Goal: Task Accomplishment & Management: Complete application form

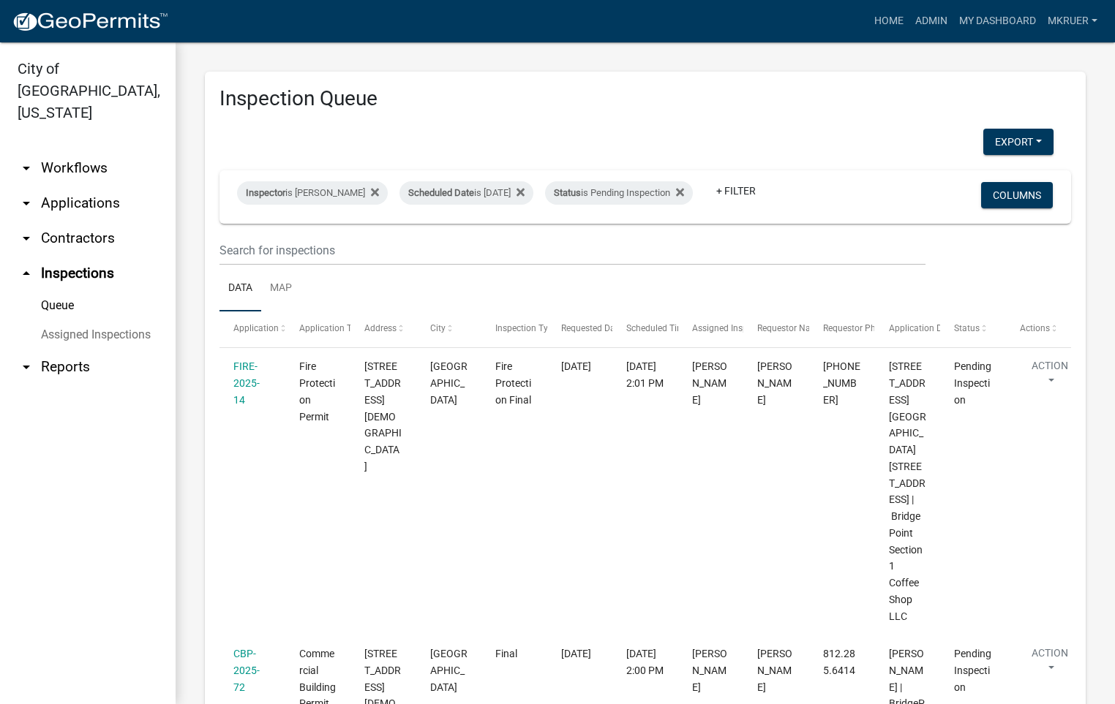
select select "3: 100"
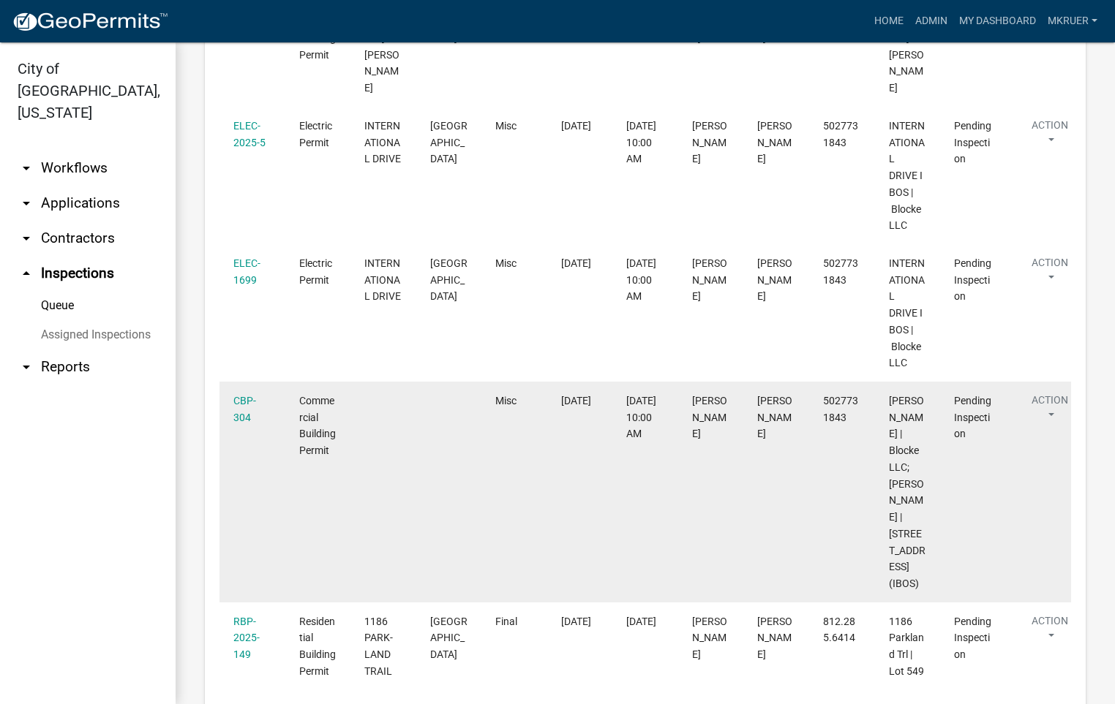
scroll to position [1026, 0]
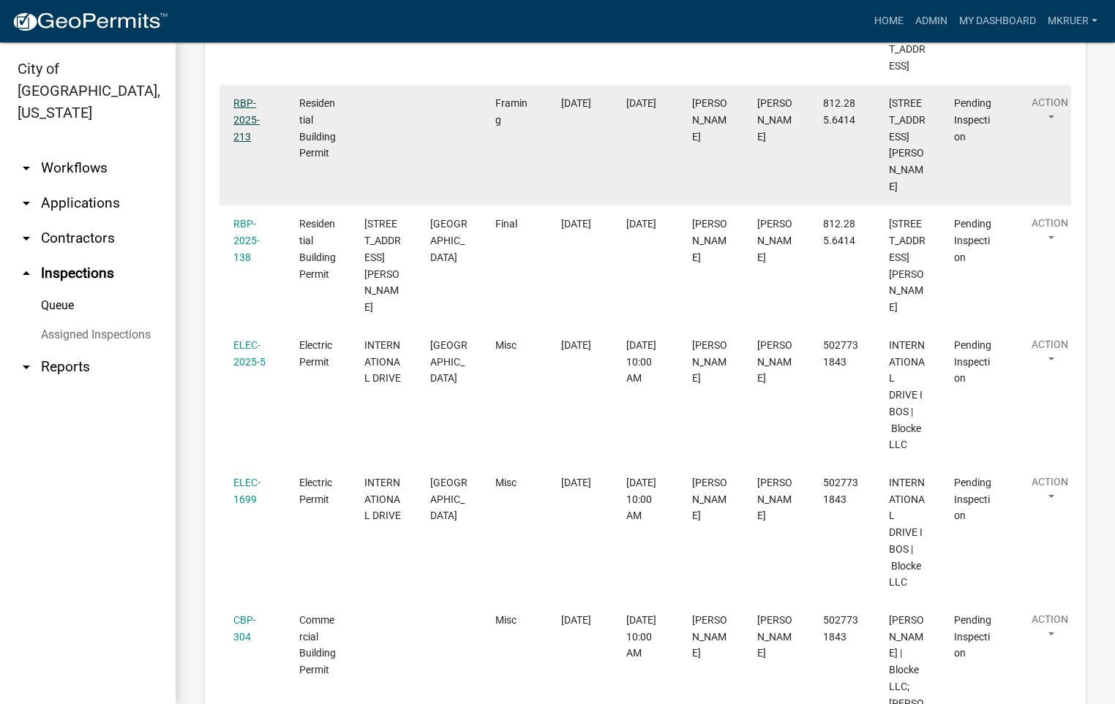
click at [239, 143] on link "RBP-2025-213" at bounding box center [246, 119] width 26 height 45
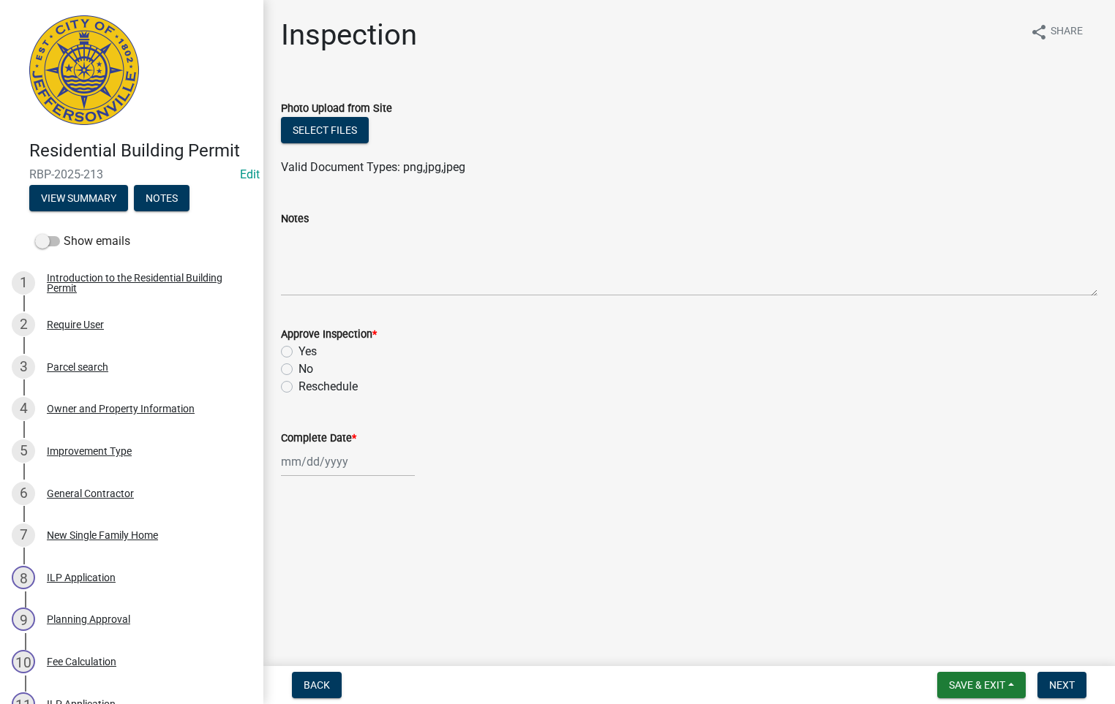
click at [298, 352] on label "Yes" at bounding box center [307, 352] width 18 height 18
click at [298, 352] on input "Yes" at bounding box center [303, 348] width 10 height 10
radio input "true"
click at [329, 455] on div at bounding box center [348, 462] width 134 height 30
select select "9"
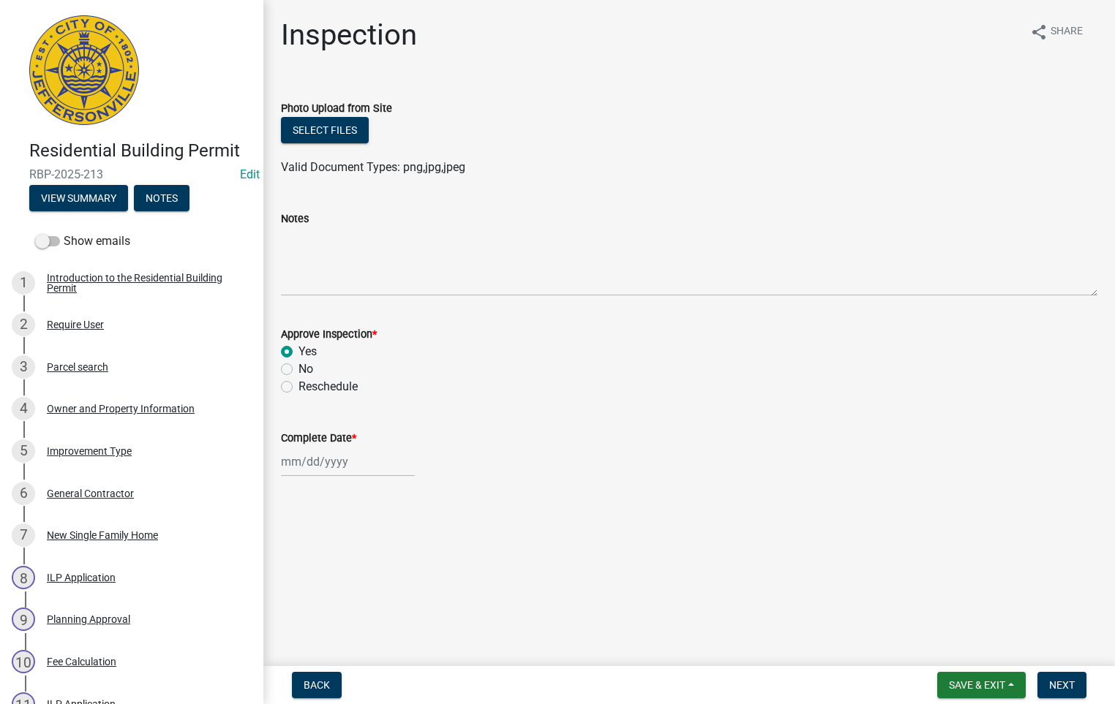
select select "2025"
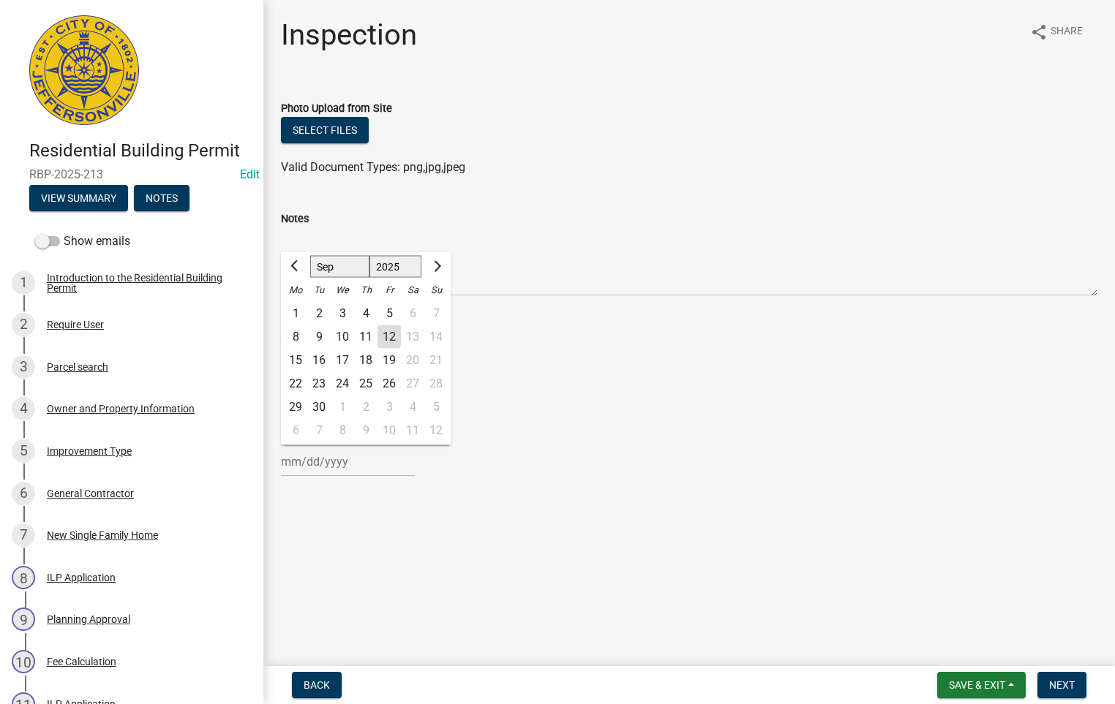
click at [388, 336] on div "12" at bounding box center [388, 337] width 23 height 23
type input "[DATE]"
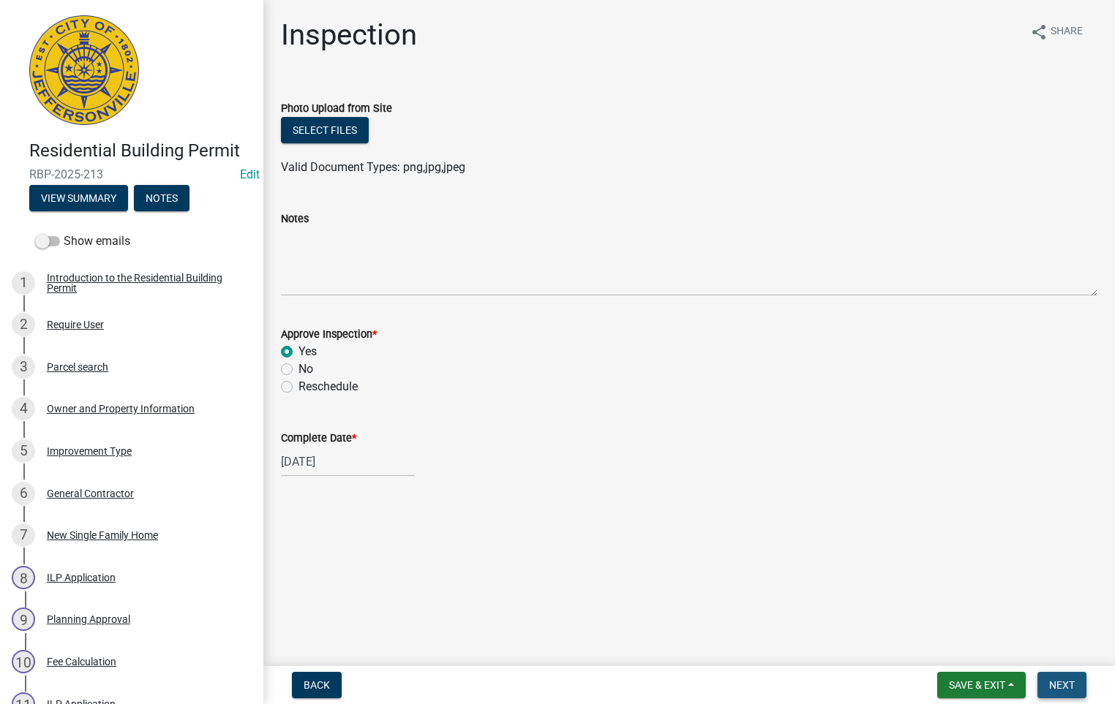
click at [1063, 683] on span "Next" at bounding box center [1062, 686] width 26 height 12
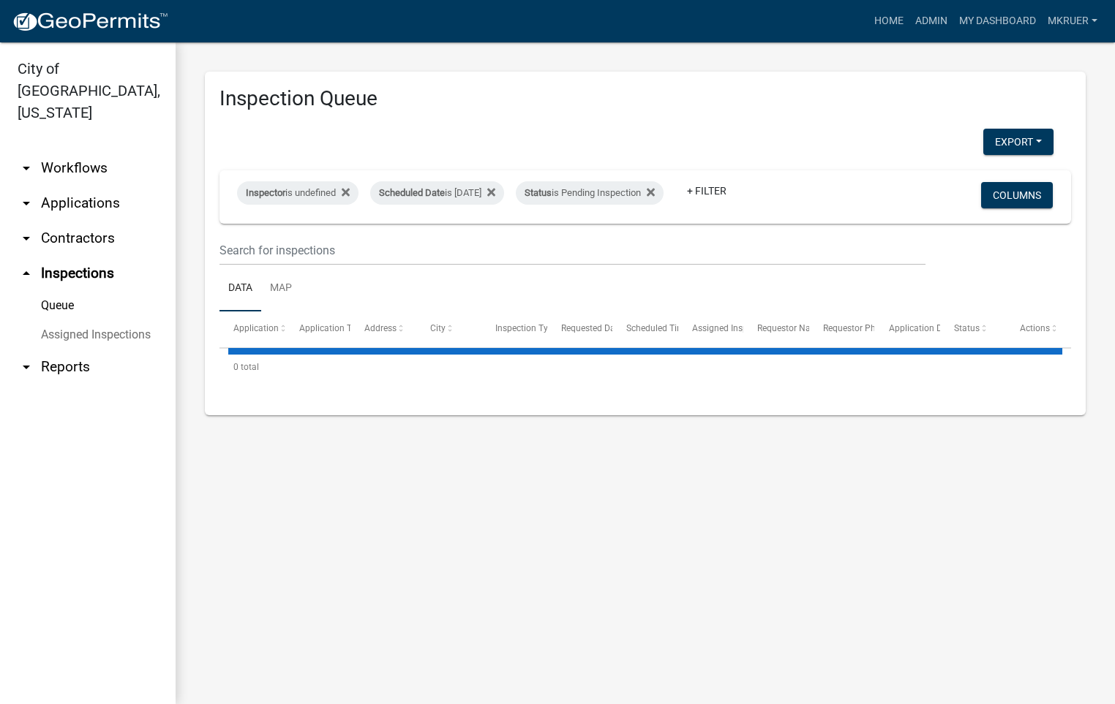
select select "3: 100"
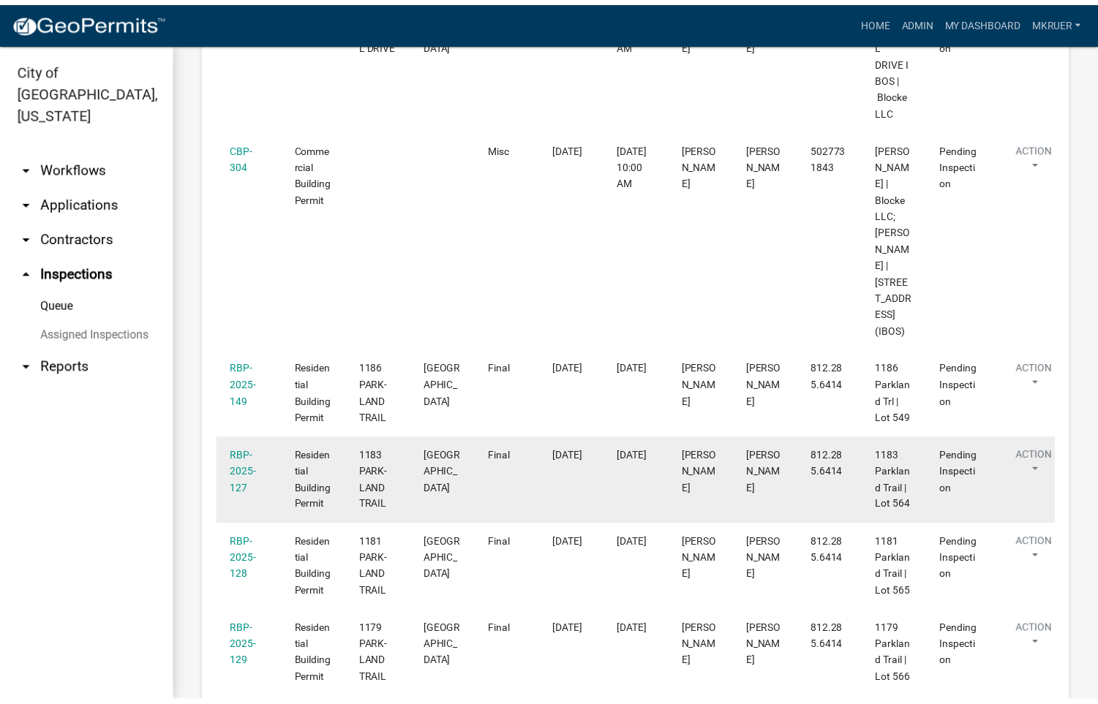
scroll to position [1596, 0]
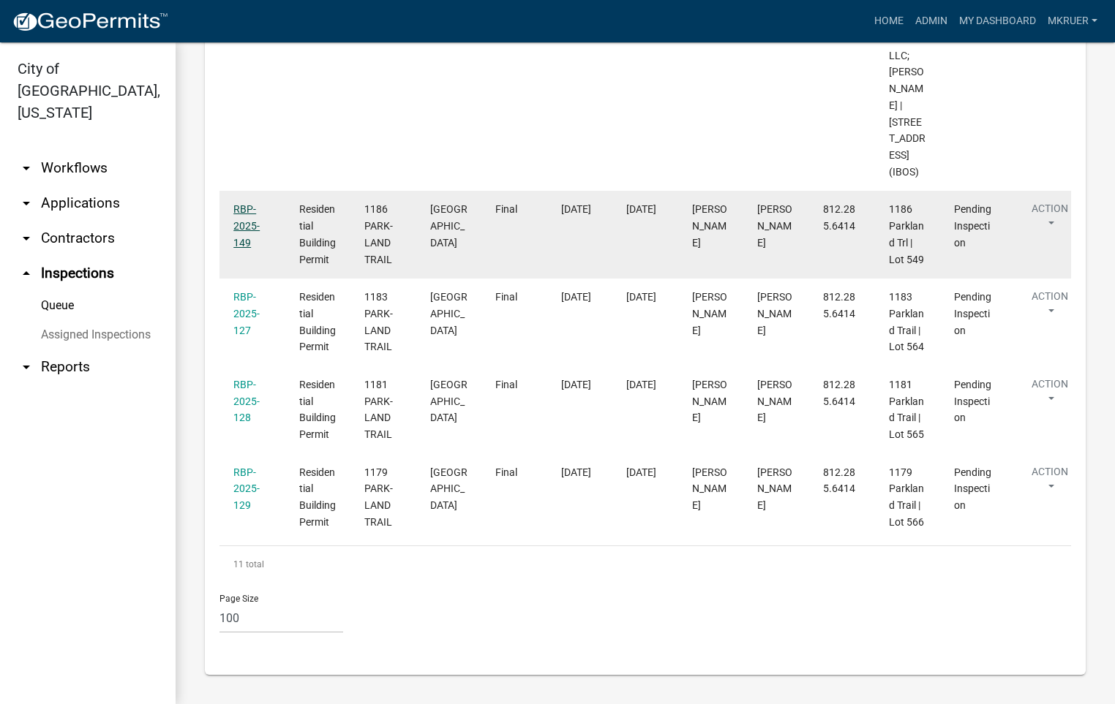
click at [238, 209] on link "RBP-2025-149" at bounding box center [246, 225] width 26 height 45
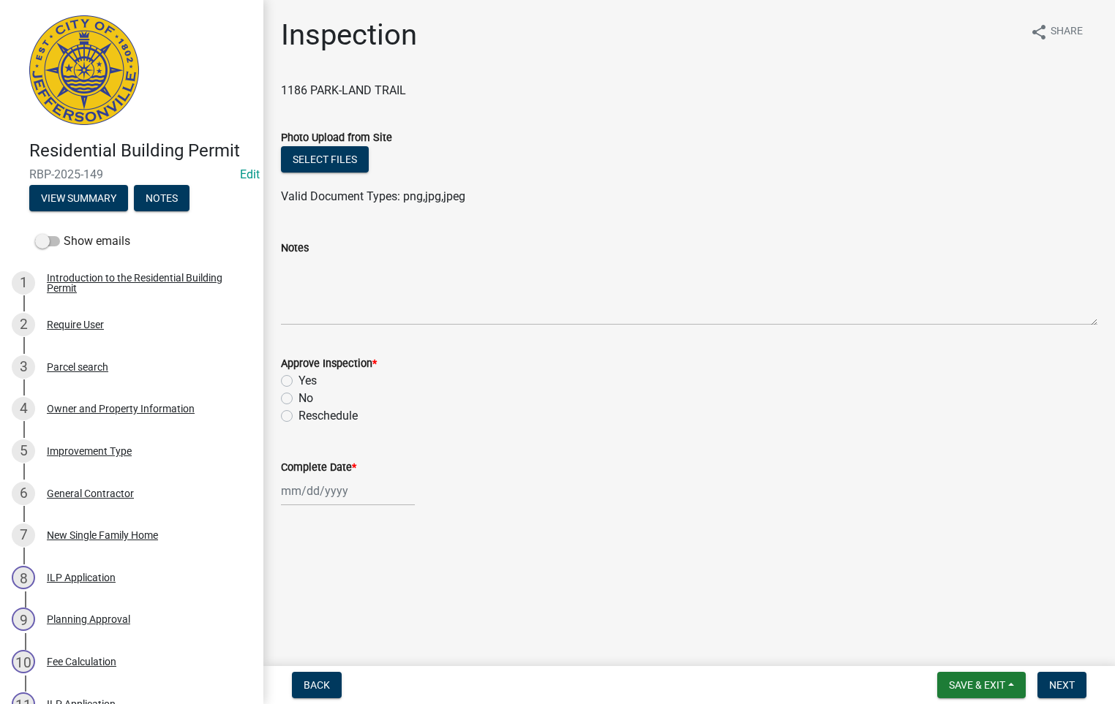
click at [279, 377] on div "Approve Inspection * Yes No Reschedule" at bounding box center [689, 381] width 838 height 88
click at [298, 380] on label "Yes" at bounding box center [307, 381] width 18 height 18
click at [298, 380] on input "Yes" at bounding box center [303, 377] width 10 height 10
radio input "true"
click at [316, 494] on input "Complete Date *" at bounding box center [348, 491] width 134 height 30
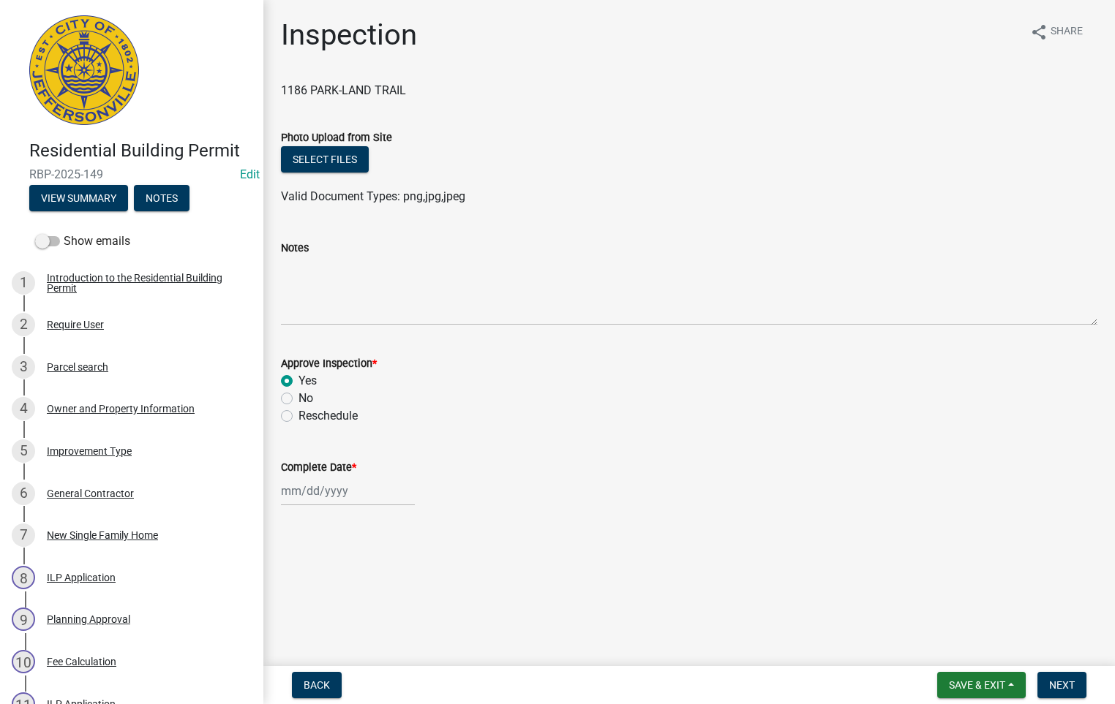
select select "9"
select select "2025"
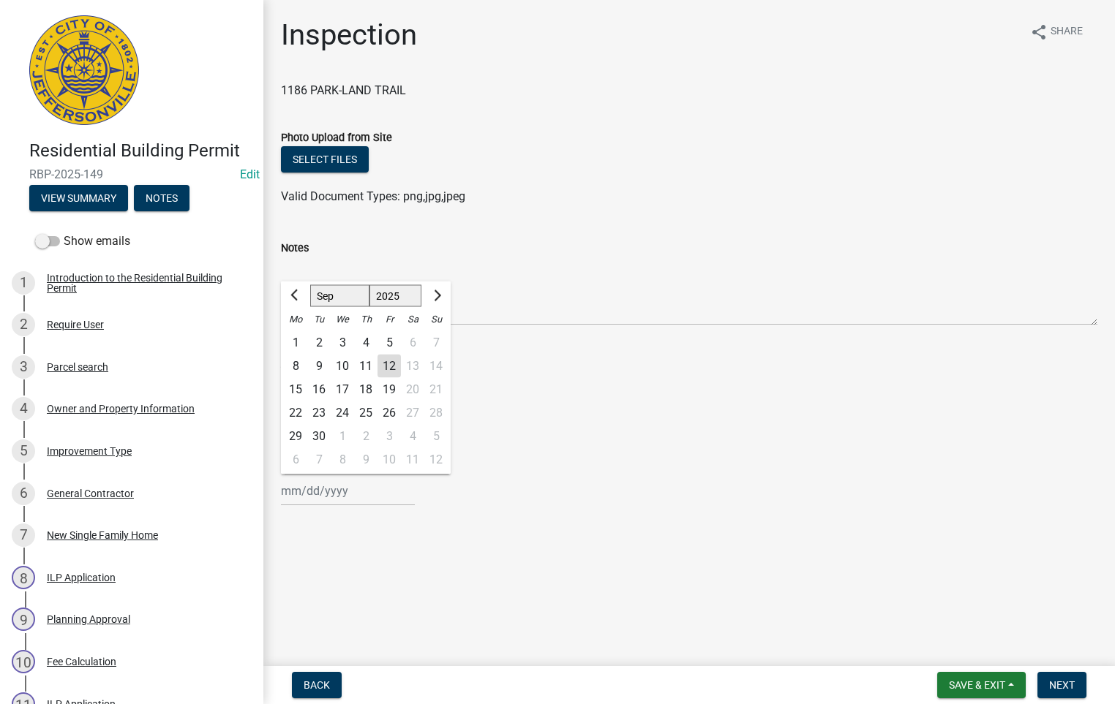
click at [386, 369] on div "12" at bounding box center [388, 366] width 23 height 23
type input "[DATE]"
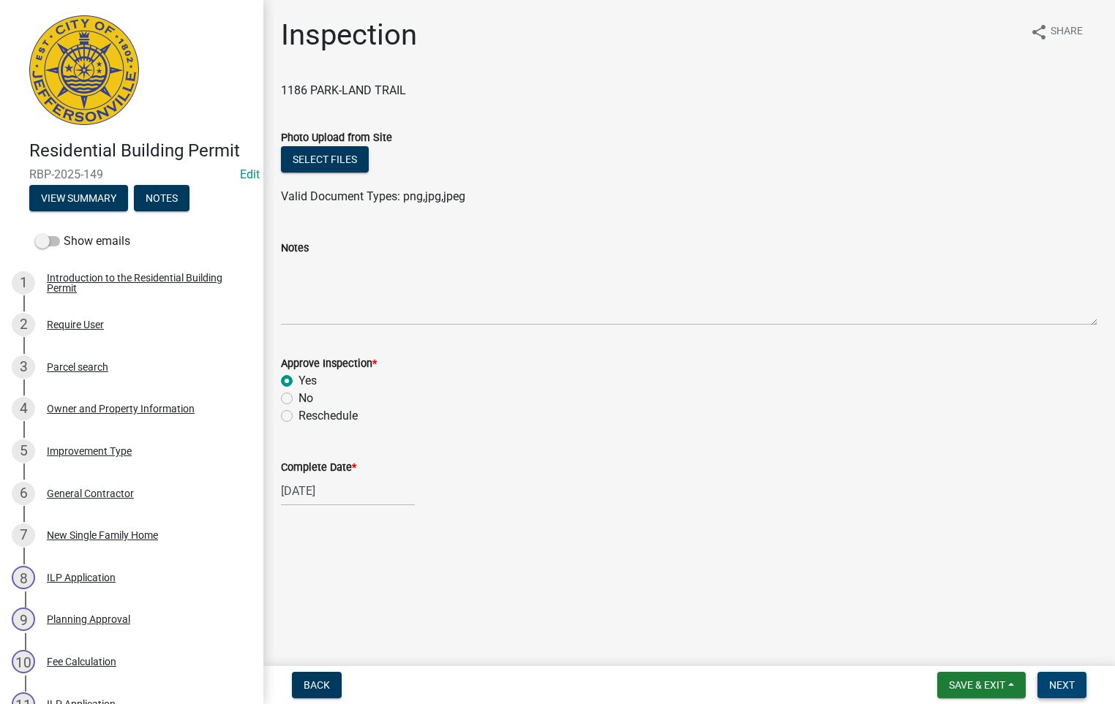
click at [1062, 681] on span "Next" at bounding box center [1062, 686] width 26 height 12
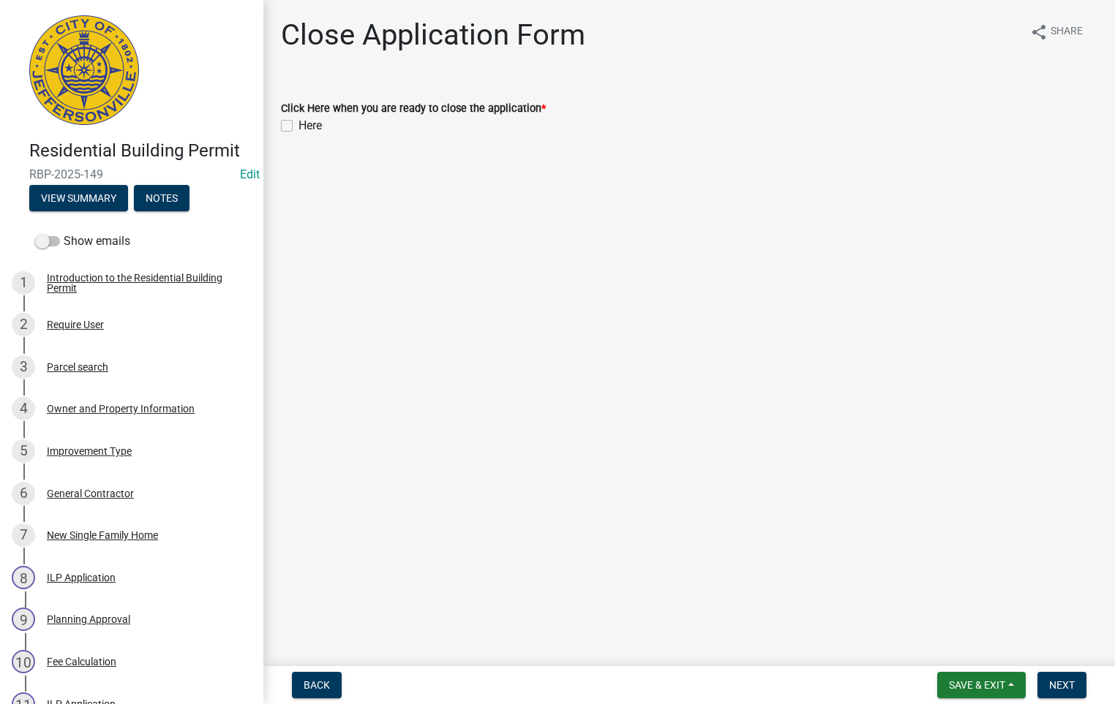
click at [298, 127] on label "Here" at bounding box center [309, 126] width 23 height 18
click at [298, 127] on input "Here" at bounding box center [303, 122] width 10 height 10
checkbox input "true"
click at [1067, 685] on span "Next" at bounding box center [1062, 686] width 26 height 12
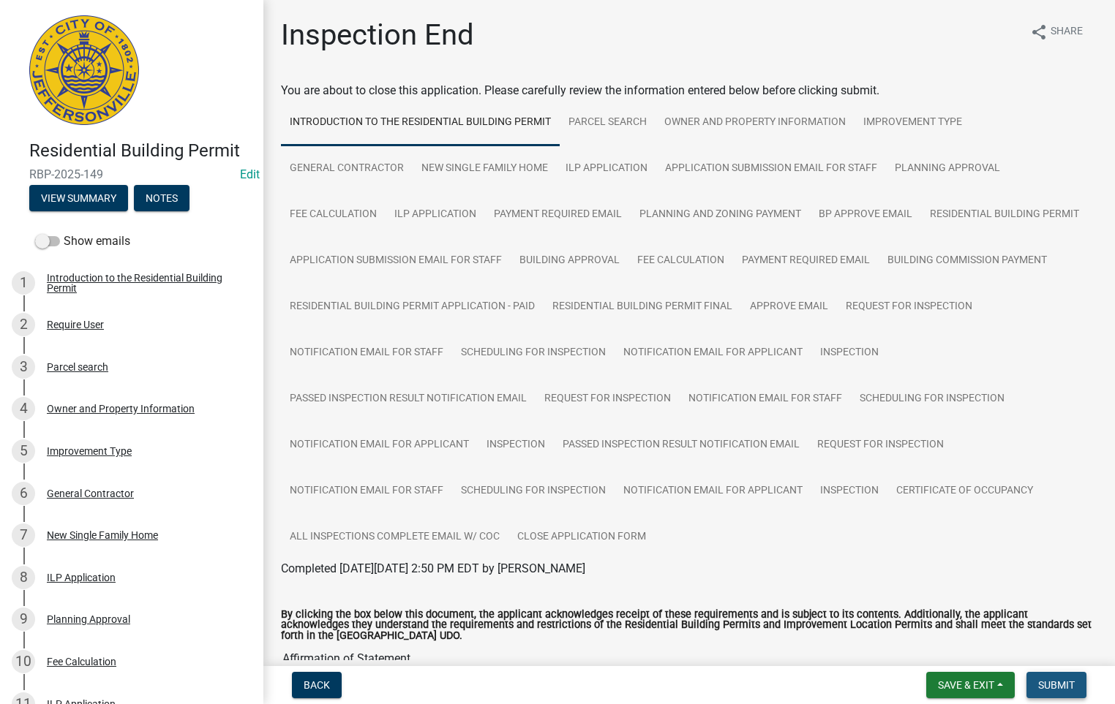
click at [1053, 685] on span "Submit" at bounding box center [1056, 686] width 37 height 12
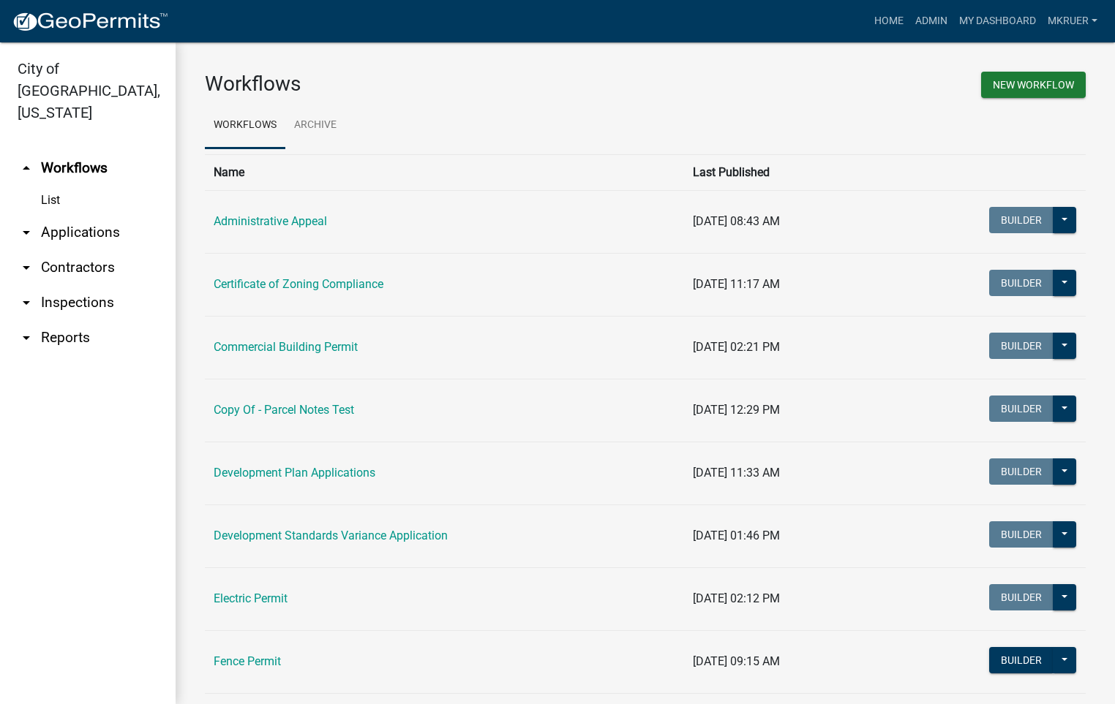
click at [66, 285] on link "arrow_drop_down Inspections" at bounding box center [88, 302] width 176 height 35
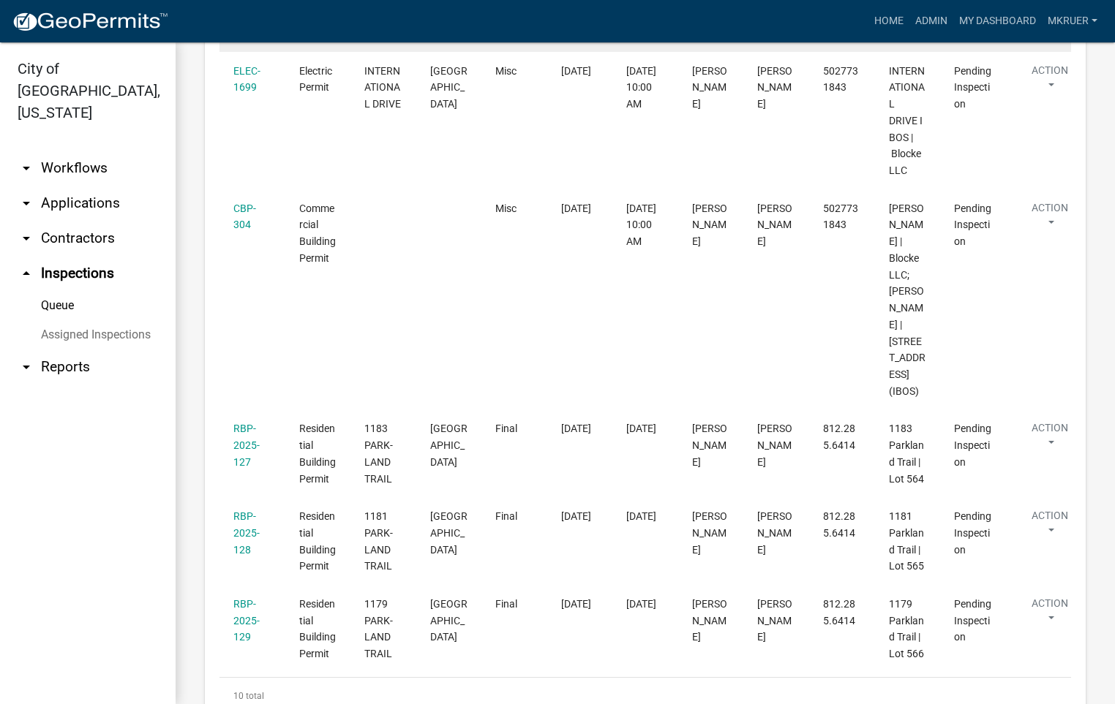
scroll to position [1447, 0]
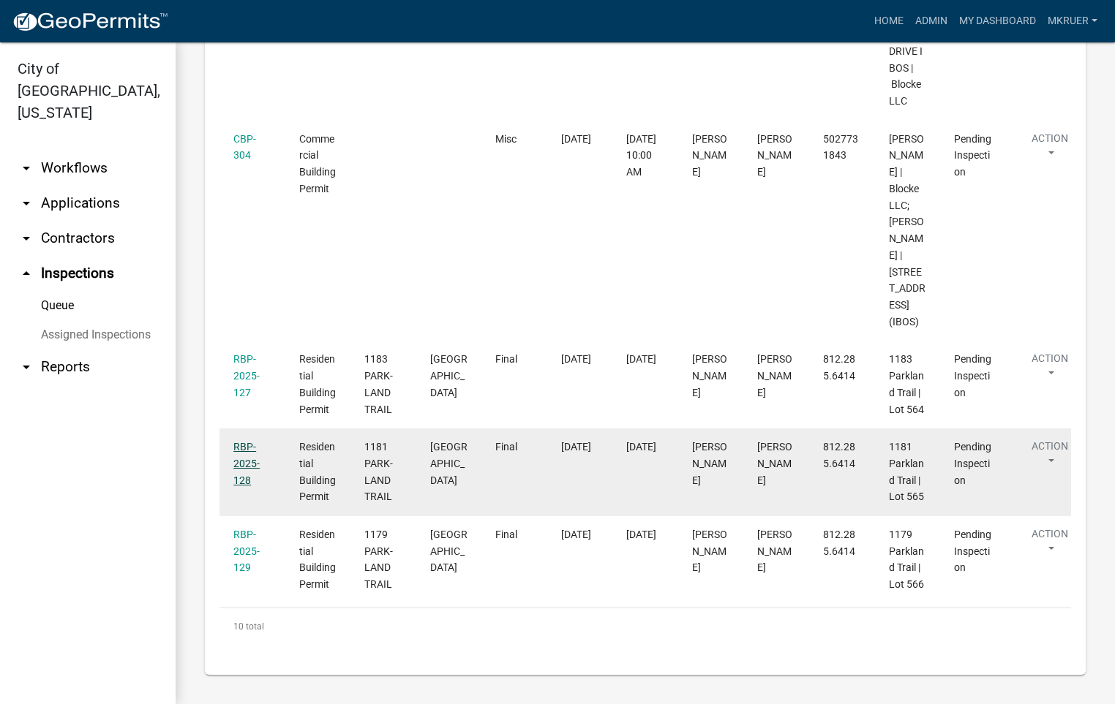
click at [244, 448] on link "RBP-2025-128" at bounding box center [246, 463] width 26 height 45
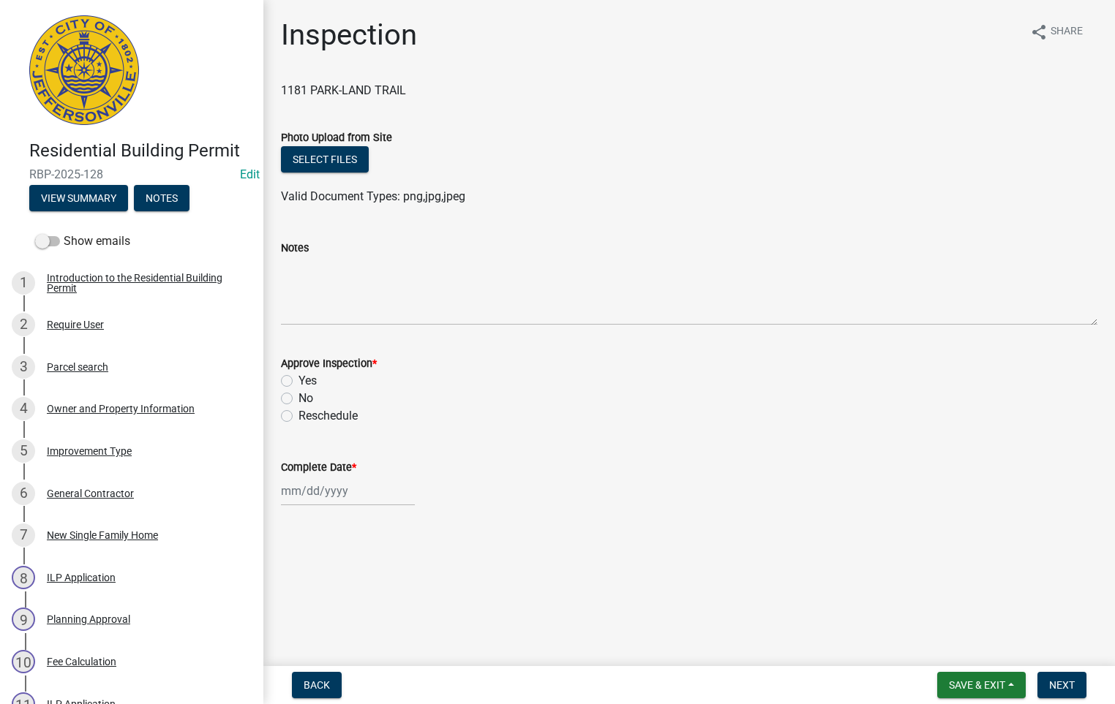
click at [298, 400] on label "No" at bounding box center [305, 399] width 15 height 18
click at [298, 399] on input "No" at bounding box center [303, 395] width 10 height 10
radio input "true"
select select "9"
select select "2025"
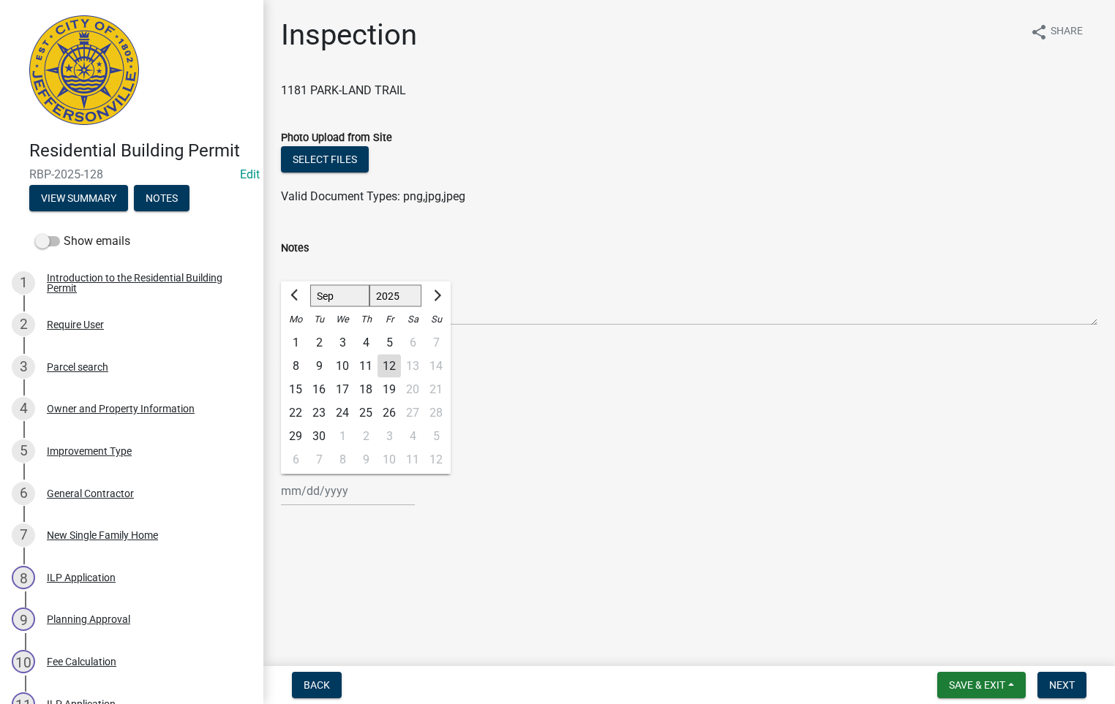
click at [303, 483] on div "[PERSON_NAME] Feb Mar Apr [PERSON_NAME][DATE] Oct Nov [DATE] 1526 1527 1528 152…" at bounding box center [348, 491] width 134 height 30
click at [388, 362] on div "12" at bounding box center [388, 366] width 23 height 23
type input "[DATE]"
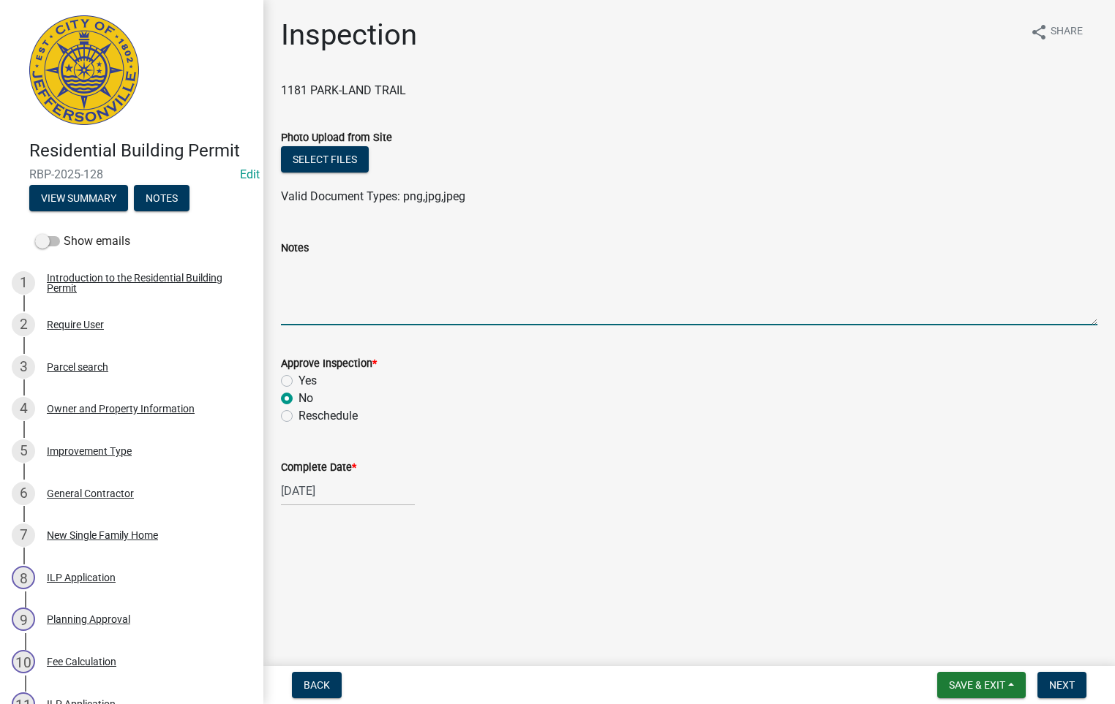
click at [293, 273] on textarea "Notes" at bounding box center [689, 291] width 816 height 69
type textarea "- Secure gas line - HVAC auto shutoff"
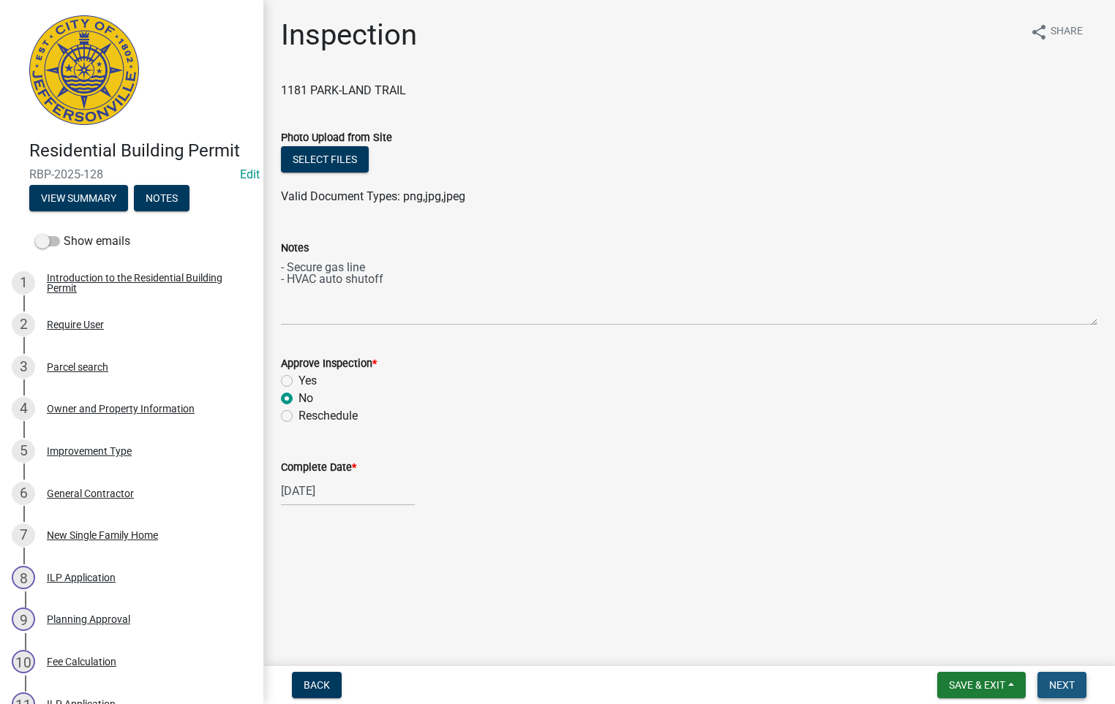
click at [1061, 689] on span "Next" at bounding box center [1062, 686] width 26 height 12
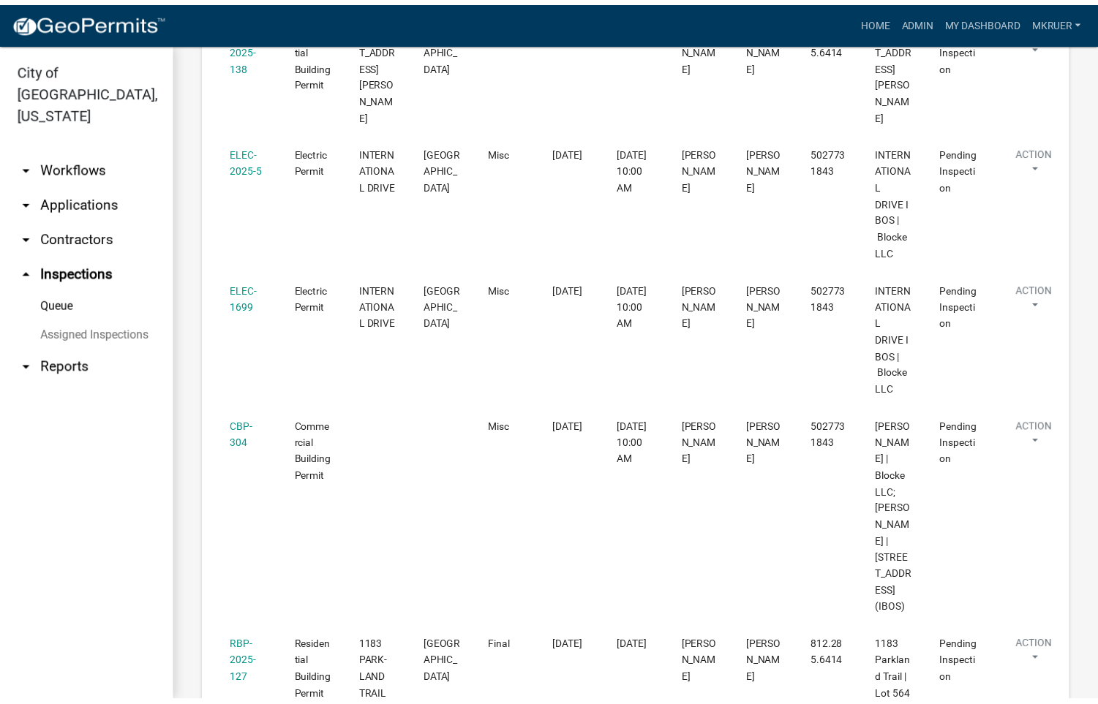
scroll to position [1359, 0]
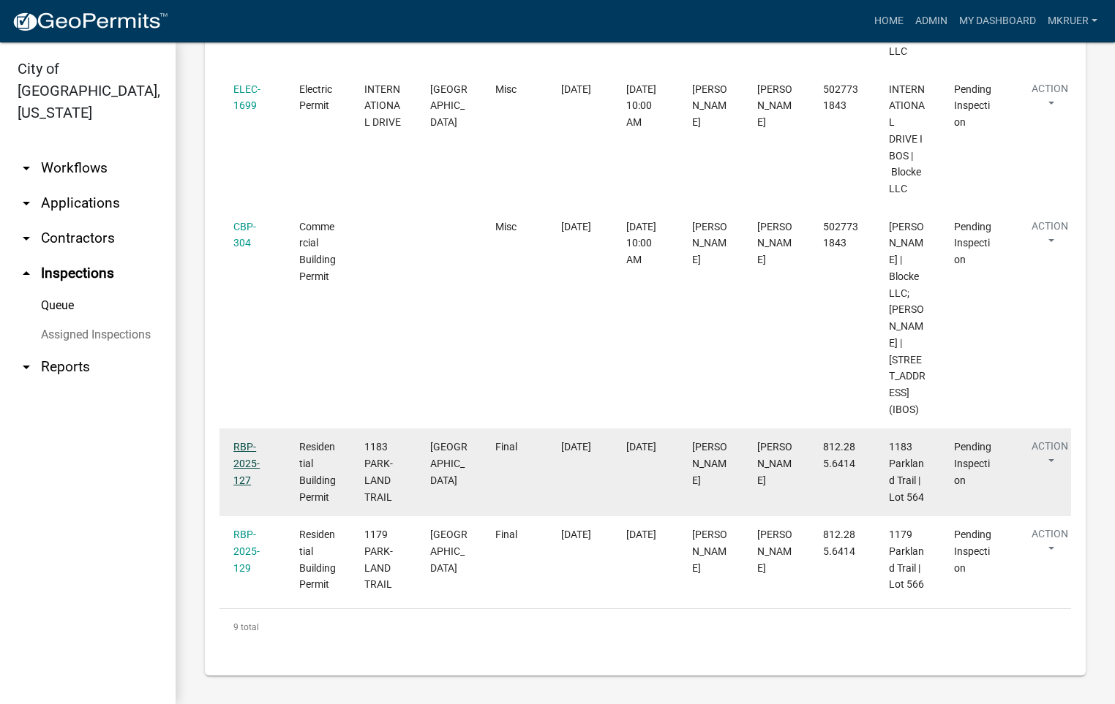
click at [240, 446] on link "RBP-2025-127" at bounding box center [246, 463] width 26 height 45
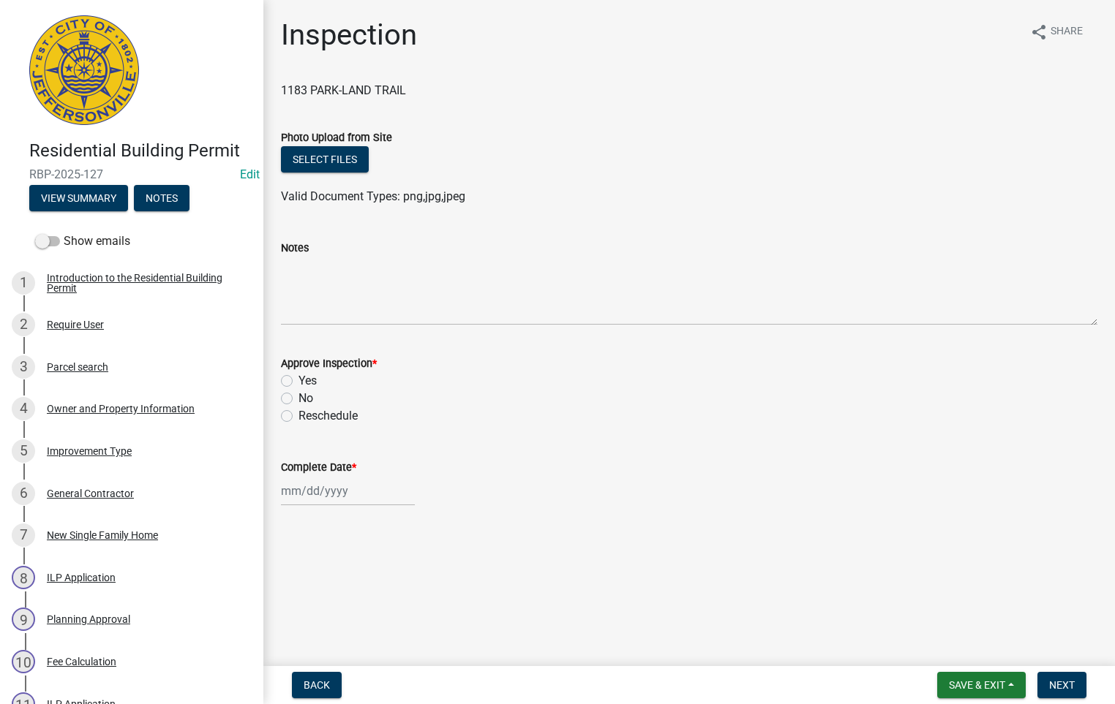
click at [298, 377] on label "Yes" at bounding box center [307, 381] width 18 height 18
click at [298, 377] on input "Yes" at bounding box center [303, 377] width 10 height 10
radio input "true"
click at [320, 492] on div at bounding box center [348, 491] width 134 height 30
select select "9"
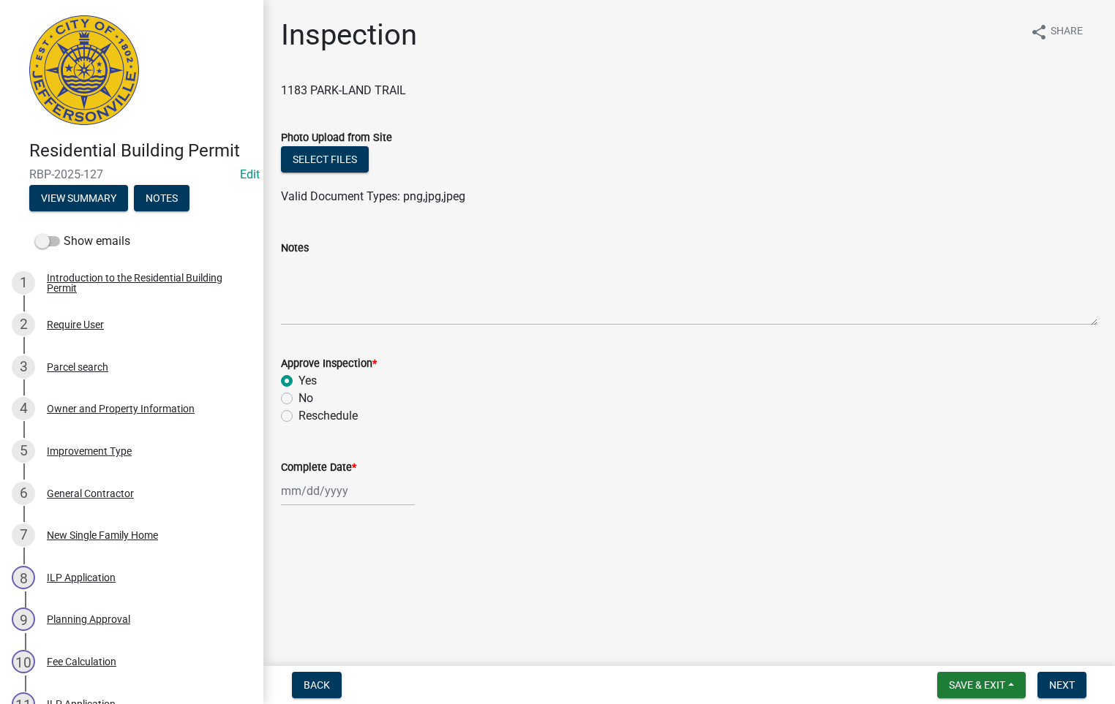
select select "2025"
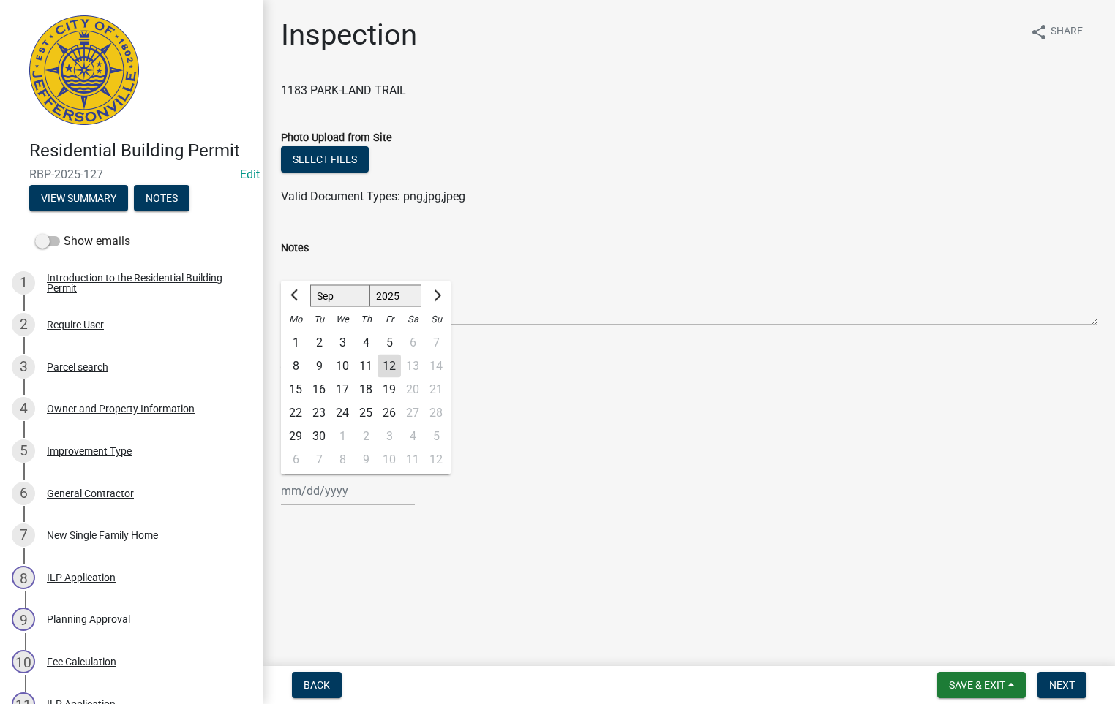
click at [387, 360] on div "12" at bounding box center [388, 366] width 23 height 23
type input "[DATE]"
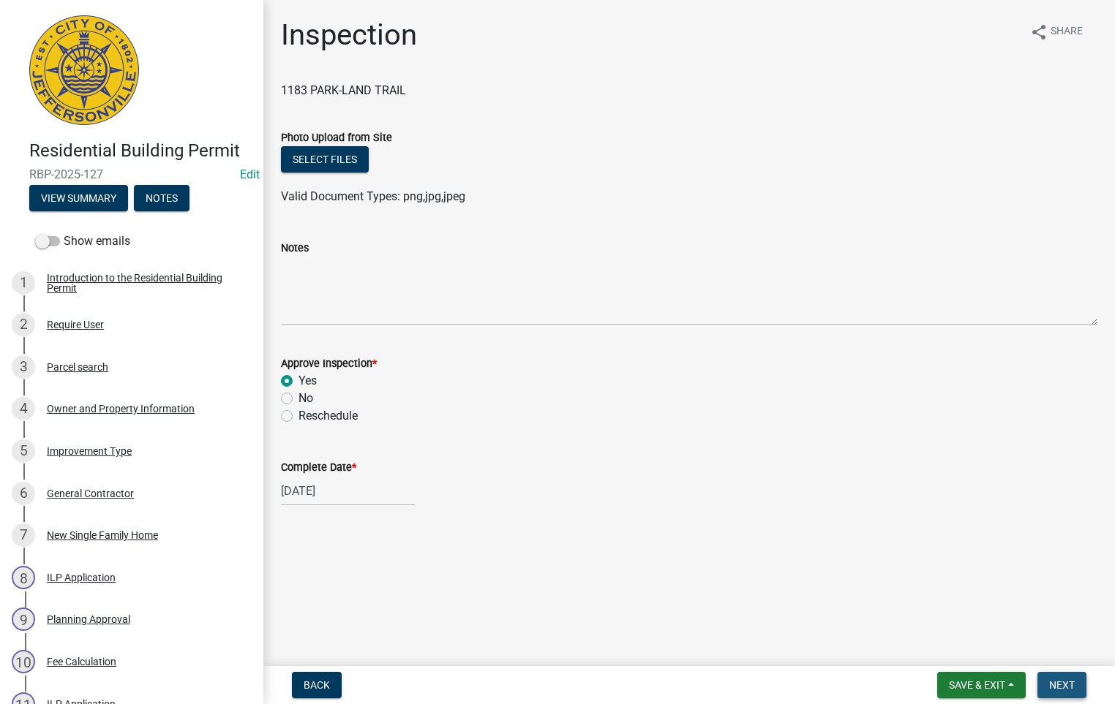
click at [1061, 685] on span "Next" at bounding box center [1062, 686] width 26 height 12
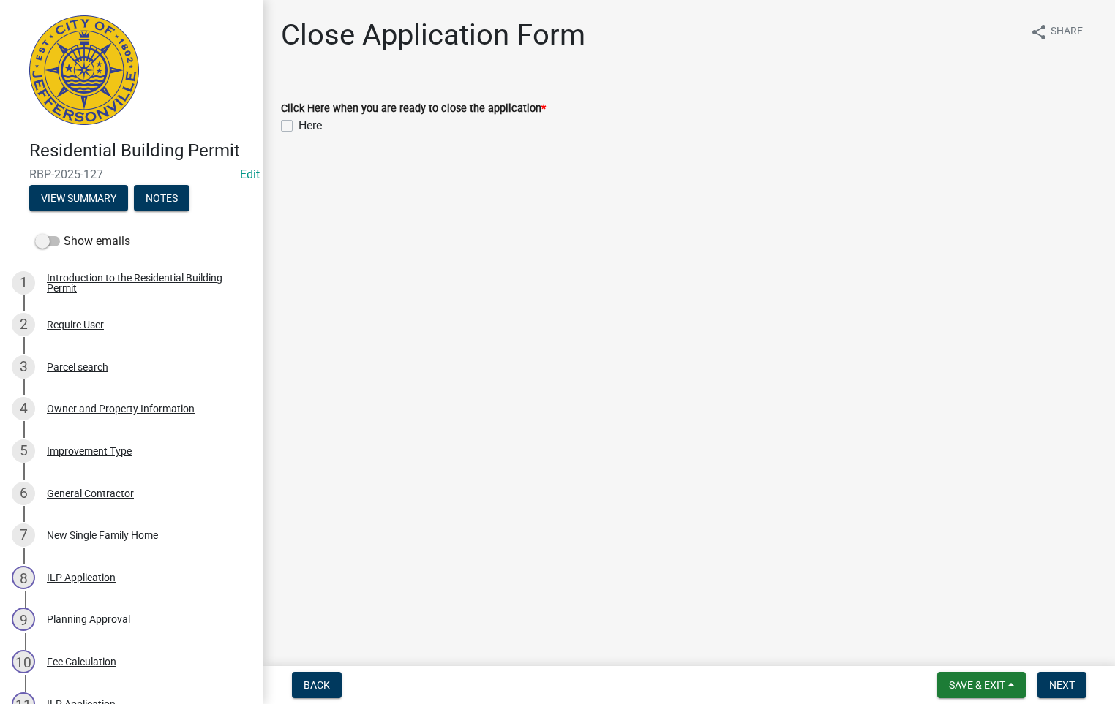
click at [298, 128] on label "Here" at bounding box center [309, 126] width 23 height 18
click at [298, 127] on input "Here" at bounding box center [303, 122] width 10 height 10
checkbox input "true"
click at [1061, 685] on span "Next" at bounding box center [1062, 686] width 26 height 12
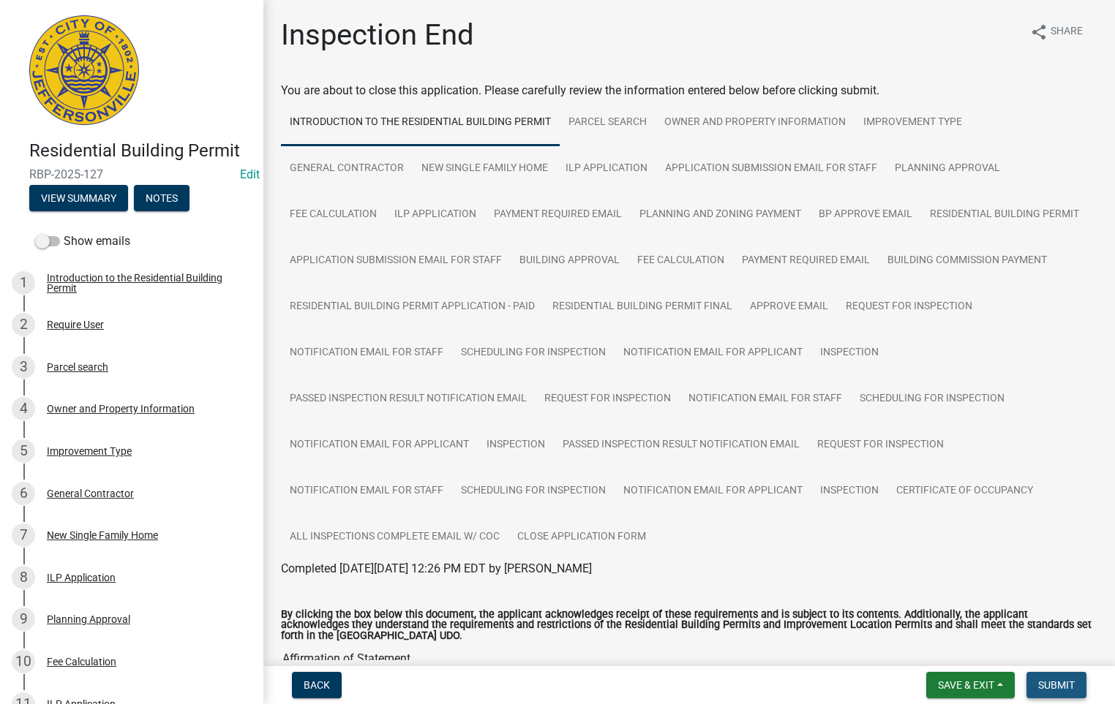
click at [1062, 685] on span "Submit" at bounding box center [1056, 686] width 37 height 12
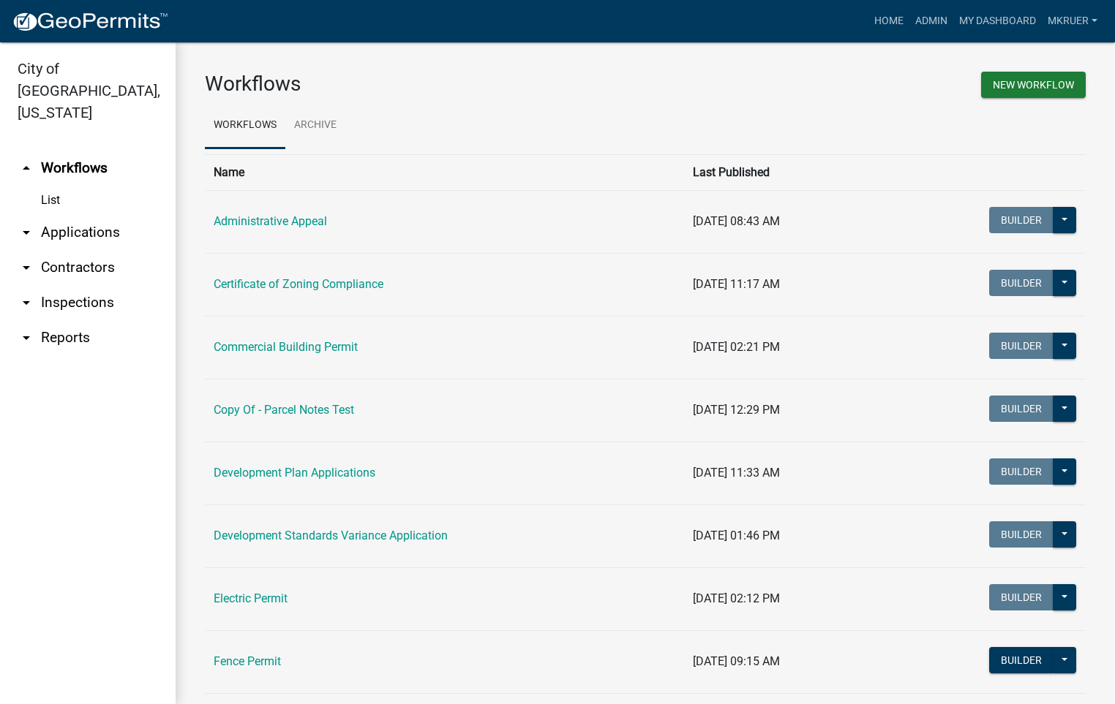
click at [77, 285] on link "arrow_drop_down Inspections" at bounding box center [88, 302] width 176 height 35
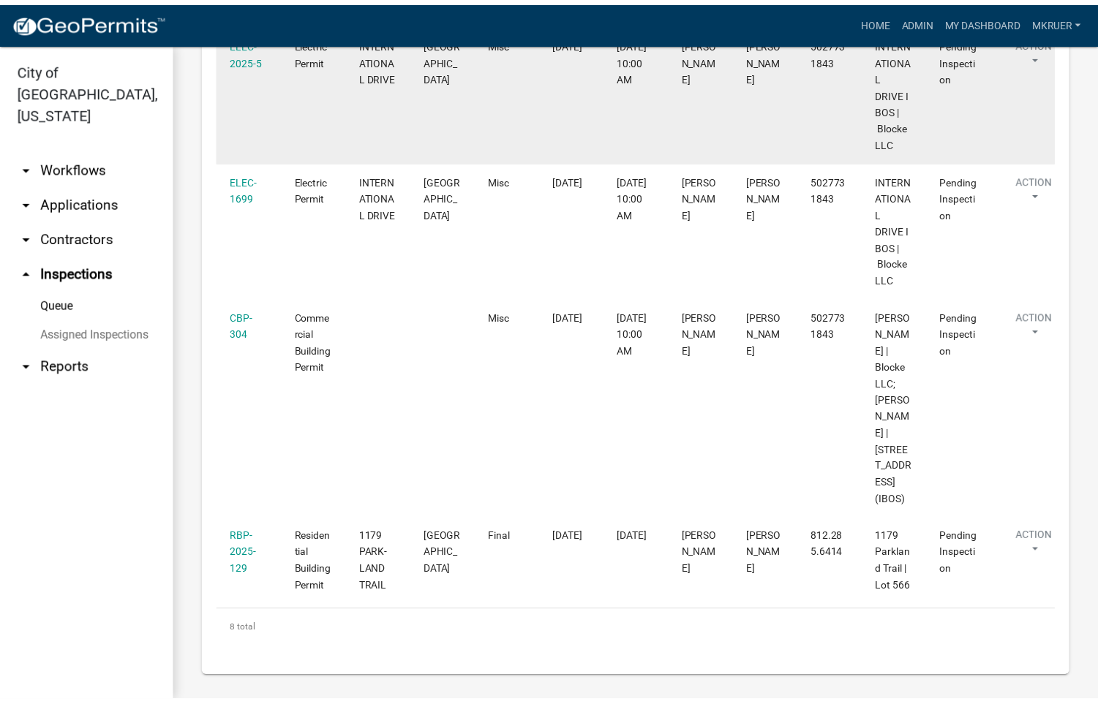
scroll to position [1271, 0]
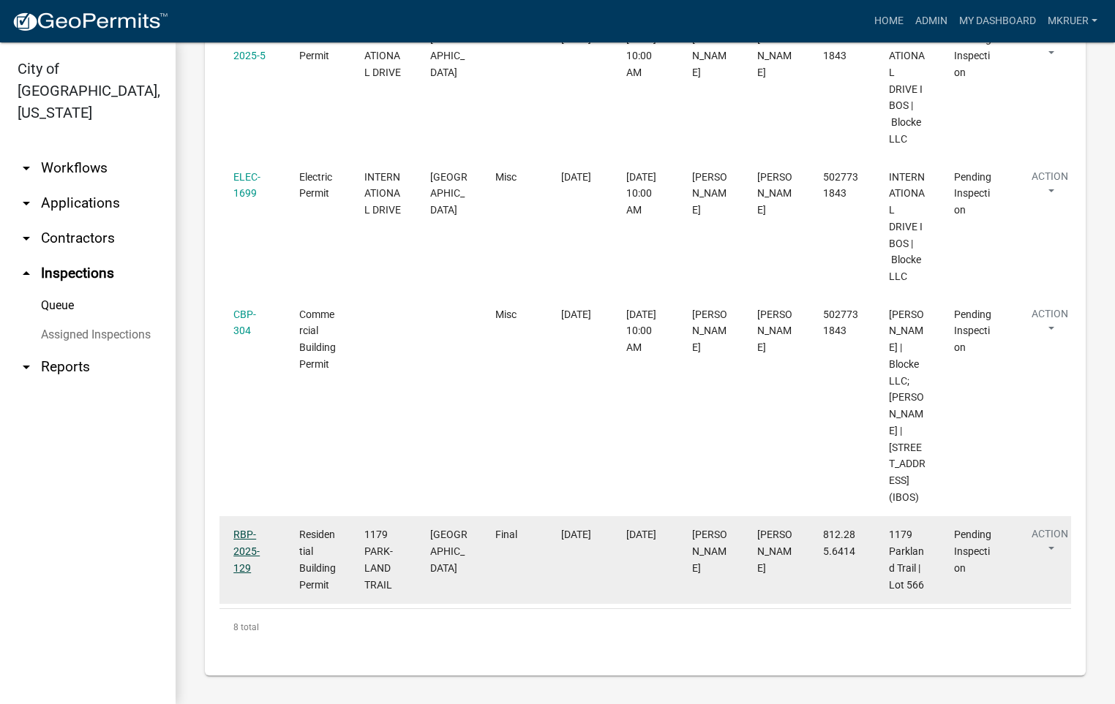
click at [241, 536] on link "RBP-2025-129" at bounding box center [246, 551] width 26 height 45
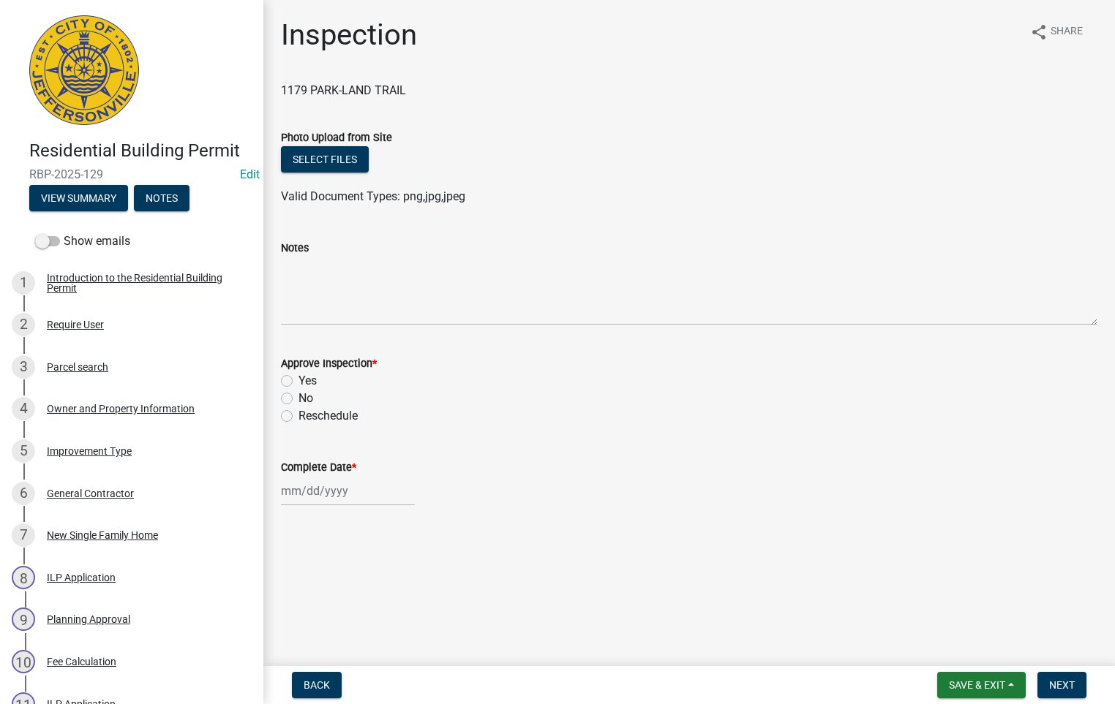
click at [298, 383] on label "Yes" at bounding box center [307, 381] width 18 height 18
click at [298, 382] on input "Yes" at bounding box center [303, 377] width 10 height 10
radio input "true"
select select "9"
select select "2025"
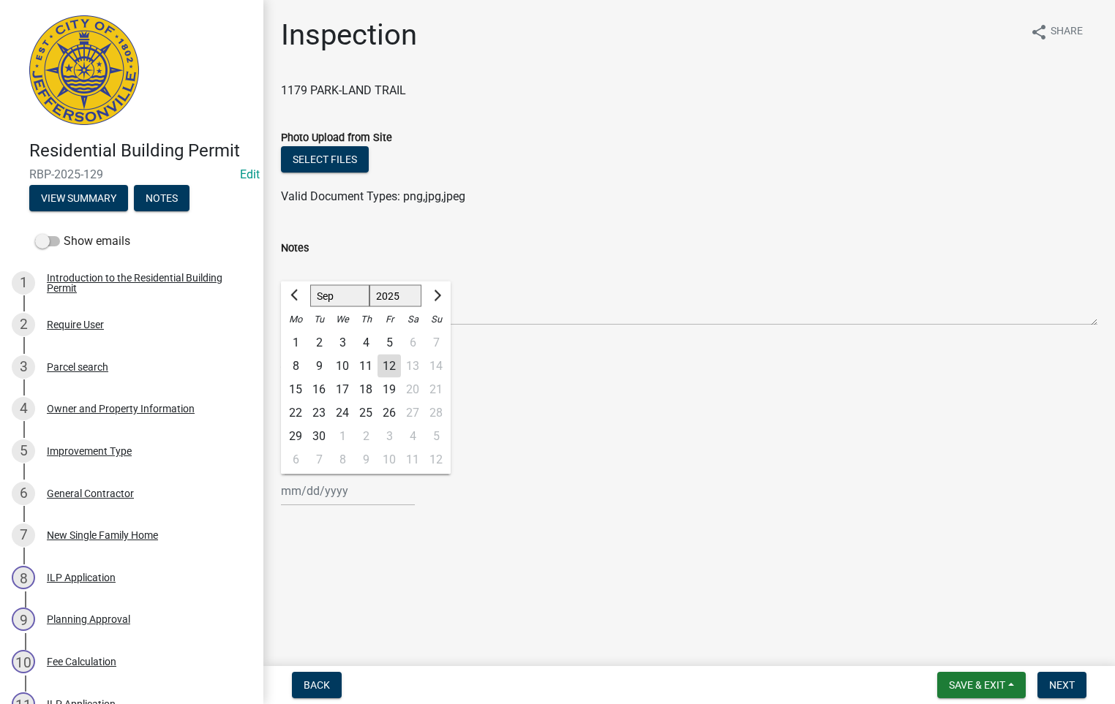
click at [329, 485] on div "[PERSON_NAME] Feb Mar Apr [PERSON_NAME][DATE] Oct Nov [DATE] 1526 1527 1528 152…" at bounding box center [348, 491] width 134 height 30
click at [387, 363] on div "12" at bounding box center [388, 366] width 23 height 23
type input "[DATE]"
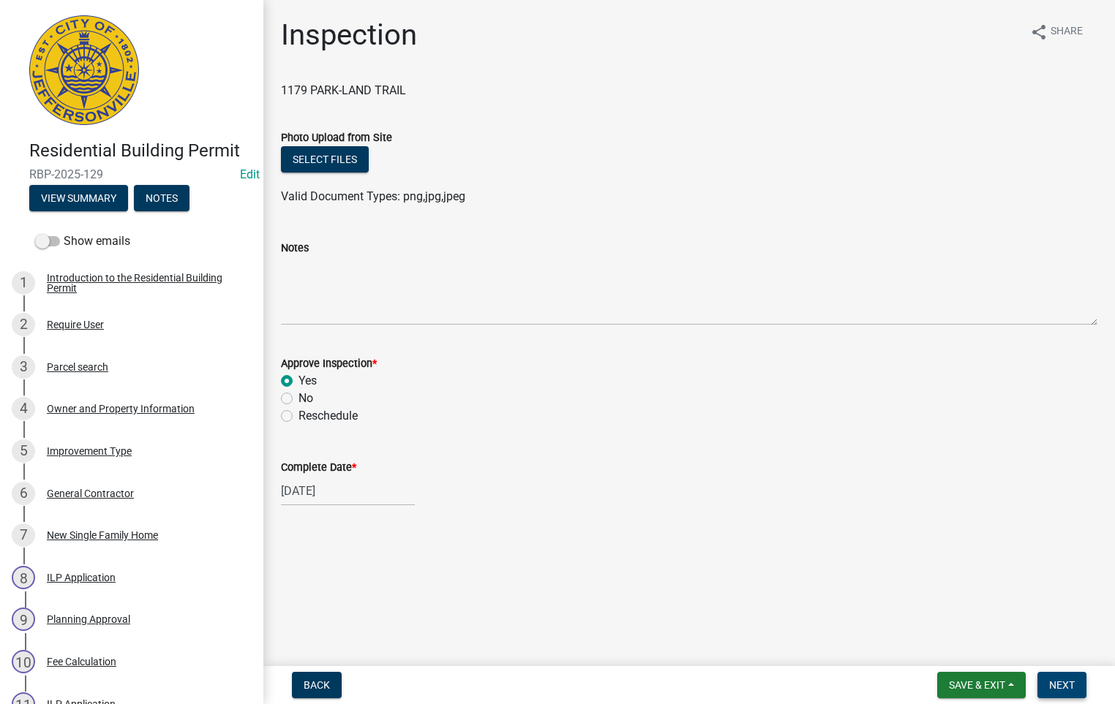
click at [1060, 687] on span "Next" at bounding box center [1062, 686] width 26 height 12
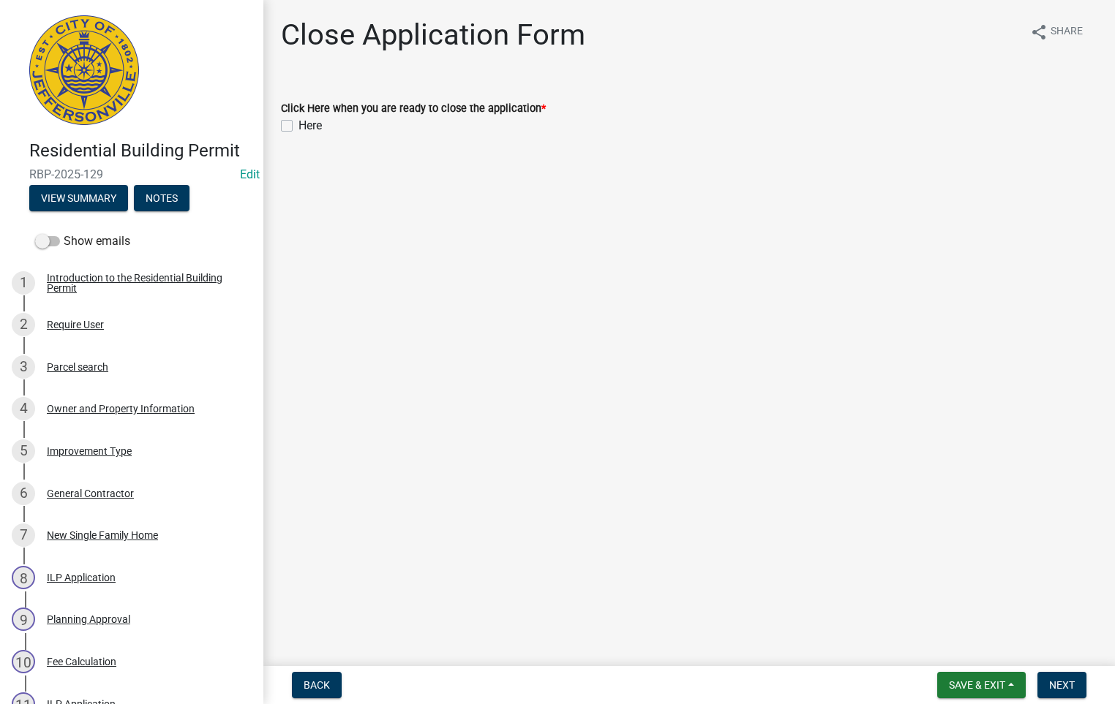
click at [298, 121] on label "Here" at bounding box center [309, 126] width 23 height 18
click at [298, 121] on input "Here" at bounding box center [303, 122] width 10 height 10
checkbox input "true"
click at [1060, 685] on span "Next" at bounding box center [1062, 686] width 26 height 12
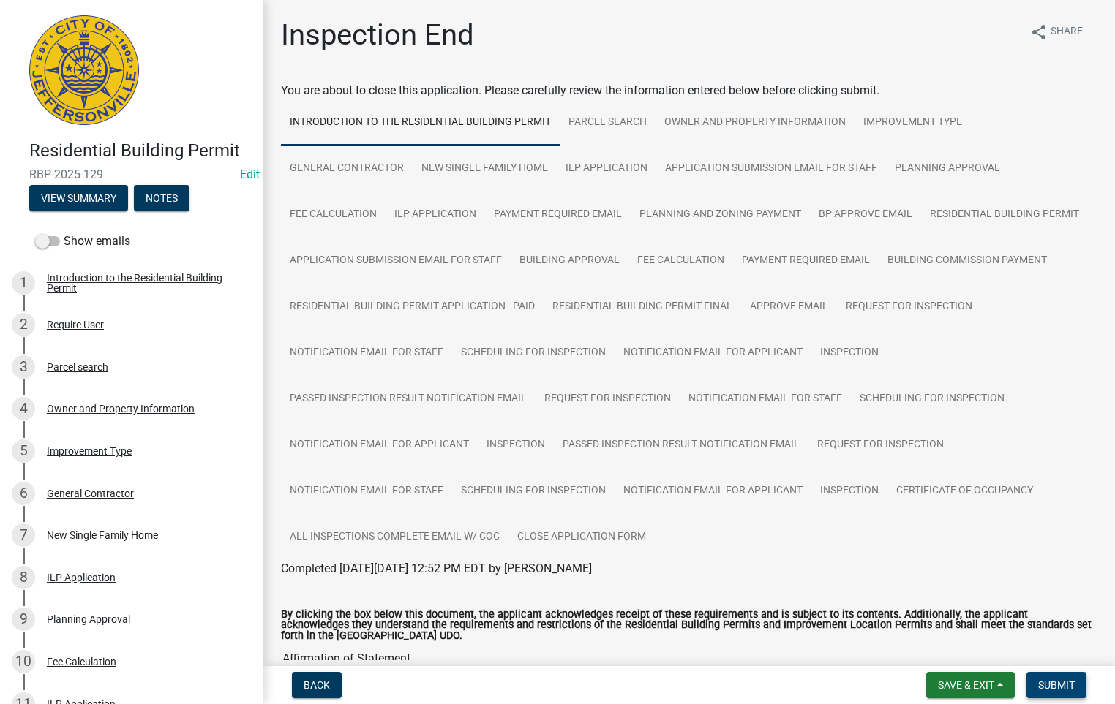
click at [1045, 681] on span "Submit" at bounding box center [1056, 686] width 37 height 12
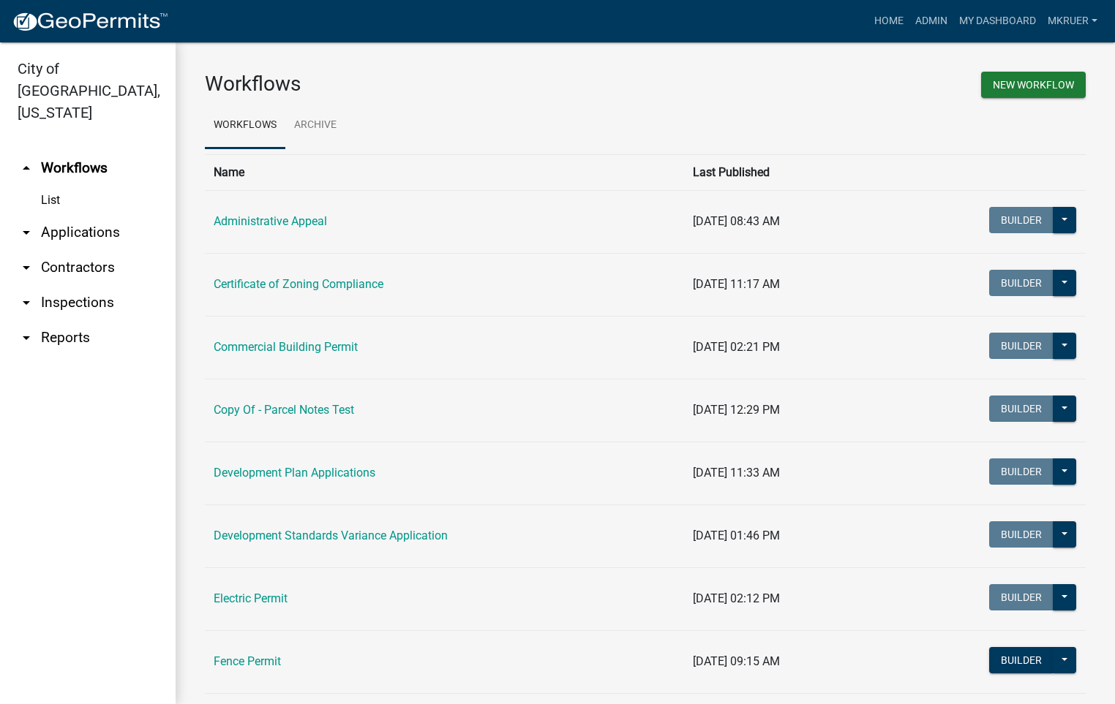
click at [78, 285] on link "arrow_drop_down Inspections" at bounding box center [88, 302] width 176 height 35
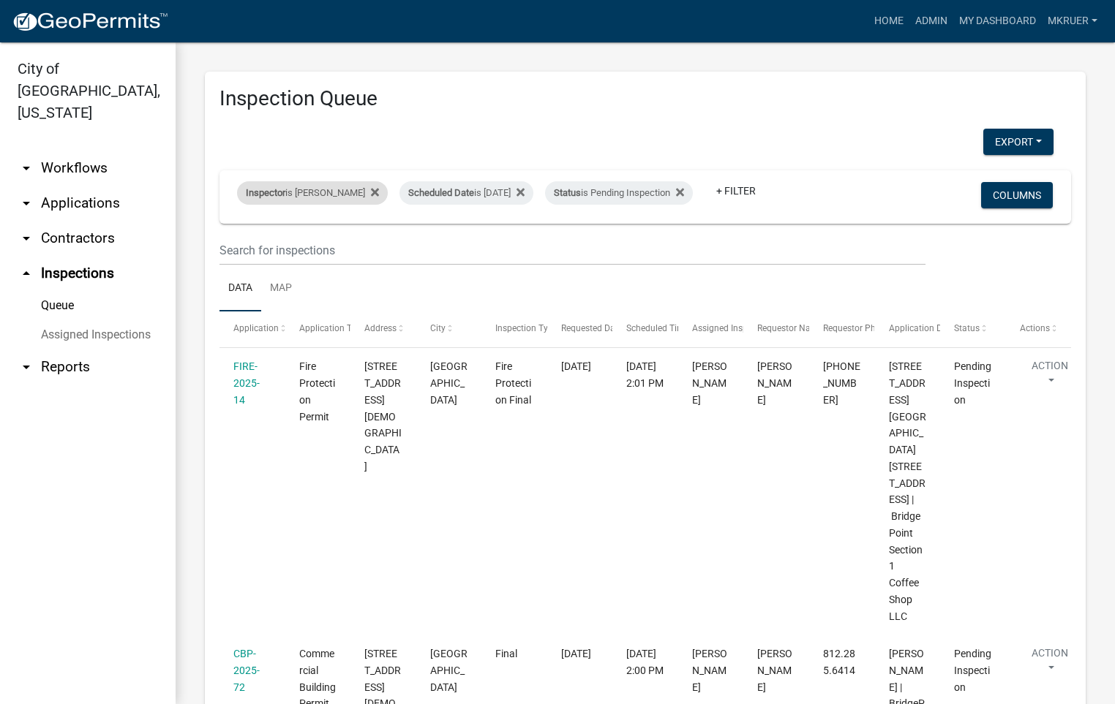
click at [316, 181] on div "Inspector is Mike Kruer" at bounding box center [312, 192] width 151 height 23
click at [270, 251] on select "Select an option None Shawn Jeremy Ramsey Mary Frey Chad Reischl Mike Kruer Har…" at bounding box center [301, 252] width 146 height 30
select select "13c97fbc-c819-4cee-844a-0db3d3c4db95"
click at [239, 237] on select "Select an option None Shawn Jeremy Ramsey Mary Frey Chad Reischl Mike Kruer Har…" at bounding box center [301, 252] width 146 height 30
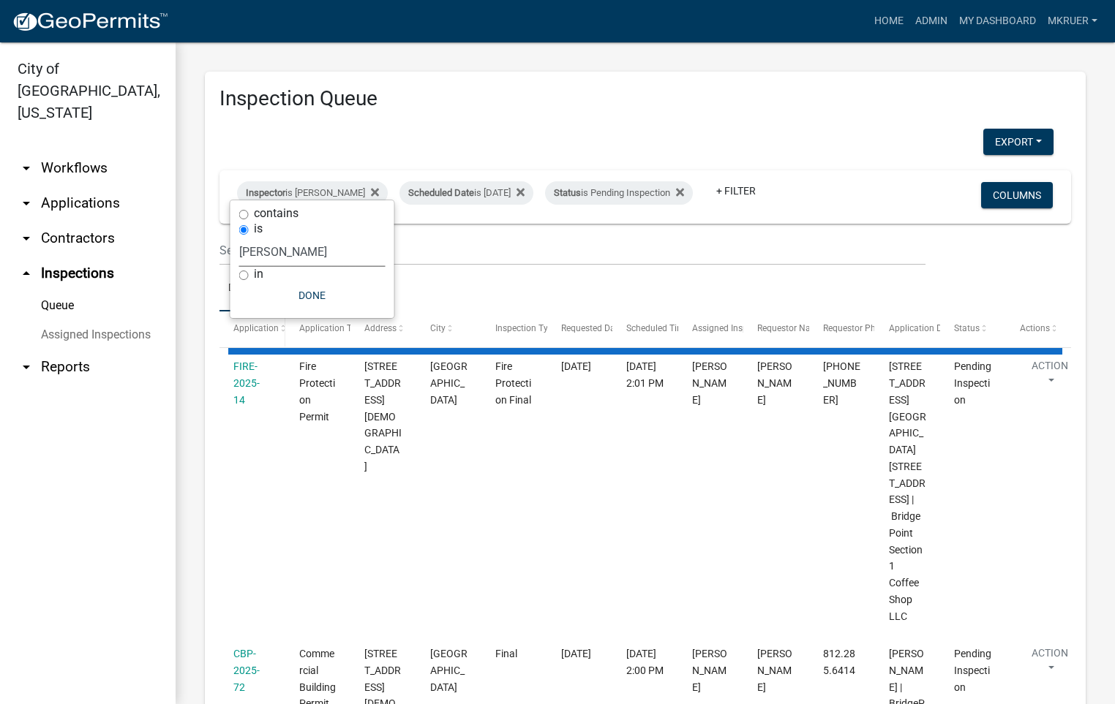
select select "3: 100"
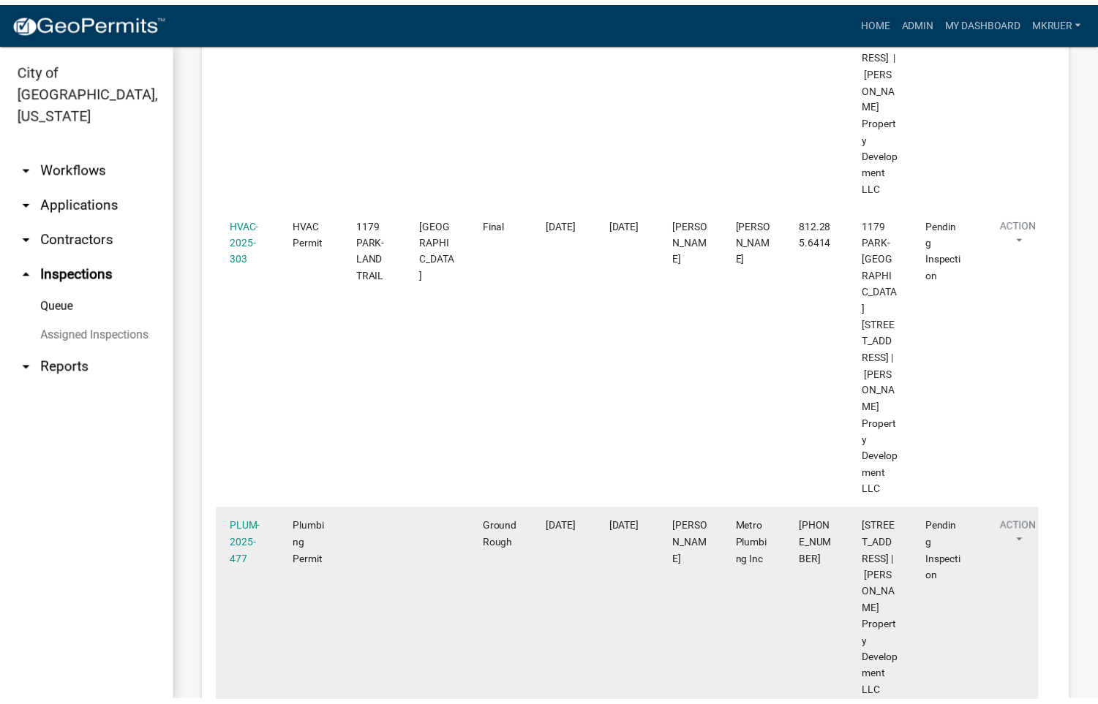
scroll to position [3352, 0]
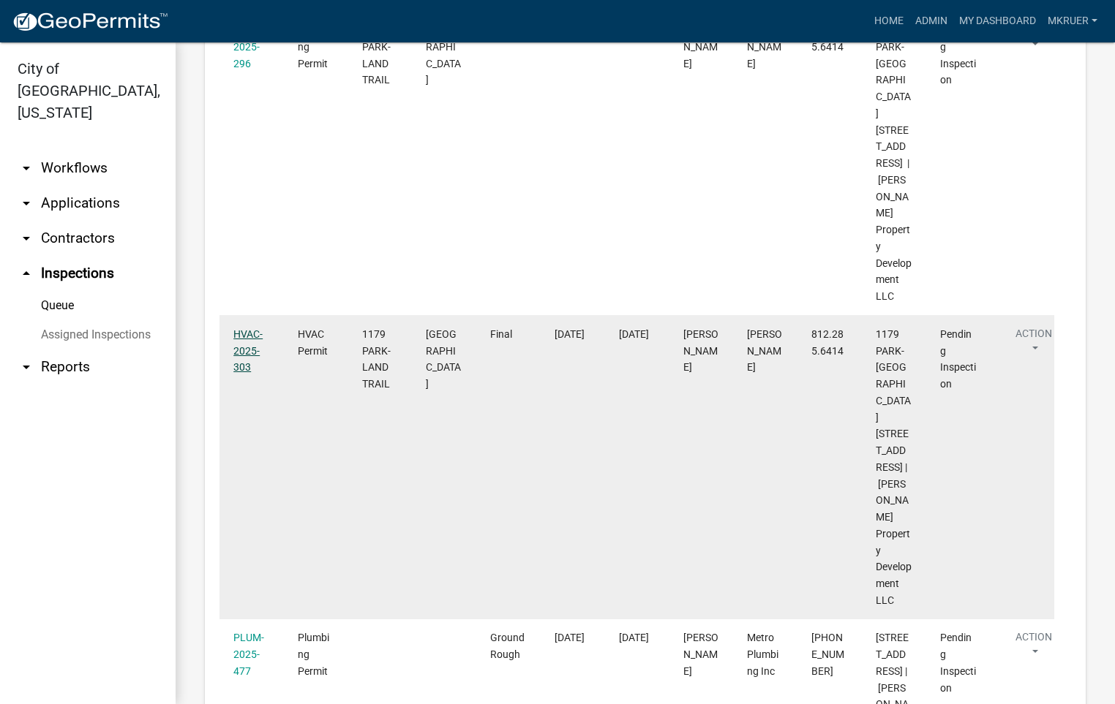
click at [248, 328] on link "HVAC-2025-303" at bounding box center [247, 350] width 29 height 45
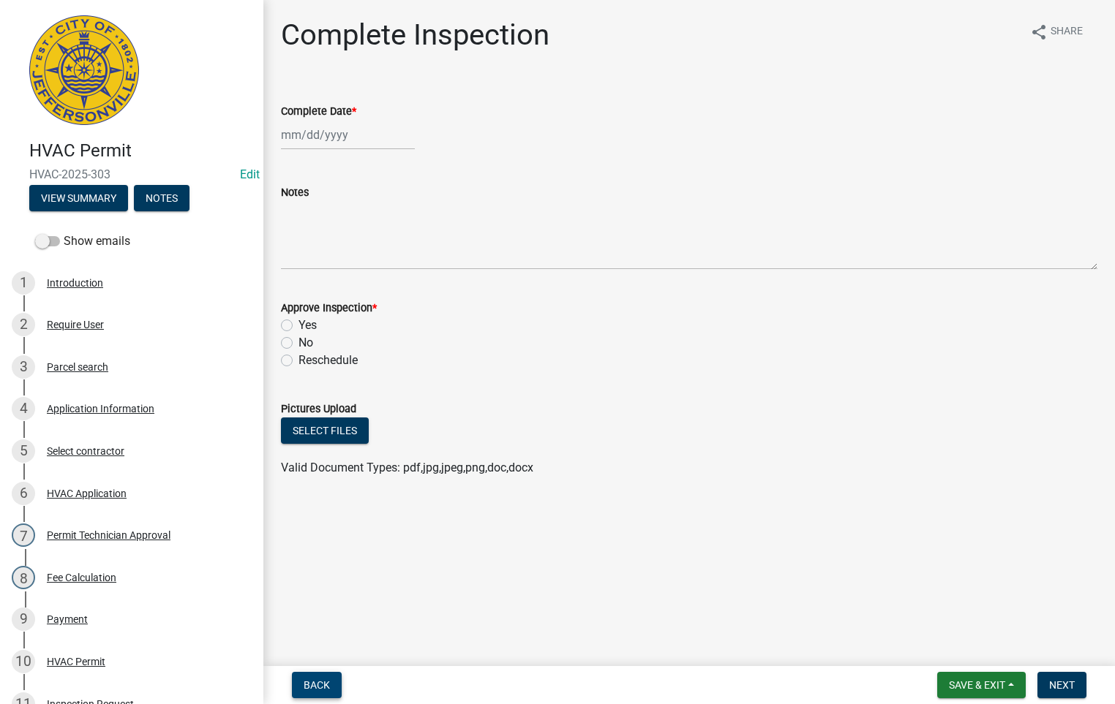
click at [316, 681] on span "Back" at bounding box center [317, 686] width 26 height 12
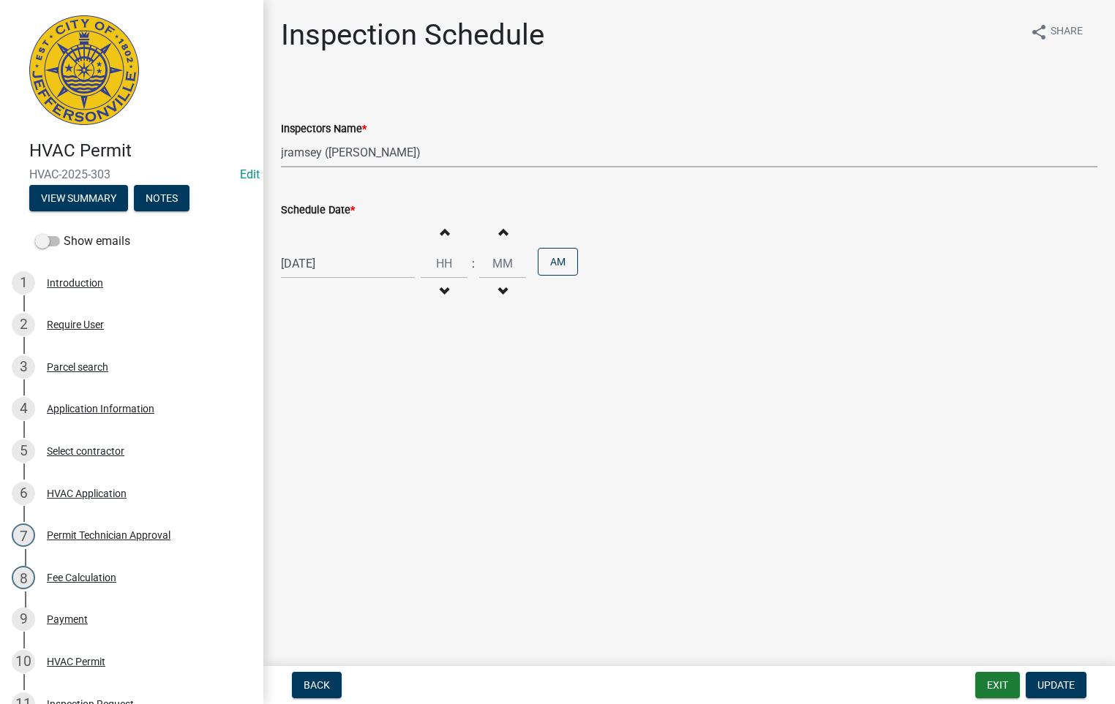
click at [308, 154] on select "Select Item... jramsey (Jeremy Ramsey) MaryFrey (Mary Frey) mkruer (Mike Kruer)…" at bounding box center [689, 153] width 816 height 30
select select "fdb3bcc6-ce93-4663-8a18-5c08884dd177"
click at [281, 138] on select "Select Item... jramsey (Jeremy Ramsey) MaryFrey (Mary Frey) mkruer (Mike Kruer)…" at bounding box center [689, 153] width 816 height 30
click at [1059, 685] on span "Update" at bounding box center [1055, 686] width 37 height 12
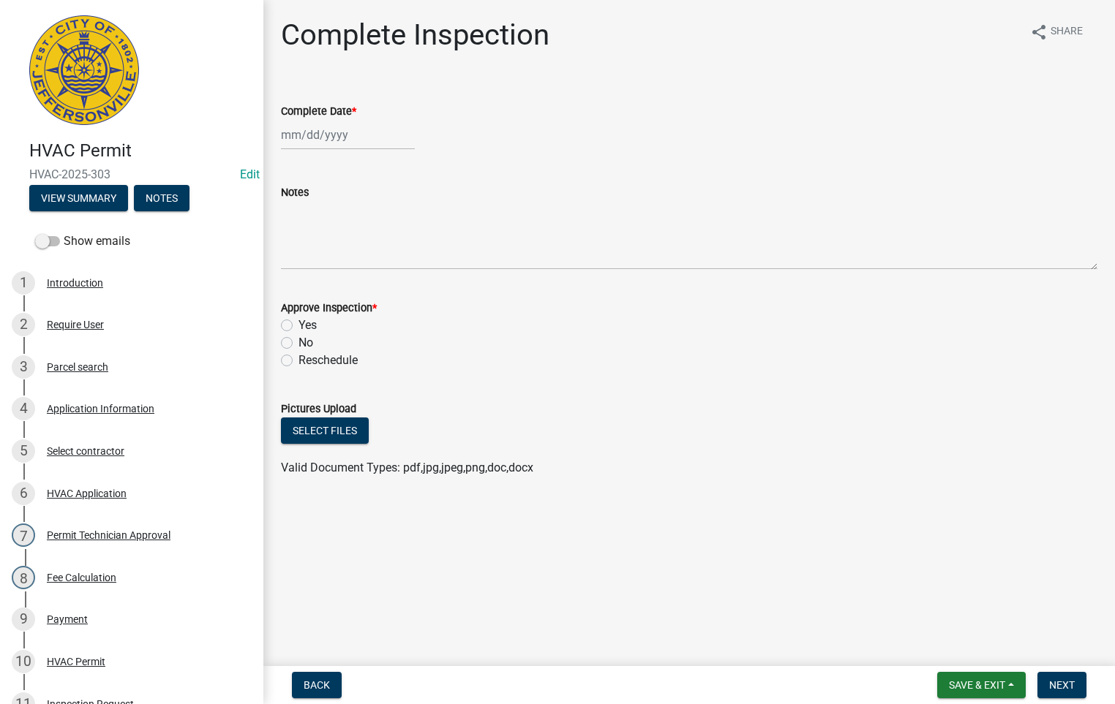
click at [321, 135] on div at bounding box center [348, 135] width 134 height 30
select select "9"
select select "2025"
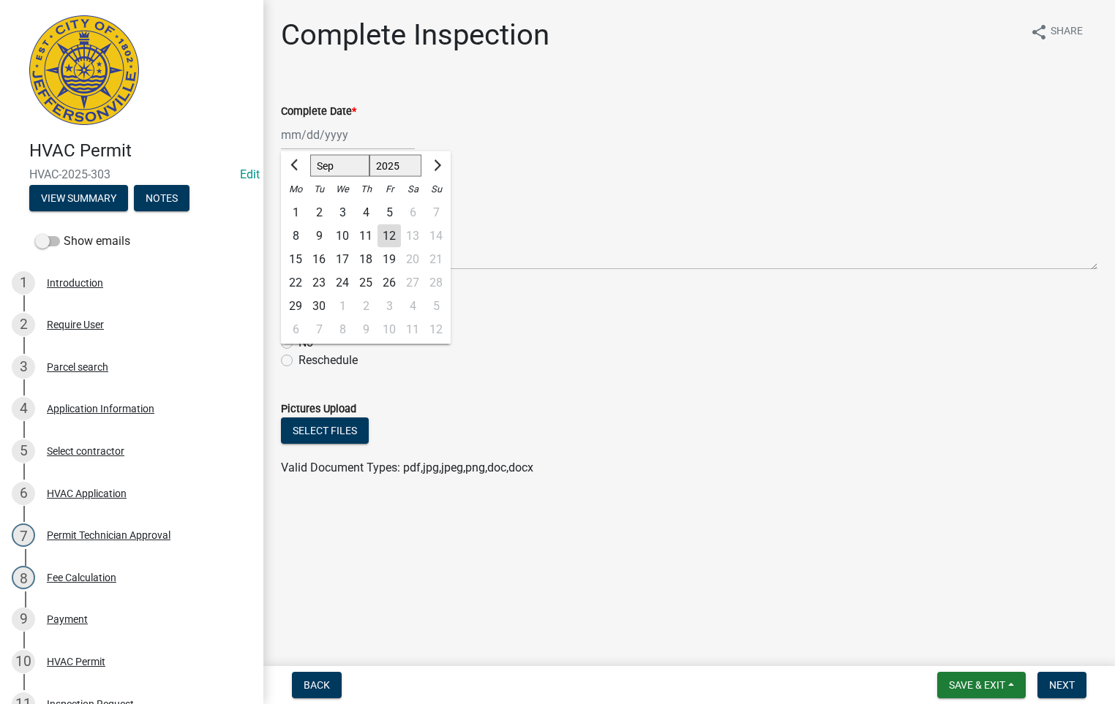
click at [391, 235] on div "12" at bounding box center [388, 236] width 23 height 23
type input "[DATE]"
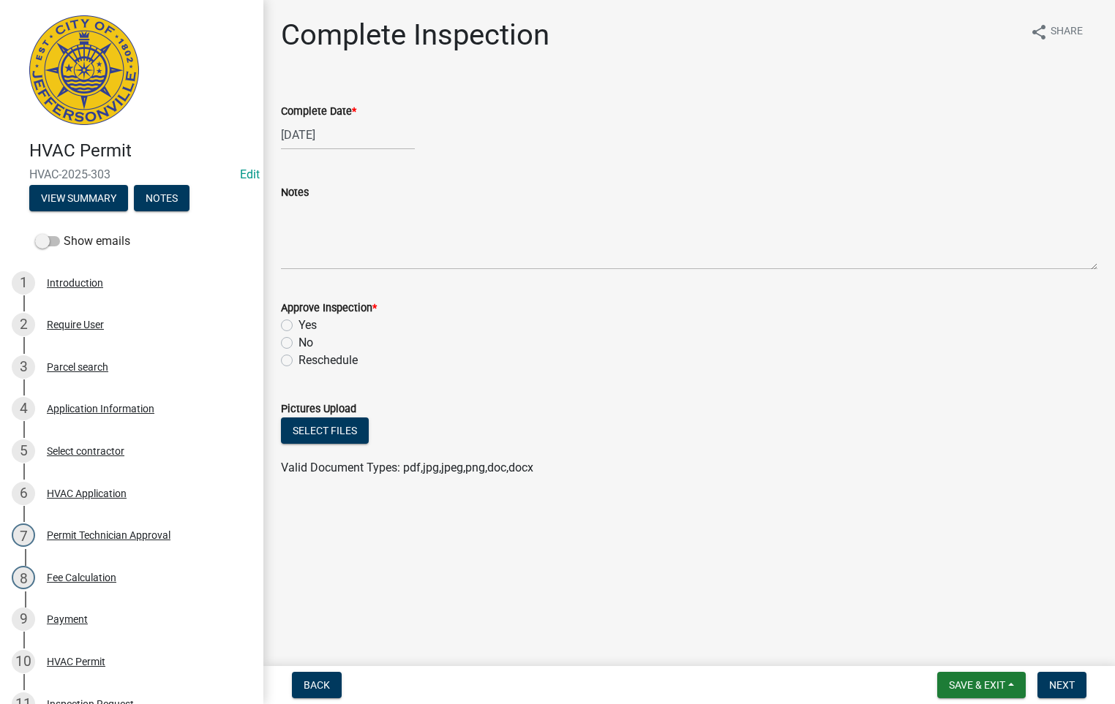
click at [298, 323] on label "Yes" at bounding box center [307, 326] width 18 height 18
click at [298, 323] on input "Yes" at bounding box center [303, 322] width 10 height 10
radio input "true"
click at [1049, 685] on span "Next" at bounding box center [1062, 686] width 26 height 12
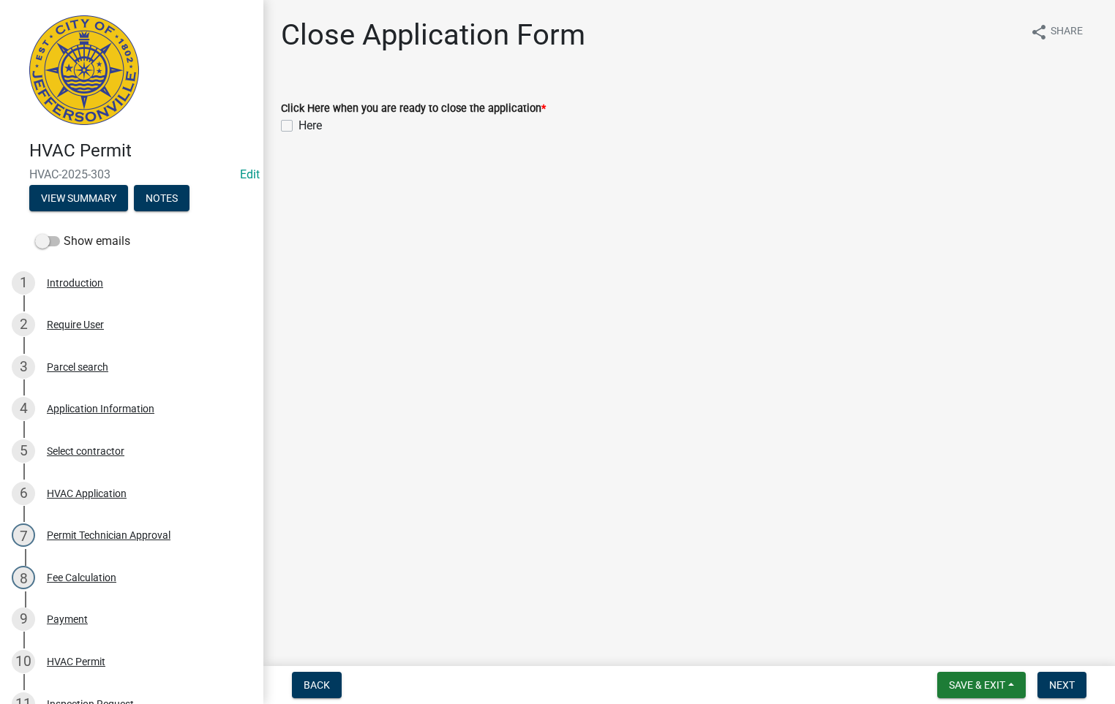
click at [298, 125] on label "Here" at bounding box center [309, 126] width 23 height 18
click at [298, 125] on input "Here" at bounding box center [303, 122] width 10 height 10
checkbox input "true"
click at [1062, 685] on span "Next" at bounding box center [1062, 686] width 26 height 12
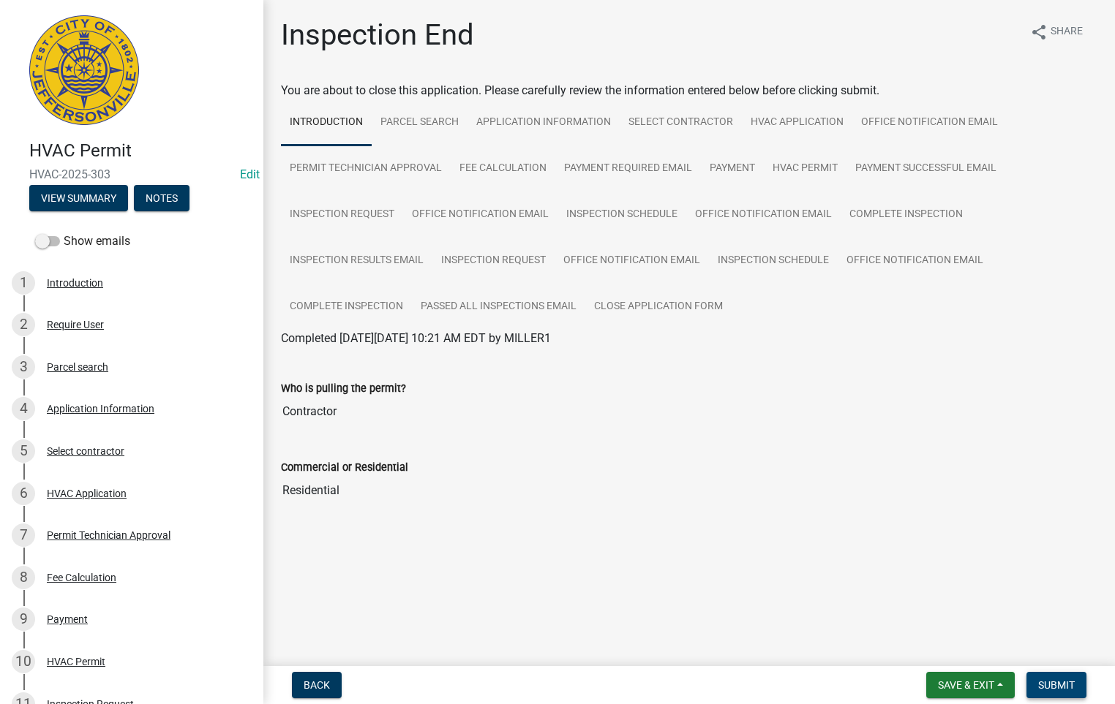
click at [1052, 683] on span "Submit" at bounding box center [1056, 686] width 37 height 12
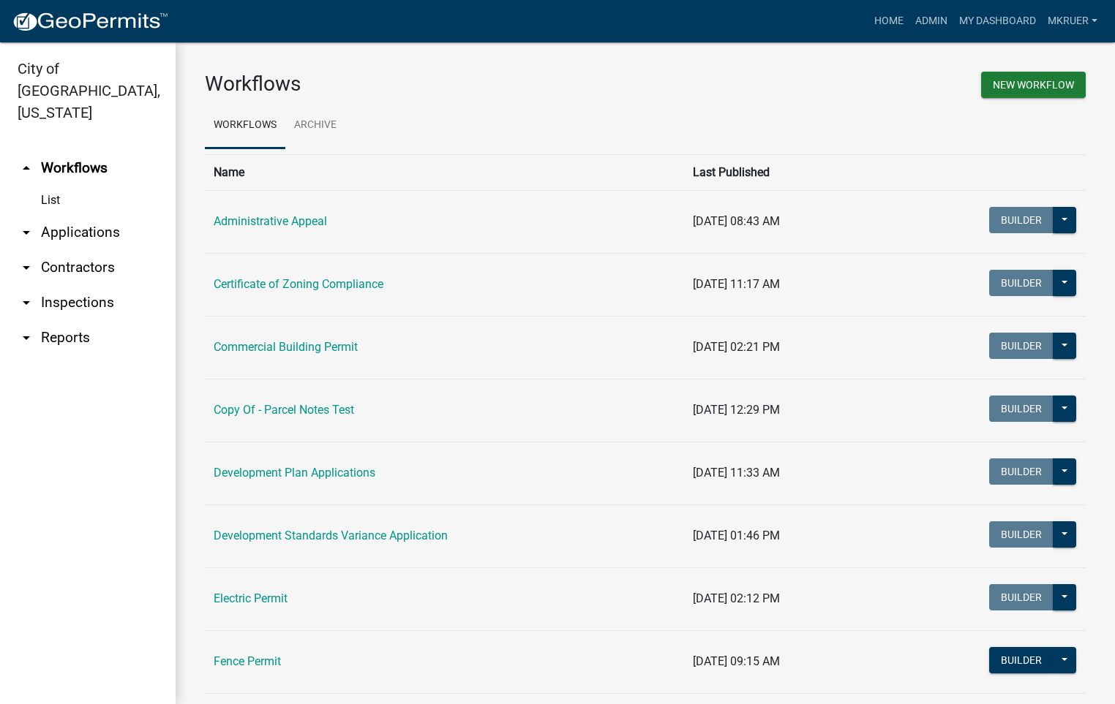
click at [64, 285] on link "arrow_drop_down Inspections" at bounding box center [88, 302] width 176 height 35
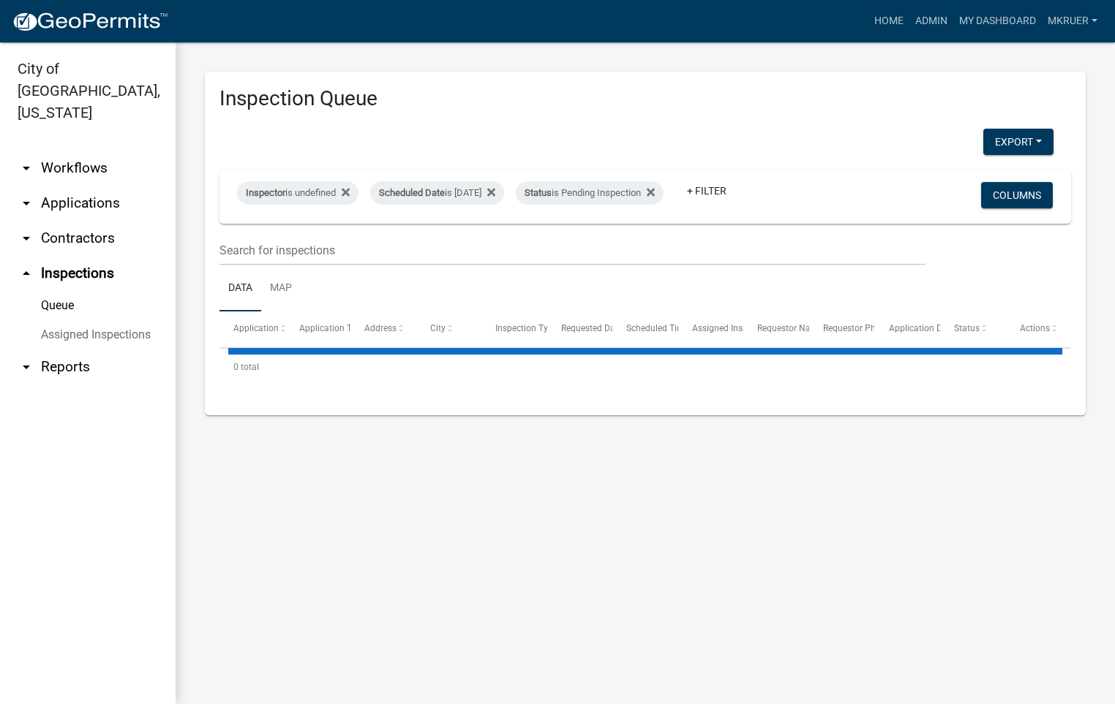
select select "3: 100"
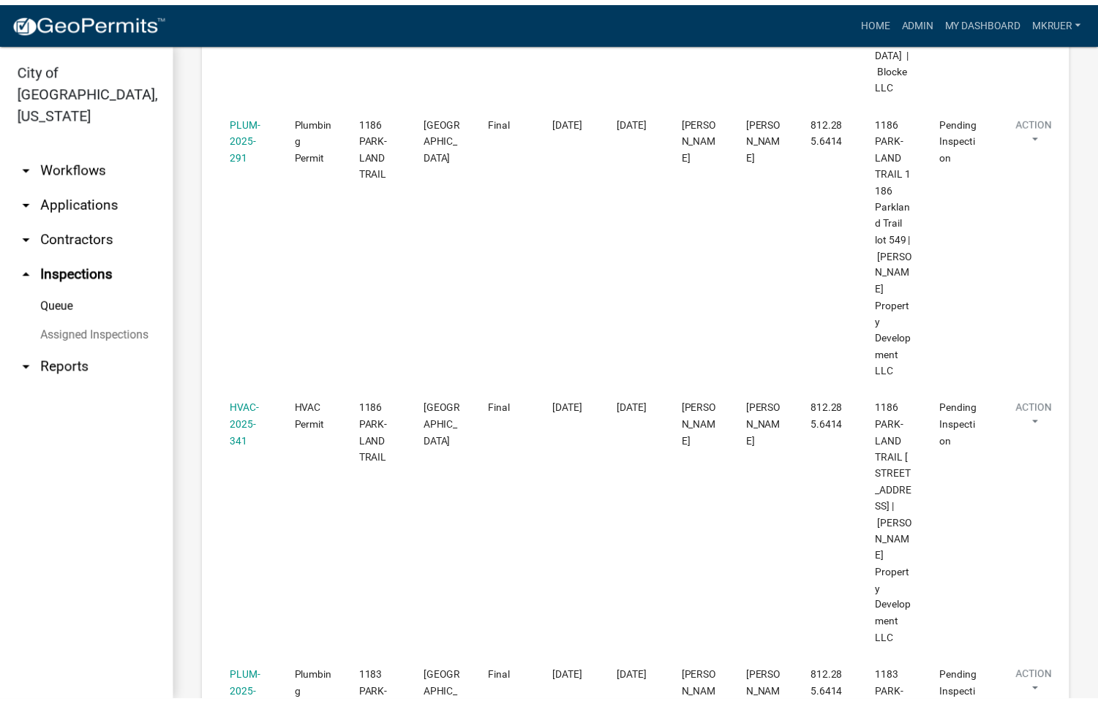
scroll to position [1646, 0]
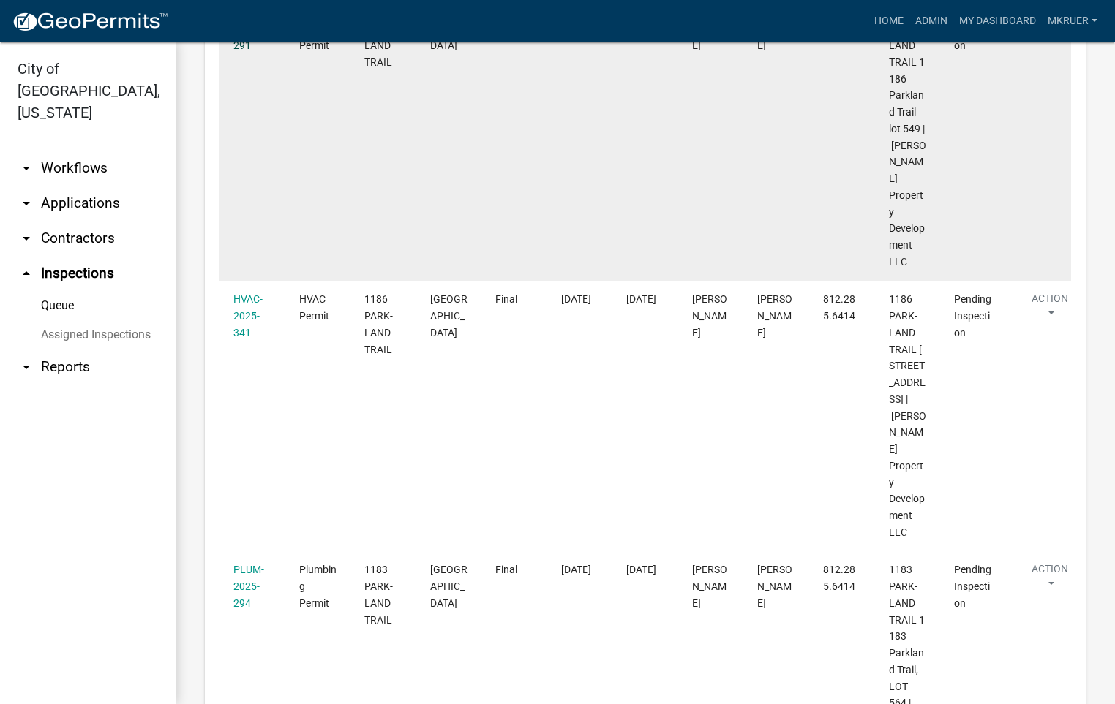
click at [240, 52] on link "PLUM-2025-291" at bounding box center [248, 29] width 31 height 45
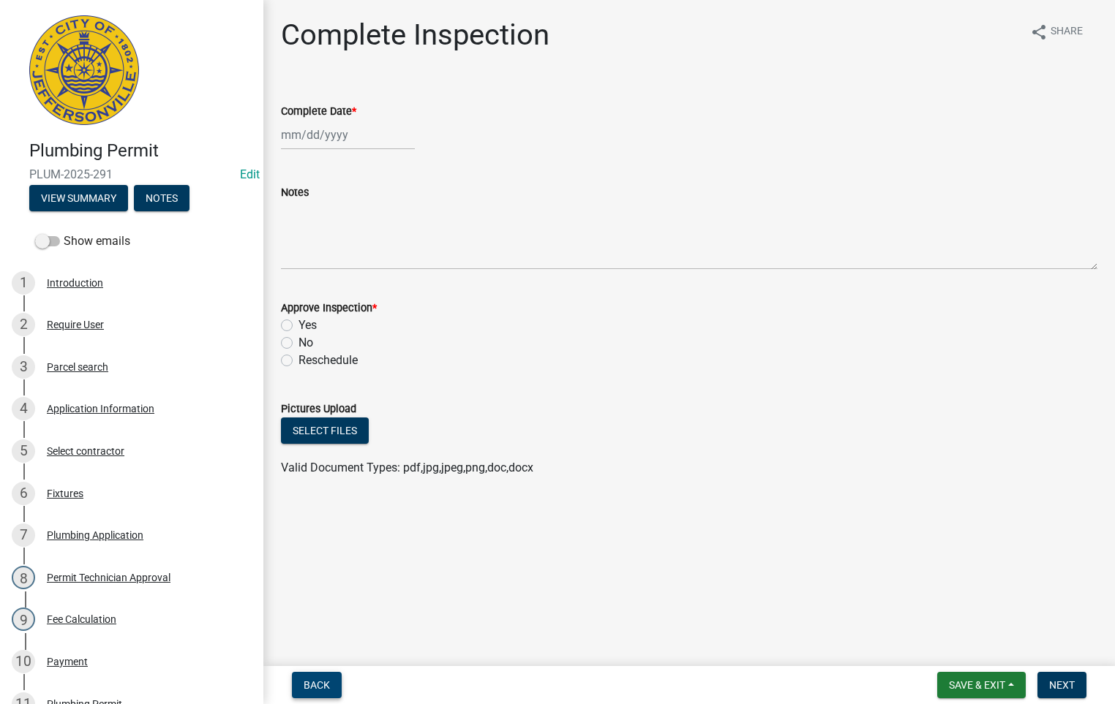
click at [318, 681] on span "Back" at bounding box center [317, 686] width 26 height 12
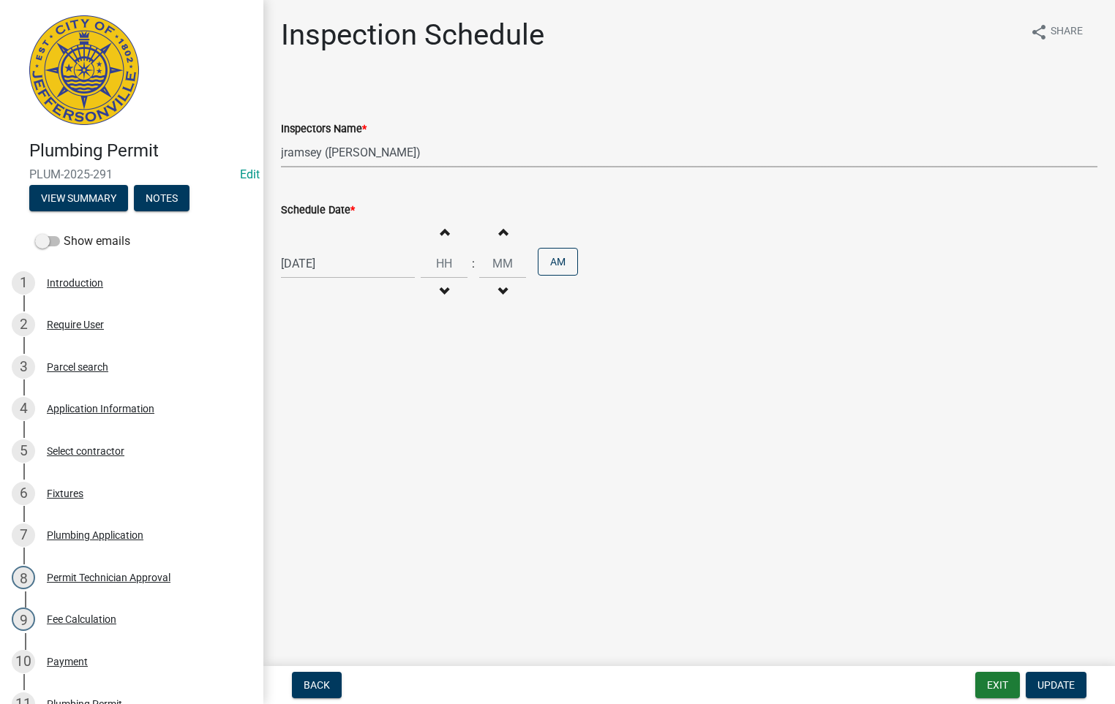
click at [330, 150] on select "Select Item... [PERSON_NAME] ([PERSON_NAME]) [PERSON_NAME] ([PERSON_NAME]) mkru…" at bounding box center [689, 153] width 816 height 30
select select "fdb3bcc6-ce93-4663-8a18-5c08884dd177"
click at [281, 138] on select "Select Item... [PERSON_NAME] ([PERSON_NAME]) [PERSON_NAME] ([PERSON_NAME]) mkru…" at bounding box center [689, 153] width 816 height 30
click at [1064, 685] on span "Update" at bounding box center [1055, 686] width 37 height 12
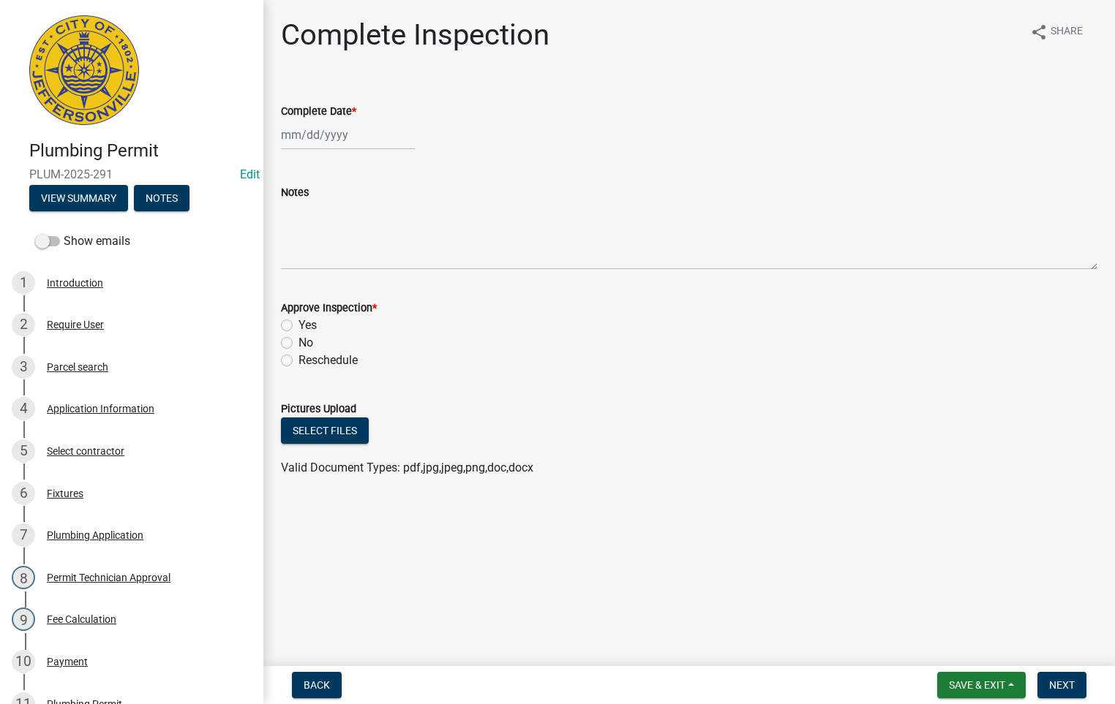
select select "9"
select select "2025"
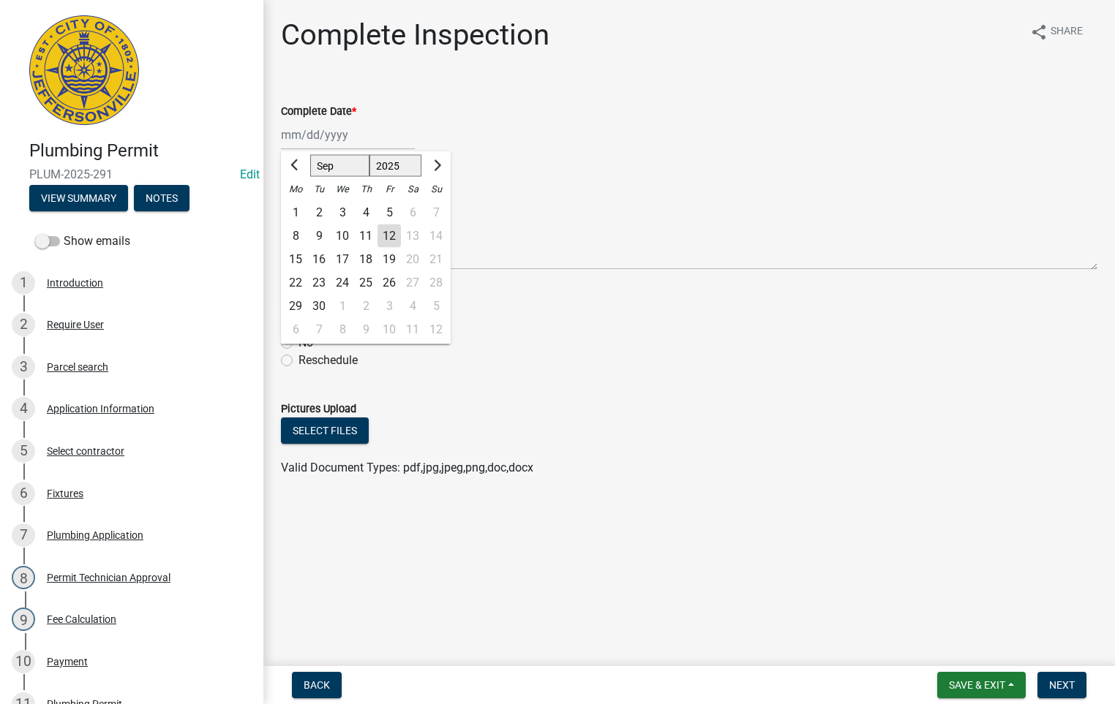
click at [329, 130] on div "[PERSON_NAME] Feb Mar Apr [PERSON_NAME][DATE] Oct Nov [DATE] 1526 1527 1528 152…" at bounding box center [348, 135] width 134 height 30
click at [389, 241] on div "12" at bounding box center [388, 236] width 23 height 23
type input "[DATE]"
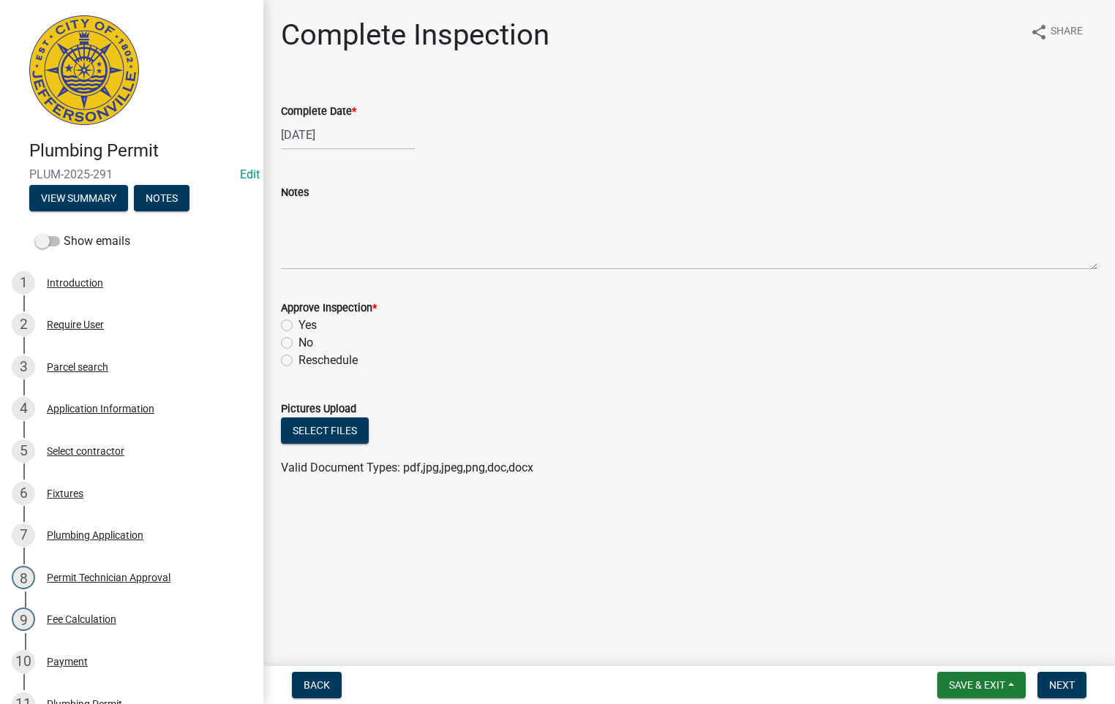
click at [298, 328] on label "Yes" at bounding box center [307, 326] width 18 height 18
click at [298, 326] on input "Yes" at bounding box center [303, 322] width 10 height 10
radio input "true"
click at [1061, 685] on span "Next" at bounding box center [1062, 686] width 26 height 12
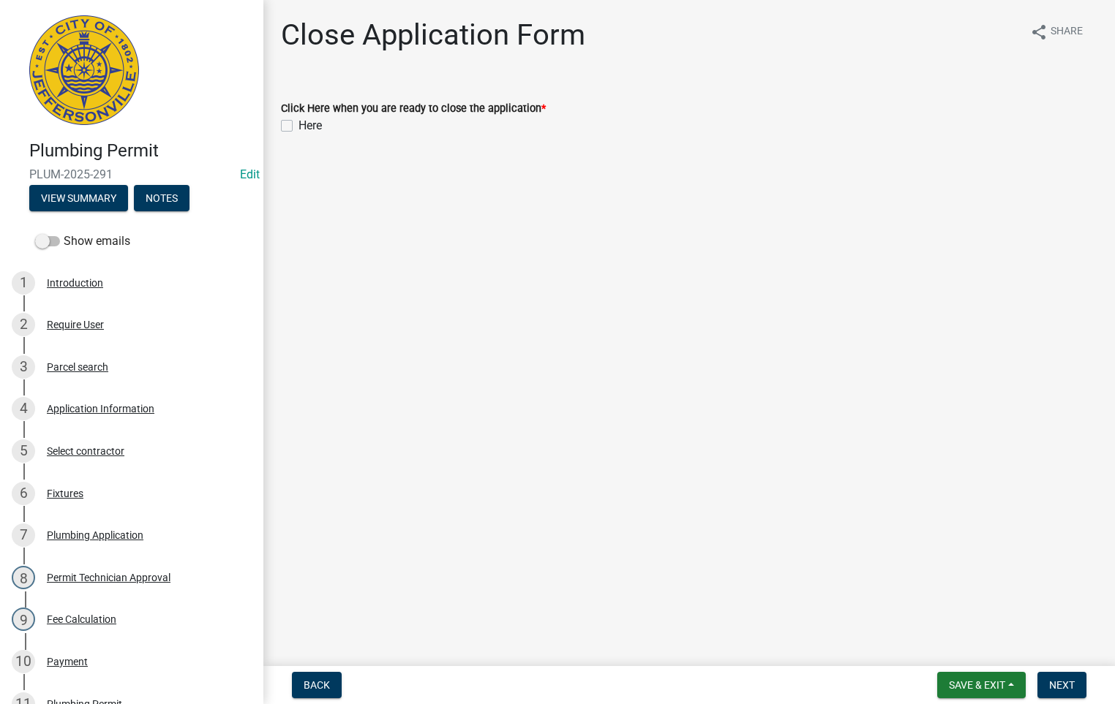
click at [298, 126] on label "Here" at bounding box center [309, 126] width 23 height 18
click at [298, 126] on input "Here" at bounding box center [303, 122] width 10 height 10
checkbox input "true"
click at [1071, 688] on span "Next" at bounding box center [1062, 686] width 26 height 12
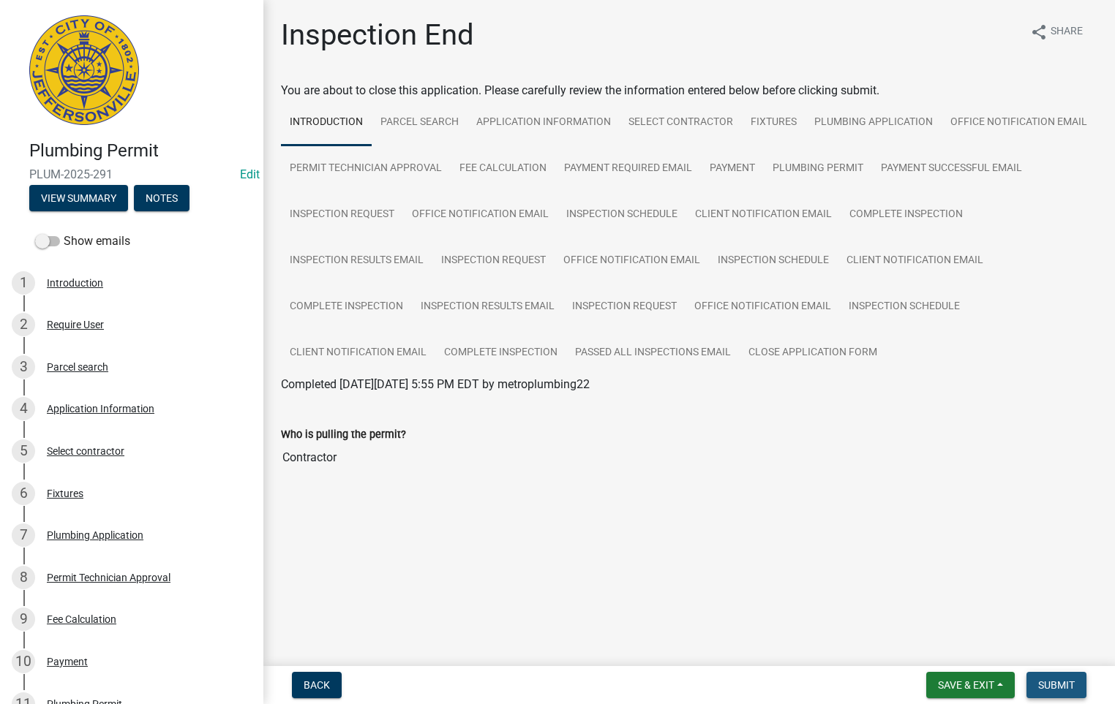
click at [1062, 685] on span "Submit" at bounding box center [1056, 686] width 37 height 12
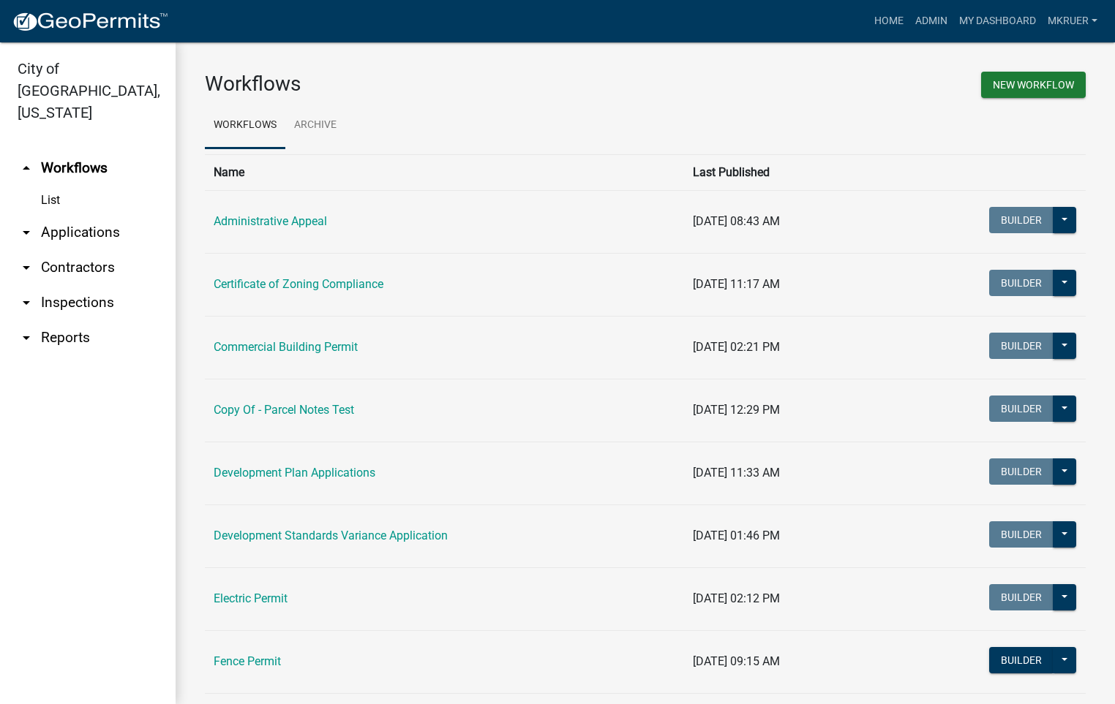
click at [66, 285] on link "arrow_drop_down Inspections" at bounding box center [88, 302] width 176 height 35
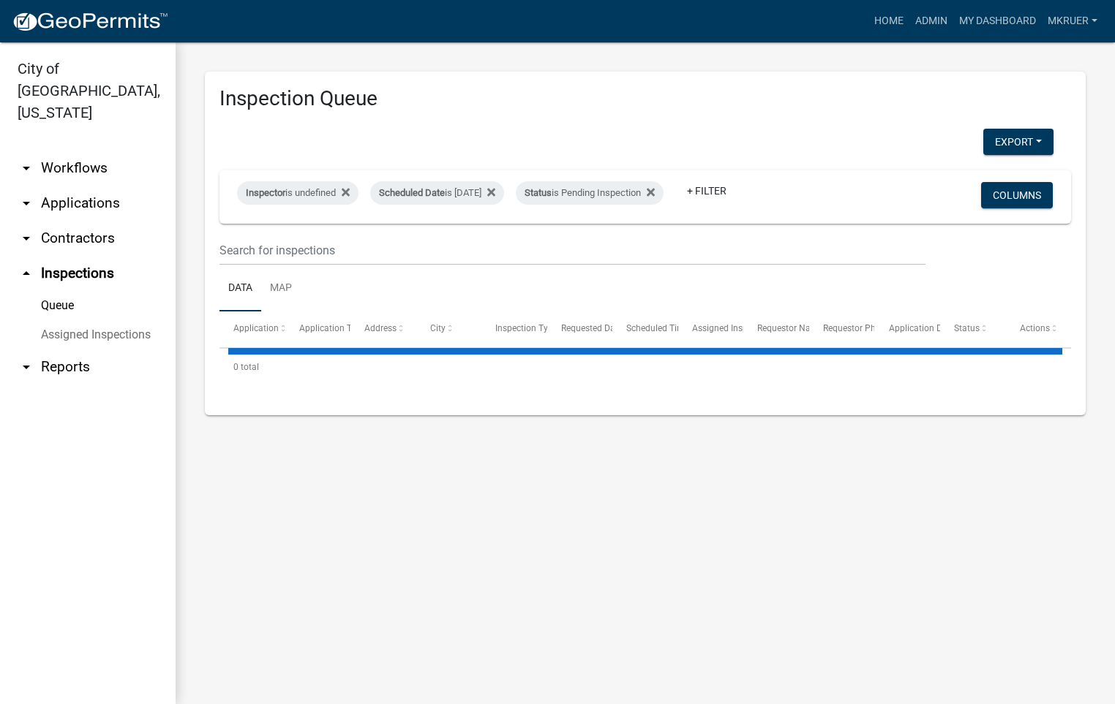
select select "3: 100"
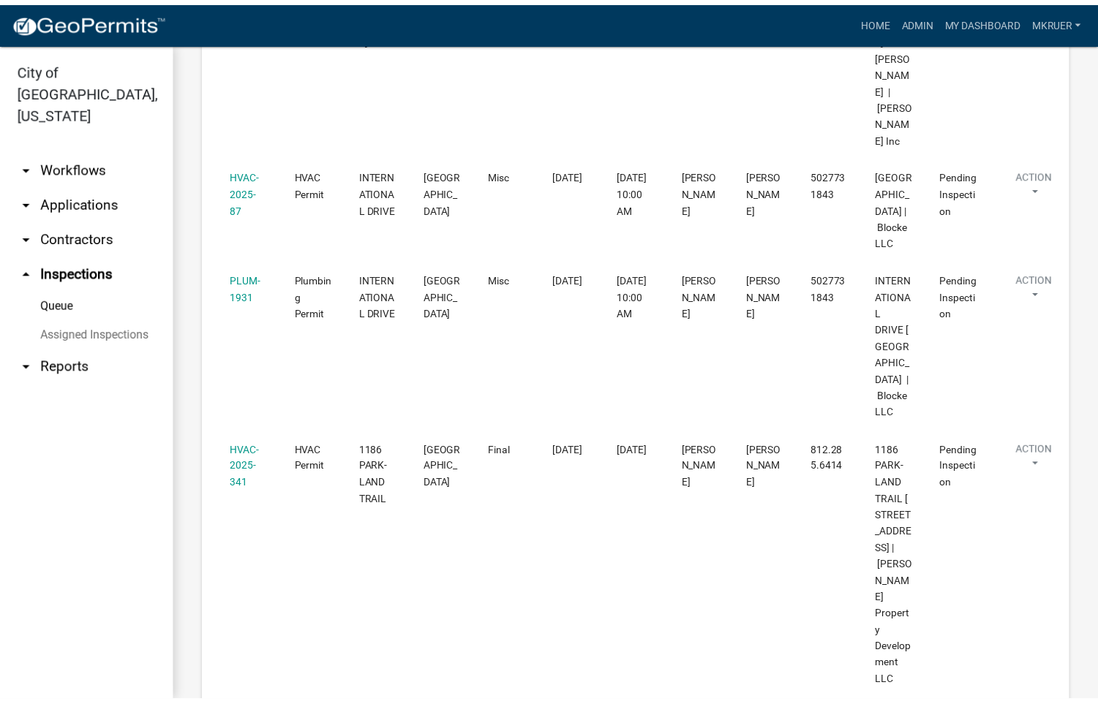
scroll to position [1427, 0]
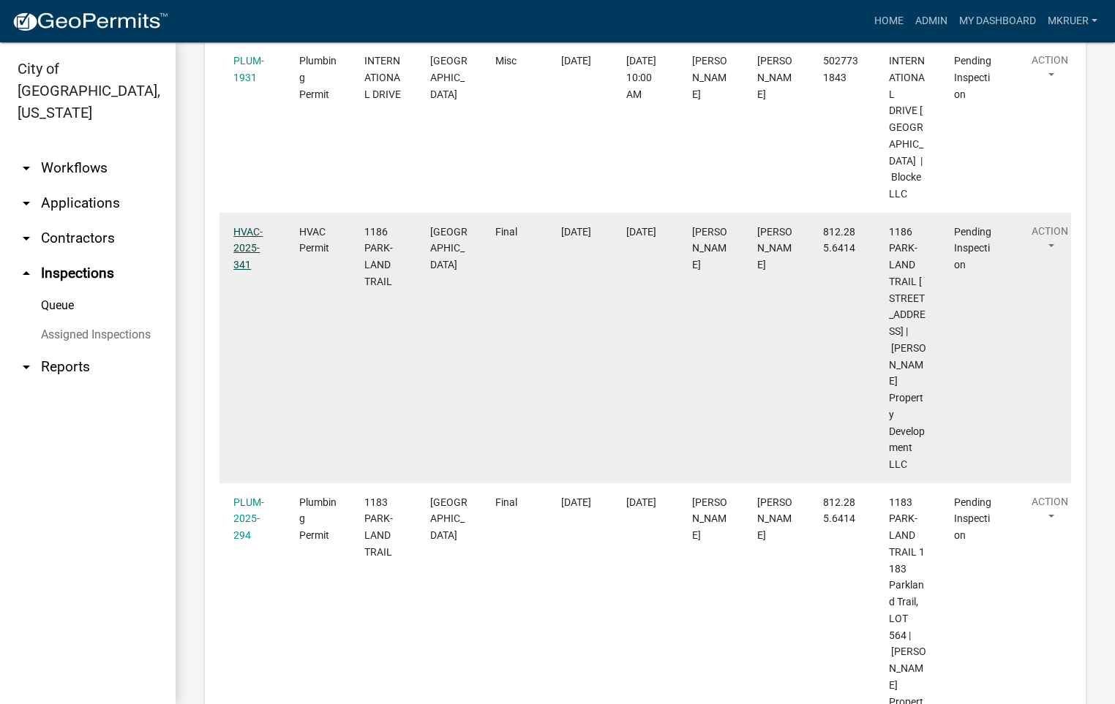
click at [240, 271] on link "HVAC-2025-341" at bounding box center [247, 248] width 29 height 45
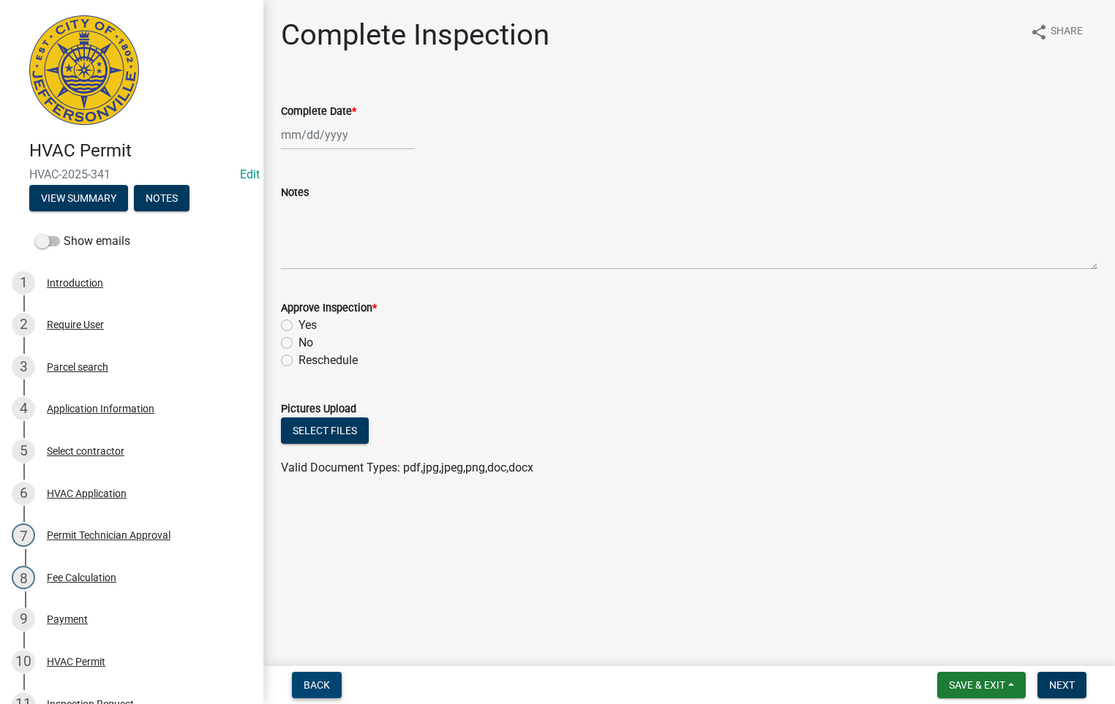
click at [314, 683] on span "Back" at bounding box center [317, 686] width 26 height 12
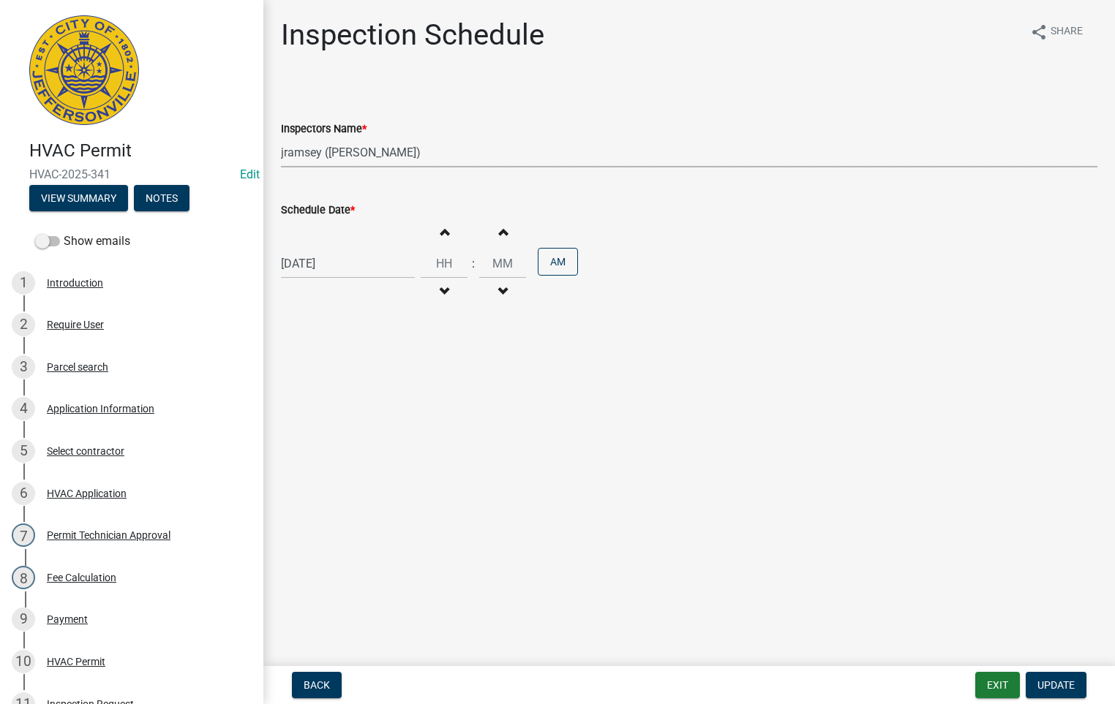
click at [303, 154] on select "Select Item... [PERSON_NAME] ([PERSON_NAME]) [PERSON_NAME] ([PERSON_NAME]) mkru…" at bounding box center [689, 153] width 816 height 30
select select "fdb3bcc6-ce93-4663-8a18-5c08884dd177"
click at [281, 138] on select "Select Item... [PERSON_NAME] ([PERSON_NAME]) [PERSON_NAME] ([PERSON_NAME]) mkru…" at bounding box center [689, 153] width 816 height 30
click at [1051, 687] on span "Update" at bounding box center [1055, 686] width 37 height 12
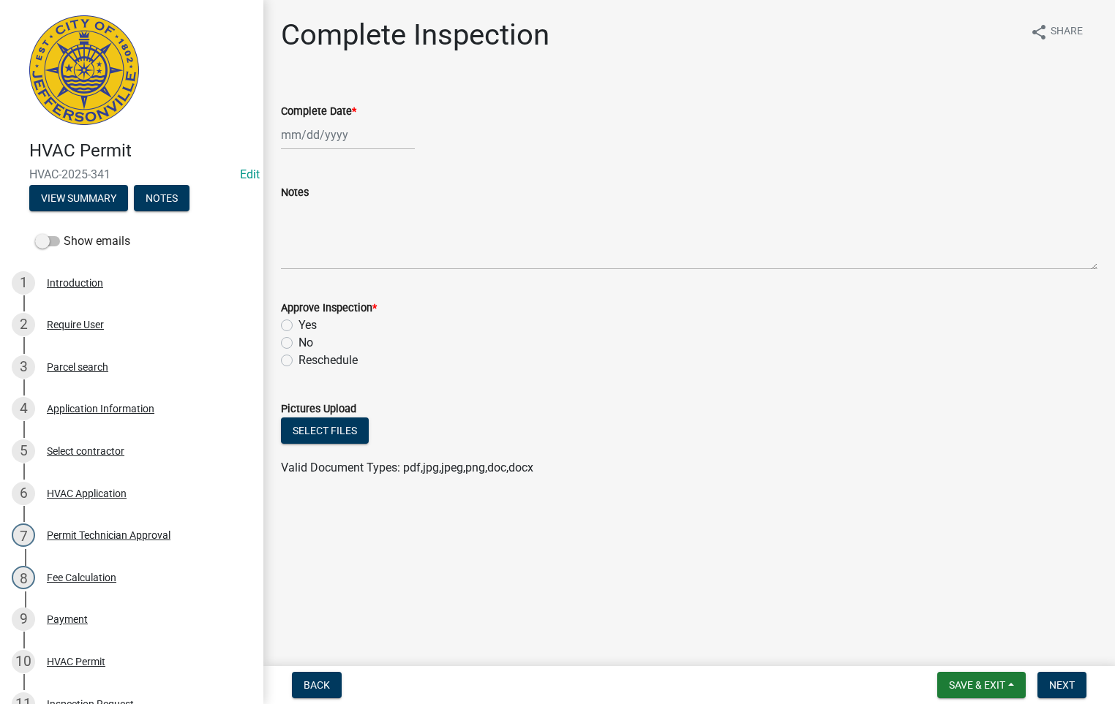
select select "9"
select select "2025"
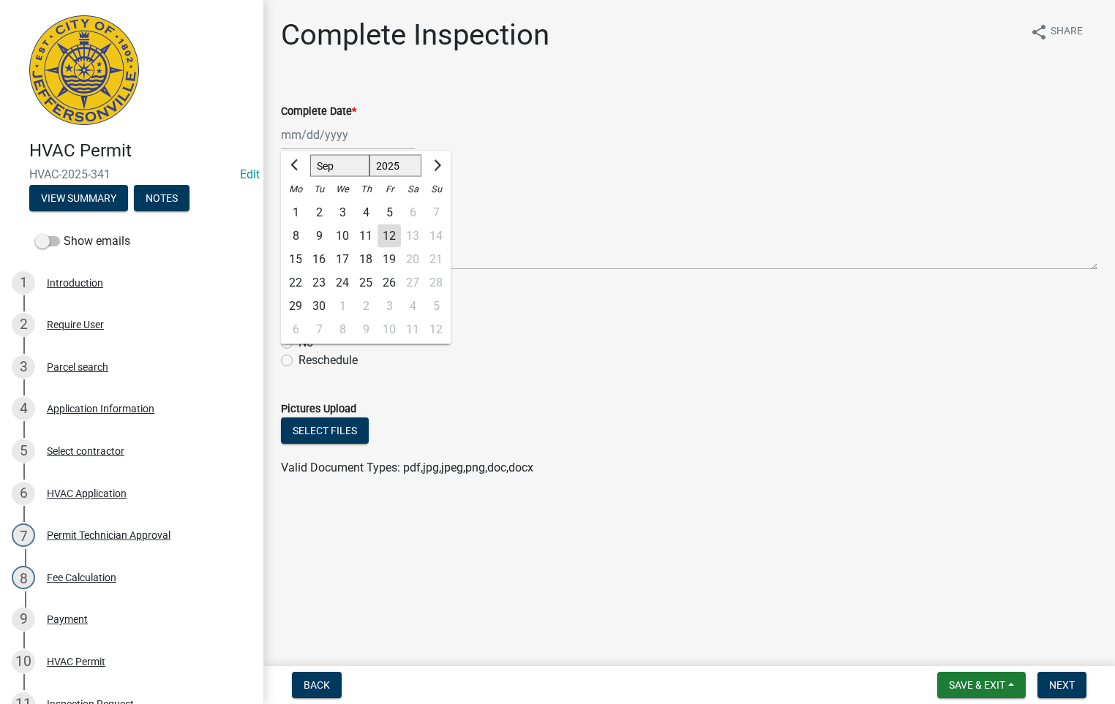
click at [337, 129] on div "Jan Feb Mar Apr May Jun Jul Aug Sep Oct Nov Dec 1525 1526 1527 1528 1529 1530 1…" at bounding box center [348, 135] width 134 height 30
click at [388, 237] on div "12" at bounding box center [388, 236] width 23 height 23
type input "[DATE]"
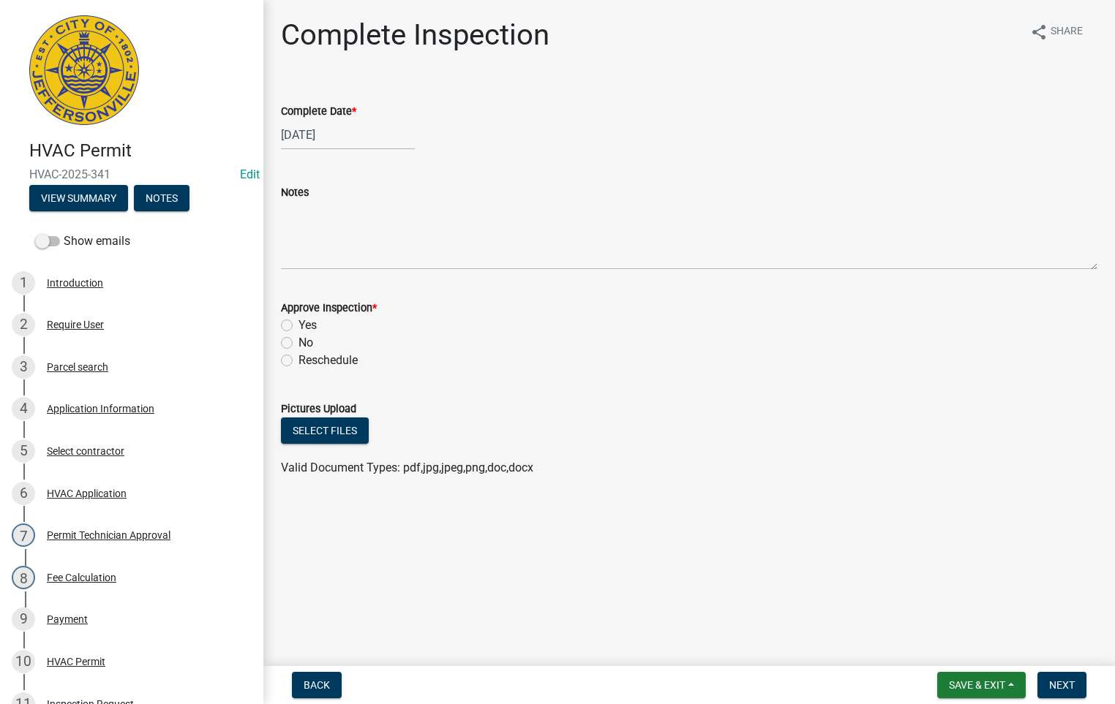
click at [298, 325] on label "Yes" at bounding box center [307, 326] width 18 height 18
click at [298, 325] on input "Yes" at bounding box center [303, 322] width 10 height 10
radio input "true"
click at [1065, 680] on span "Next" at bounding box center [1062, 686] width 26 height 12
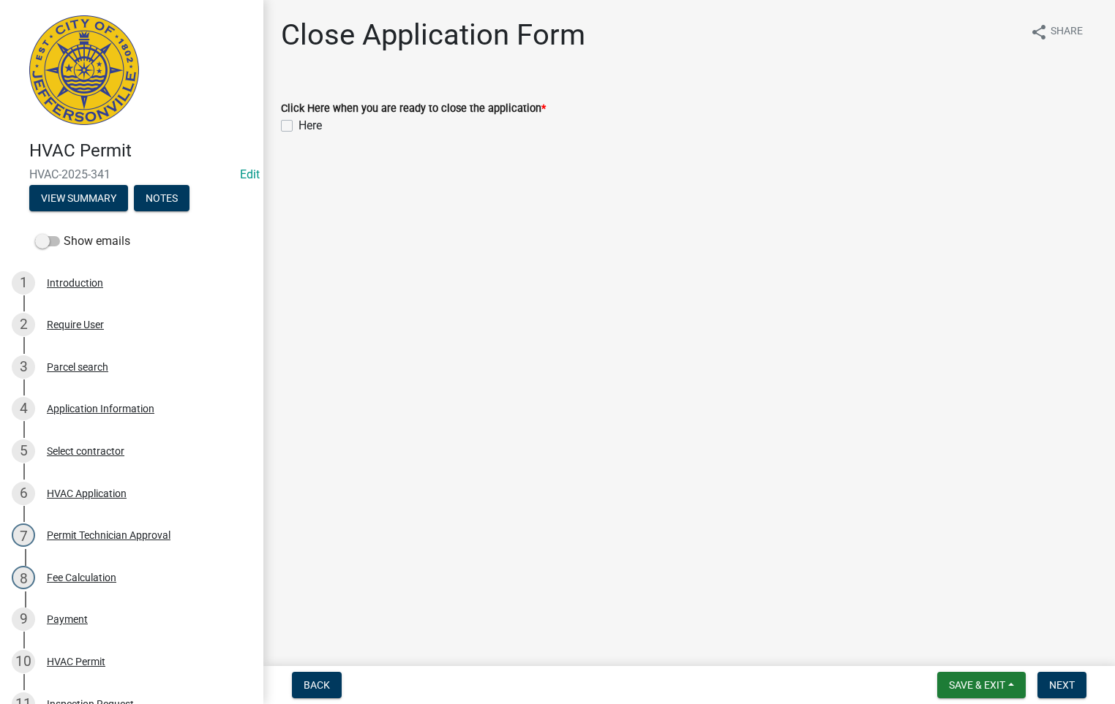
click at [298, 124] on label "Here" at bounding box center [309, 126] width 23 height 18
click at [298, 124] on input "Here" at bounding box center [303, 122] width 10 height 10
checkbox input "true"
click at [1051, 685] on span "Next" at bounding box center [1062, 686] width 26 height 12
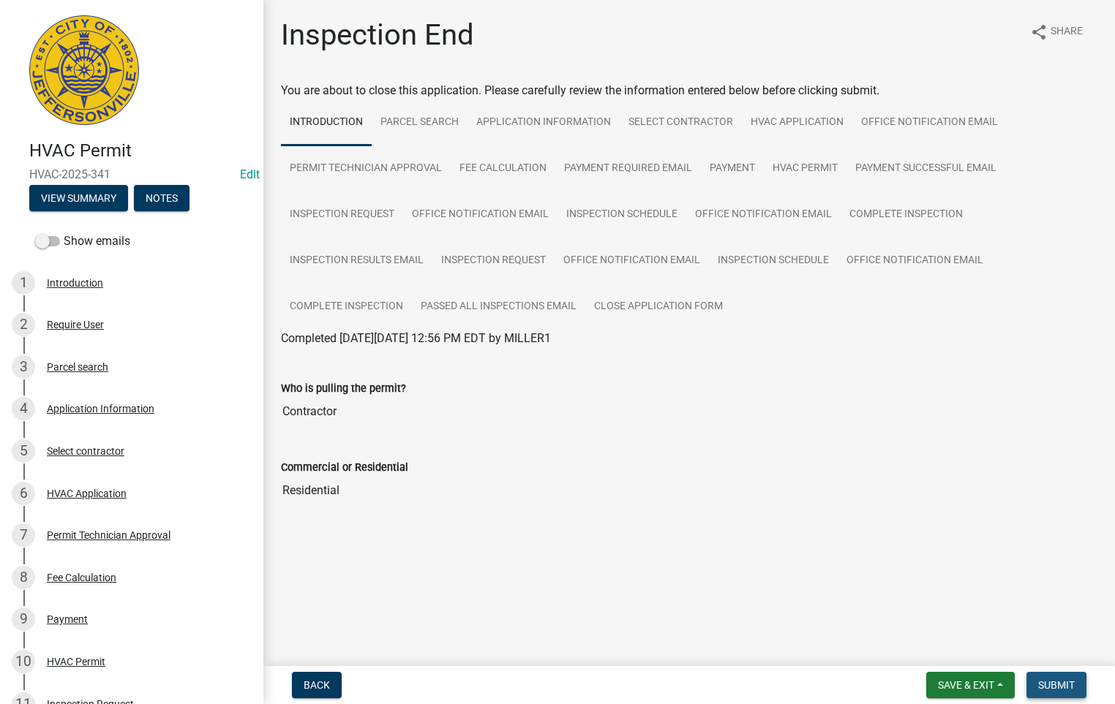
click at [1052, 681] on span "Submit" at bounding box center [1056, 686] width 37 height 12
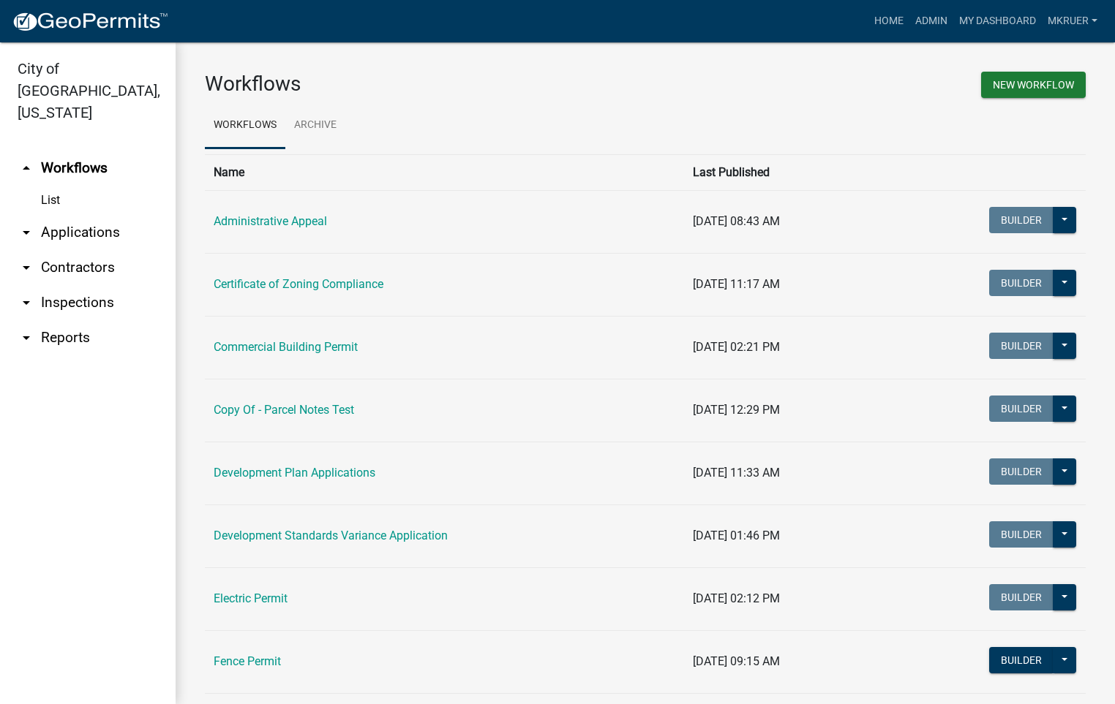
click at [64, 285] on link "arrow_drop_down Inspections" at bounding box center [88, 302] width 176 height 35
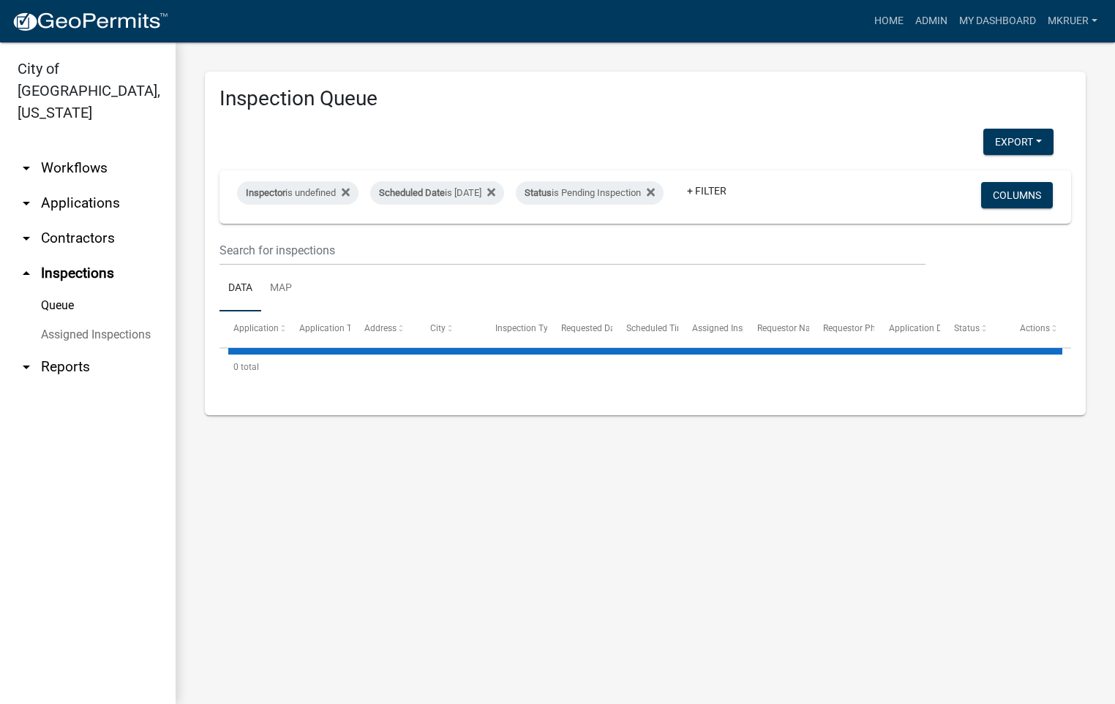
select select "3: 100"
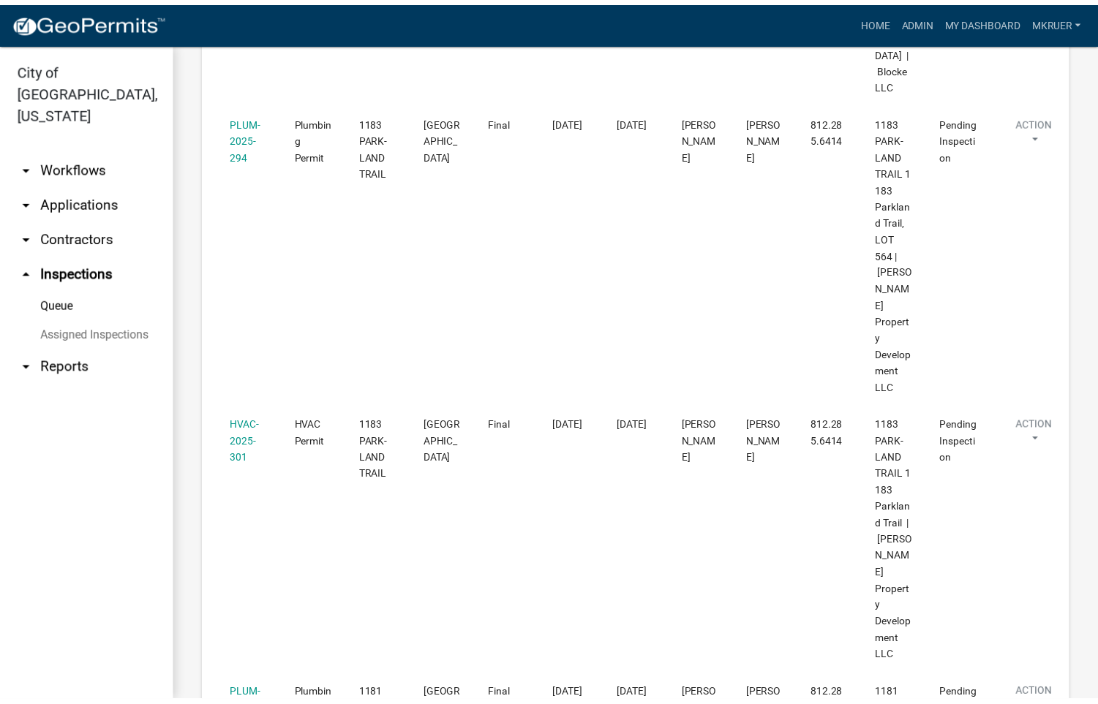
scroll to position [1646, 0]
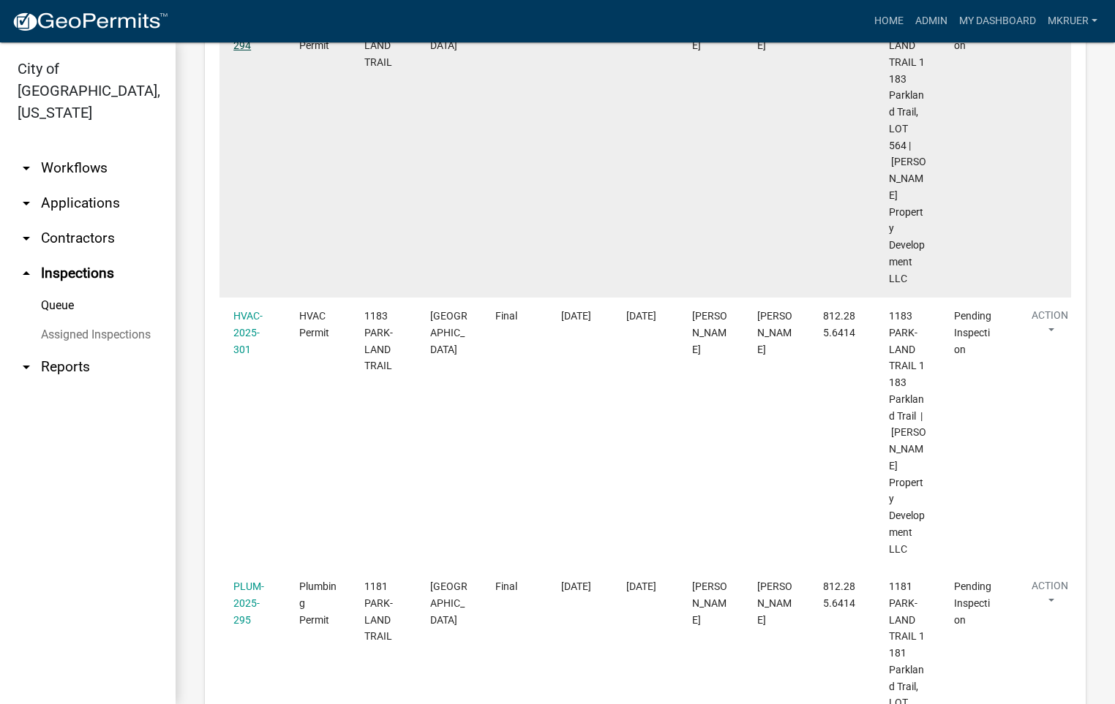
click at [244, 52] on link "PLUM-2025-294" at bounding box center [248, 29] width 31 height 45
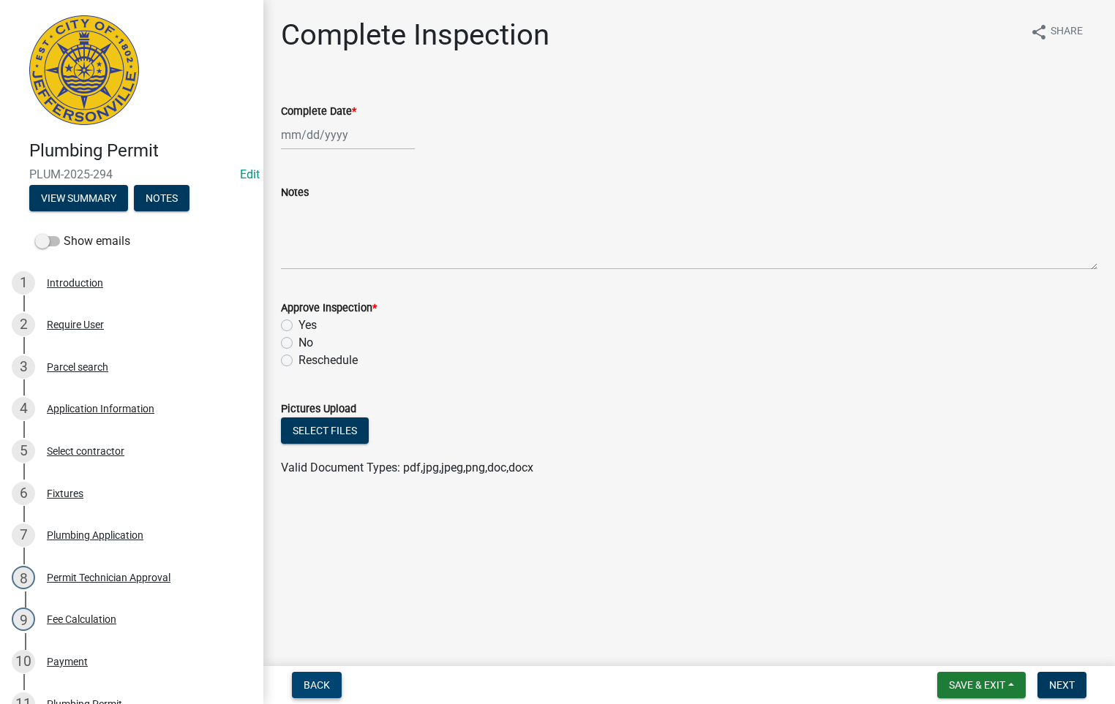
click at [319, 683] on span "Back" at bounding box center [317, 686] width 26 height 12
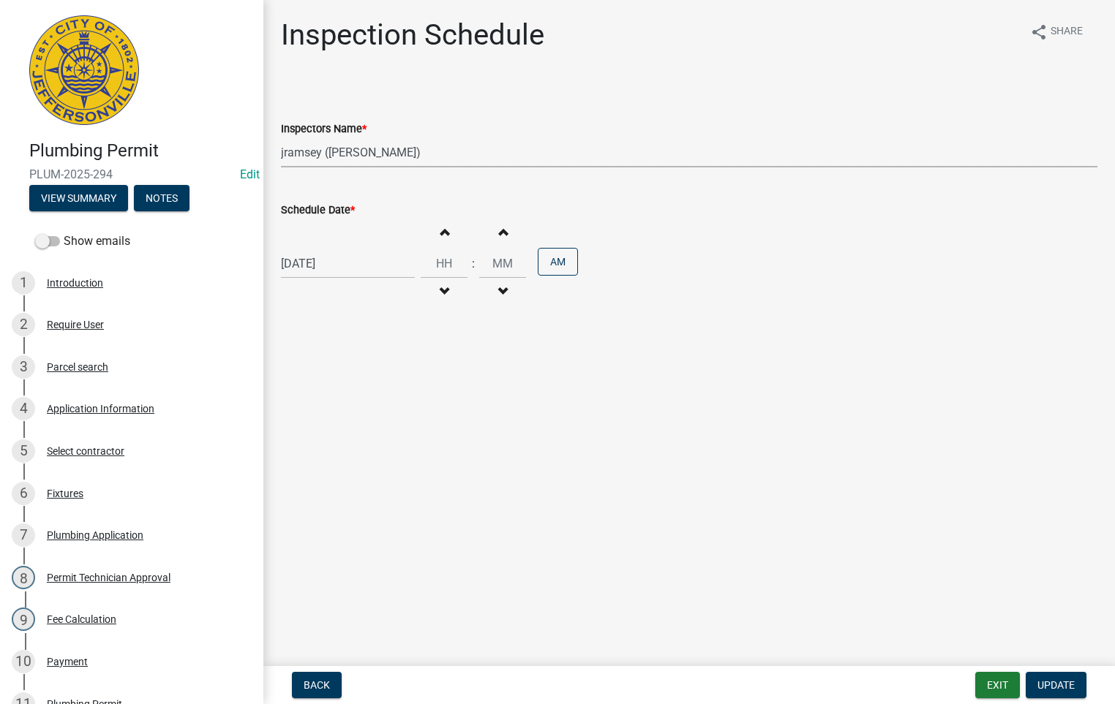
click at [328, 145] on select "Select Item... [PERSON_NAME] ([PERSON_NAME]) [PERSON_NAME] ([PERSON_NAME]) mkru…" at bounding box center [689, 153] width 816 height 30
select select "fdb3bcc6-ce93-4663-8a18-5c08884dd177"
click at [281, 138] on select "Select Item... [PERSON_NAME] ([PERSON_NAME]) [PERSON_NAME] ([PERSON_NAME]) mkru…" at bounding box center [689, 153] width 816 height 30
click at [1051, 683] on span "Update" at bounding box center [1055, 686] width 37 height 12
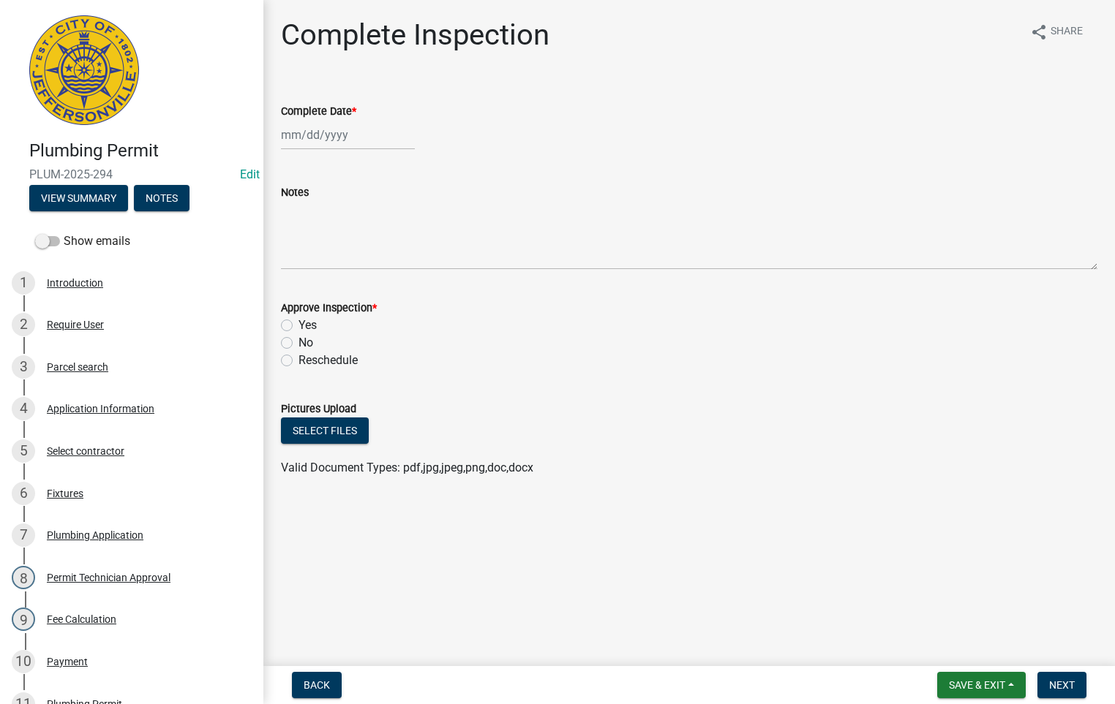
select select "9"
select select "2025"
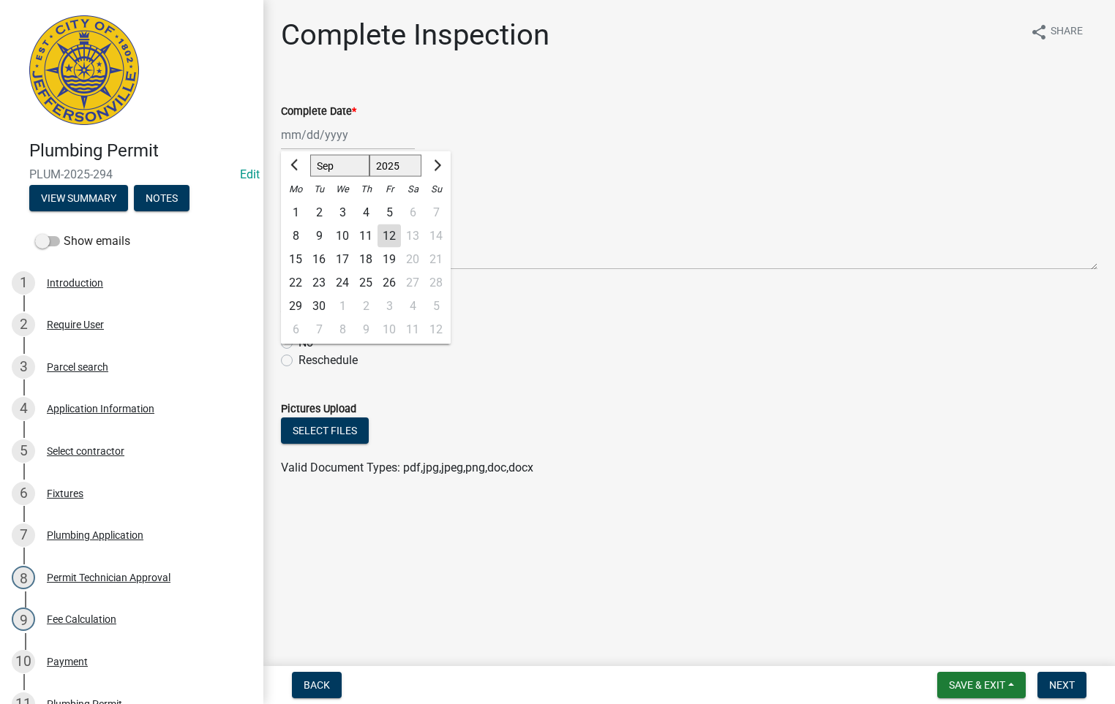
click at [334, 134] on div "[PERSON_NAME] Feb Mar Apr [PERSON_NAME][DATE] Oct Nov [DATE] 1526 1527 1528 152…" at bounding box center [348, 135] width 134 height 30
click at [388, 239] on div "12" at bounding box center [388, 236] width 23 height 23
type input "[DATE]"
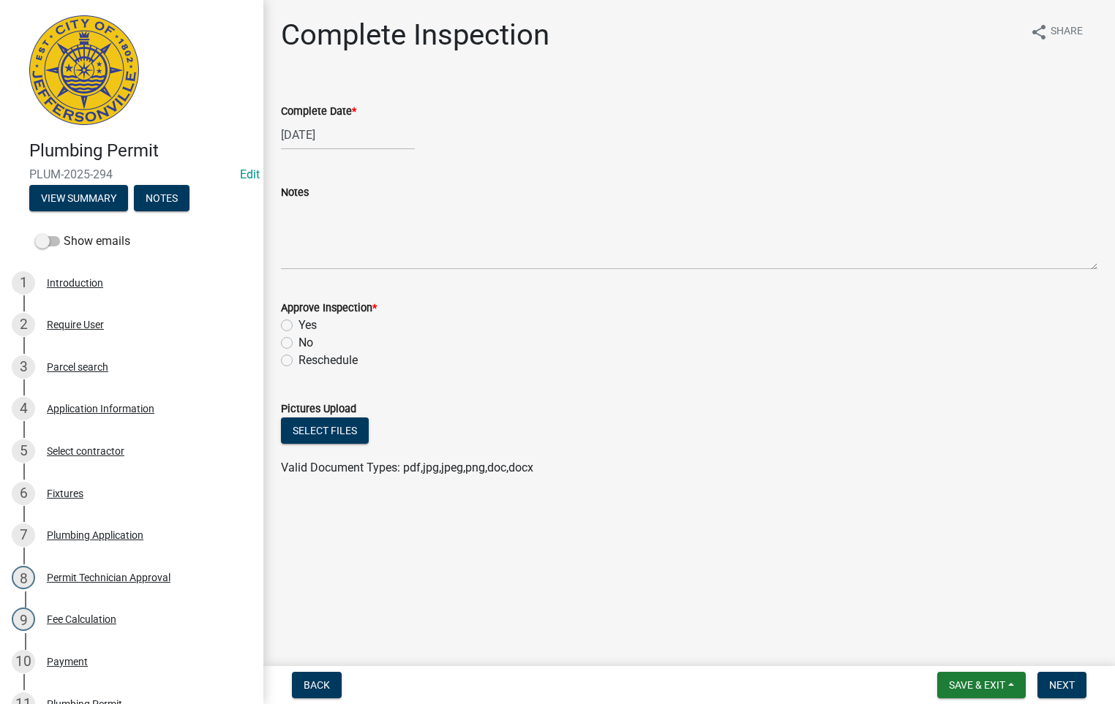
click at [298, 325] on label "Yes" at bounding box center [307, 326] width 18 height 18
click at [298, 325] on input "Yes" at bounding box center [303, 322] width 10 height 10
radio input "true"
click at [1056, 683] on span "Next" at bounding box center [1062, 686] width 26 height 12
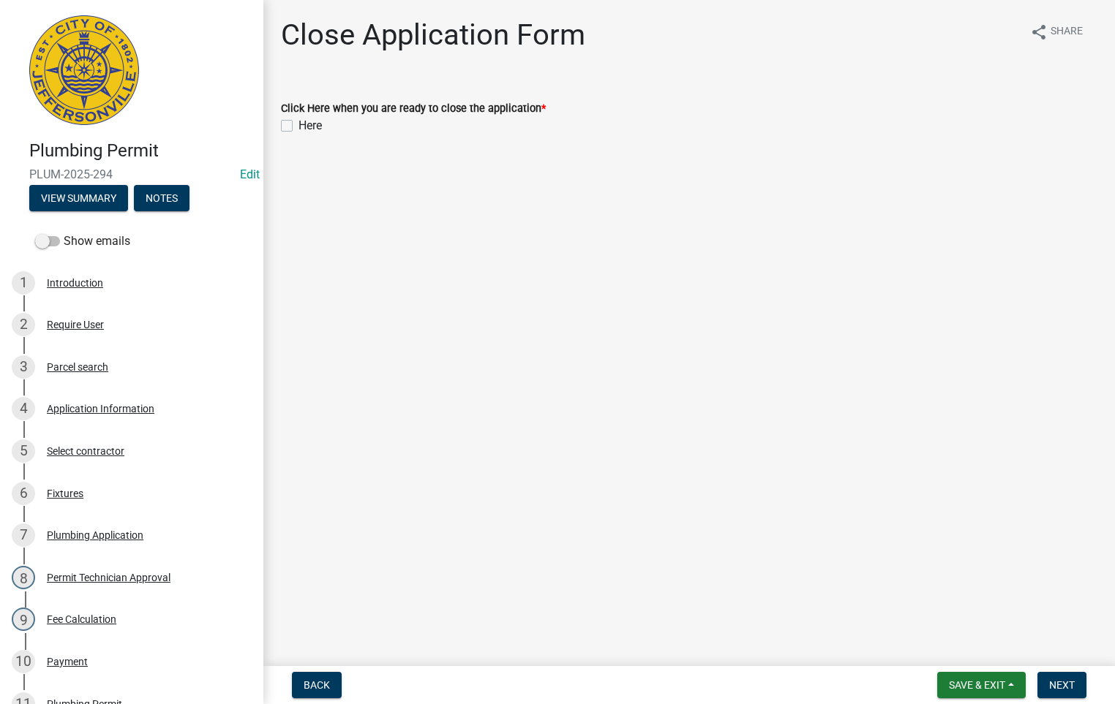
click at [298, 123] on label "Here" at bounding box center [309, 126] width 23 height 18
click at [298, 123] on input "Here" at bounding box center [303, 122] width 10 height 10
checkbox input "true"
click at [1064, 683] on span "Next" at bounding box center [1062, 686] width 26 height 12
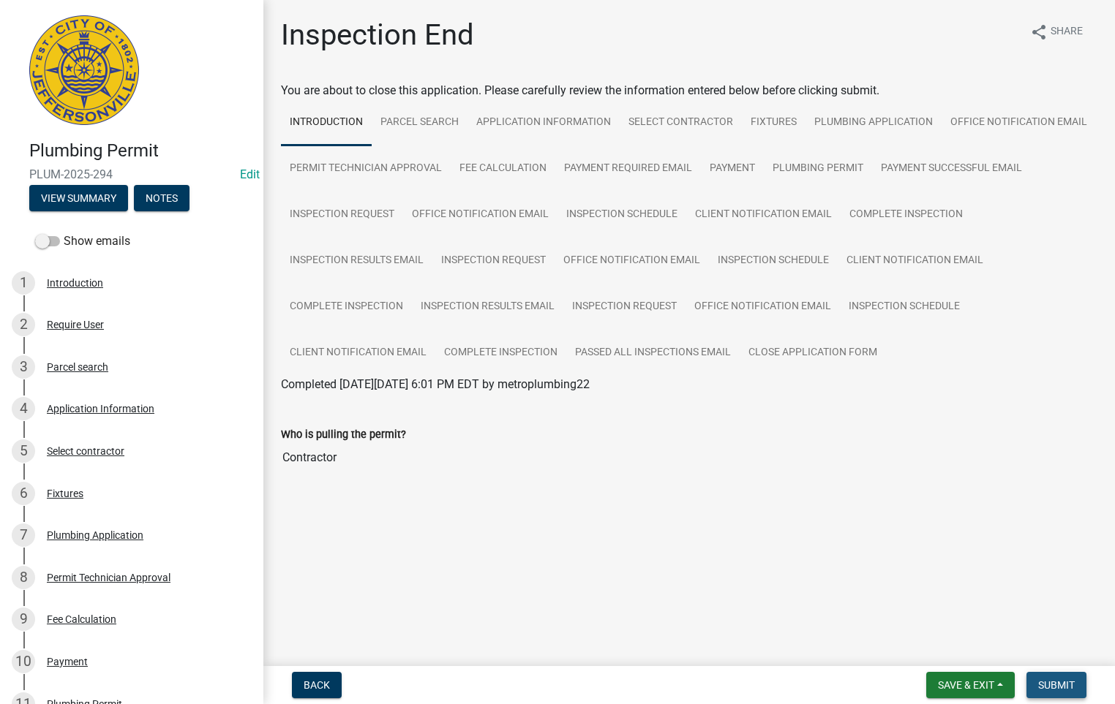
click at [1045, 687] on span "Submit" at bounding box center [1056, 686] width 37 height 12
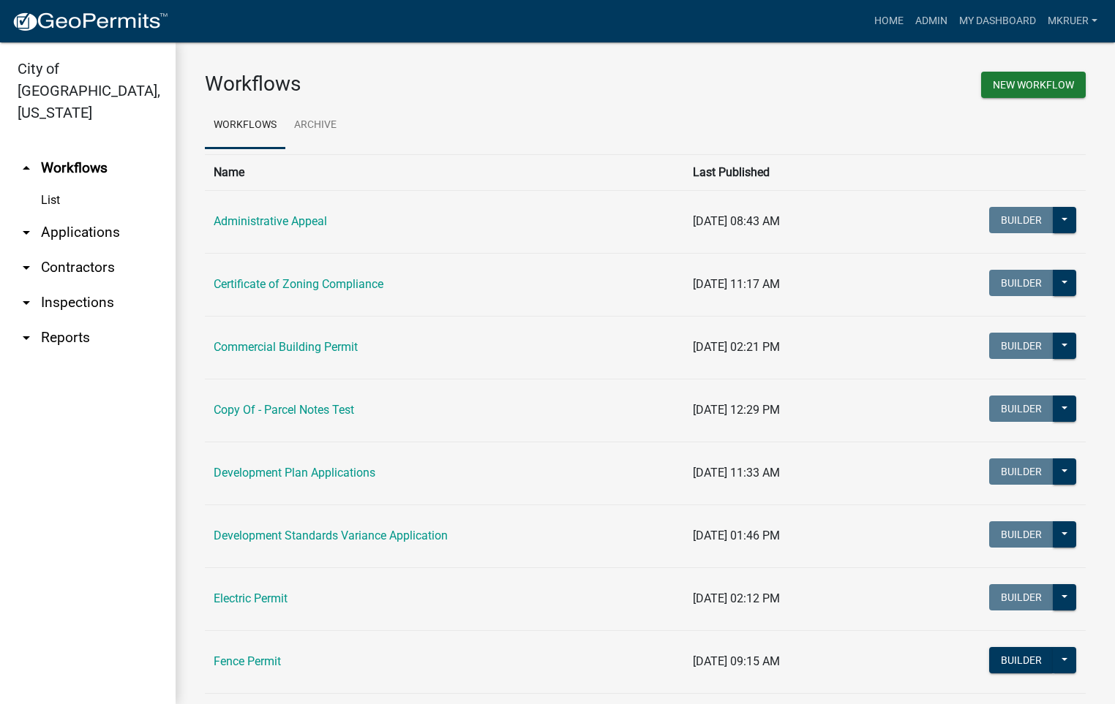
click at [97, 285] on link "arrow_drop_down Inspections" at bounding box center [88, 302] width 176 height 35
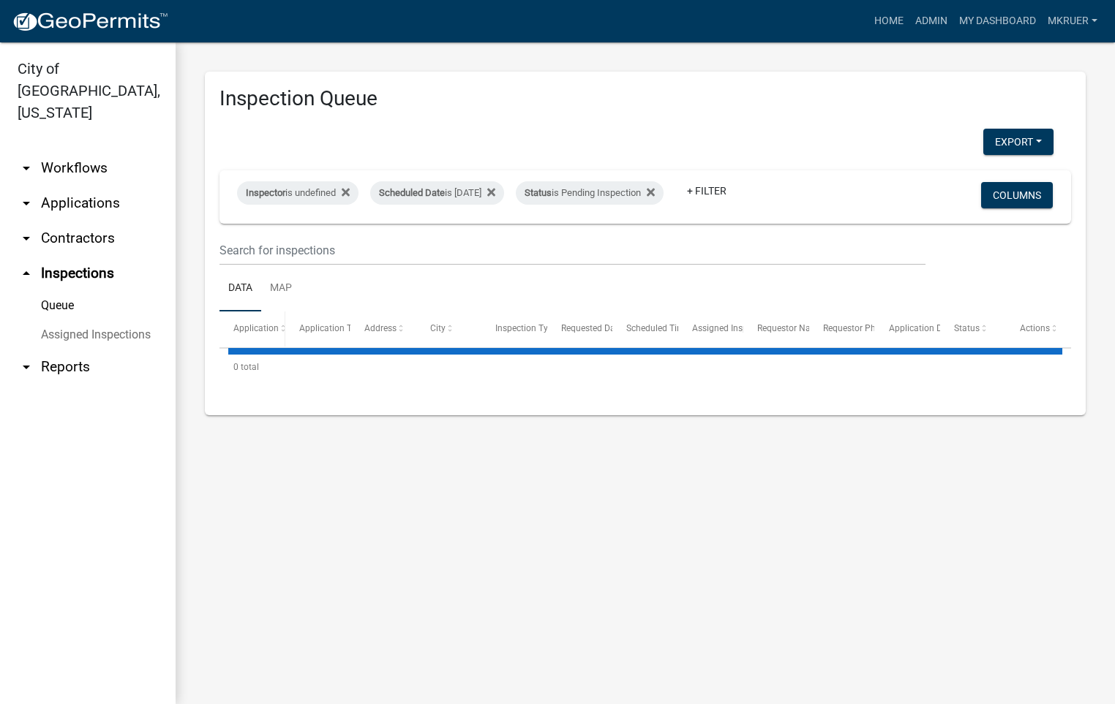
select select "3: 100"
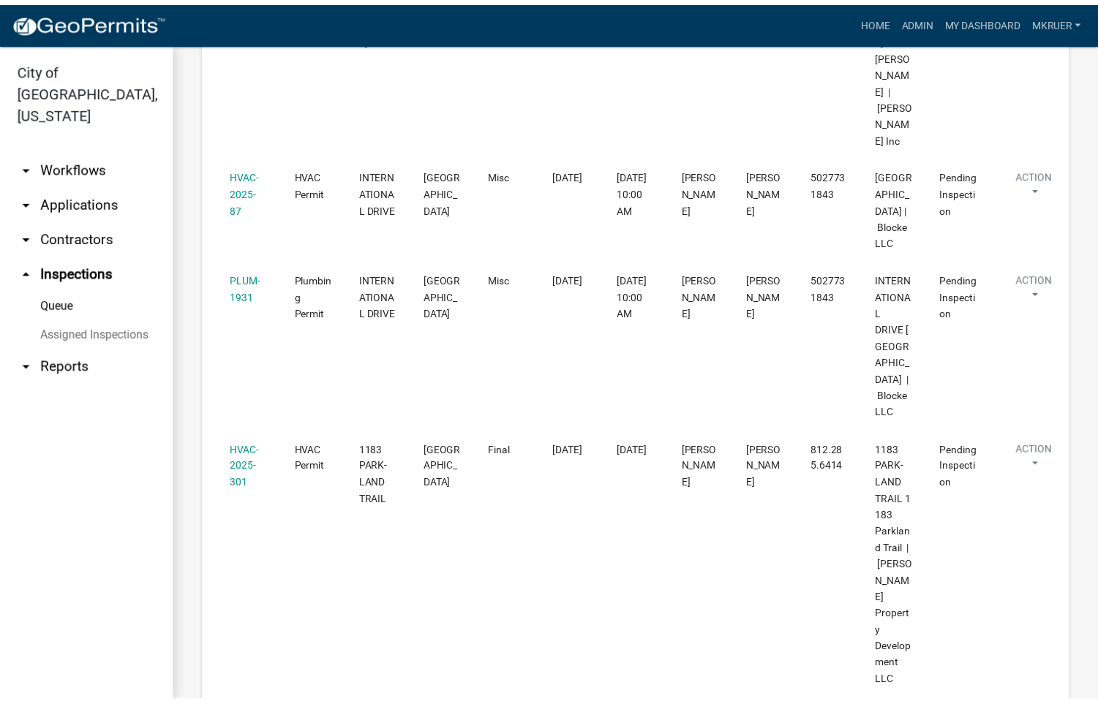
scroll to position [1427, 0]
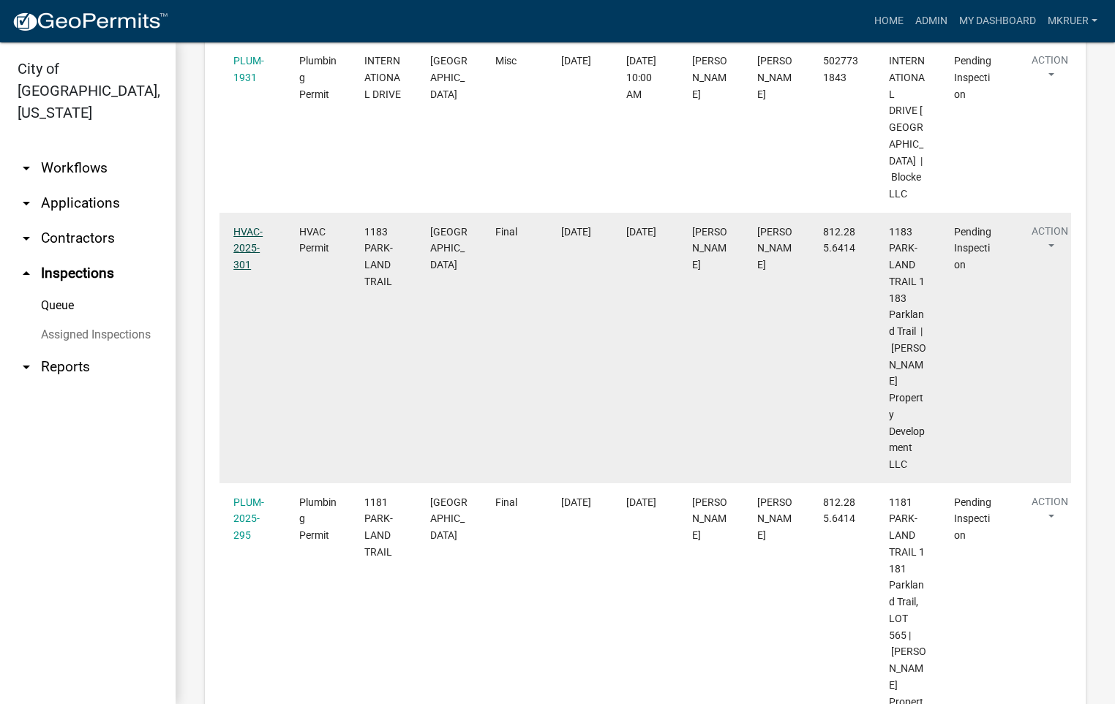
click at [244, 271] on link "HVAC-2025-301" at bounding box center [247, 248] width 29 height 45
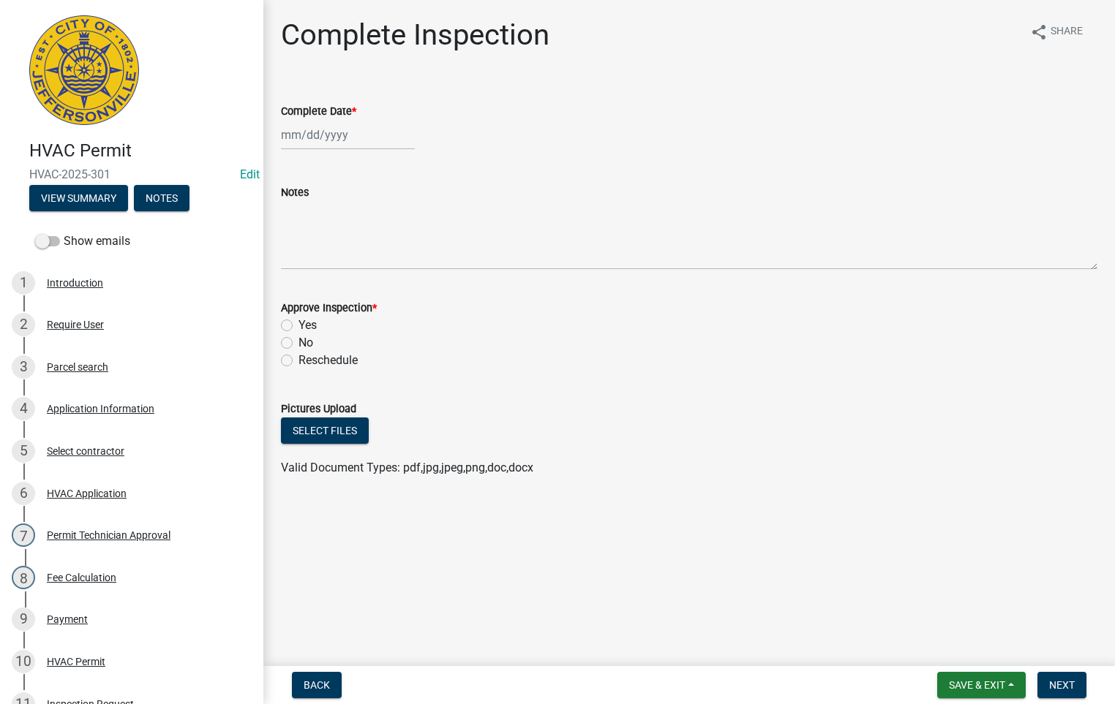
click at [349, 139] on div at bounding box center [348, 135] width 134 height 30
select select "9"
select select "2025"
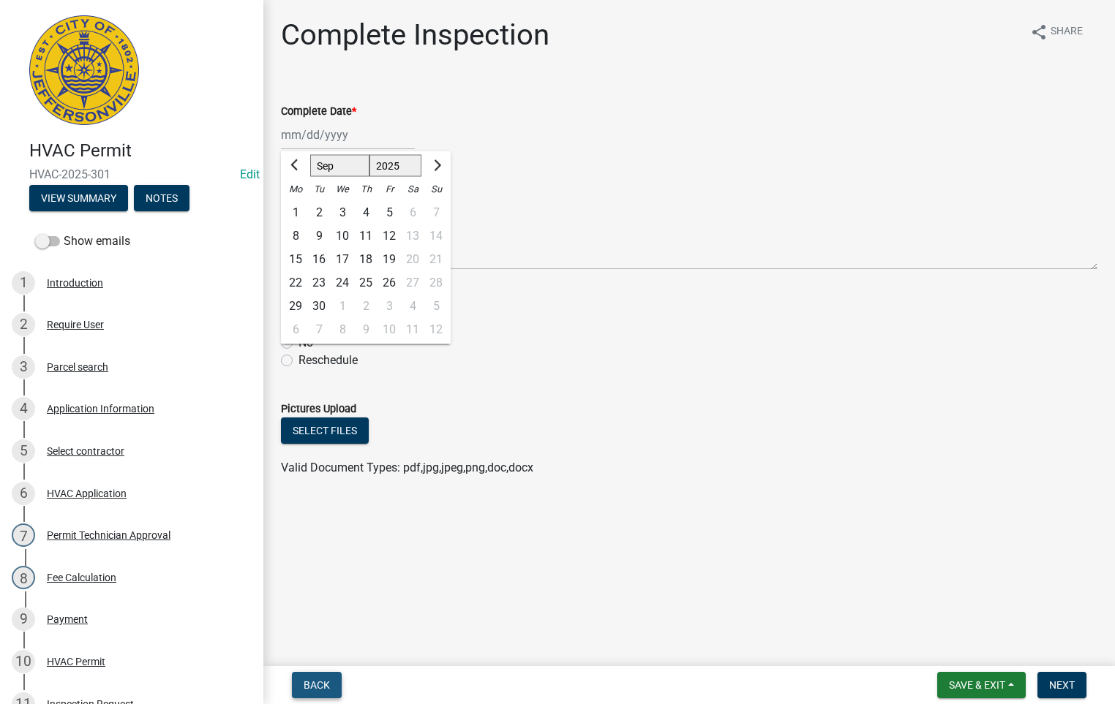
click at [323, 676] on button "Back" at bounding box center [317, 685] width 50 height 26
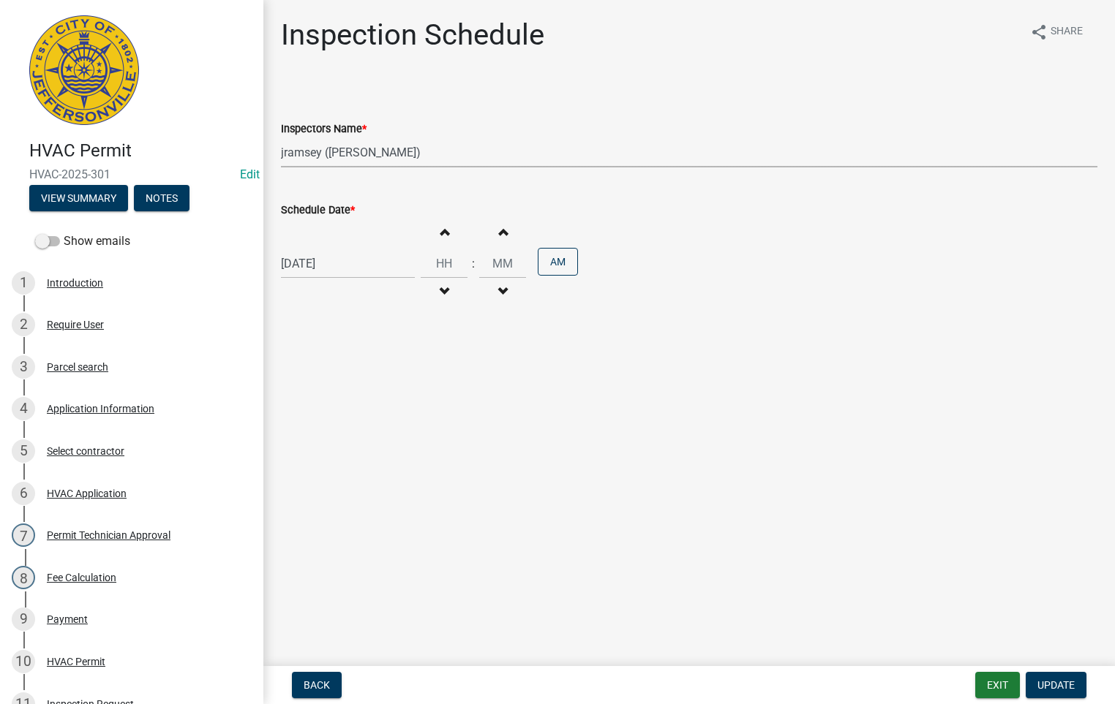
click at [301, 149] on select "Select Item... [PERSON_NAME] ([PERSON_NAME]) [PERSON_NAME] ([PERSON_NAME]) mkru…" at bounding box center [689, 153] width 816 height 30
select select "fdb3bcc6-ce93-4663-8a18-5c08884dd177"
click at [281, 138] on select "Select Item... [PERSON_NAME] ([PERSON_NAME]) [PERSON_NAME] ([PERSON_NAME]) mkru…" at bounding box center [689, 153] width 816 height 30
click at [1064, 680] on span "Update" at bounding box center [1055, 686] width 37 height 12
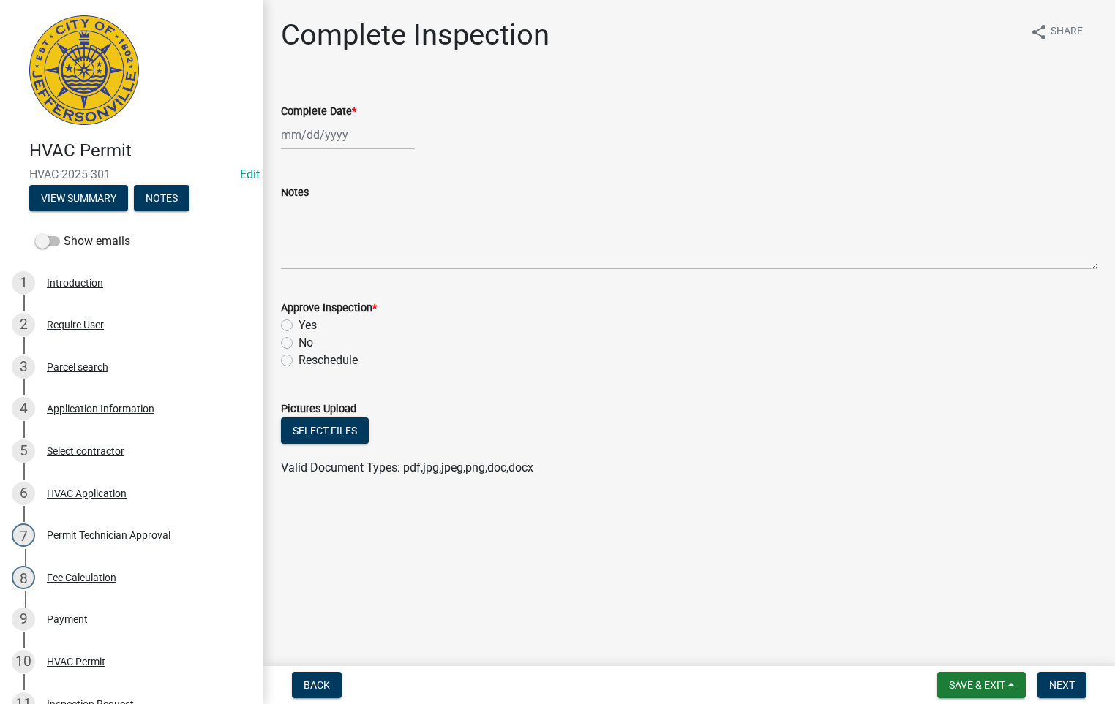
select select "9"
select select "2025"
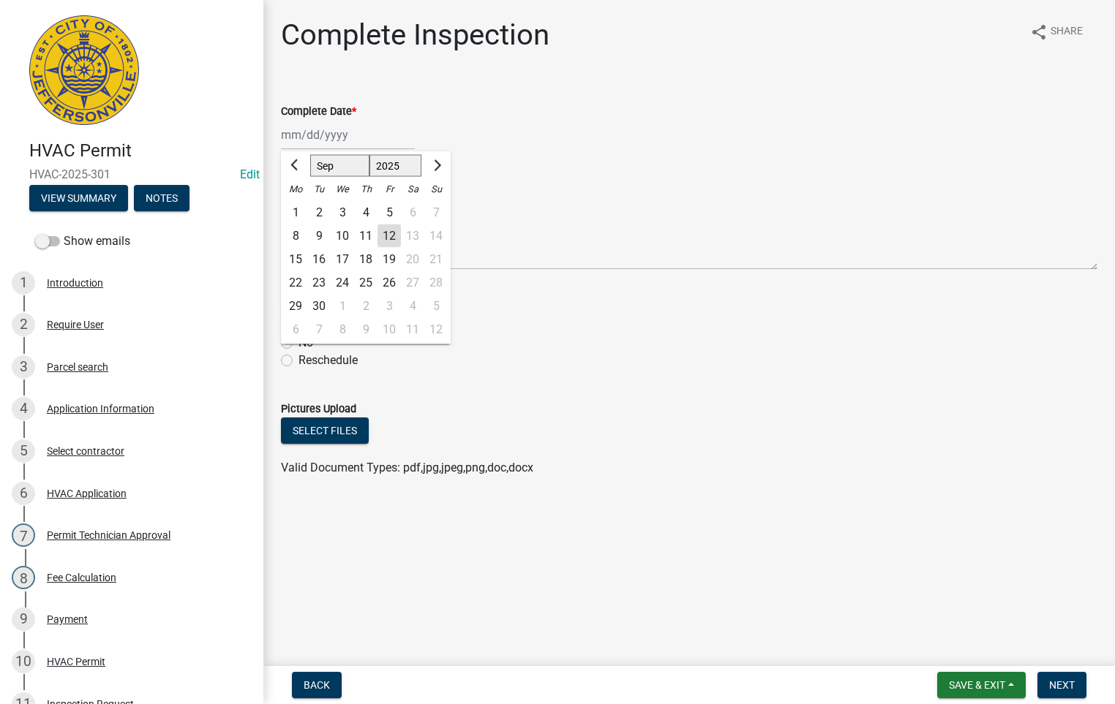
click at [325, 138] on div "[PERSON_NAME] Feb Mar Apr [PERSON_NAME][DATE] Oct Nov [DATE] 1526 1527 1528 152…" at bounding box center [348, 135] width 134 height 30
click at [391, 238] on div "12" at bounding box center [388, 236] width 23 height 23
type input "[DATE]"
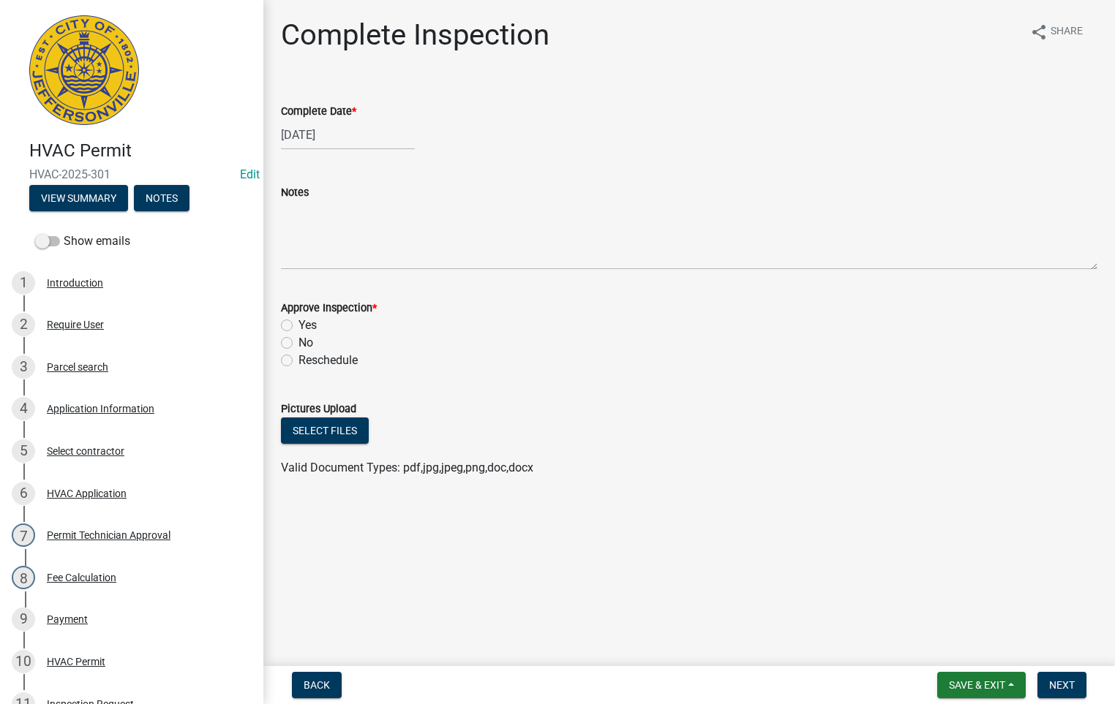
click at [298, 323] on label "Yes" at bounding box center [307, 326] width 18 height 18
click at [298, 323] on input "Yes" at bounding box center [303, 322] width 10 height 10
radio input "true"
click at [1065, 688] on span "Next" at bounding box center [1062, 686] width 26 height 12
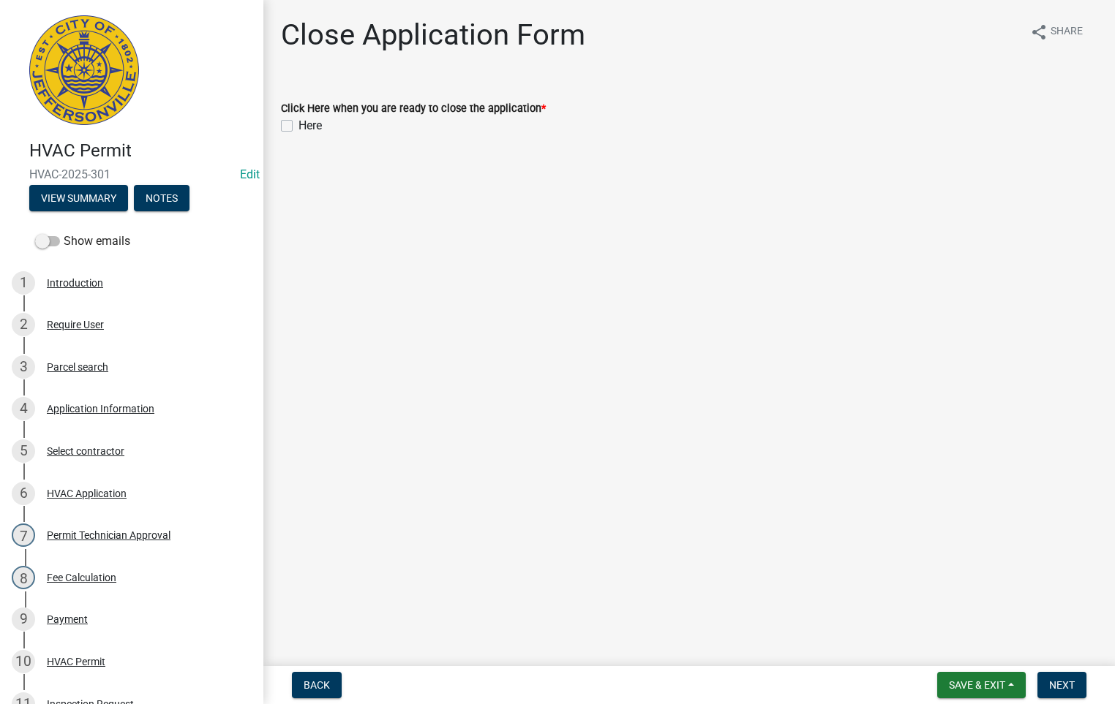
click at [298, 125] on label "Here" at bounding box center [309, 126] width 23 height 18
click at [298, 125] on input "Here" at bounding box center [303, 122] width 10 height 10
checkbox input "true"
click at [1063, 689] on span "Next" at bounding box center [1062, 686] width 26 height 12
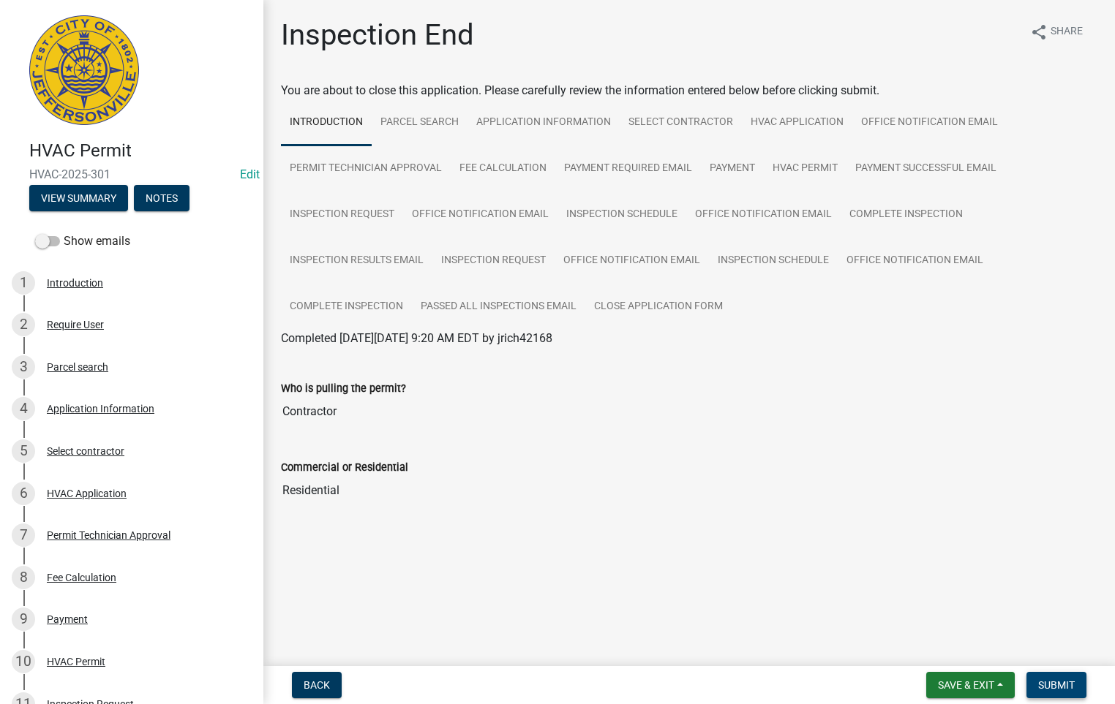
click at [1061, 687] on span "Submit" at bounding box center [1056, 686] width 37 height 12
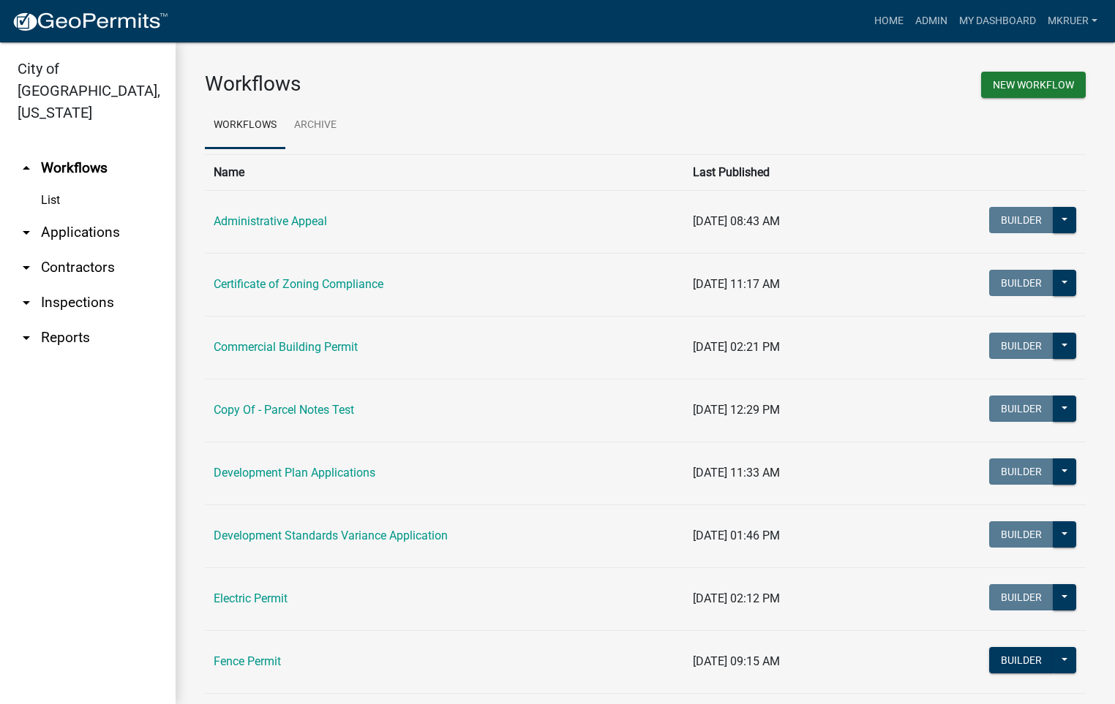
click at [67, 285] on link "arrow_drop_down Inspections" at bounding box center [88, 302] width 176 height 35
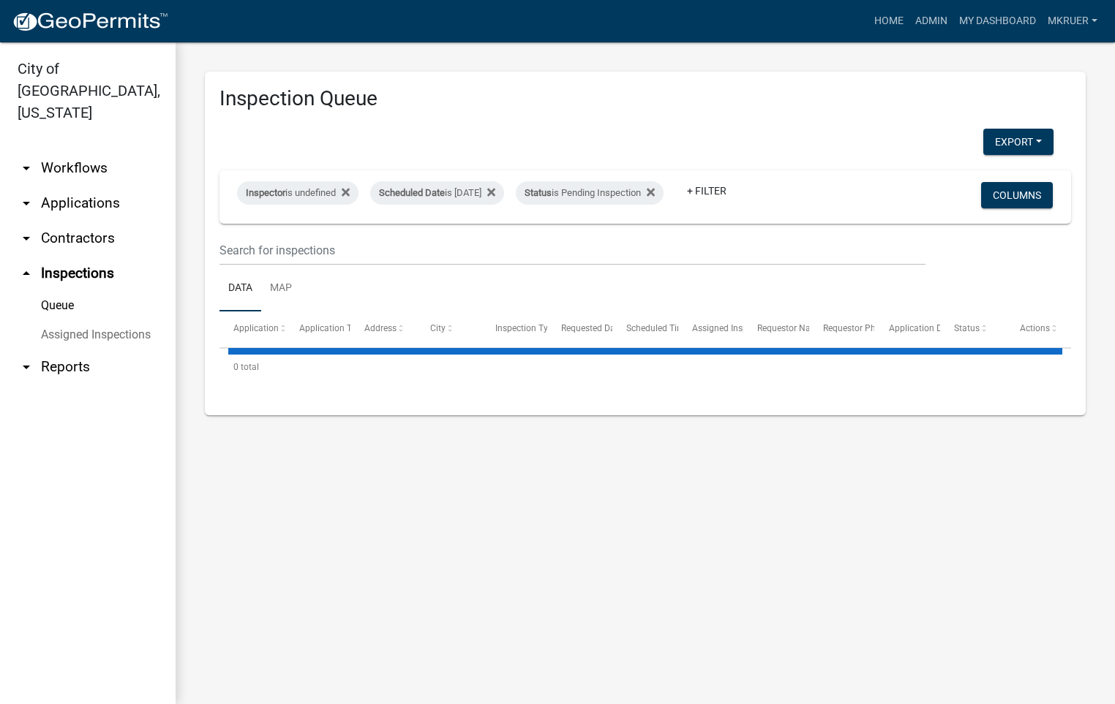
select select "3: 100"
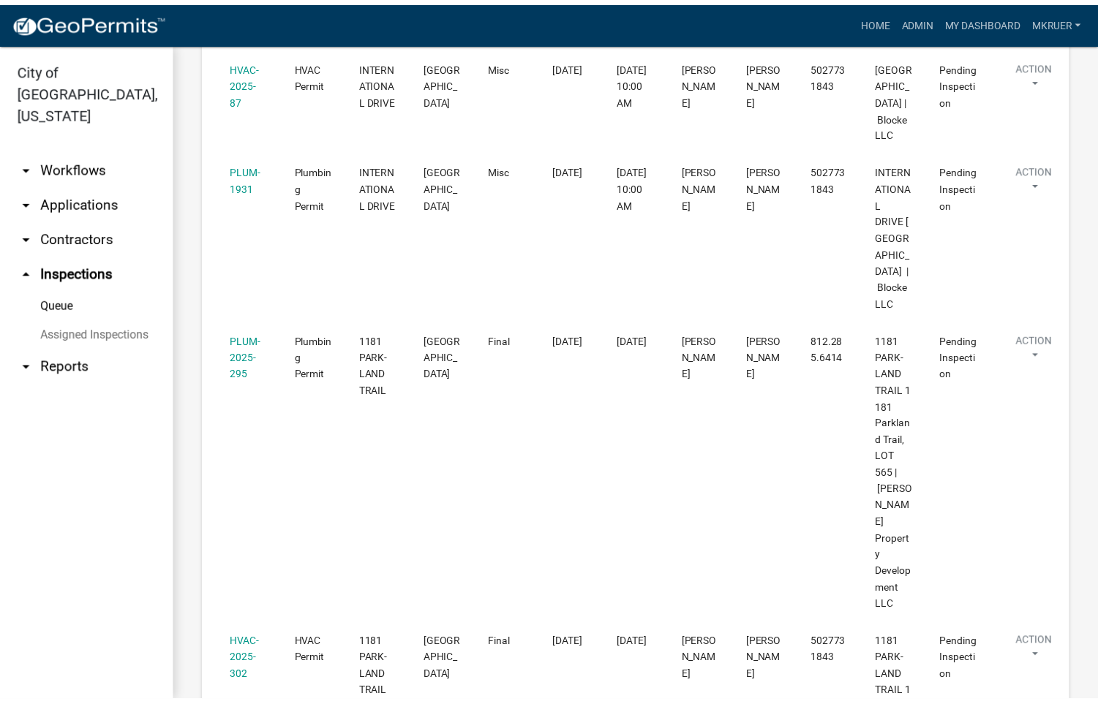
scroll to position [1536, 0]
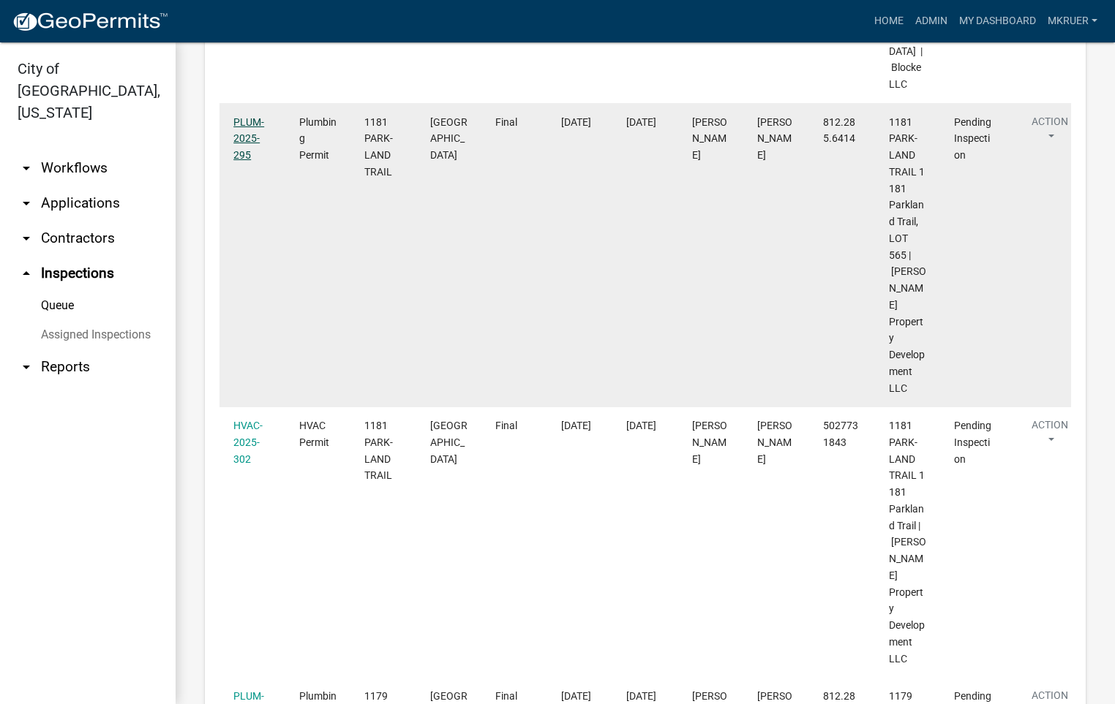
click at [244, 162] on link "PLUM-2025-295" at bounding box center [248, 138] width 31 height 45
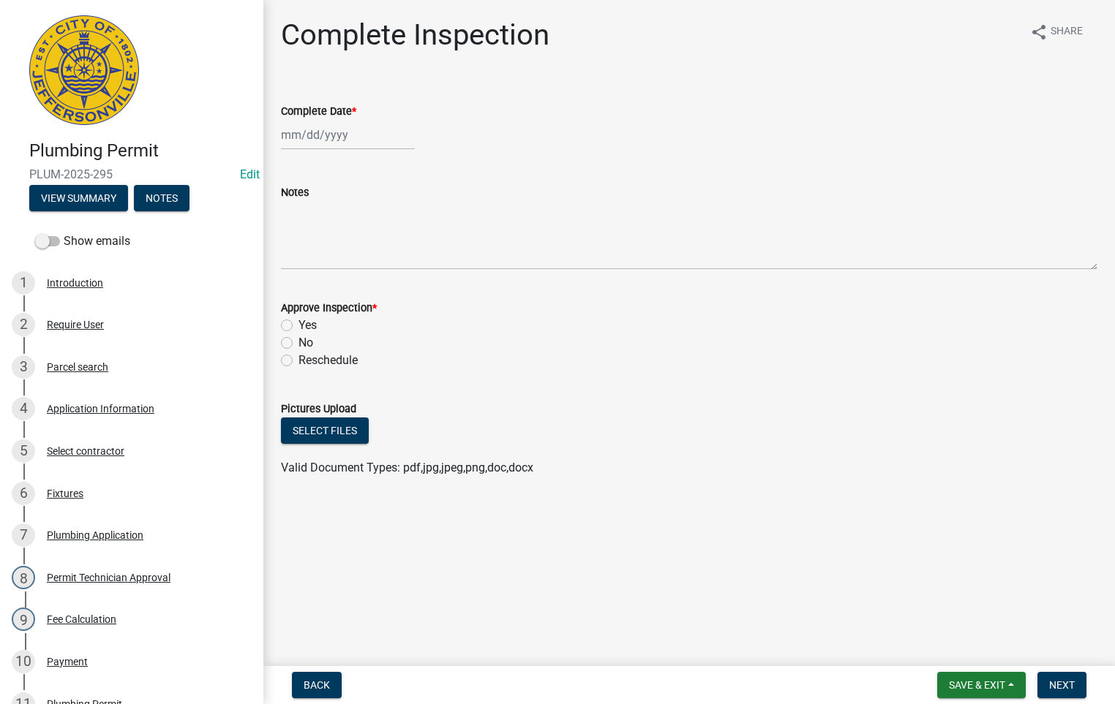
select select "9"
select select "2025"
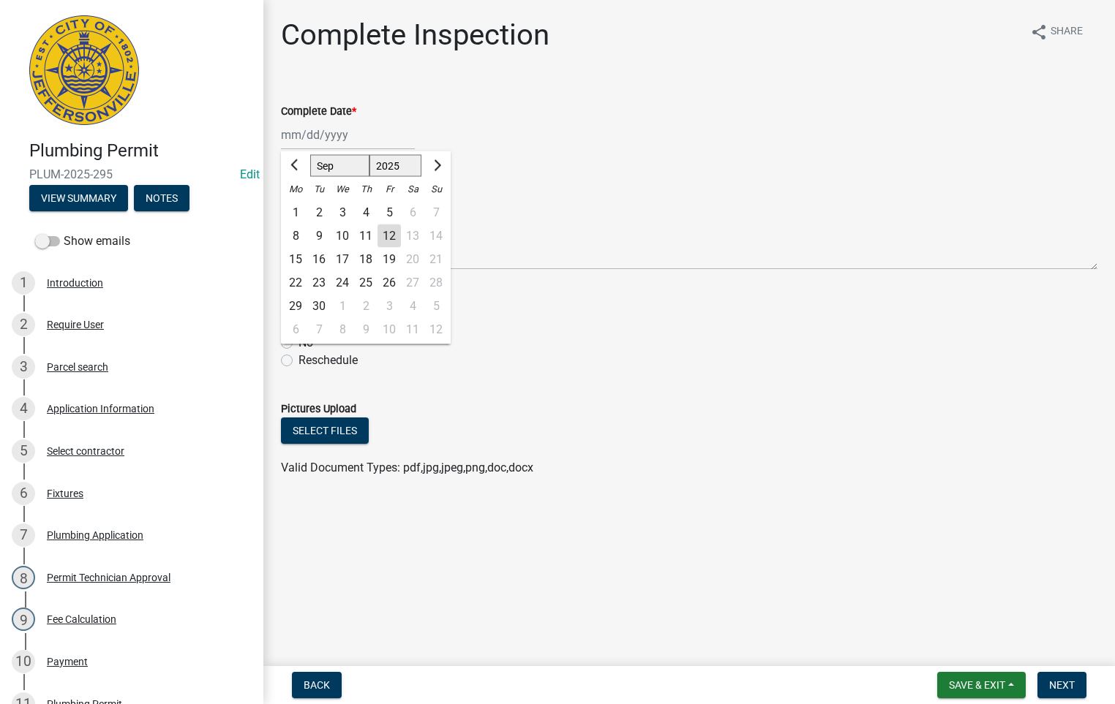
click at [321, 134] on div "[PERSON_NAME] Feb Mar Apr [PERSON_NAME][DATE] Oct Nov [DATE] 1526 1527 1528 152…" at bounding box center [348, 135] width 134 height 30
click at [309, 681] on span "Back" at bounding box center [317, 686] width 26 height 12
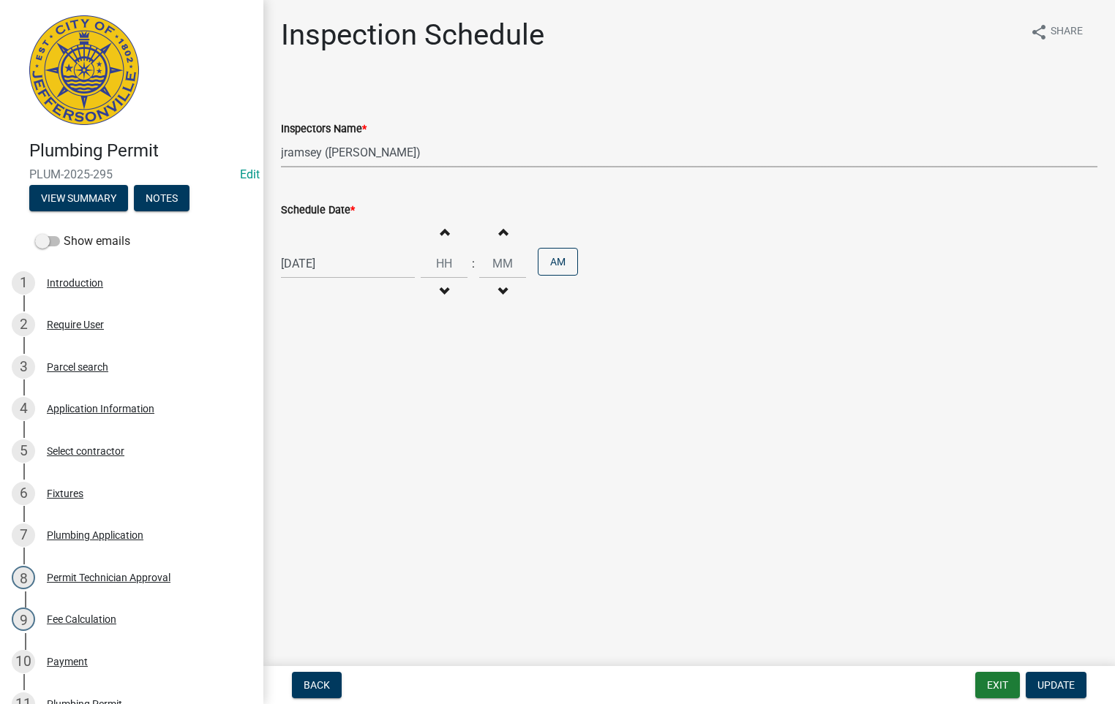
click at [320, 150] on select "Select Item... [PERSON_NAME] ([PERSON_NAME]) [PERSON_NAME] ([PERSON_NAME]) mkru…" at bounding box center [689, 153] width 816 height 30
select select "fdb3bcc6-ce93-4663-8a18-5c08884dd177"
click at [281, 138] on select "Select Item... [PERSON_NAME] ([PERSON_NAME]) [PERSON_NAME] ([PERSON_NAME]) mkru…" at bounding box center [689, 153] width 816 height 30
click at [1059, 680] on span "Update" at bounding box center [1055, 686] width 37 height 12
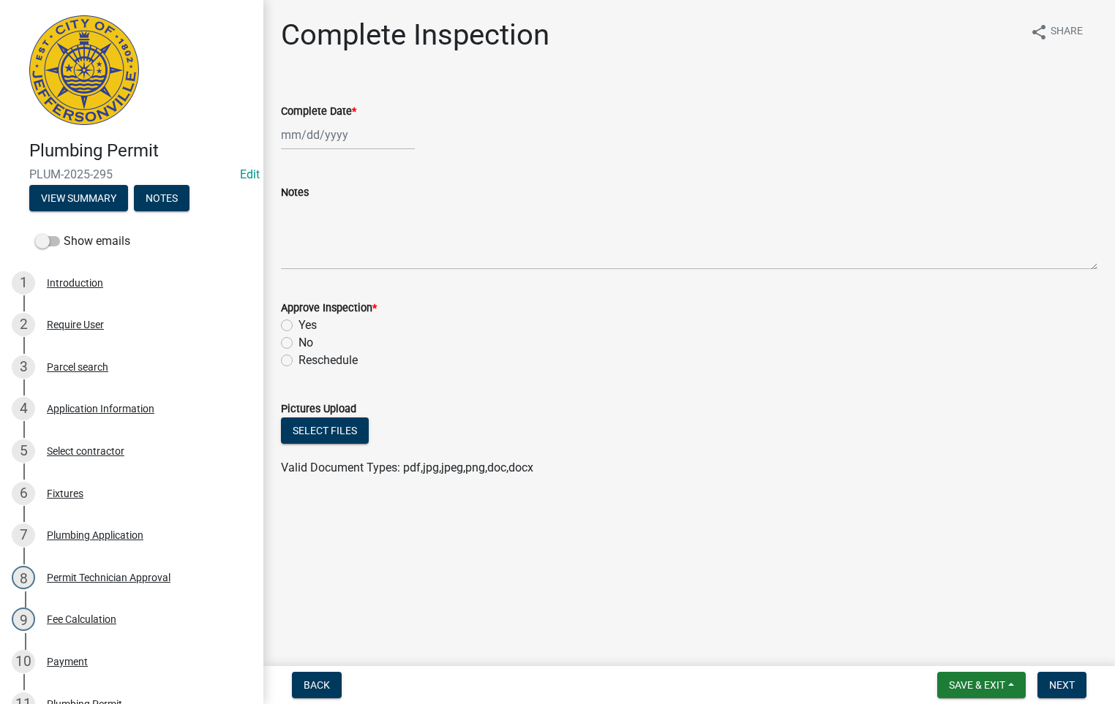
click at [308, 132] on div at bounding box center [348, 135] width 134 height 30
select select "9"
select select "2025"
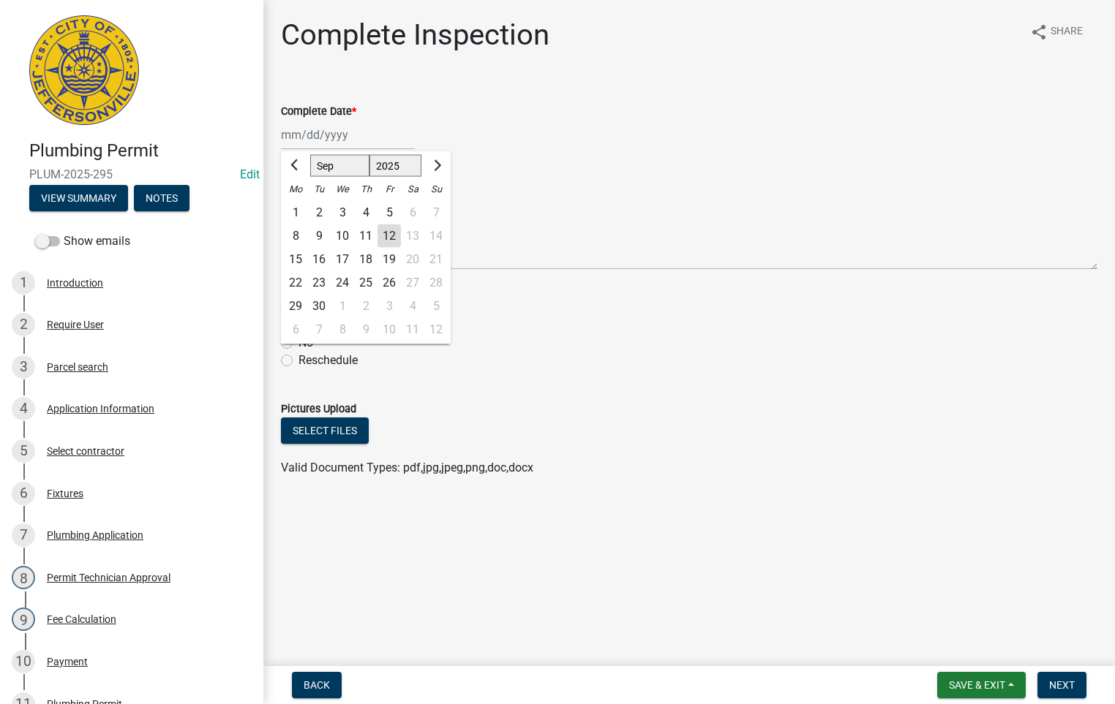
click at [393, 230] on div "12" at bounding box center [388, 236] width 23 height 23
type input "[DATE]"
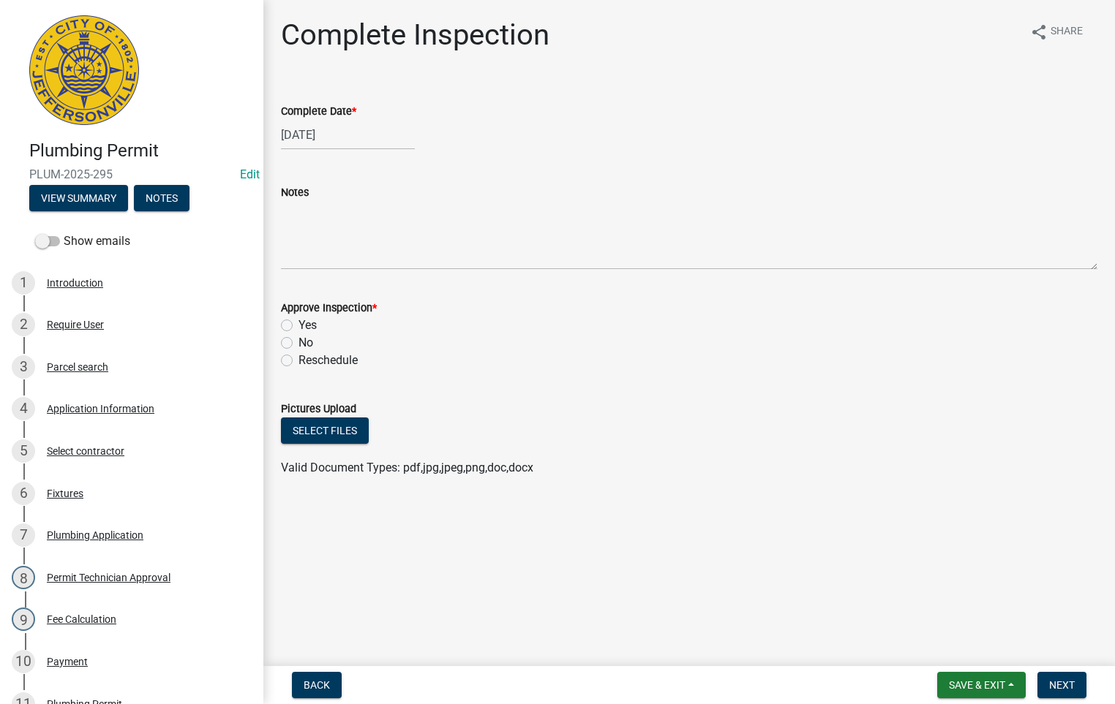
click at [298, 329] on label "Yes" at bounding box center [307, 326] width 18 height 18
click at [298, 326] on input "Yes" at bounding box center [303, 322] width 10 height 10
radio input "true"
click at [1061, 687] on span "Next" at bounding box center [1062, 686] width 26 height 12
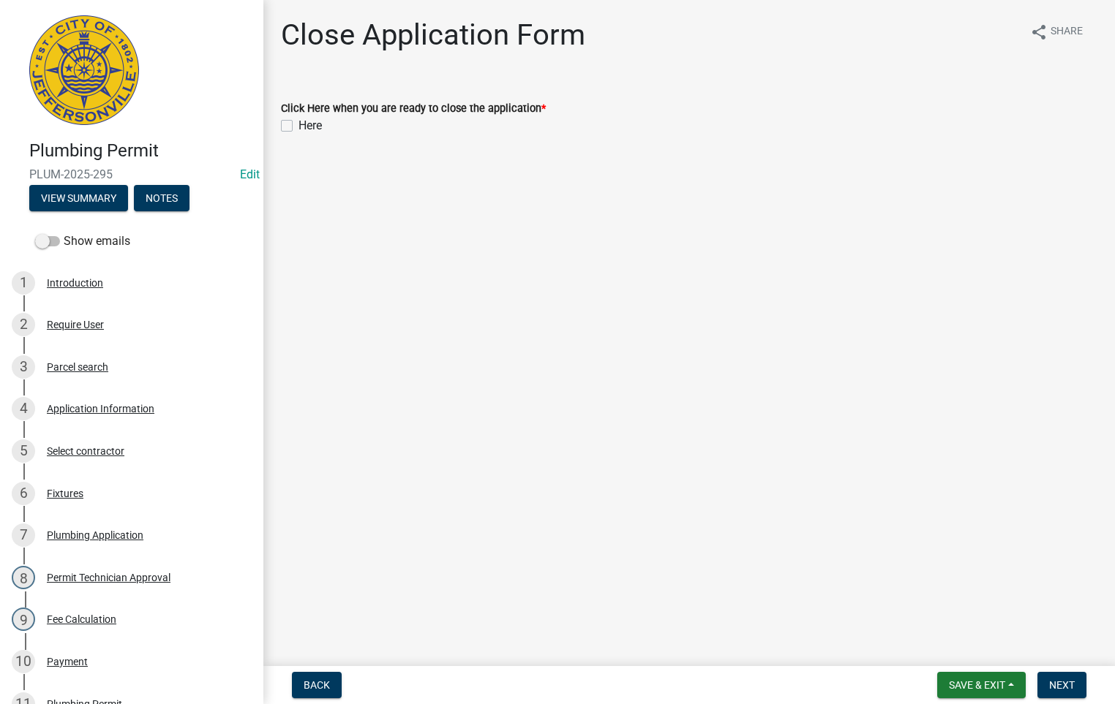
click at [298, 125] on label "Here" at bounding box center [309, 126] width 23 height 18
click at [298, 125] on input "Here" at bounding box center [303, 122] width 10 height 10
checkbox input "true"
click at [1064, 687] on span "Next" at bounding box center [1062, 686] width 26 height 12
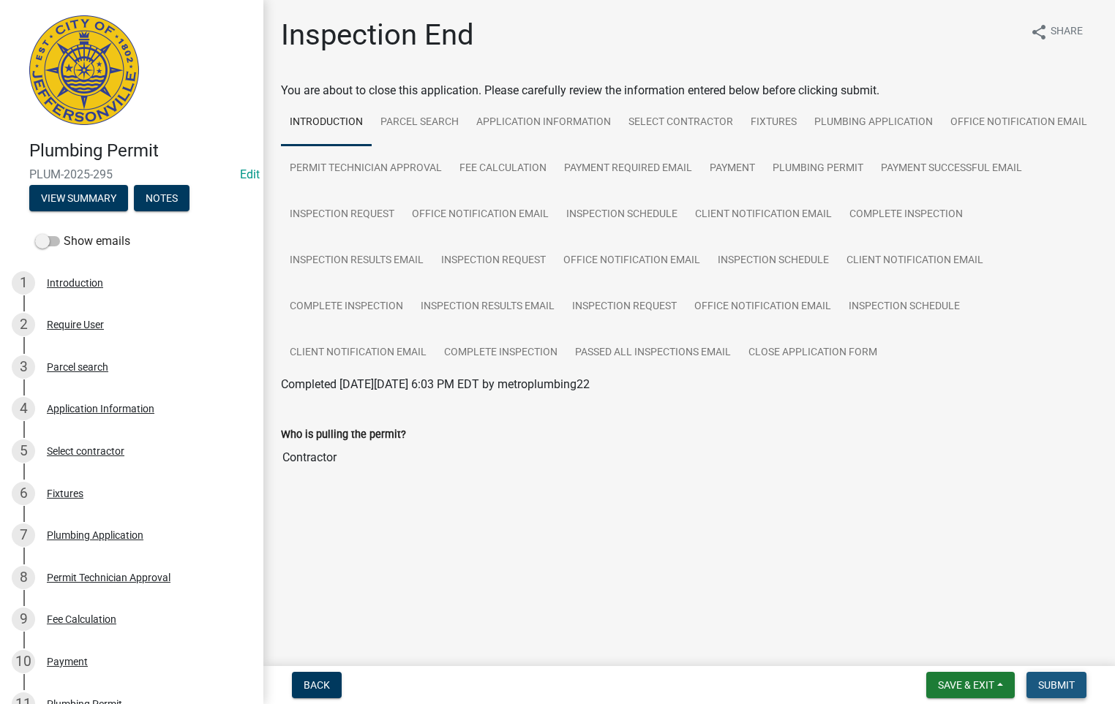
click at [1062, 685] on span "Submit" at bounding box center [1056, 686] width 37 height 12
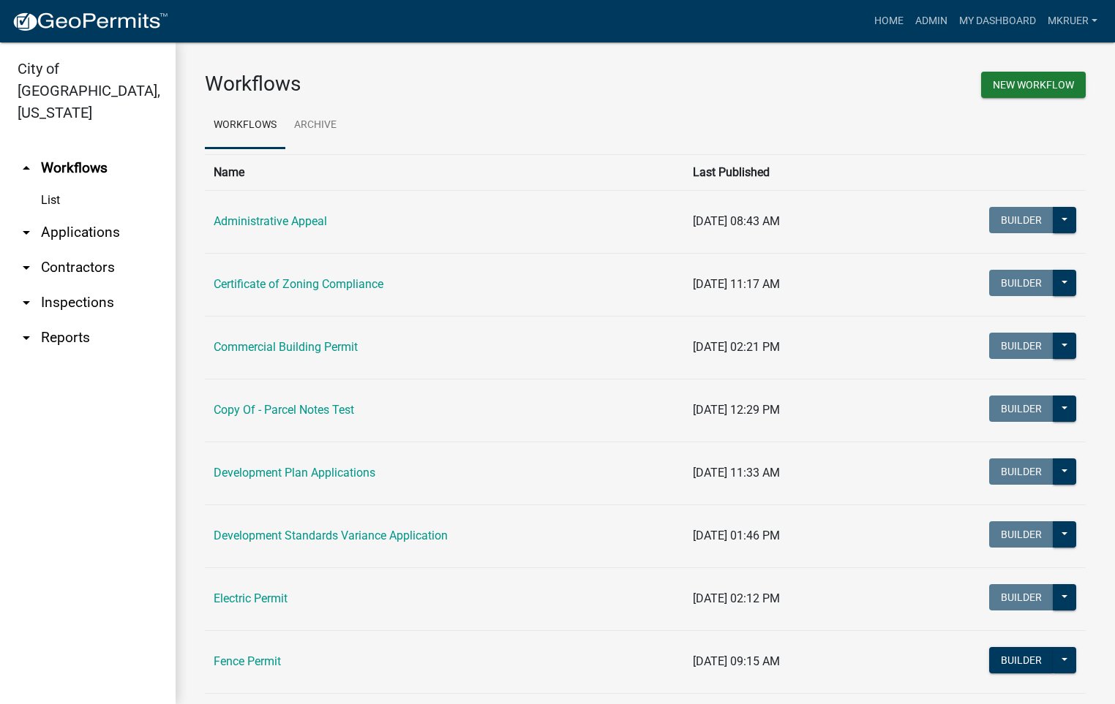
click at [75, 285] on link "arrow_drop_down Inspections" at bounding box center [88, 302] width 176 height 35
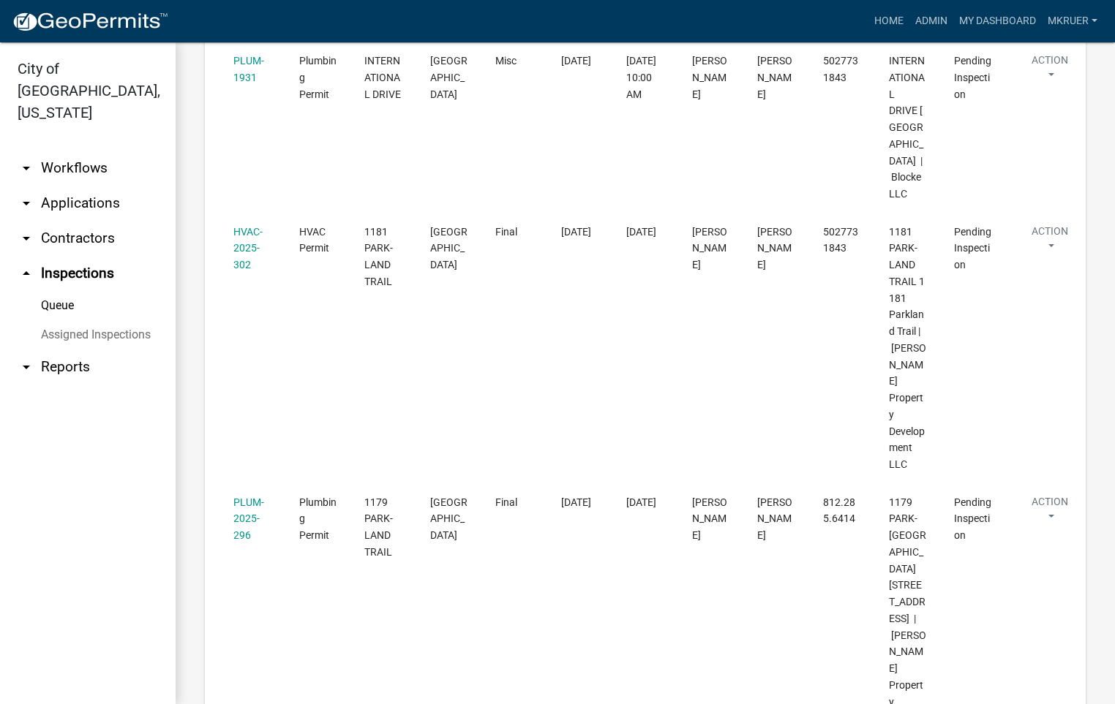
scroll to position [1536, 0]
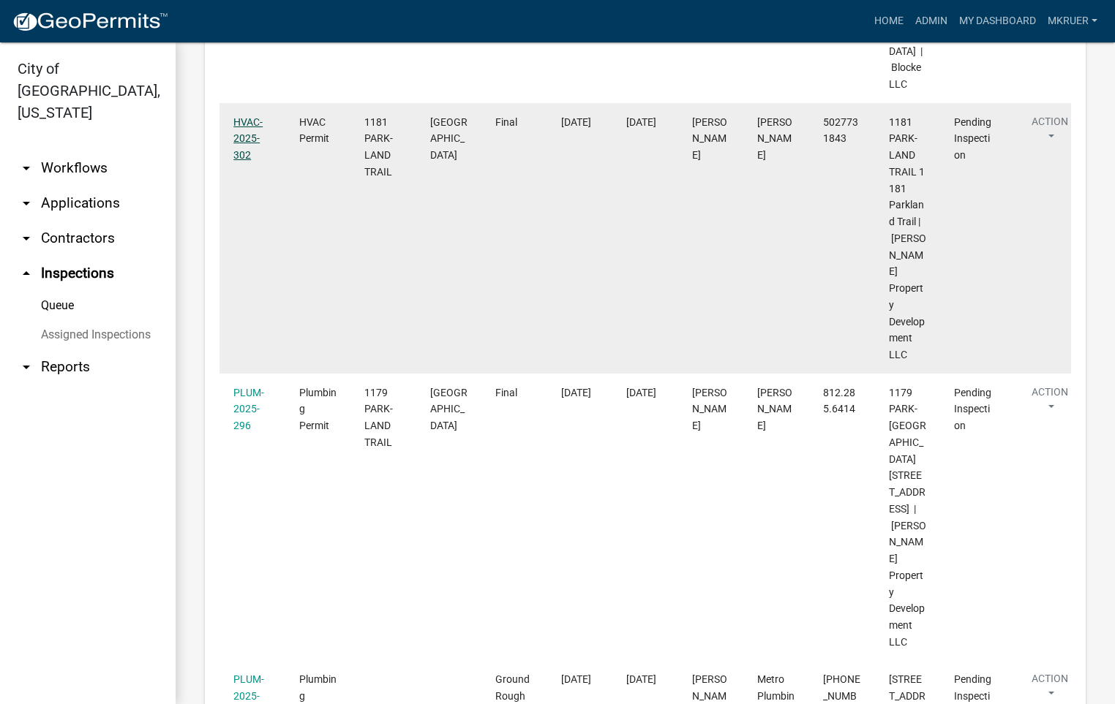
click at [240, 162] on link "HVAC-2025-302" at bounding box center [247, 138] width 29 height 45
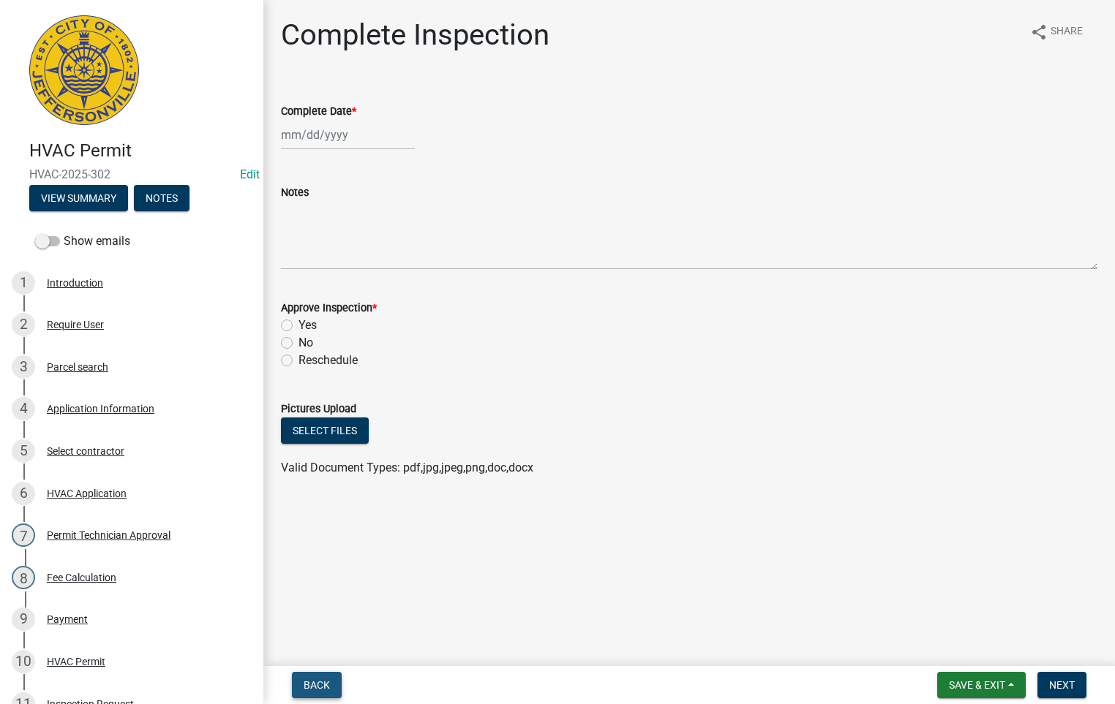
click at [316, 683] on span "Back" at bounding box center [317, 686] width 26 height 12
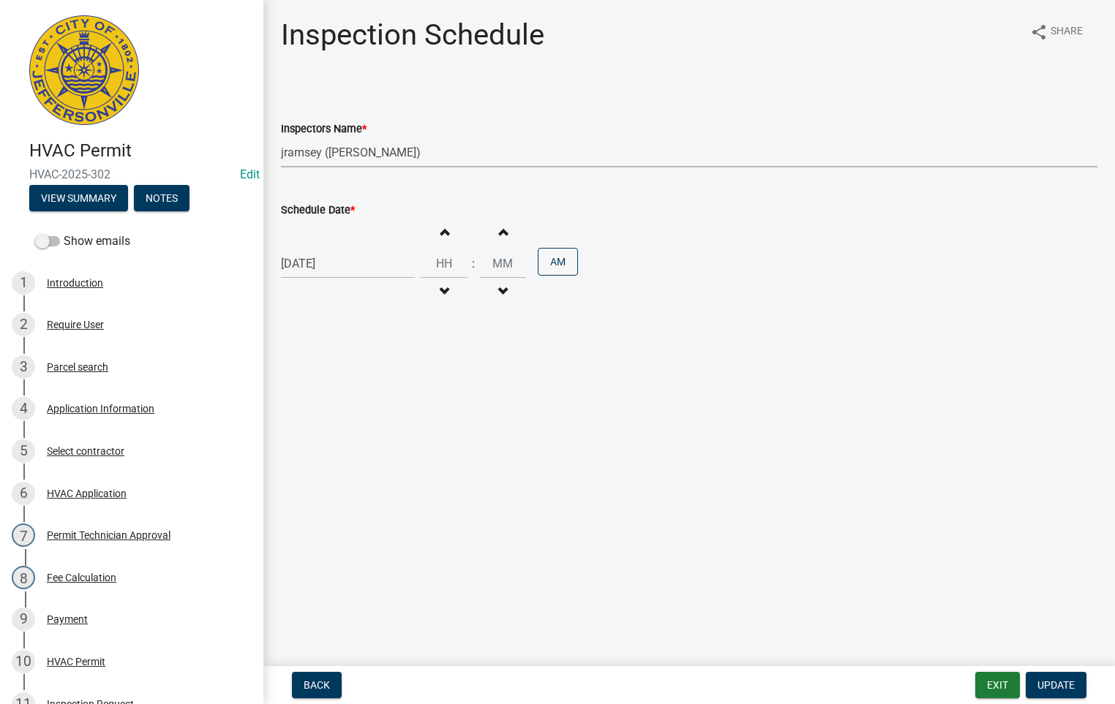
click at [336, 149] on select "Select Item... [PERSON_NAME] ([PERSON_NAME]) [PERSON_NAME] ([PERSON_NAME]) mkru…" at bounding box center [689, 153] width 816 height 30
select select "fdb3bcc6-ce93-4663-8a18-5c08884dd177"
click at [281, 138] on select "Select Item... [PERSON_NAME] ([PERSON_NAME]) [PERSON_NAME] ([PERSON_NAME]) mkru…" at bounding box center [689, 153] width 816 height 30
click at [1054, 681] on span "Update" at bounding box center [1055, 686] width 37 height 12
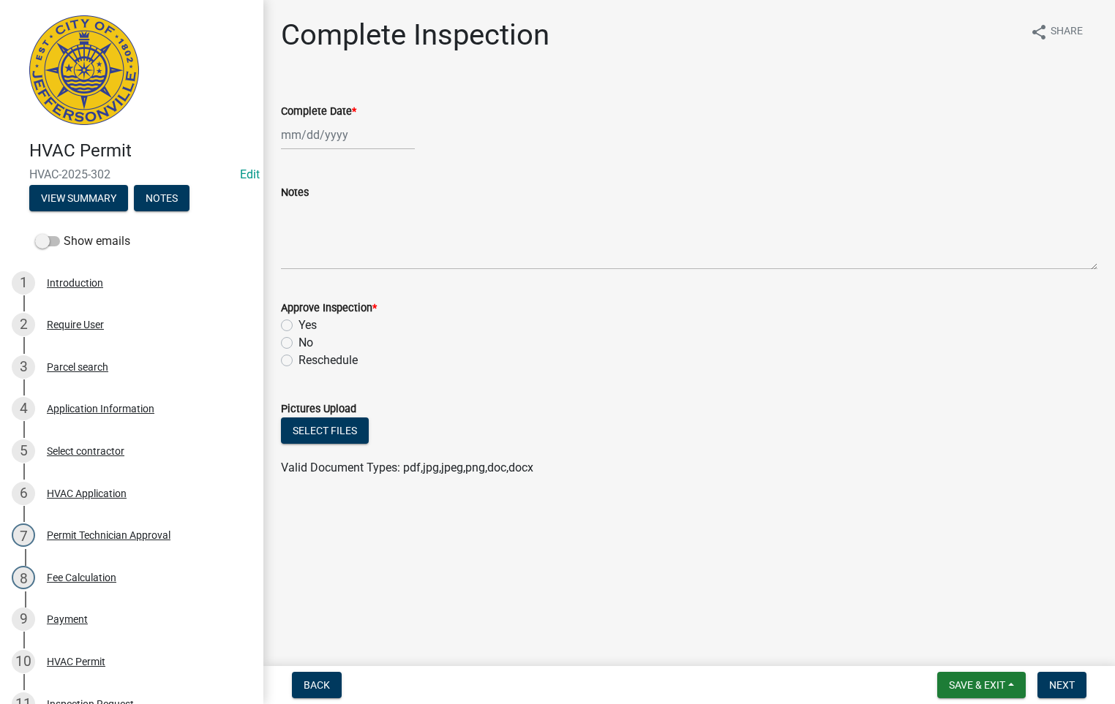
click at [331, 136] on div at bounding box center [348, 135] width 134 height 30
select select "9"
select select "2025"
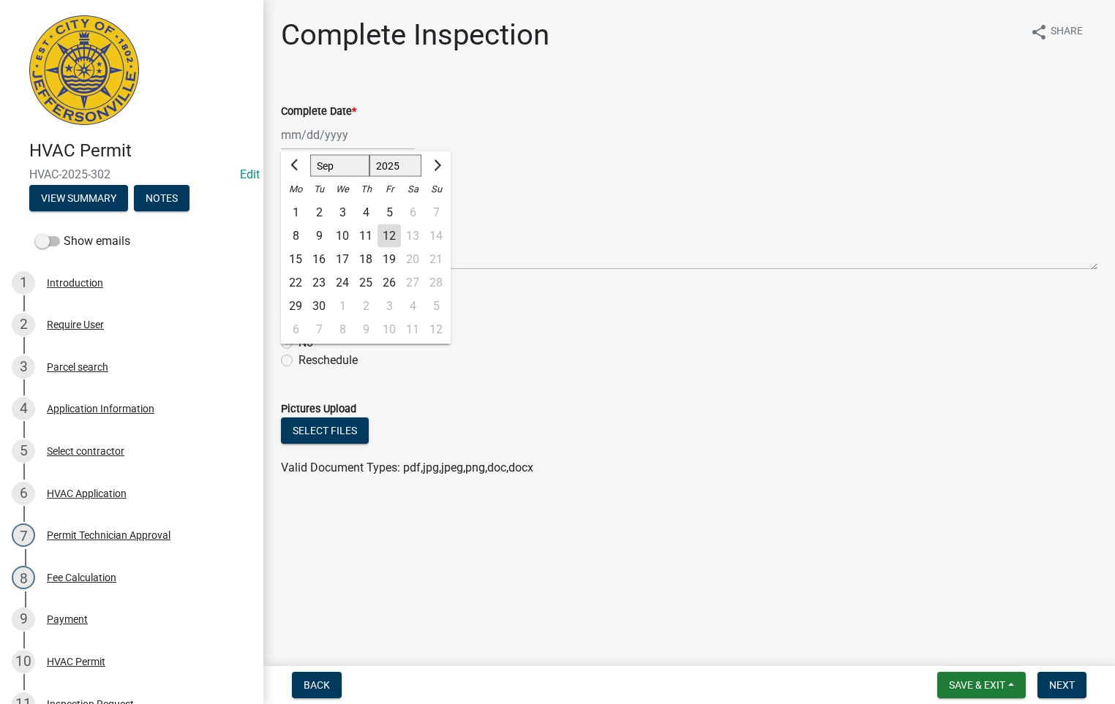
click at [387, 237] on div "12" at bounding box center [388, 236] width 23 height 23
type input "[DATE]"
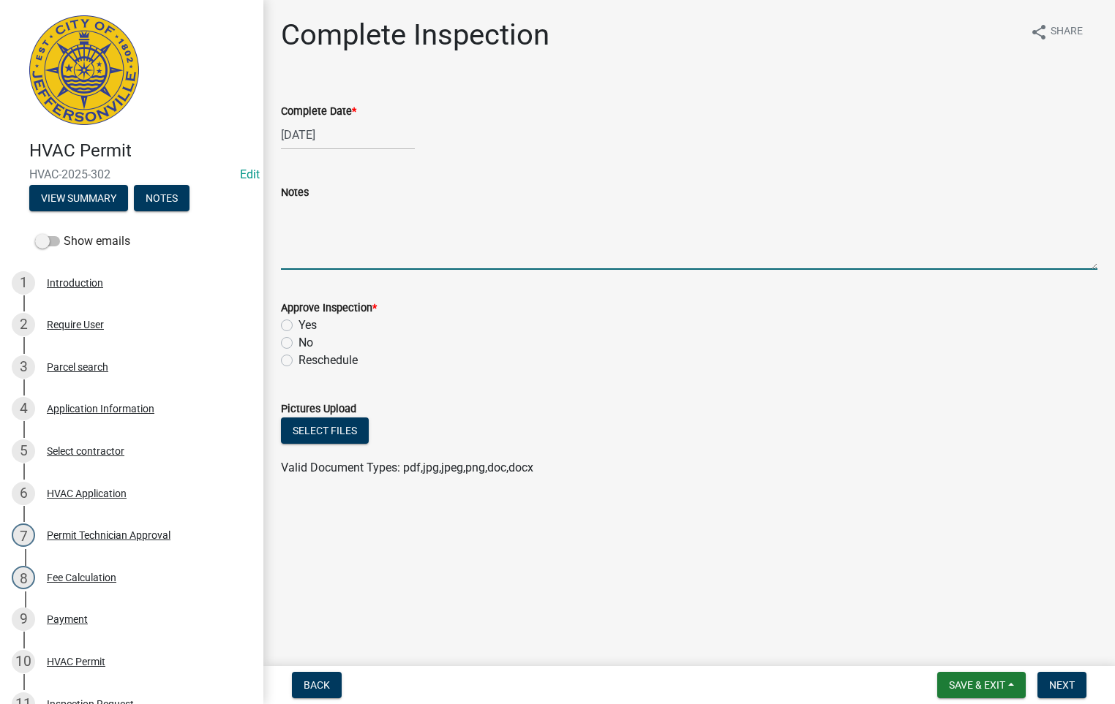
click at [306, 220] on textarea "Notes" at bounding box center [689, 235] width 816 height 69
click at [306, 220] on textarea "- Auto shutoff" at bounding box center [689, 235] width 816 height 69
click at [326, 214] on textarea "- Auto no shutoff" at bounding box center [689, 235] width 816 height 69
click at [364, 211] on textarea "- Auto shutoff" at bounding box center [689, 235] width 816 height 69
type textarea "- Auto shutoff on furnace - Secure gas line"
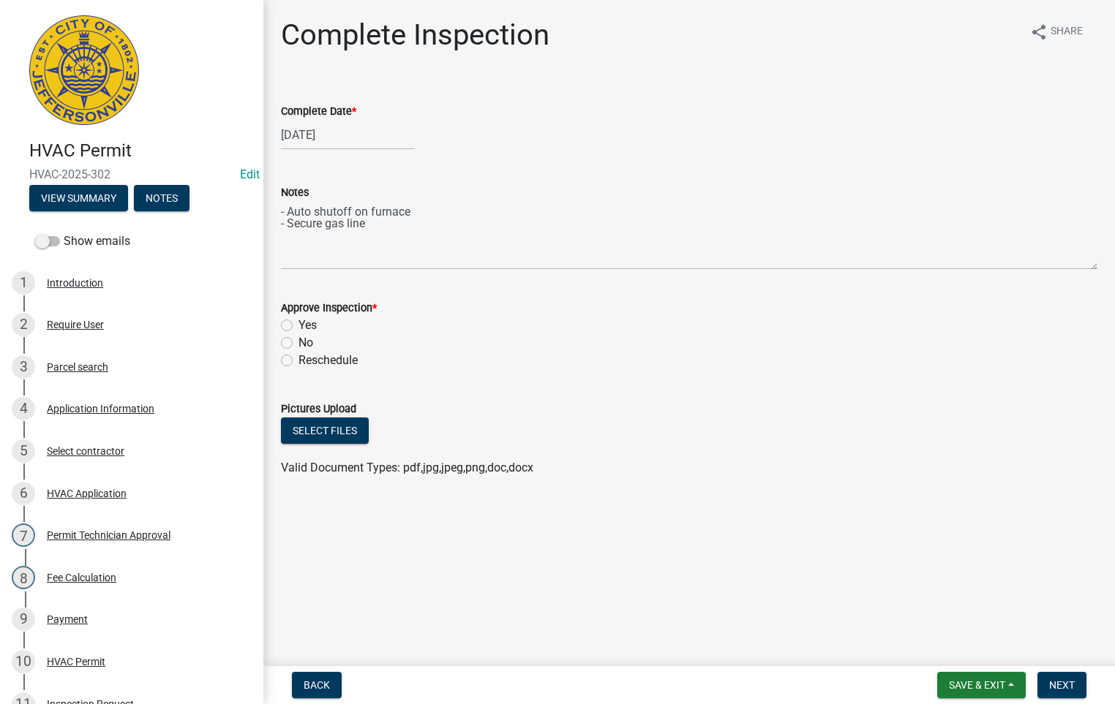
click at [298, 342] on label "No" at bounding box center [305, 343] width 15 height 18
click at [298, 342] on input "No" at bounding box center [303, 339] width 10 height 10
radio input "true"
click at [1067, 685] on span "Next" at bounding box center [1062, 686] width 26 height 12
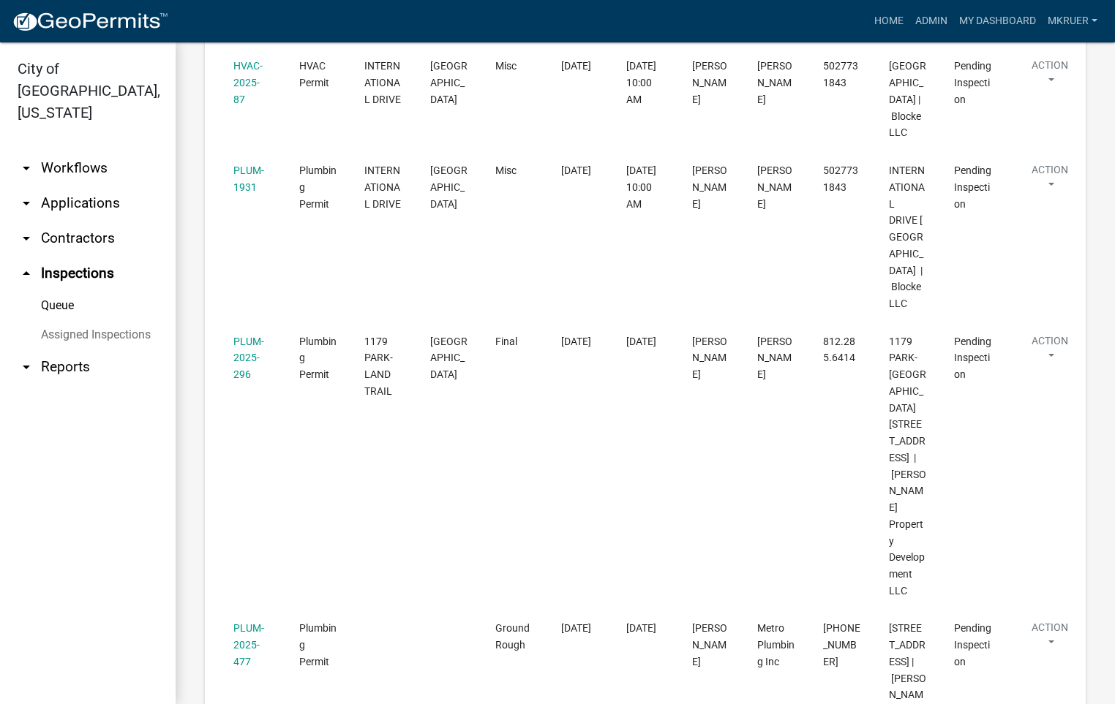
scroll to position [1427, 0]
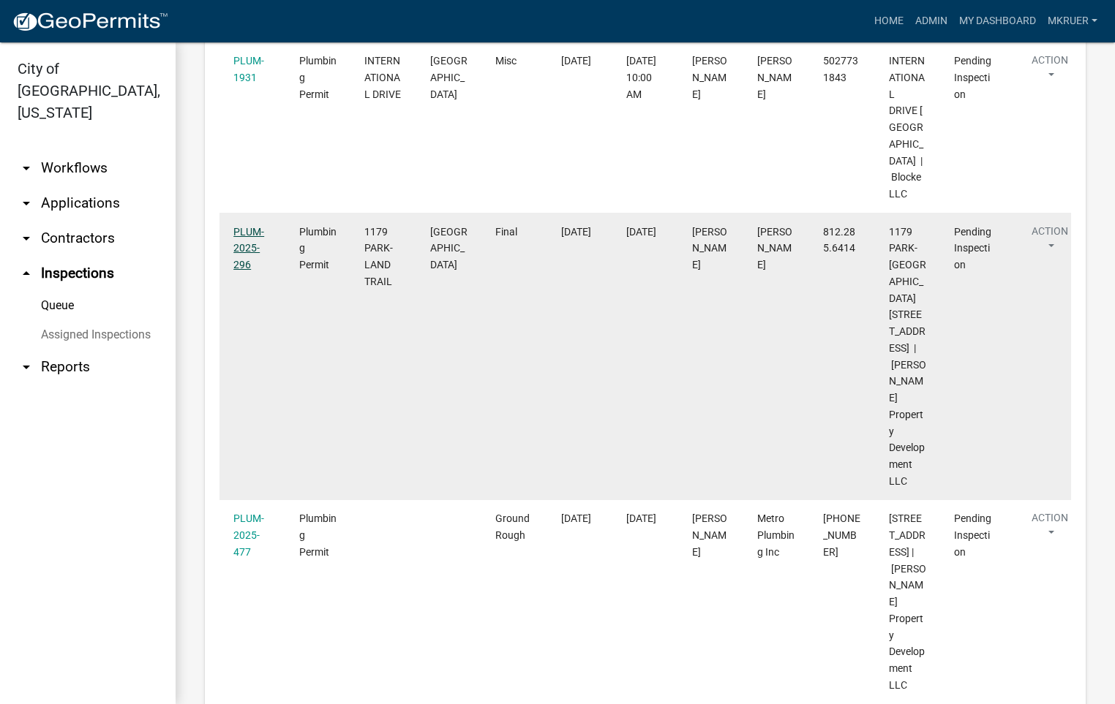
click at [248, 271] on link "PLUM-2025-296" at bounding box center [248, 248] width 31 height 45
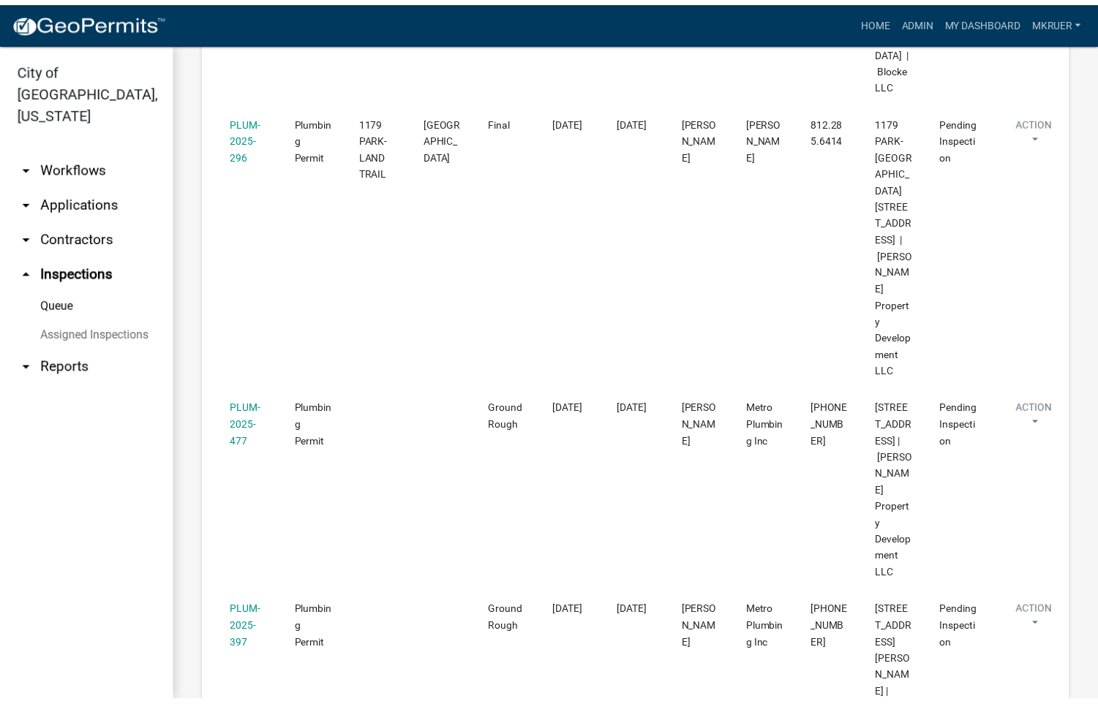
scroll to position [1646, 0]
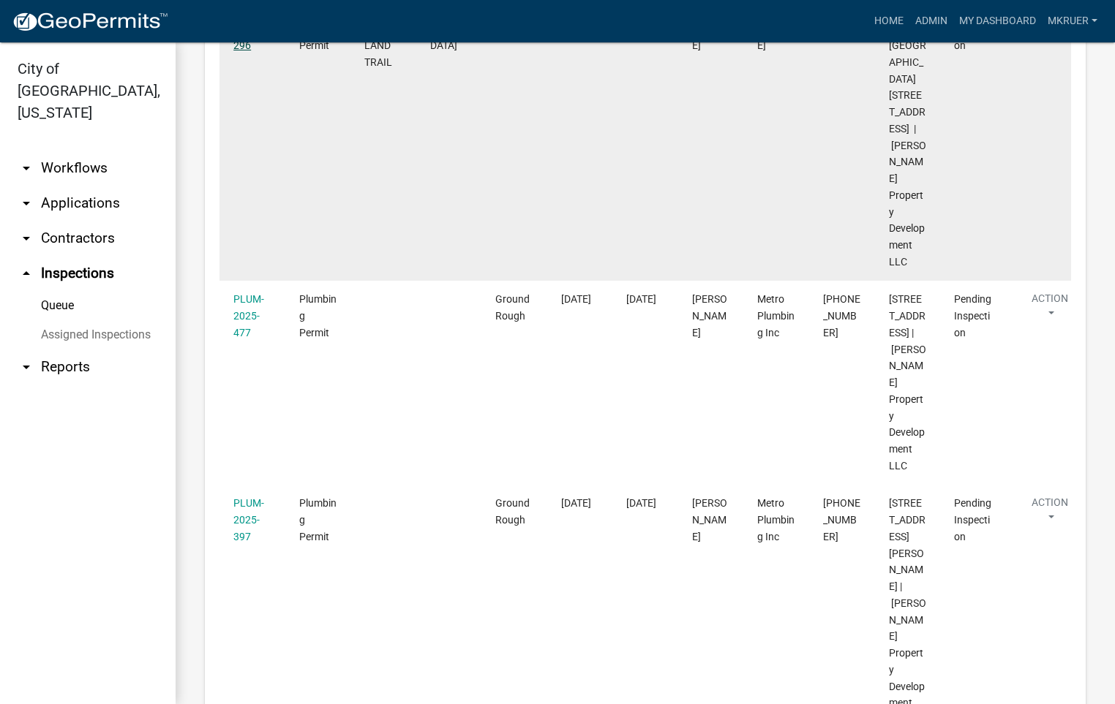
click at [242, 52] on link "PLUM-2025-296" at bounding box center [248, 29] width 31 height 45
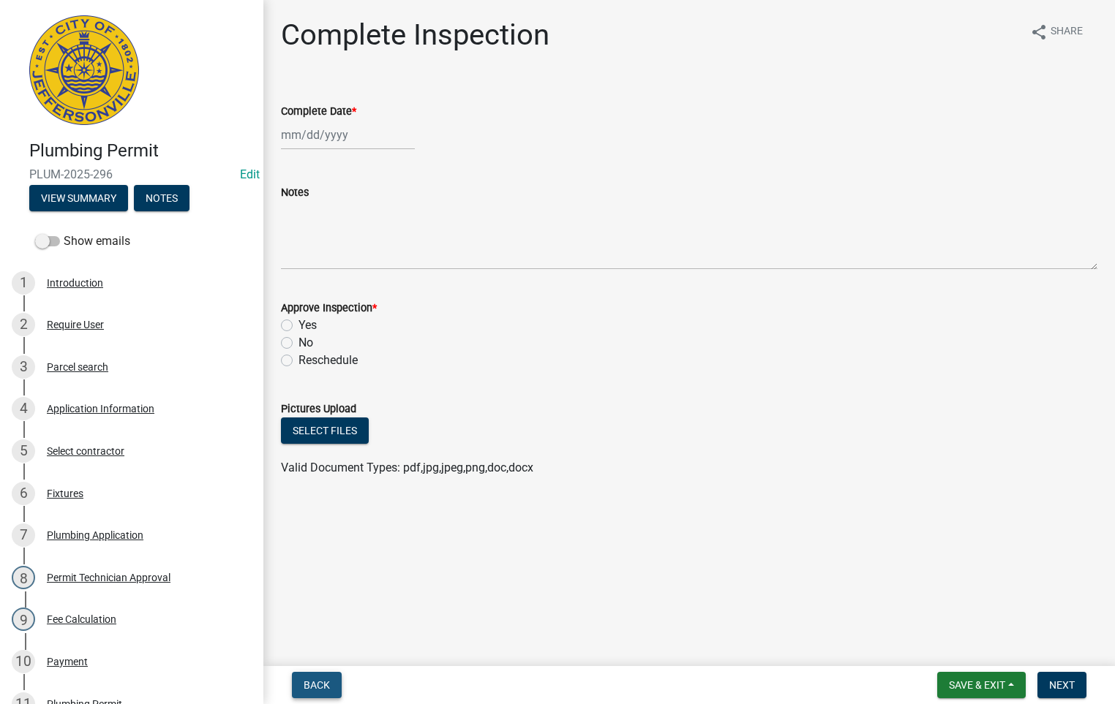
click at [316, 680] on span "Back" at bounding box center [317, 686] width 26 height 12
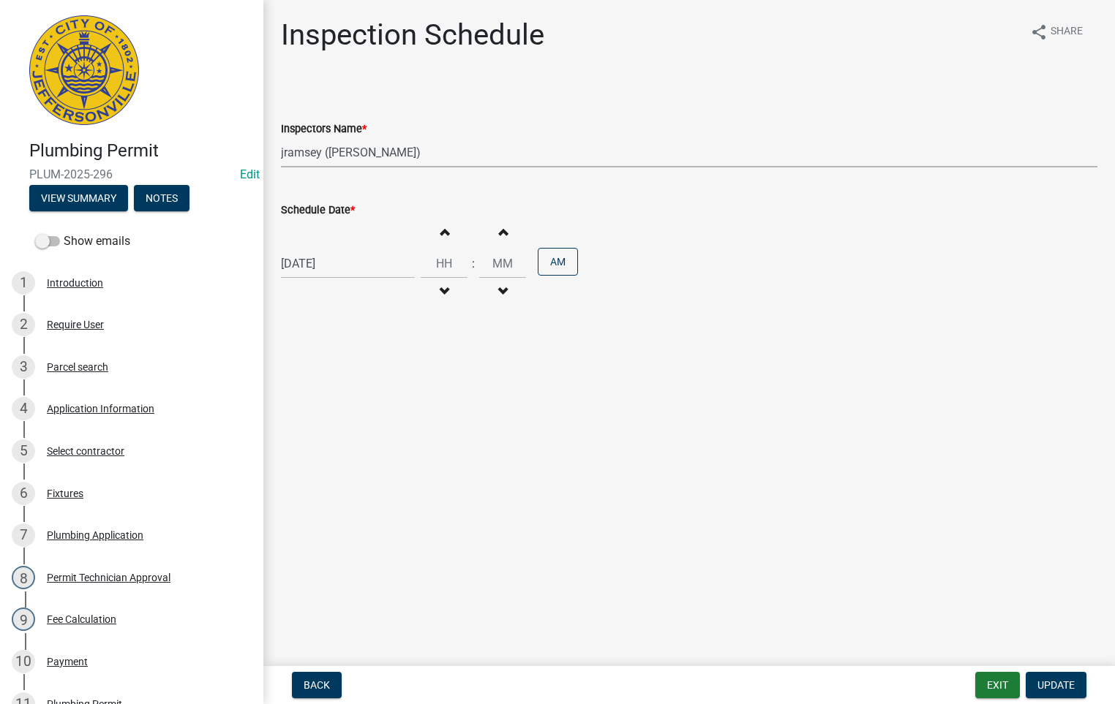
click at [320, 149] on select "Select Item... [PERSON_NAME] ([PERSON_NAME]) [PERSON_NAME] ([PERSON_NAME]) mkru…" at bounding box center [689, 153] width 816 height 30
select select "fdb3bcc6-ce93-4663-8a18-5c08884dd177"
click at [281, 138] on select "Select Item... [PERSON_NAME] ([PERSON_NAME]) [PERSON_NAME] ([PERSON_NAME]) mkru…" at bounding box center [689, 153] width 816 height 30
click at [1056, 685] on span "Update" at bounding box center [1055, 686] width 37 height 12
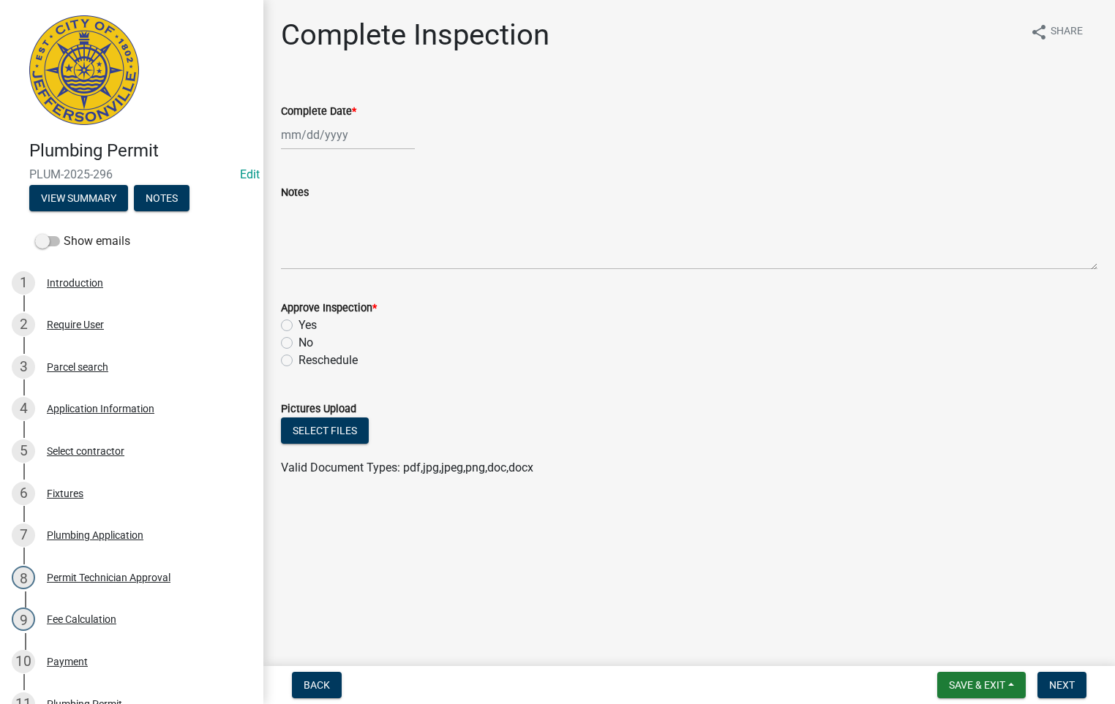
select select "9"
select select "2025"
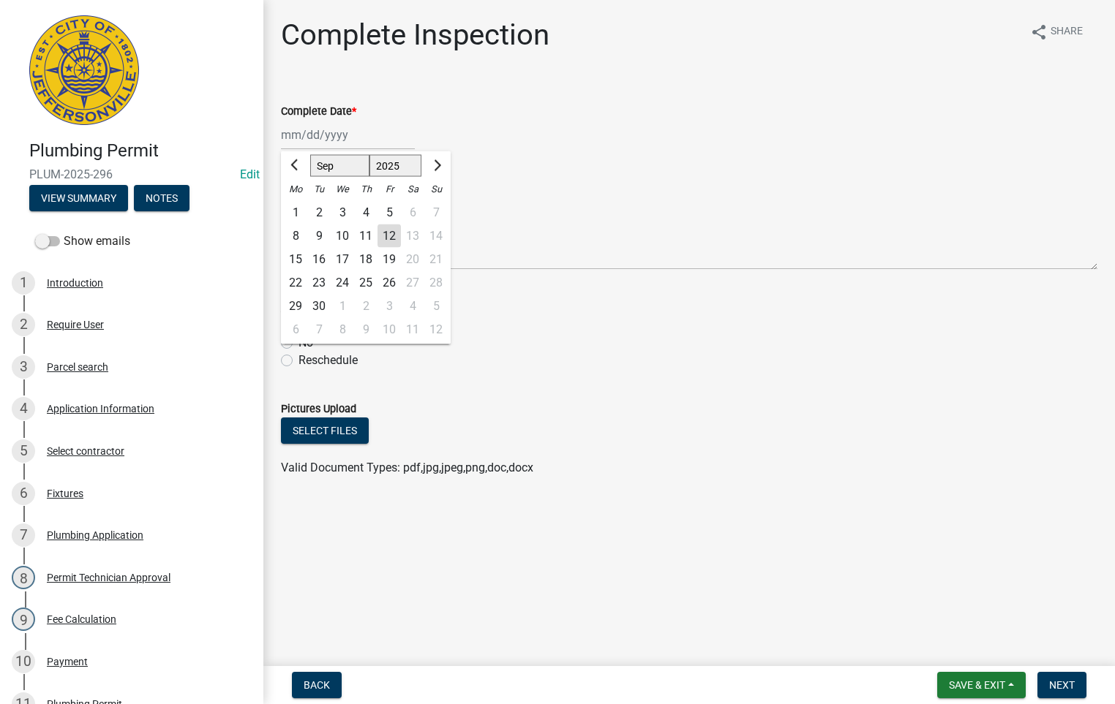
click at [343, 132] on div "[PERSON_NAME] Feb Mar Apr [PERSON_NAME][DATE] Oct Nov [DATE] 1526 1527 1528 152…" at bounding box center [348, 135] width 134 height 30
click at [391, 230] on div "12" at bounding box center [388, 236] width 23 height 23
type input "[DATE]"
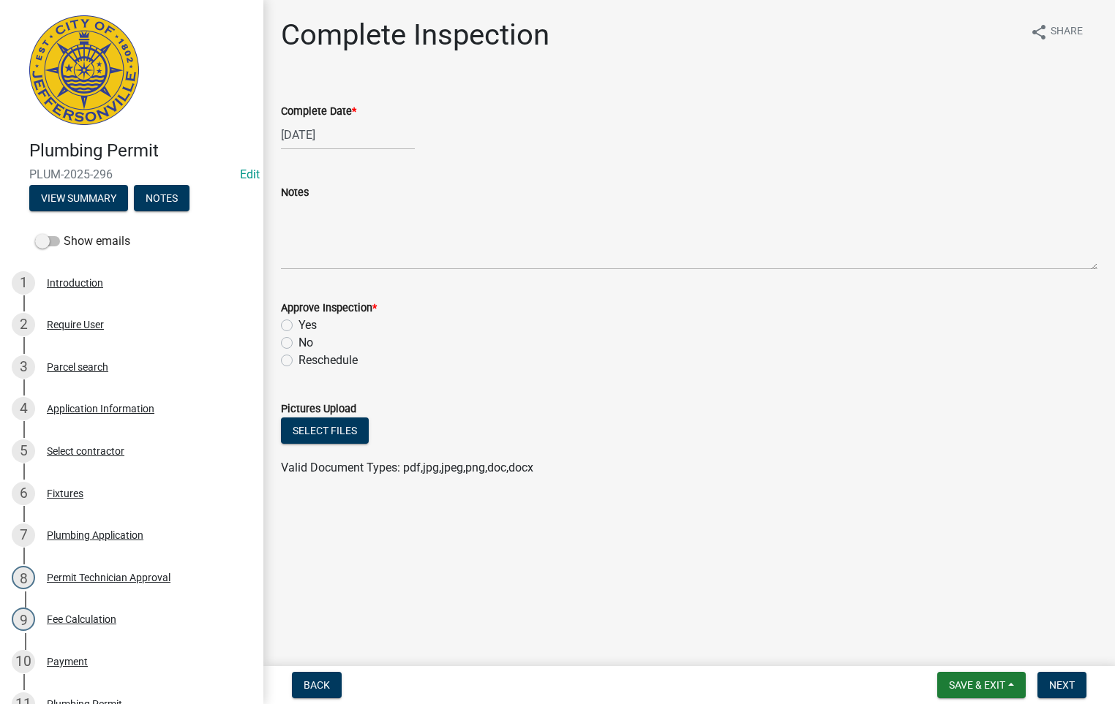
click at [298, 321] on label "Yes" at bounding box center [307, 326] width 18 height 18
click at [298, 321] on input "Yes" at bounding box center [303, 322] width 10 height 10
radio input "true"
click at [1061, 683] on span "Next" at bounding box center [1062, 686] width 26 height 12
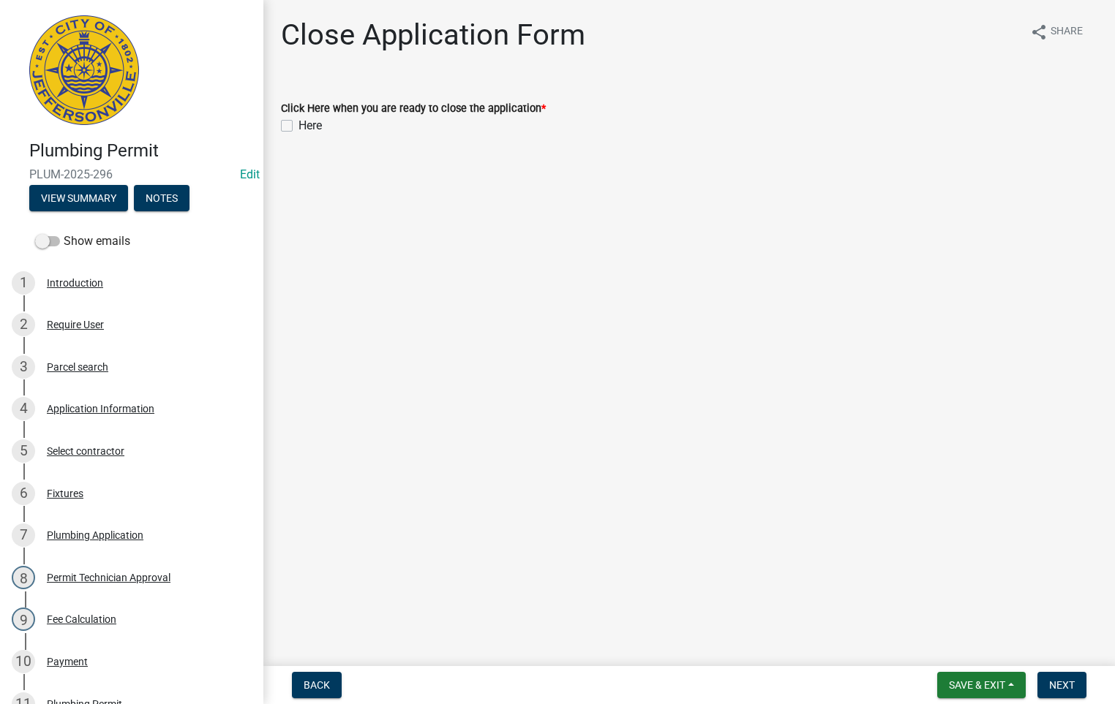
click at [298, 121] on label "Here" at bounding box center [309, 126] width 23 height 18
click at [298, 121] on input "Here" at bounding box center [303, 122] width 10 height 10
checkbox input "true"
click at [1062, 687] on span "Next" at bounding box center [1062, 686] width 26 height 12
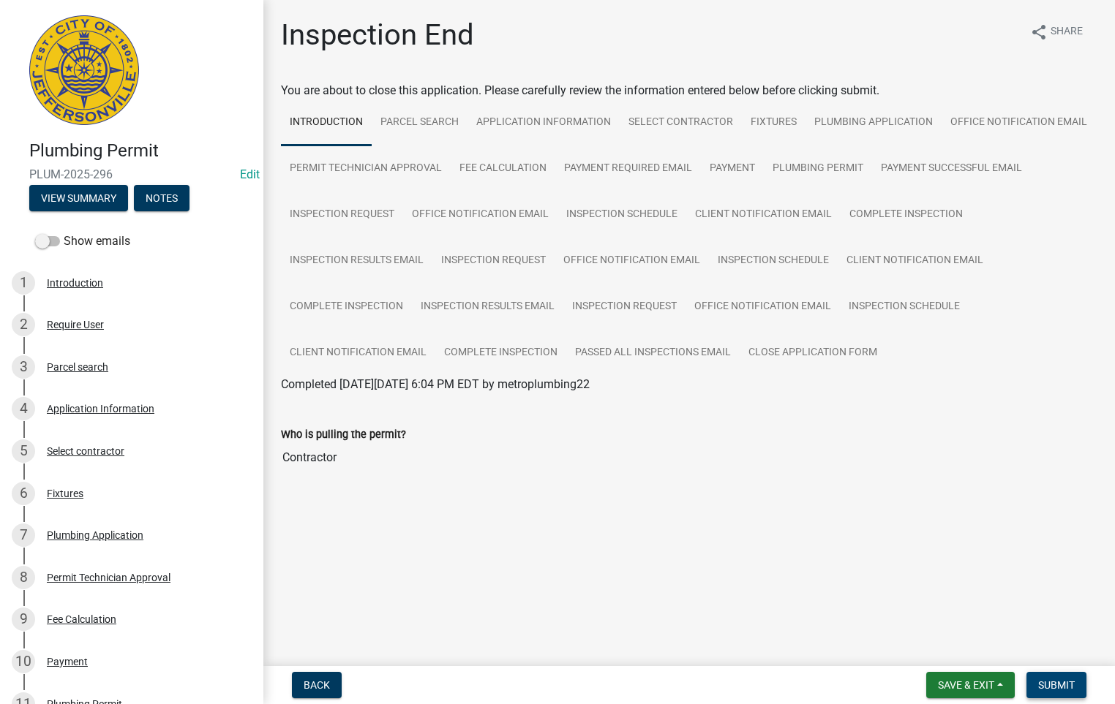
click at [1062, 683] on span "Submit" at bounding box center [1056, 686] width 37 height 12
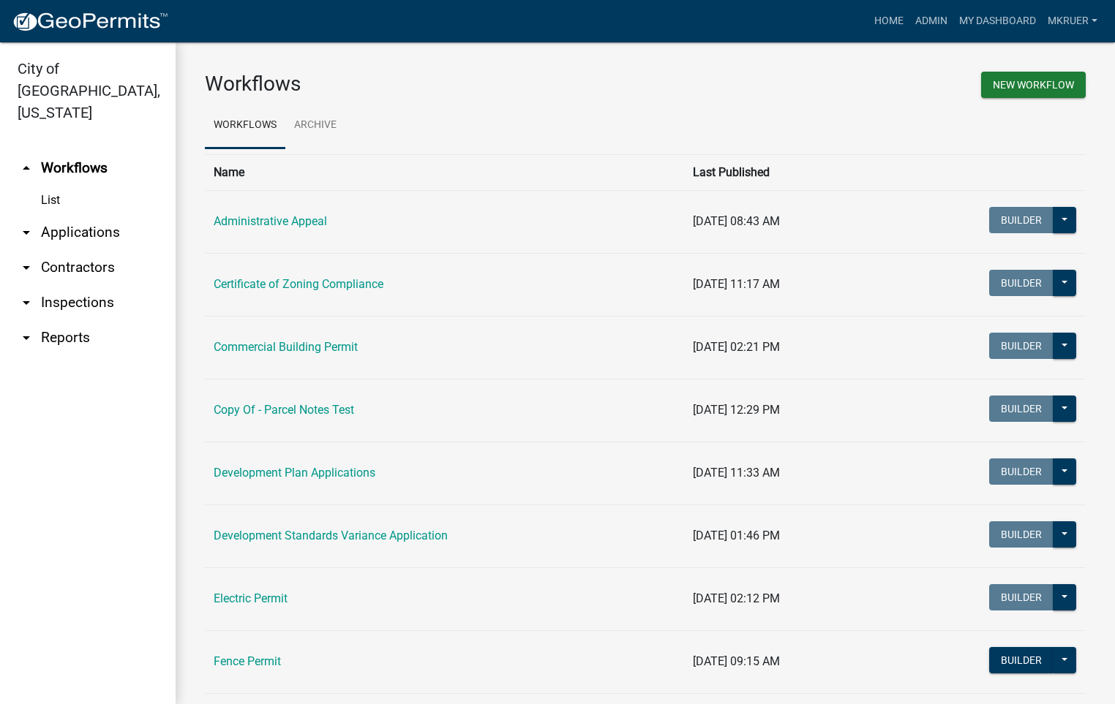
click at [67, 285] on link "arrow_drop_down Inspections" at bounding box center [88, 302] width 176 height 35
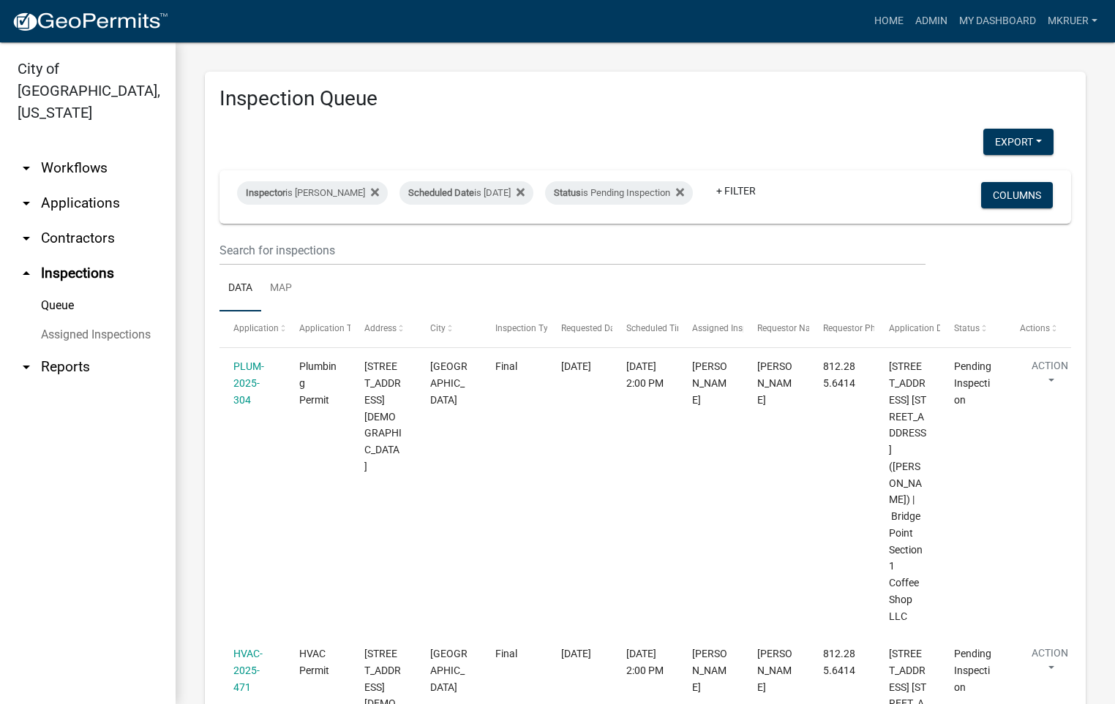
scroll to position [219, 0]
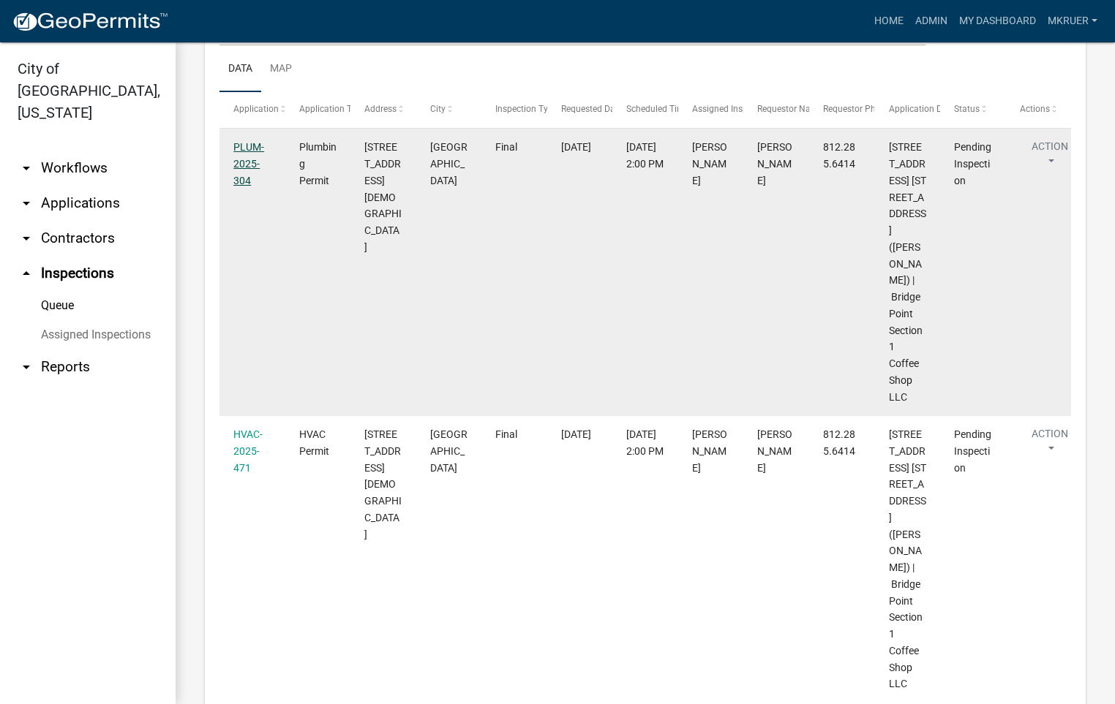
click at [238, 162] on link "PLUM-2025-304" at bounding box center [248, 163] width 31 height 45
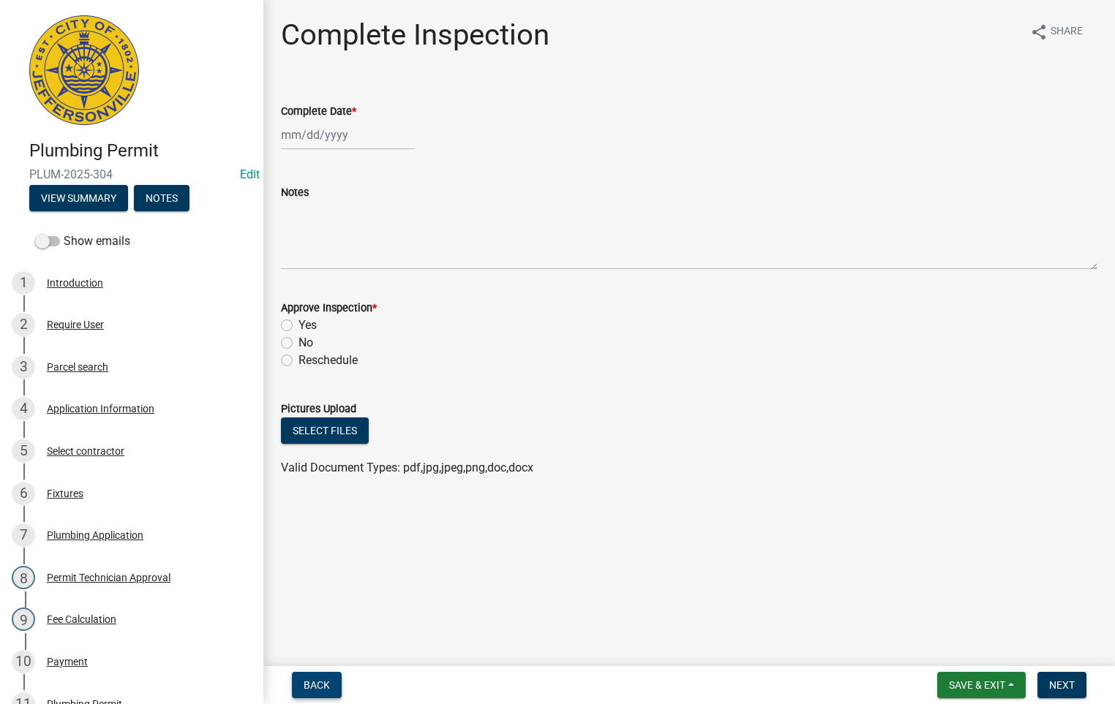
click at [315, 680] on span "Back" at bounding box center [317, 686] width 26 height 12
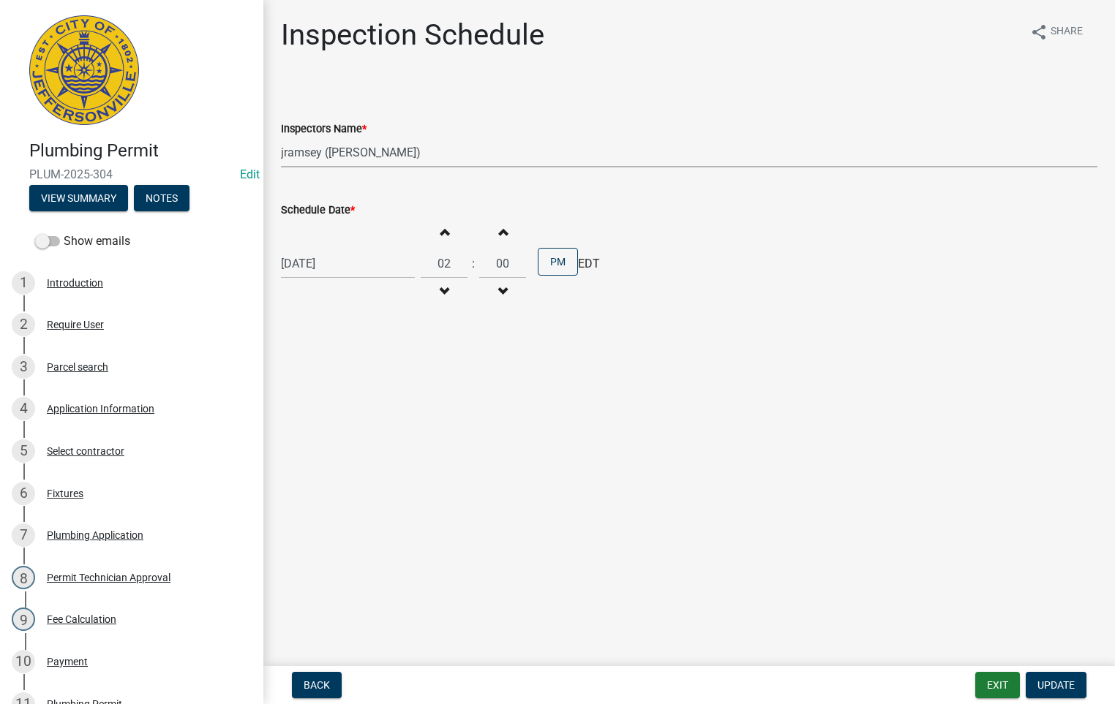
click at [336, 149] on select "Select Item... jramsey (Jeremy Ramsey) MaryFrey (Mary Frey) mkruer (Mike Kruer)…" at bounding box center [689, 153] width 816 height 30
click at [281, 138] on select "Select Item... jramsey (Jeremy Ramsey) MaryFrey (Mary Frey) mkruer (Mike Kruer)…" at bounding box center [689, 153] width 816 height 30
click at [307, 148] on select "Select Item... jramsey (Jeremy Ramsey) MaryFrey (Mary Frey) mkruer (Mike Kruer)…" at bounding box center [689, 153] width 816 height 30
select select "13c97fbc-c819-4cee-844a-0db3d3c4db95"
click at [281, 138] on select "Select Item... jramsey (Jeremy Ramsey) MaryFrey (Mary Frey) mkruer (Mike Kruer)…" at bounding box center [689, 153] width 816 height 30
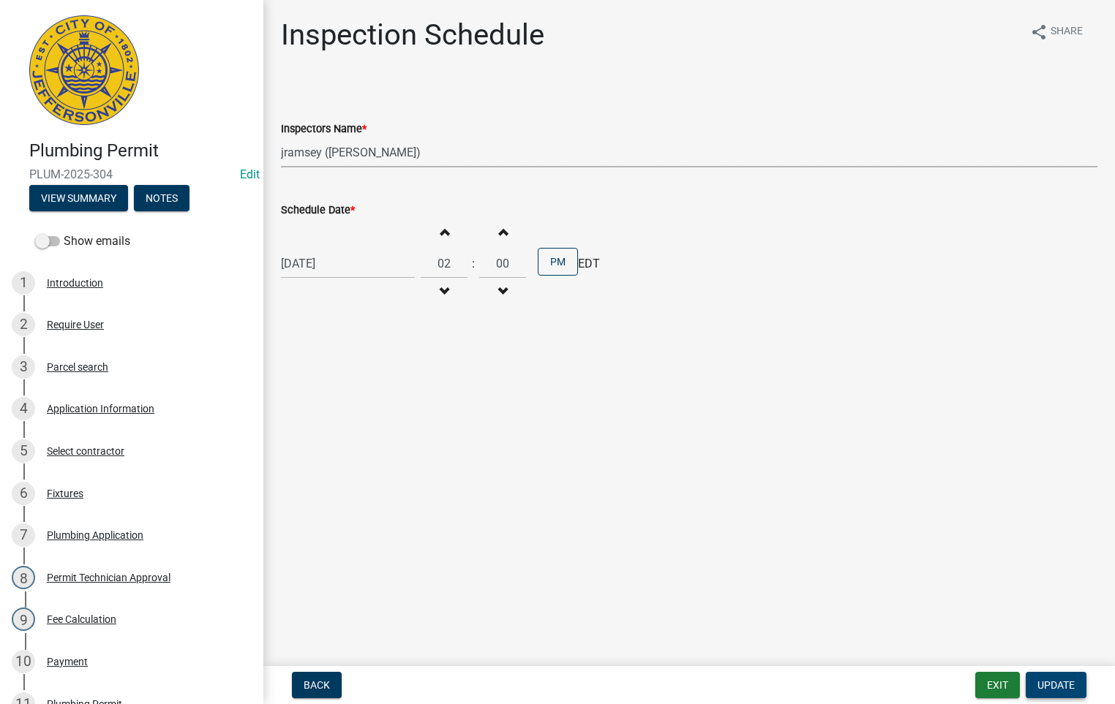
click at [1043, 683] on span "Update" at bounding box center [1055, 686] width 37 height 12
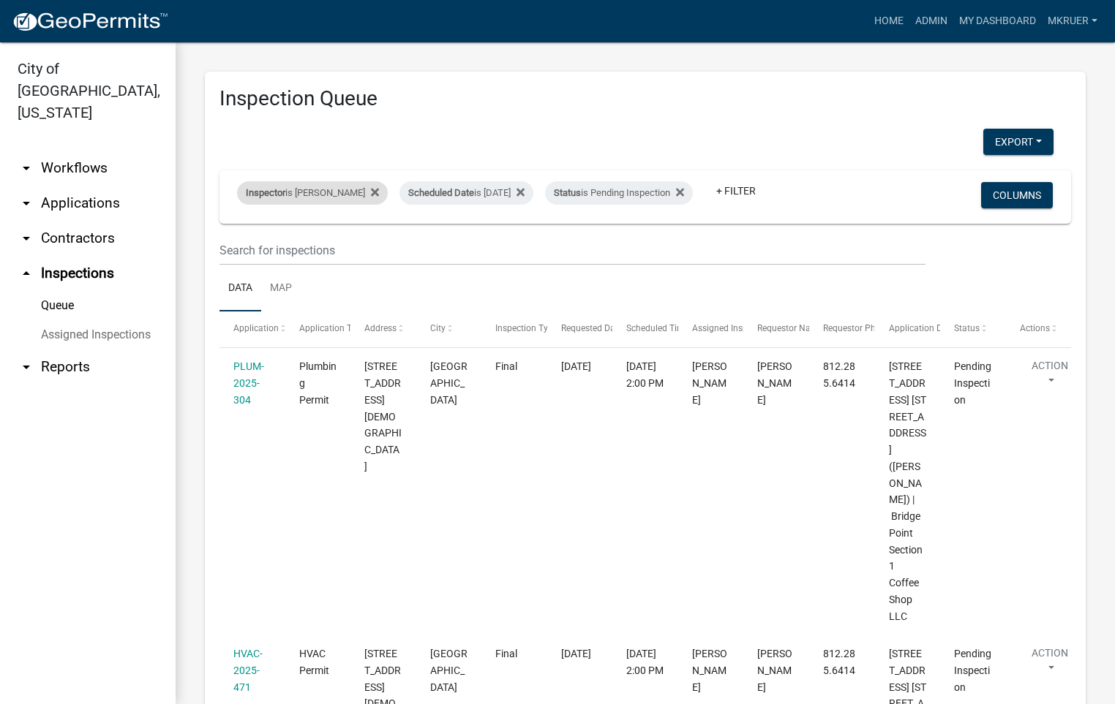
click at [339, 181] on div "Inspector is Jeremy Ramsey" at bounding box center [312, 192] width 151 height 23
click at [266, 249] on select "Select an option None [PERSON_NAME] [PERSON_NAME] [PERSON_NAME] [PERSON_NAME] […" at bounding box center [312, 252] width 146 height 30
select select "fdb3bcc6-ce93-4663-8a18-5c08884dd177"
click at [239, 237] on select "Select an option None [PERSON_NAME] [PERSON_NAME] [PERSON_NAME] [PERSON_NAME] […" at bounding box center [312, 252] width 146 height 30
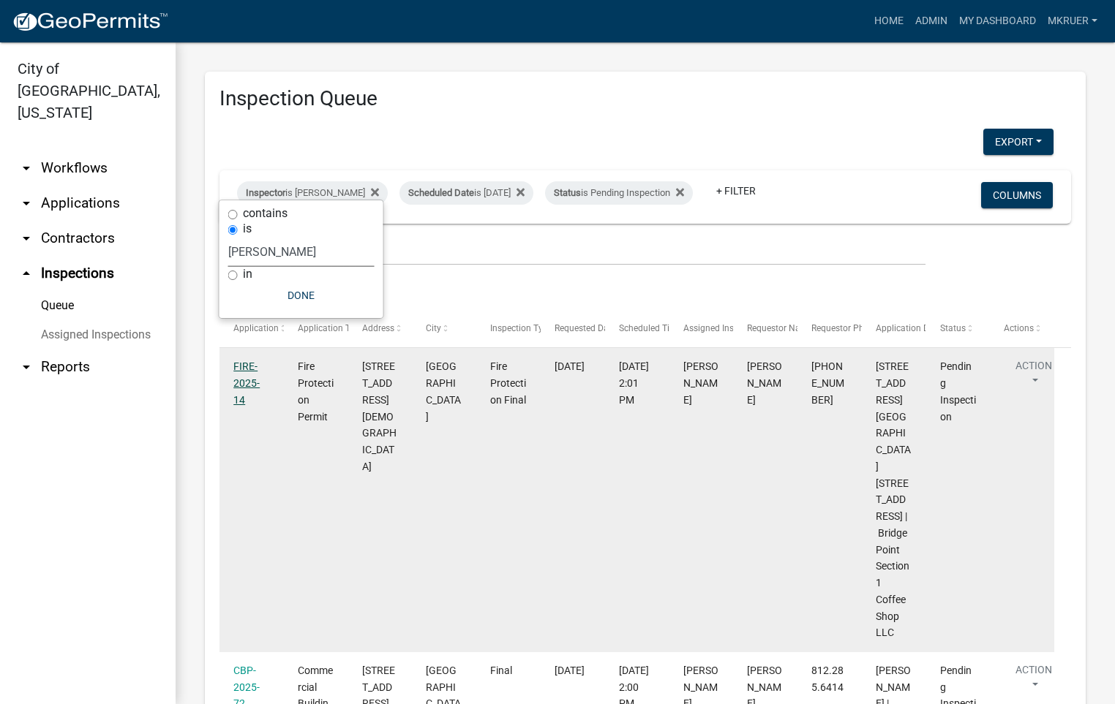
click at [246, 376] on link "FIRE-2025-14" at bounding box center [246, 383] width 26 height 45
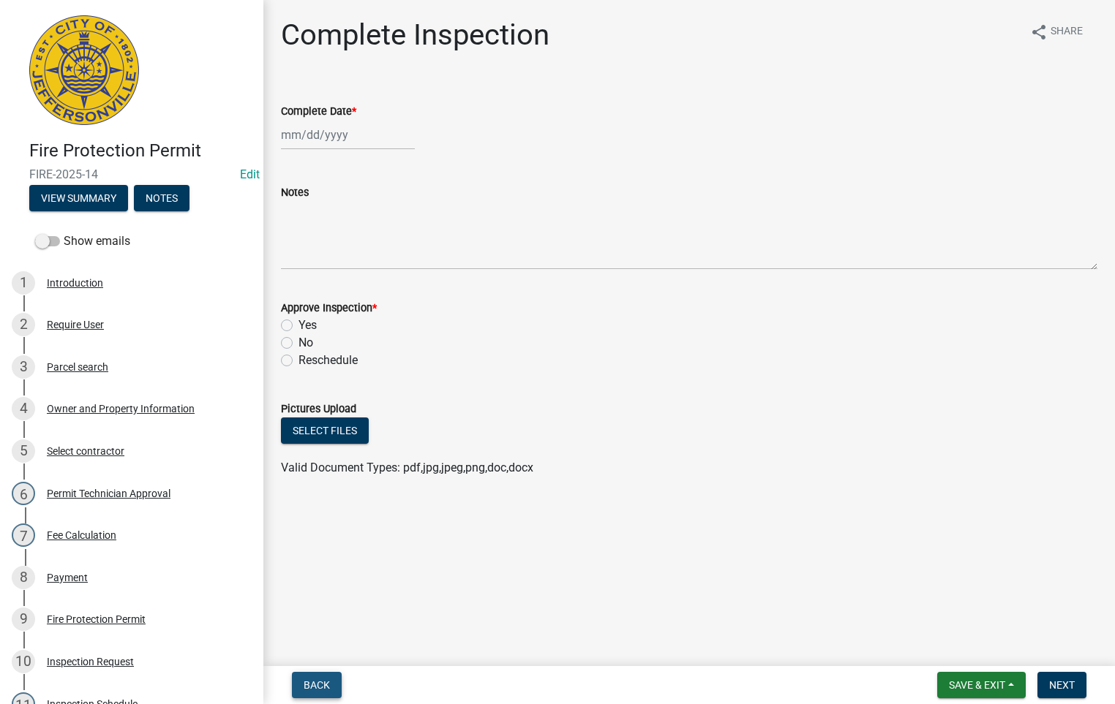
click at [304, 685] on span "Back" at bounding box center [317, 686] width 26 height 12
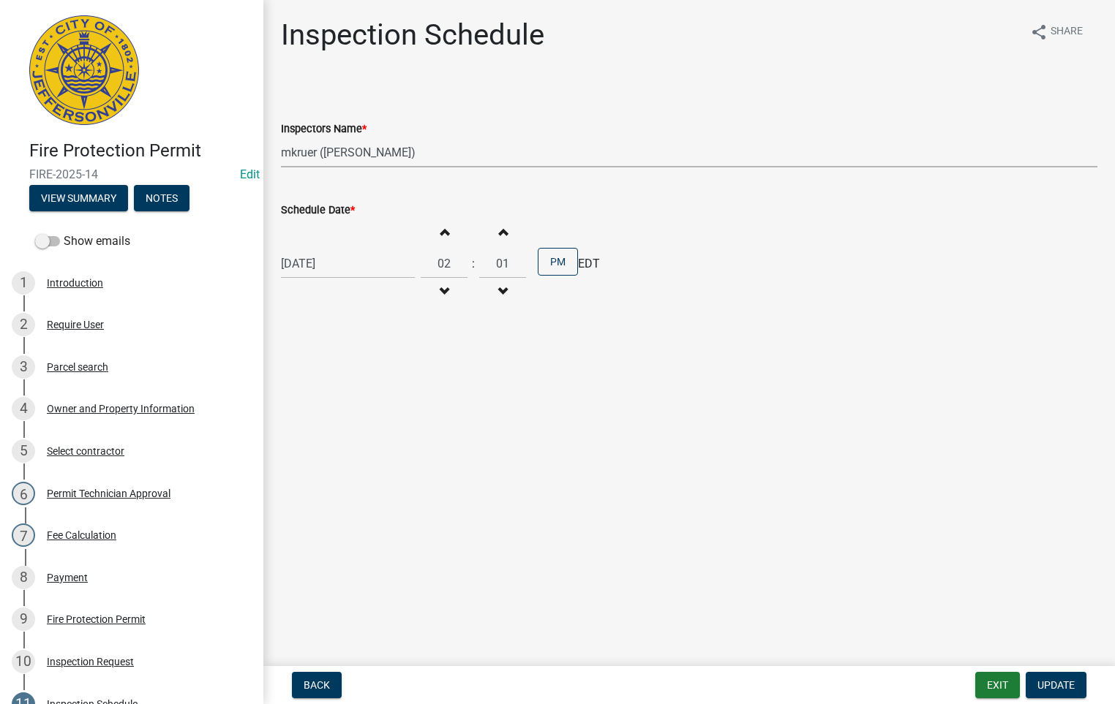
click at [308, 154] on select "Select Item... jramsey (Jeremy Ramsey) MaryFrey (Mary Frey) mkruer (Mike Kruer)…" at bounding box center [689, 153] width 816 height 30
select select "13c97fbc-c819-4cee-844a-0db3d3c4db95"
click at [281, 138] on select "Select Item... jramsey (Jeremy Ramsey) MaryFrey (Mary Frey) mkruer (Mike Kruer)…" at bounding box center [689, 153] width 816 height 30
click at [1045, 683] on span "Update" at bounding box center [1055, 686] width 37 height 12
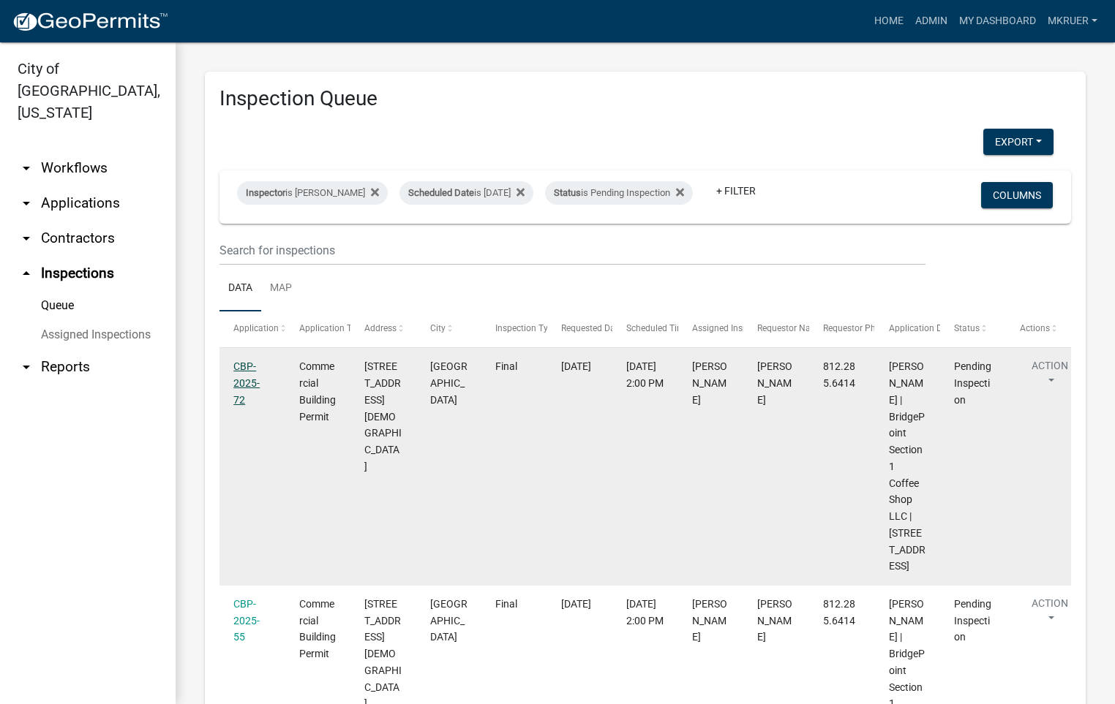
click at [241, 380] on link "CBP-2025-72" at bounding box center [246, 383] width 26 height 45
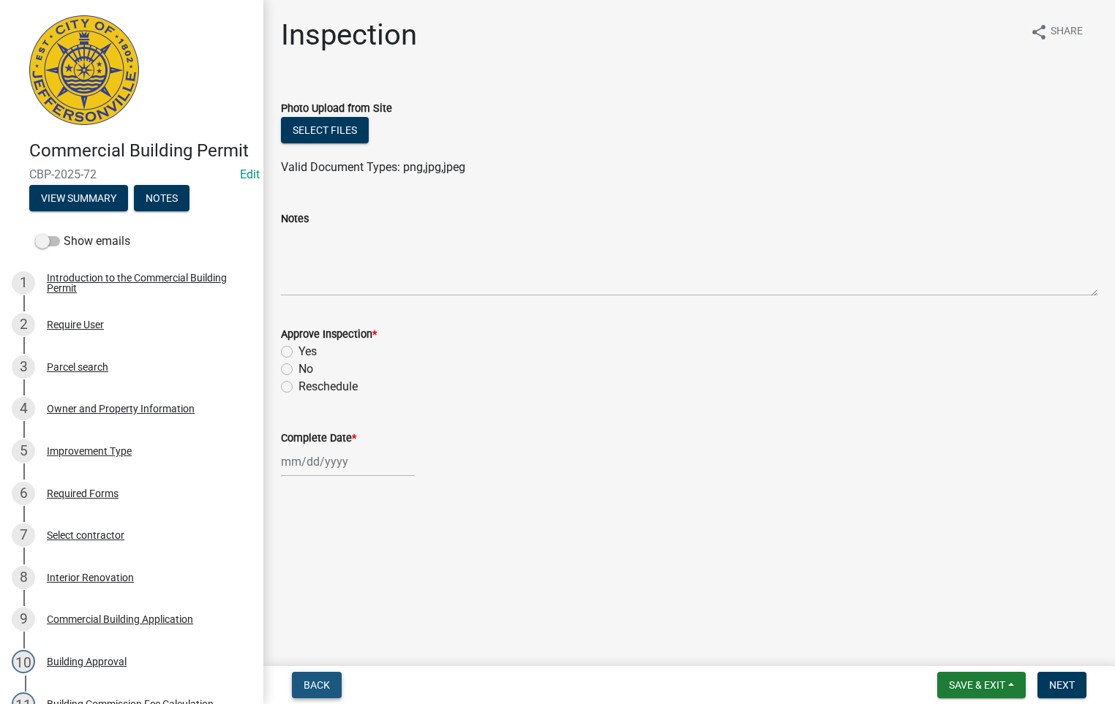
click at [323, 690] on span "Back" at bounding box center [317, 686] width 26 height 12
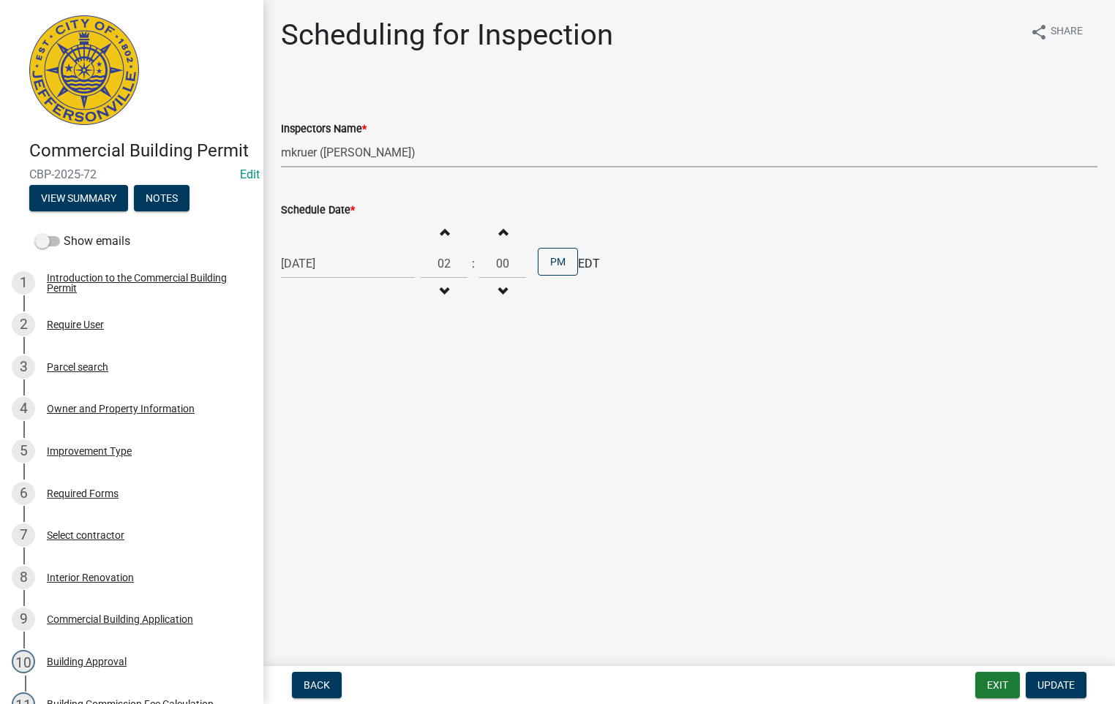
click at [332, 151] on select "Select Item... jramsey (Jeremy Ramsey) MaryFrey (Mary Frey) mkruer (Mike Kruer)…" at bounding box center [689, 153] width 816 height 30
select select "13c97fbc-c819-4cee-844a-0db3d3c4db95"
click at [281, 138] on select "Select Item... jramsey (Jeremy Ramsey) MaryFrey (Mary Frey) mkruer (Mike Kruer)…" at bounding box center [689, 153] width 816 height 30
click at [1052, 690] on span "Update" at bounding box center [1055, 686] width 37 height 12
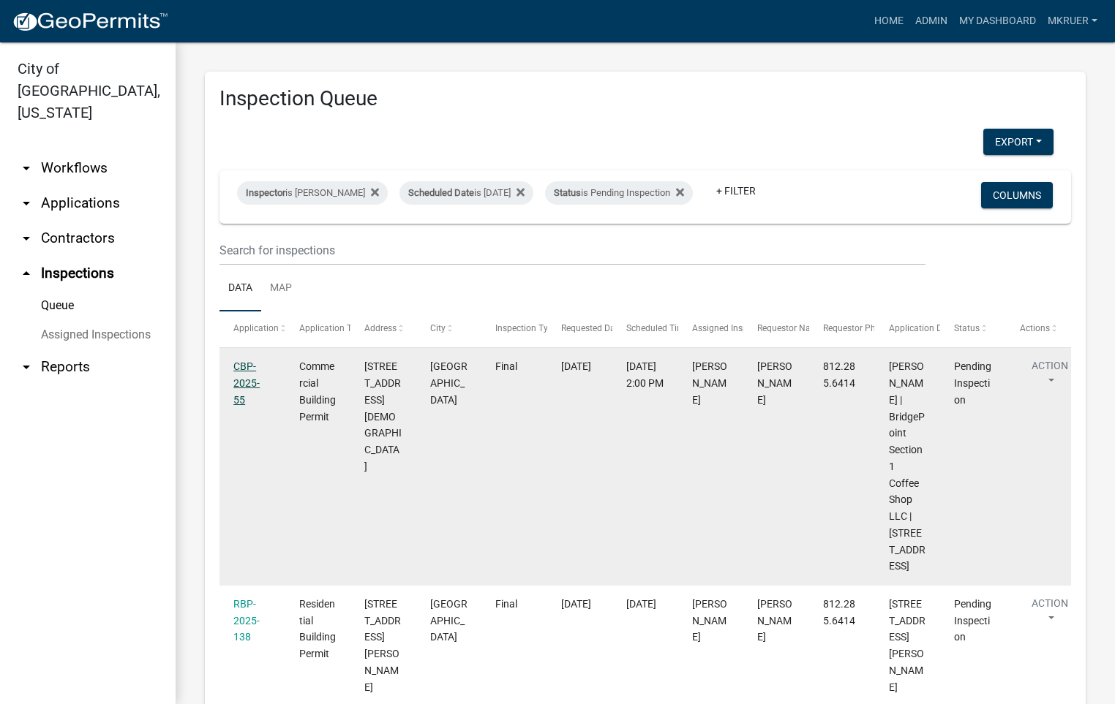
click at [242, 391] on link "CBP-2025-55" at bounding box center [246, 383] width 26 height 45
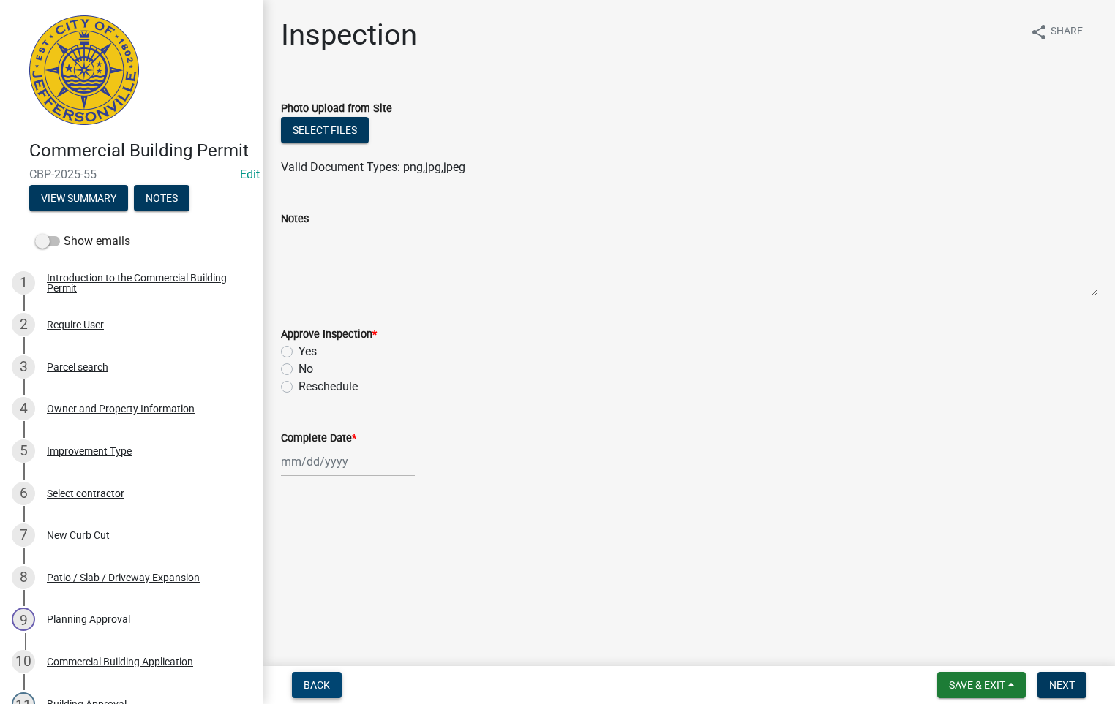
click at [304, 680] on span "Back" at bounding box center [317, 686] width 26 height 12
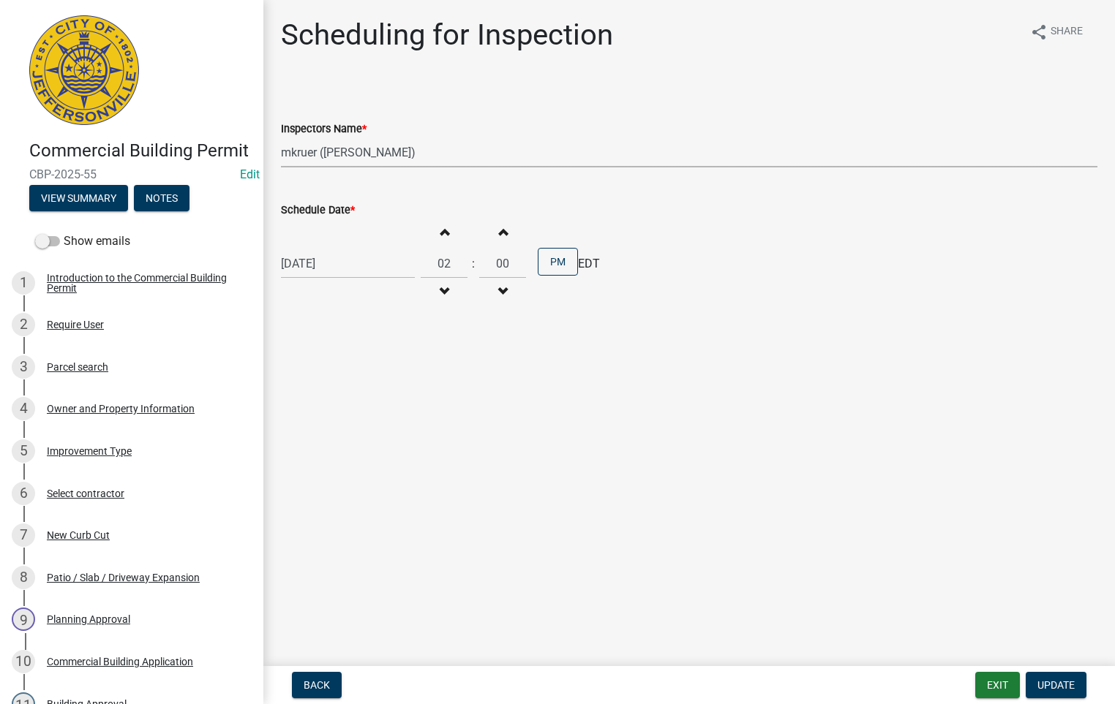
click at [312, 154] on select "Select Item... jramsey (Jeremy Ramsey) MaryFrey (Mary Frey) mkruer (Mike Kruer)…" at bounding box center [689, 153] width 816 height 30
select select "13c97fbc-c819-4cee-844a-0db3d3c4db95"
click at [281, 138] on select "Select Item... jramsey (Jeremy Ramsey) MaryFrey (Mary Frey) mkruer (Mike Kruer)…" at bounding box center [689, 153] width 816 height 30
click at [1058, 685] on span "Update" at bounding box center [1055, 686] width 37 height 12
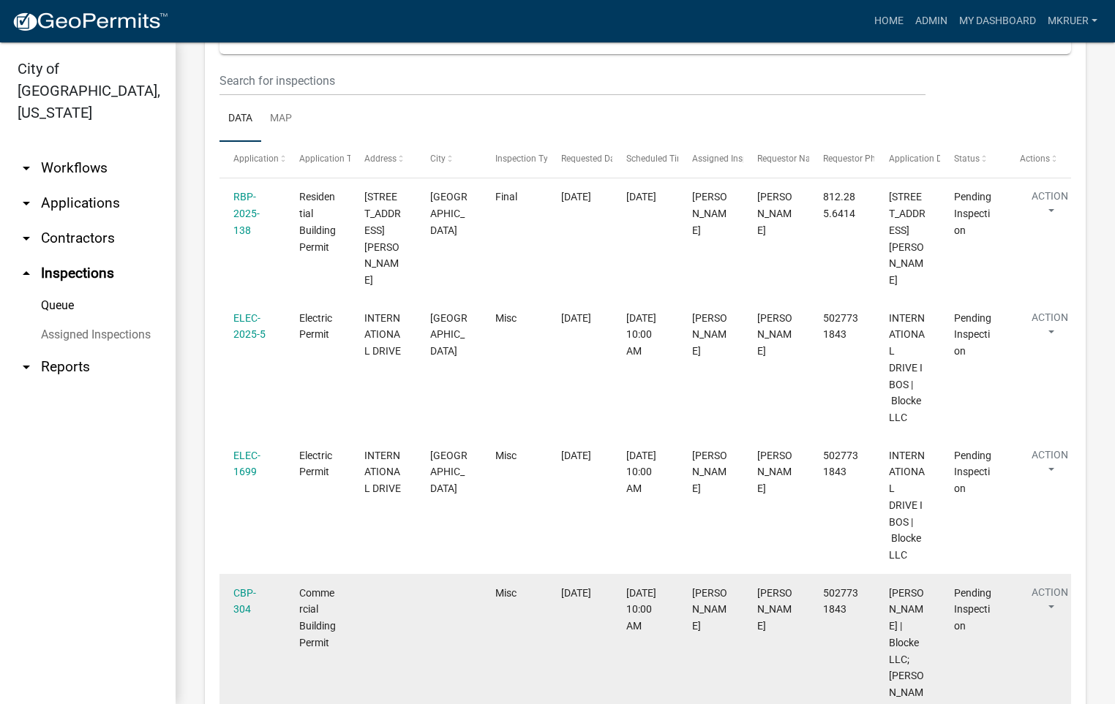
scroll to position [60, 0]
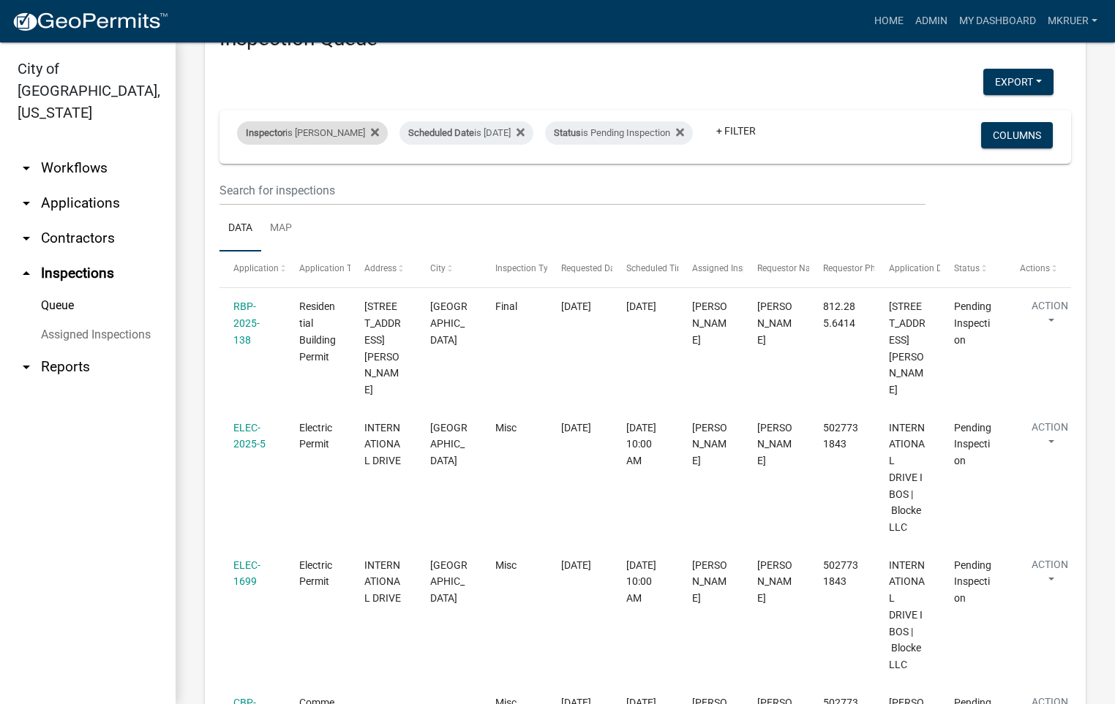
click at [320, 123] on div "Inspector is Mike Kruer" at bounding box center [312, 132] width 151 height 23
click at [262, 193] on select "Select an option None [PERSON_NAME] [PERSON_NAME] [PERSON_NAME] [PERSON_NAME] […" at bounding box center [301, 192] width 146 height 30
select select "36a8b8f0-2ef8-43e9-ae06-718f51af8d36"
click at [237, 177] on select "Select an option None [PERSON_NAME] [PERSON_NAME] [PERSON_NAME] [PERSON_NAME] […" at bounding box center [301, 192] width 146 height 30
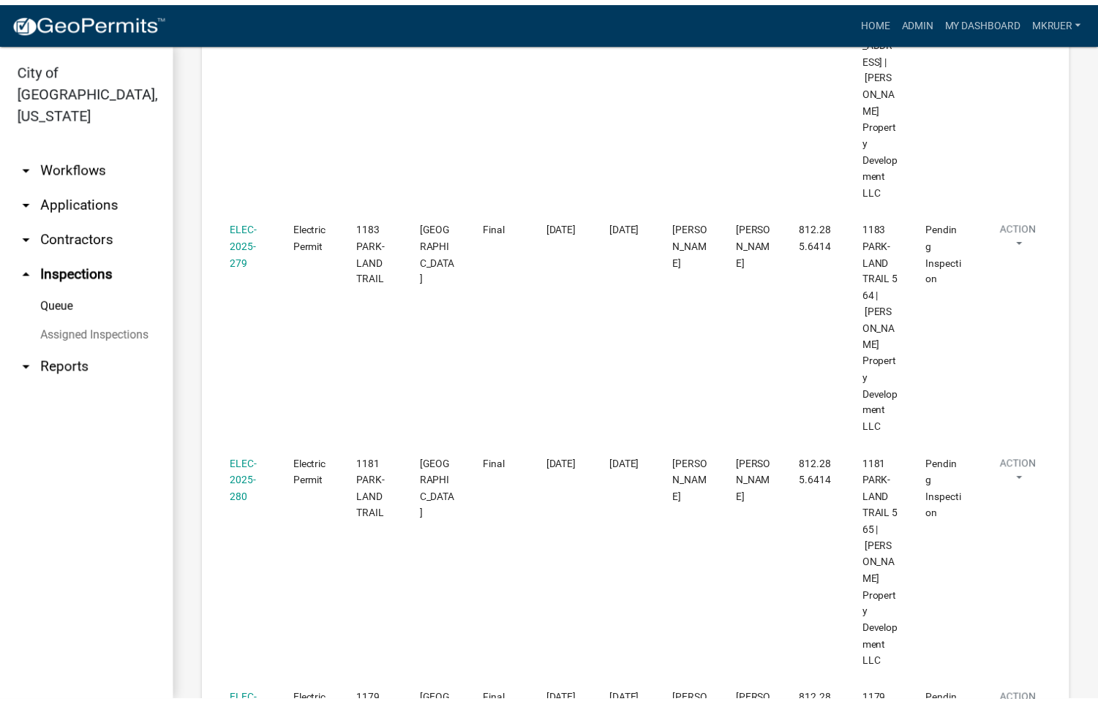
scroll to position [1706, 0]
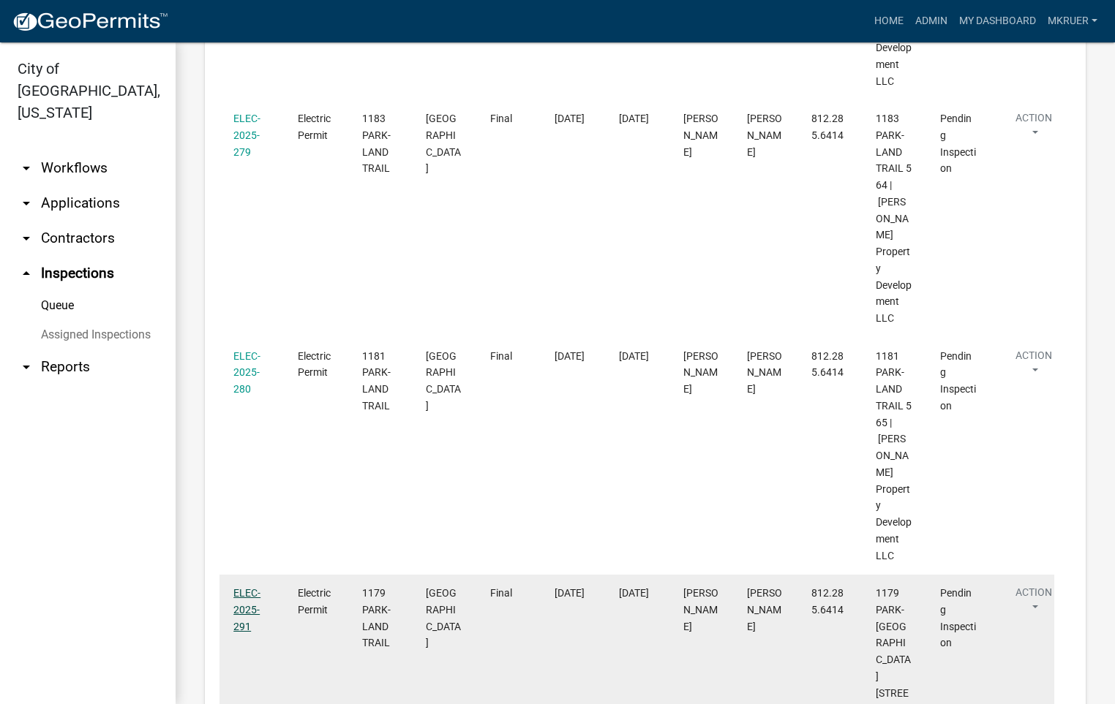
click at [240, 587] on link "ELEC-2025-291" at bounding box center [246, 609] width 27 height 45
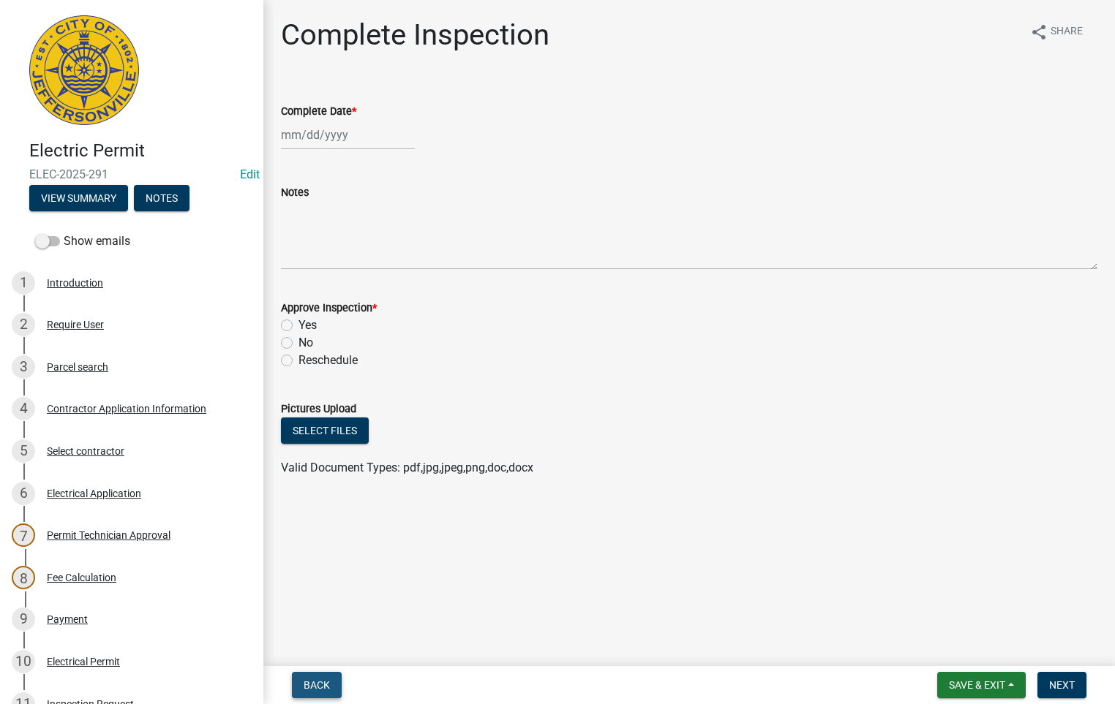
click at [320, 678] on button "Back" at bounding box center [317, 685] width 50 height 26
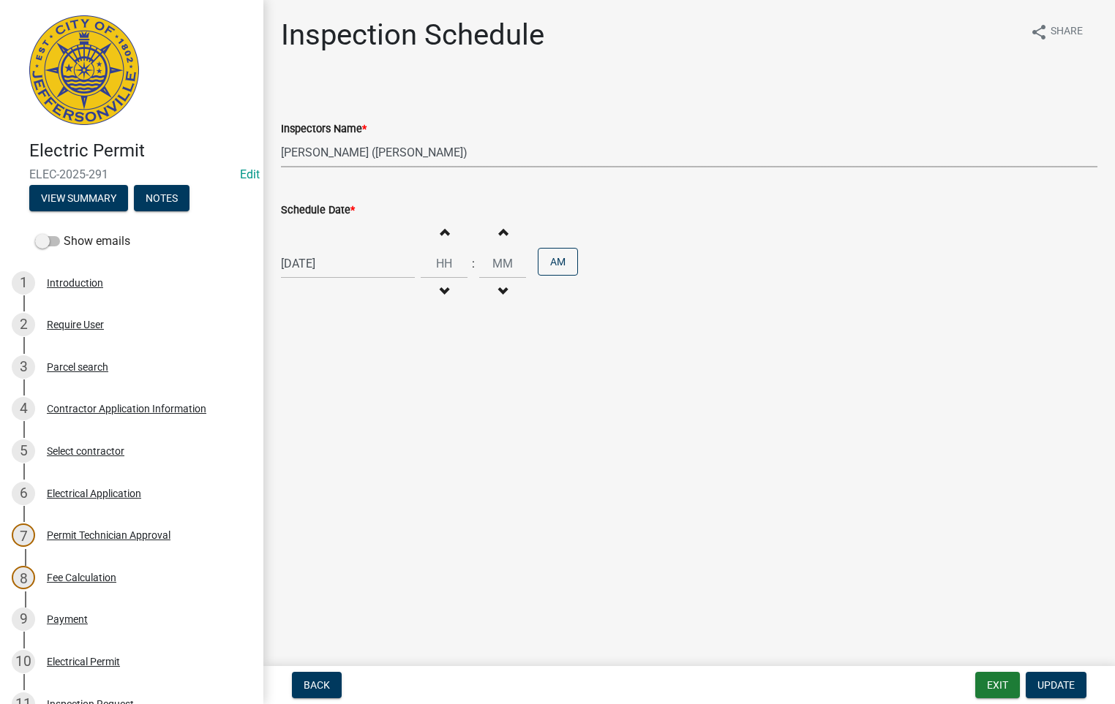
click at [334, 150] on select "Select Item... jramsey (Jeremy Ramsey) MaryFrey (Mary Frey) mkruer (Mike Kruer)…" at bounding box center [689, 153] width 816 height 30
select select "fdb3bcc6-ce93-4663-8a18-5c08884dd177"
click at [281, 138] on select "Select Item... jramsey (Jeremy Ramsey) MaryFrey (Mary Frey) mkruer (Mike Kruer)…" at bounding box center [689, 153] width 816 height 30
click at [1048, 683] on span "Update" at bounding box center [1055, 686] width 37 height 12
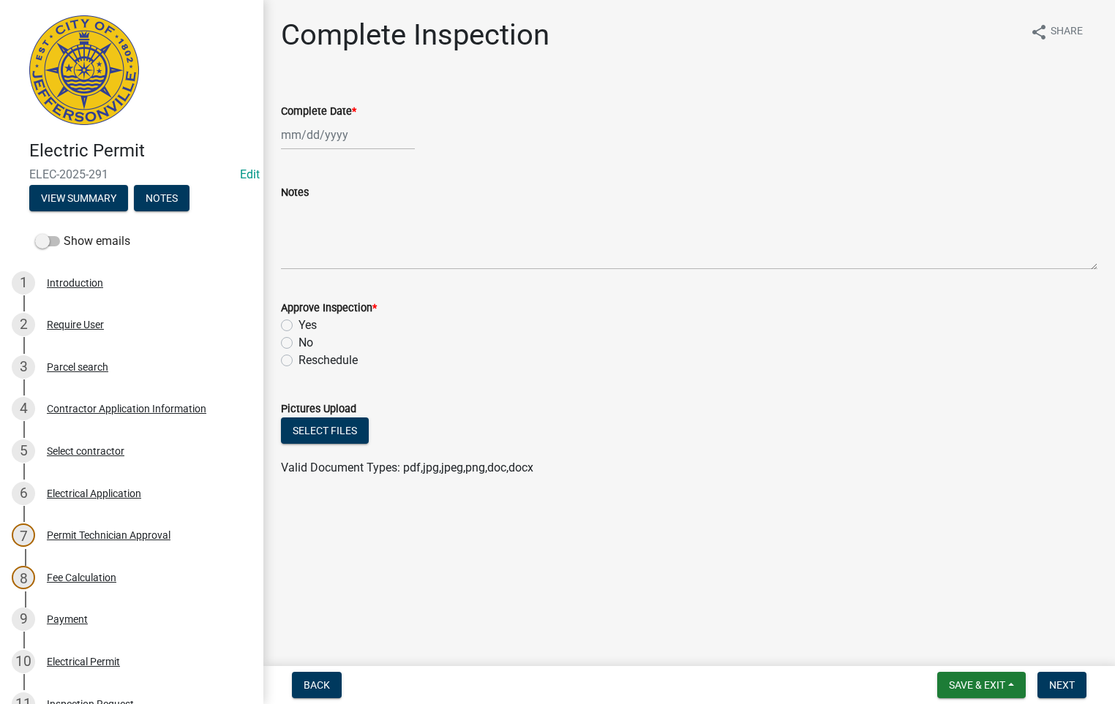
click at [328, 143] on div at bounding box center [348, 135] width 134 height 30
select select "9"
select select "2025"
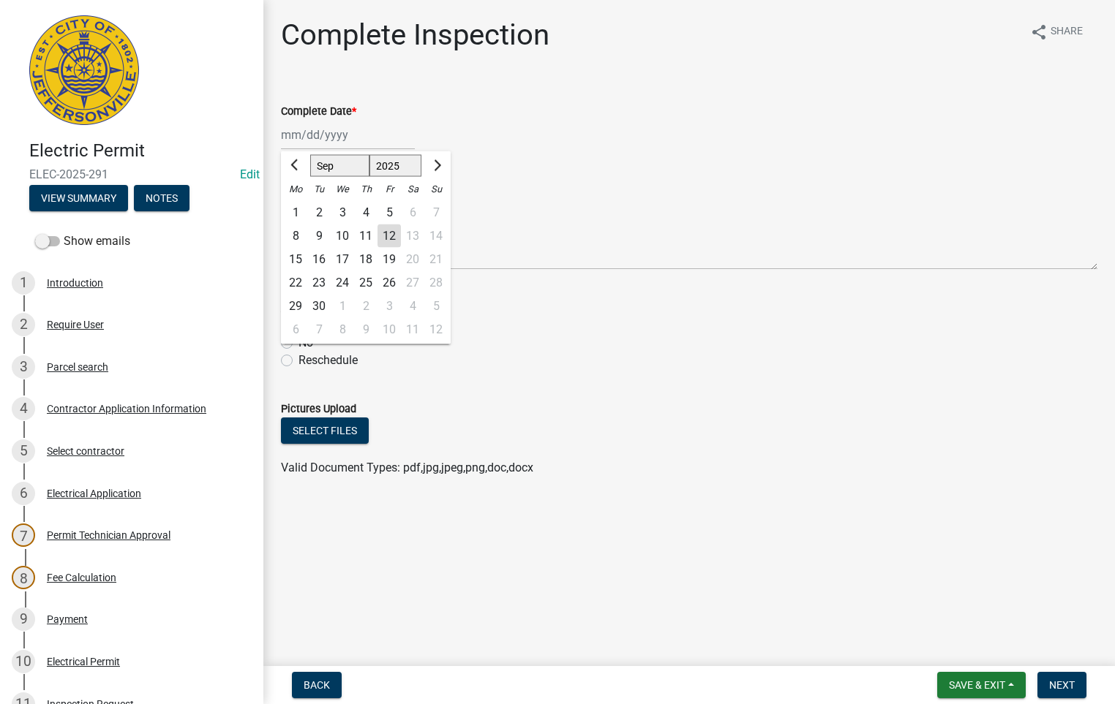
click at [393, 235] on div "12" at bounding box center [388, 236] width 23 height 23
type input "[DATE]"
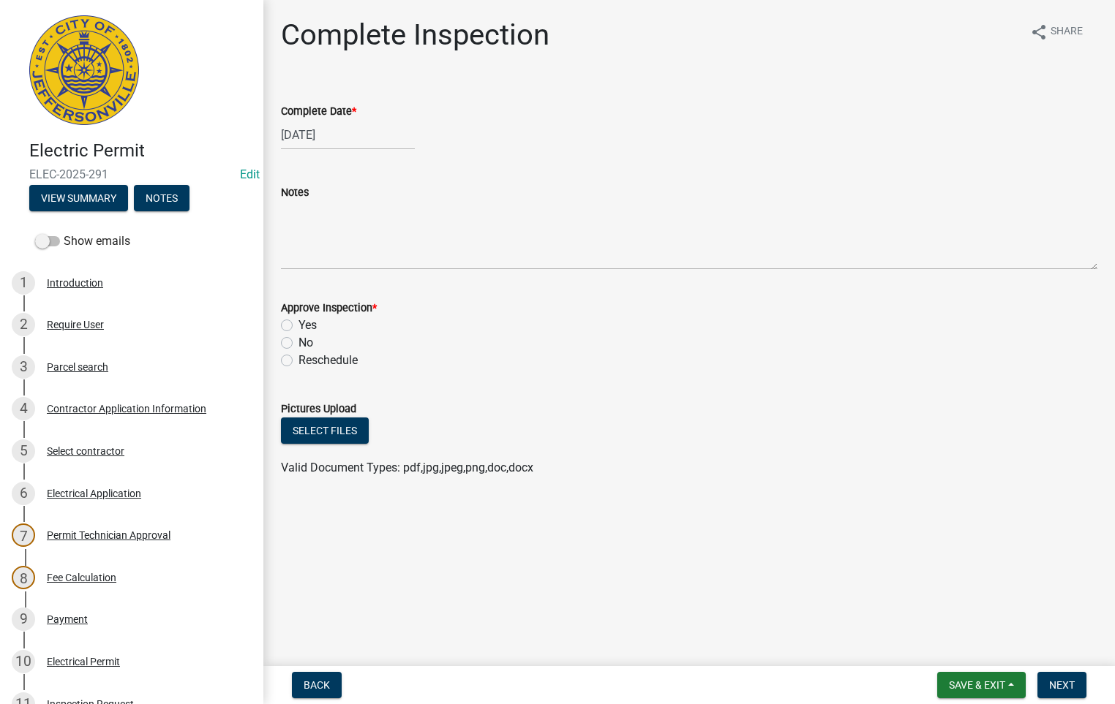
click at [298, 320] on label "Yes" at bounding box center [307, 326] width 18 height 18
click at [298, 320] on input "Yes" at bounding box center [303, 322] width 10 height 10
radio input "true"
click at [1050, 683] on span "Next" at bounding box center [1062, 686] width 26 height 12
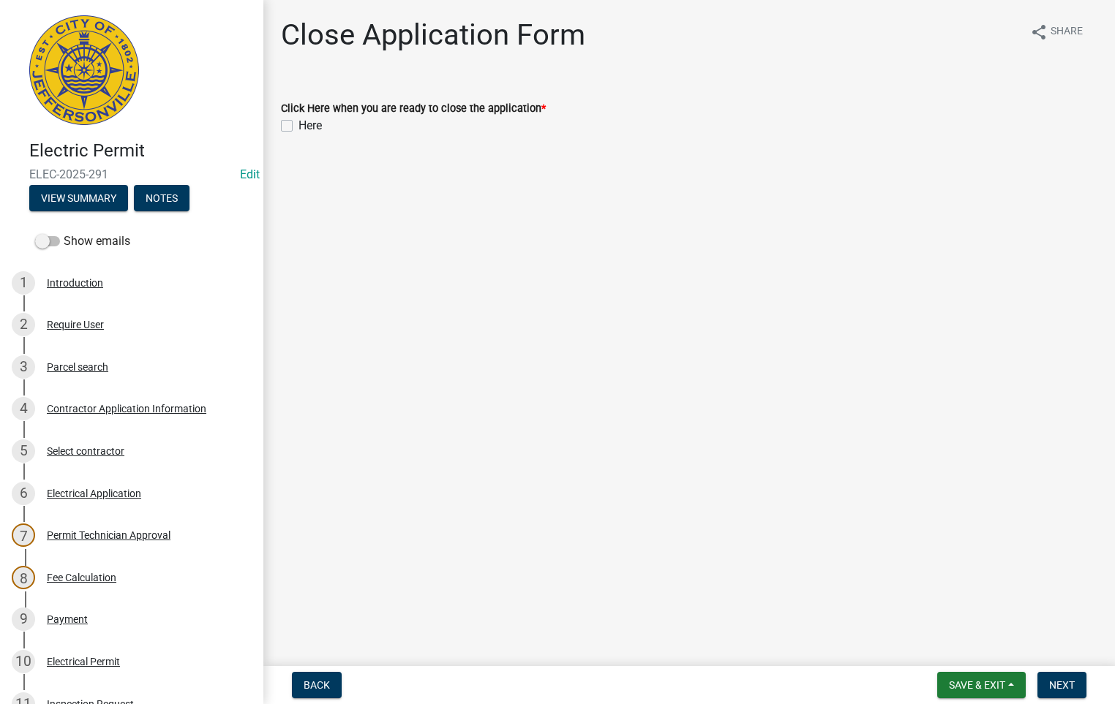
click at [298, 124] on label "Here" at bounding box center [309, 126] width 23 height 18
click at [298, 124] on input "Here" at bounding box center [303, 122] width 10 height 10
checkbox input "true"
click at [1069, 680] on span "Next" at bounding box center [1062, 686] width 26 height 12
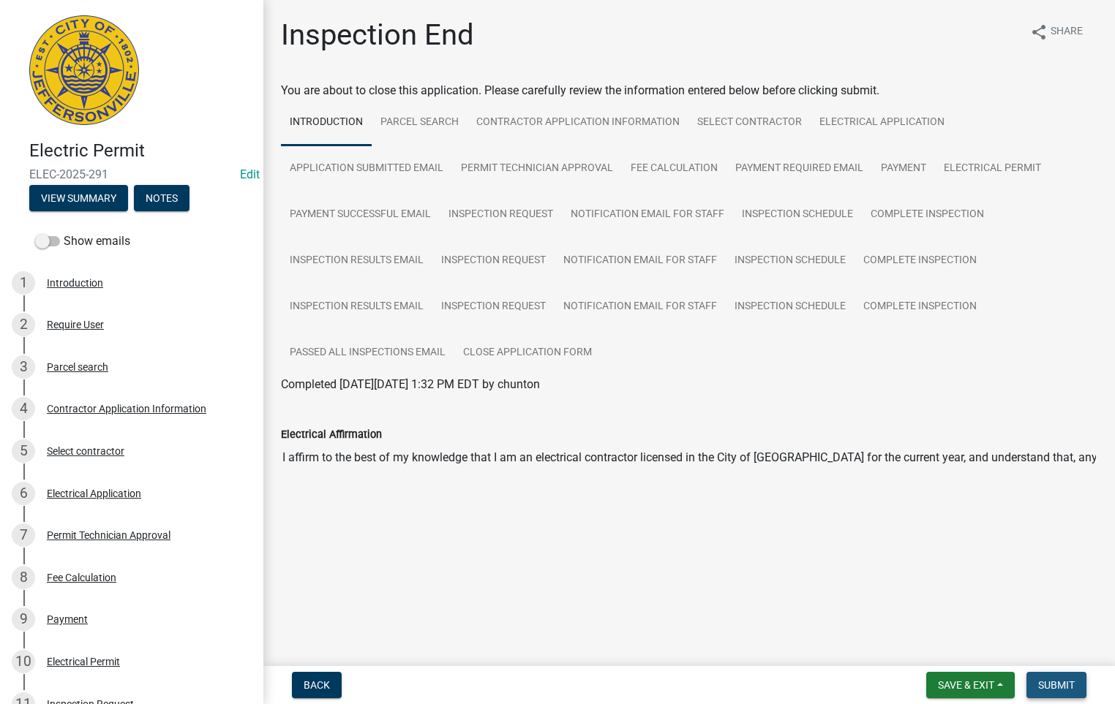
click at [1050, 685] on span "Submit" at bounding box center [1056, 686] width 37 height 12
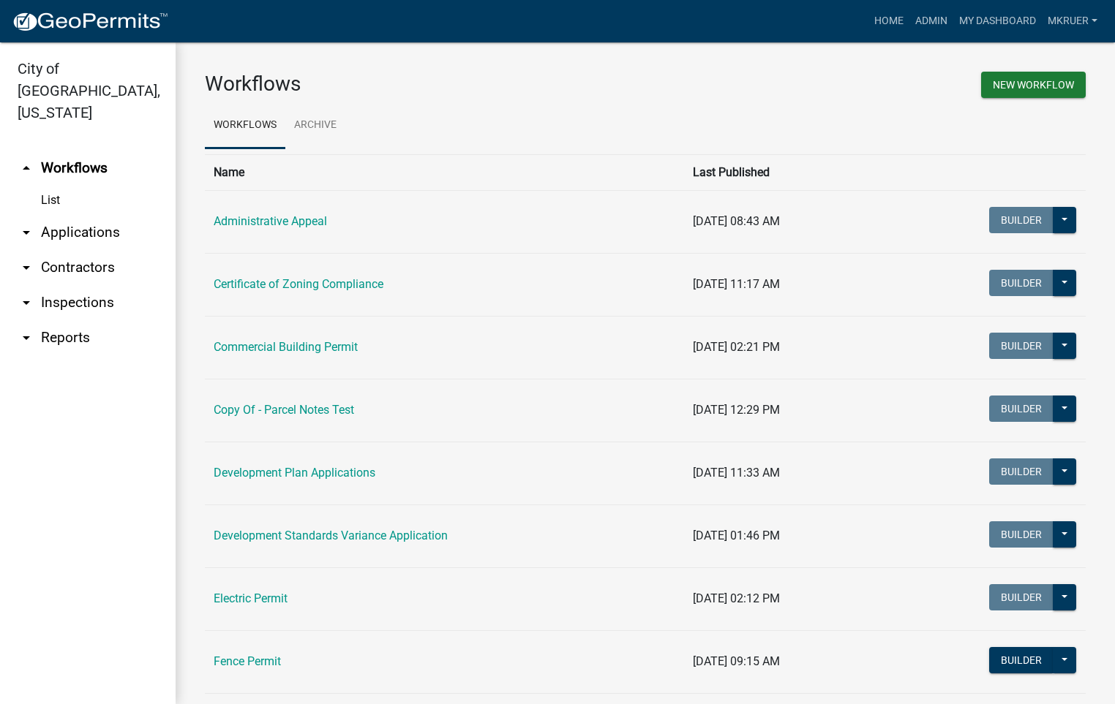
click at [84, 285] on link "arrow_drop_down Inspections" at bounding box center [88, 302] width 176 height 35
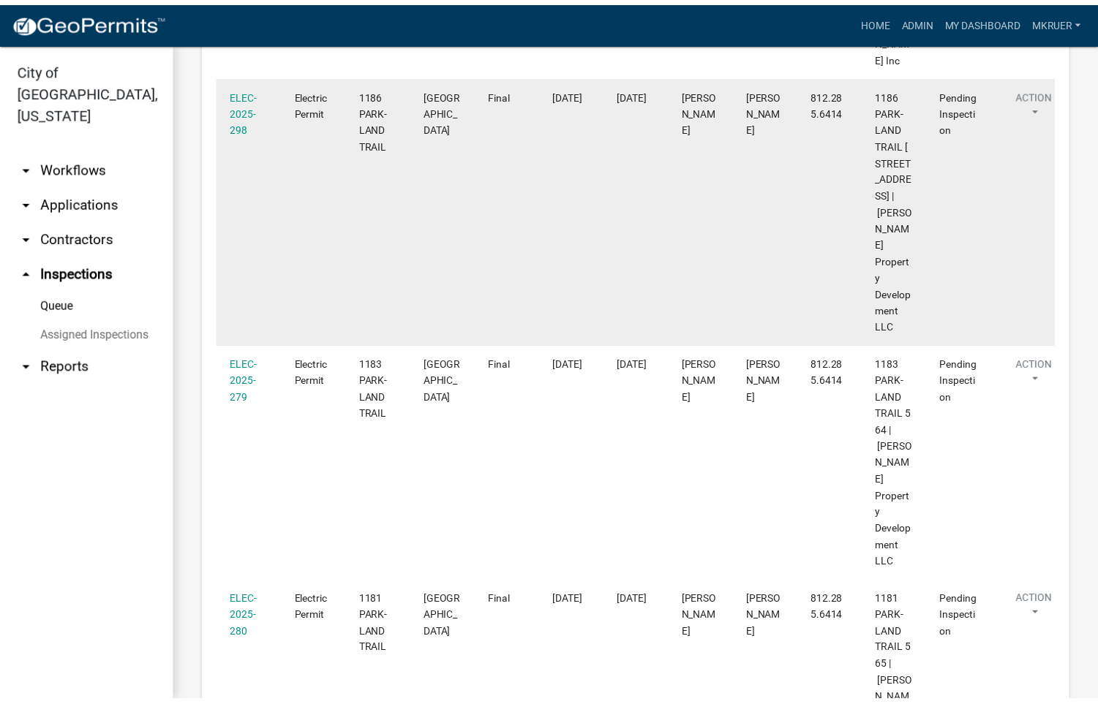
scroll to position [1522, 0]
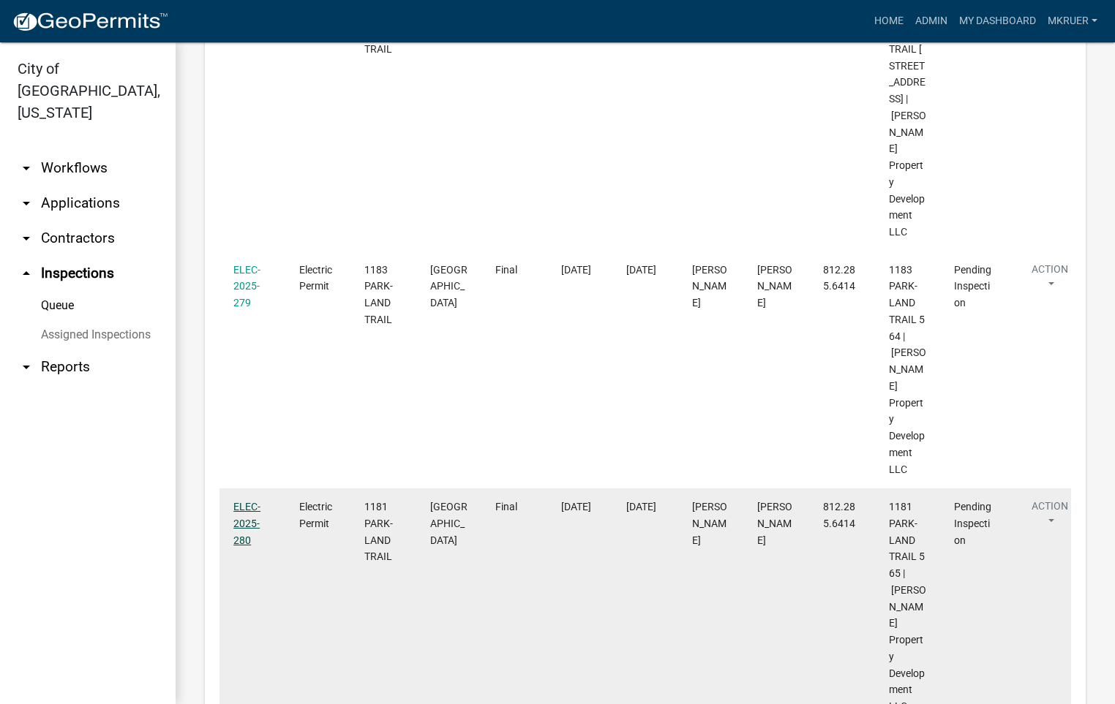
click at [241, 501] on link "ELEC-2025-280" at bounding box center [246, 523] width 27 height 45
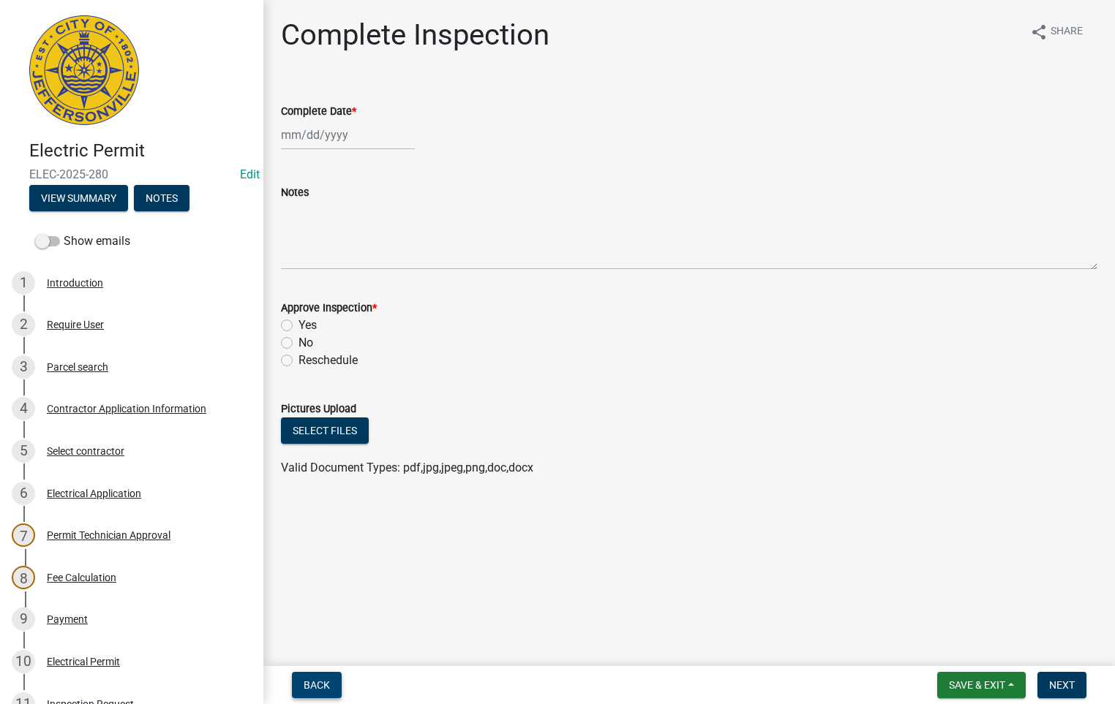
click at [316, 683] on span "Back" at bounding box center [317, 686] width 26 height 12
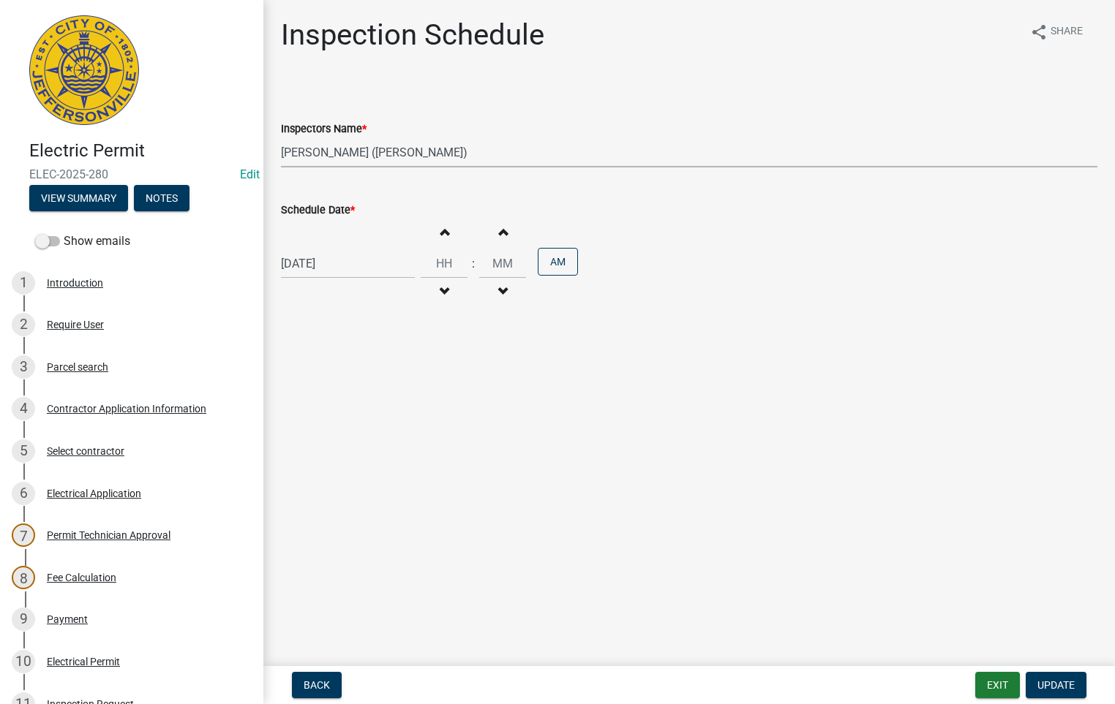
click at [306, 150] on select "Select Item... [PERSON_NAME] ([PERSON_NAME]) [PERSON_NAME] ([PERSON_NAME]) mkru…" at bounding box center [689, 153] width 816 height 30
select select "fdb3bcc6-ce93-4663-8a18-5c08884dd177"
click at [281, 138] on select "Select Item... [PERSON_NAME] ([PERSON_NAME]) [PERSON_NAME] ([PERSON_NAME]) mkru…" at bounding box center [689, 153] width 816 height 30
click at [1052, 685] on span "Update" at bounding box center [1055, 686] width 37 height 12
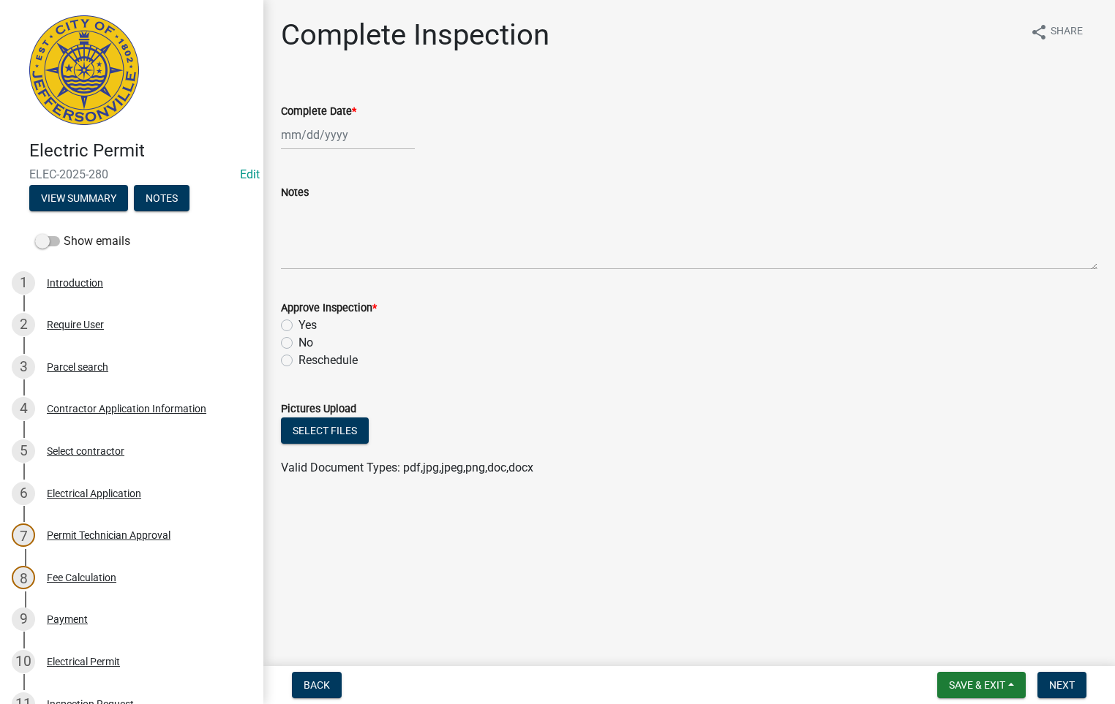
click at [354, 138] on div at bounding box center [348, 135] width 134 height 30
select select "9"
select select "2025"
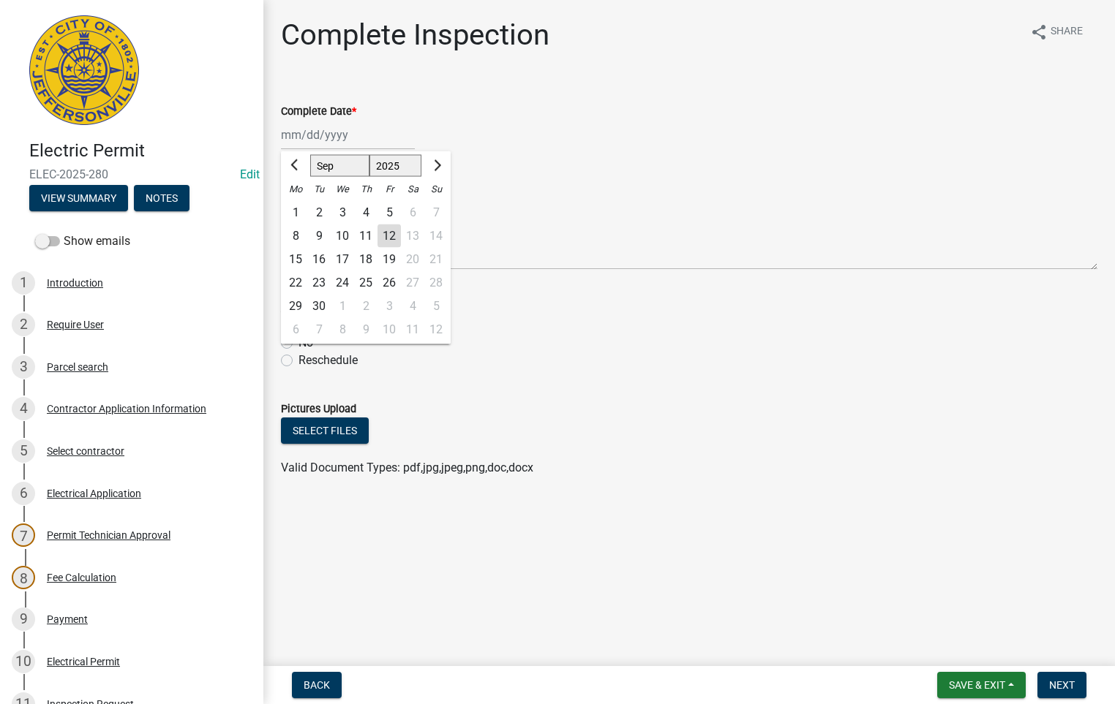
click at [391, 233] on div "12" at bounding box center [388, 236] width 23 height 23
type input "[DATE]"
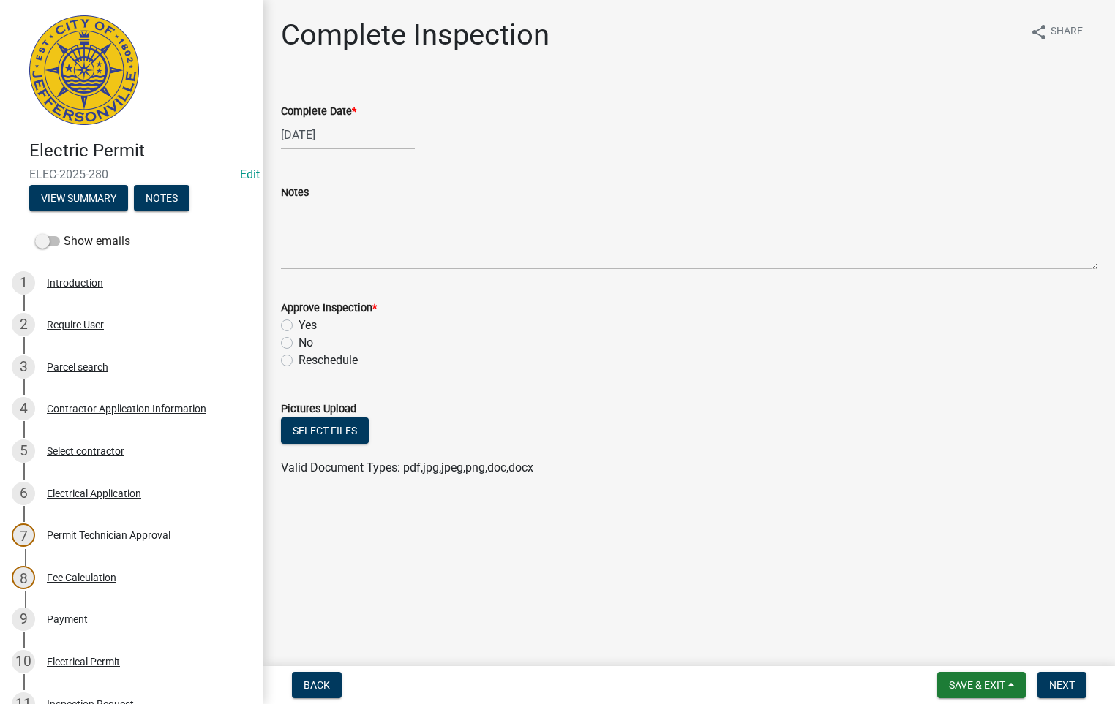
click at [298, 325] on label "Yes" at bounding box center [307, 326] width 18 height 18
click at [298, 325] on input "Yes" at bounding box center [303, 322] width 10 height 10
radio input "true"
click at [1058, 683] on span "Next" at bounding box center [1062, 686] width 26 height 12
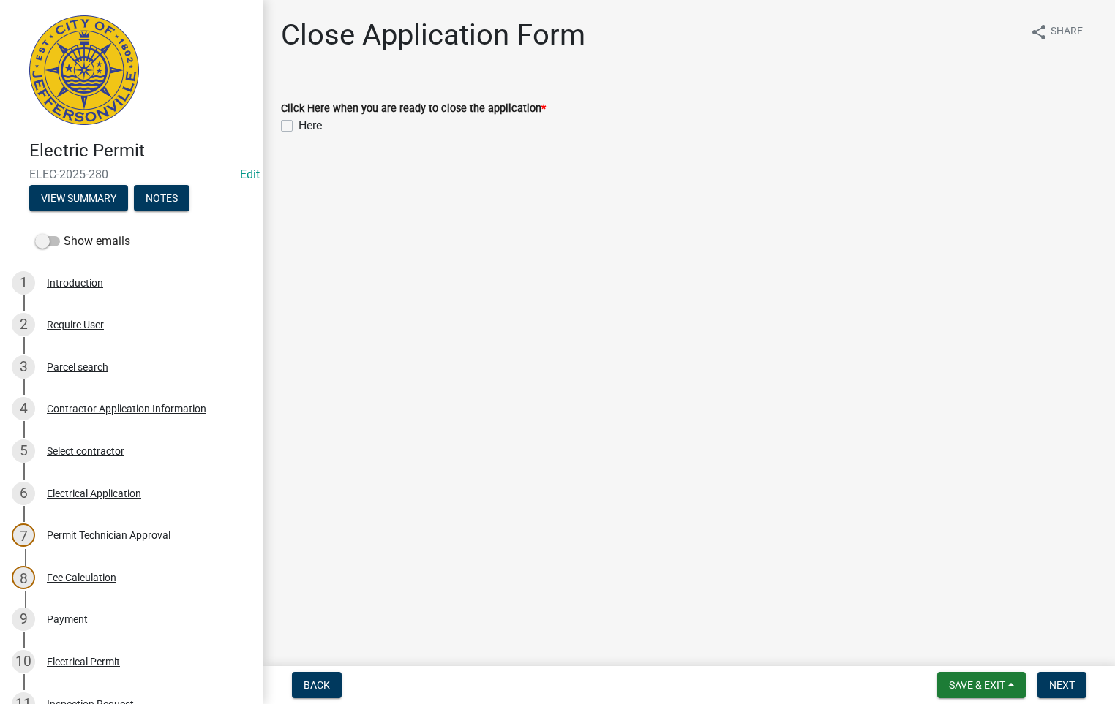
click at [298, 127] on label "Here" at bounding box center [309, 126] width 23 height 18
click at [298, 127] on input "Here" at bounding box center [303, 122] width 10 height 10
checkbox input "true"
click at [1067, 688] on span "Next" at bounding box center [1062, 686] width 26 height 12
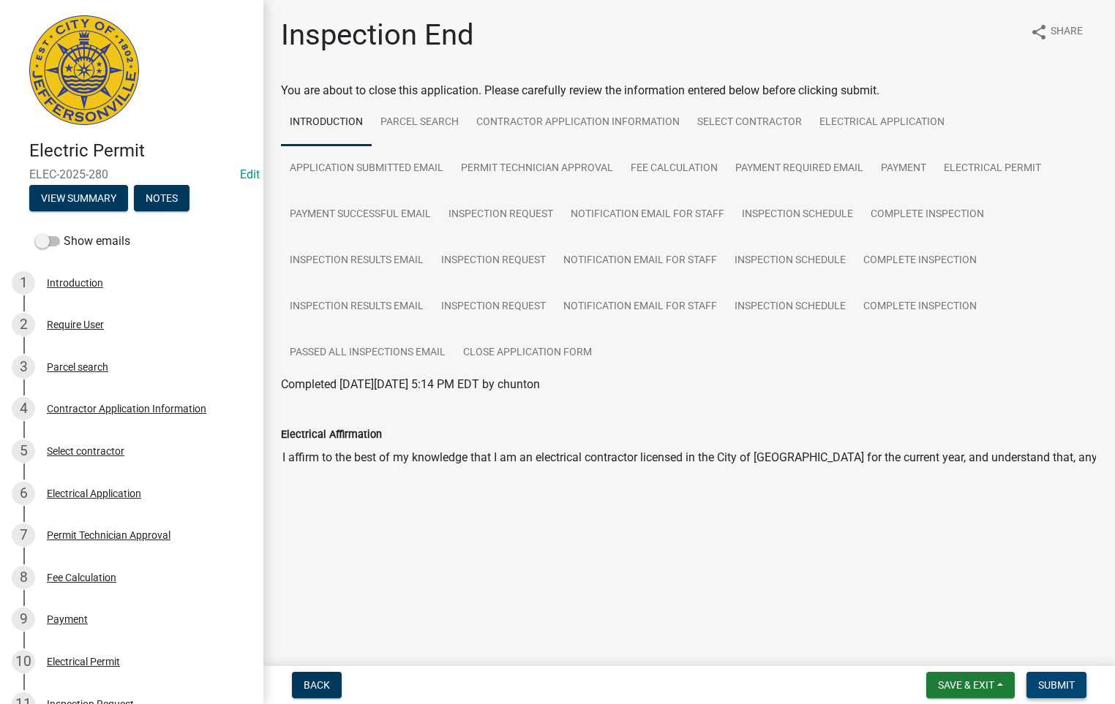
click at [1063, 683] on span "Submit" at bounding box center [1056, 686] width 37 height 12
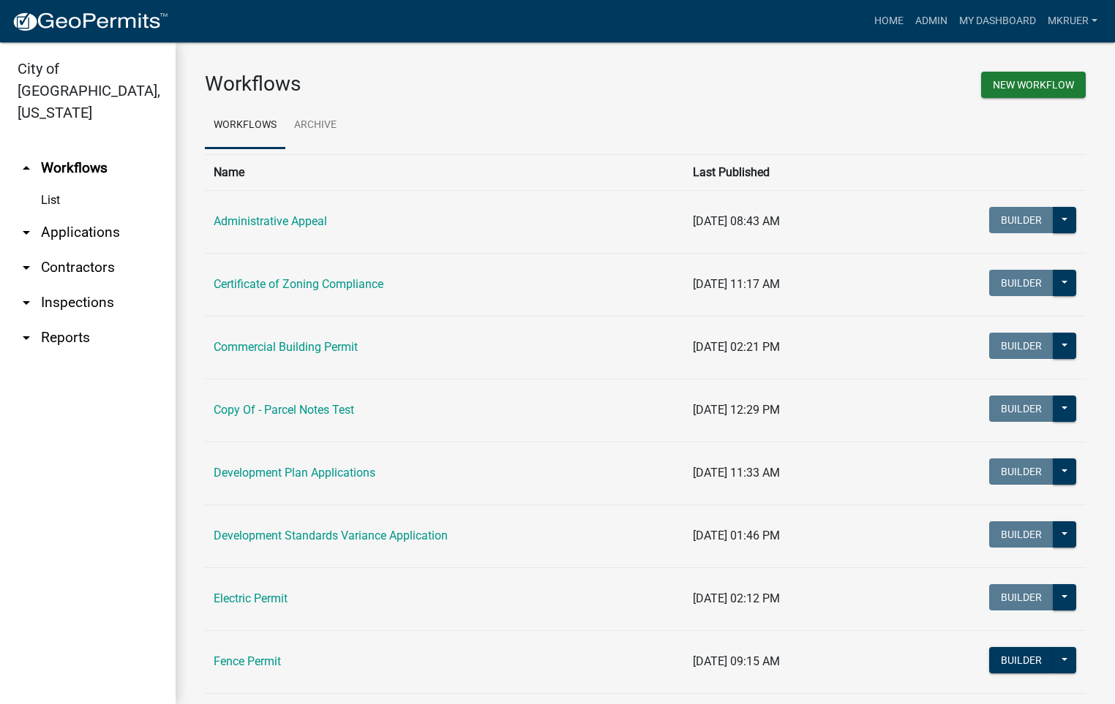
click at [84, 285] on link "arrow_drop_down Inspections" at bounding box center [88, 302] width 176 height 35
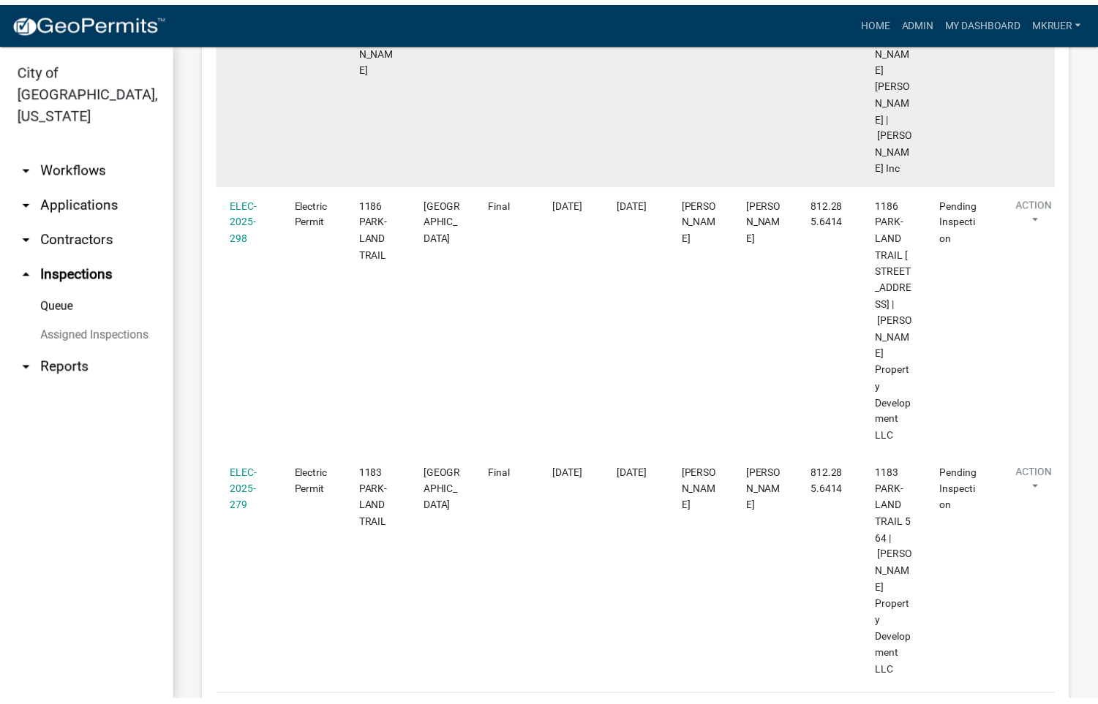
scroll to position [1318, 0]
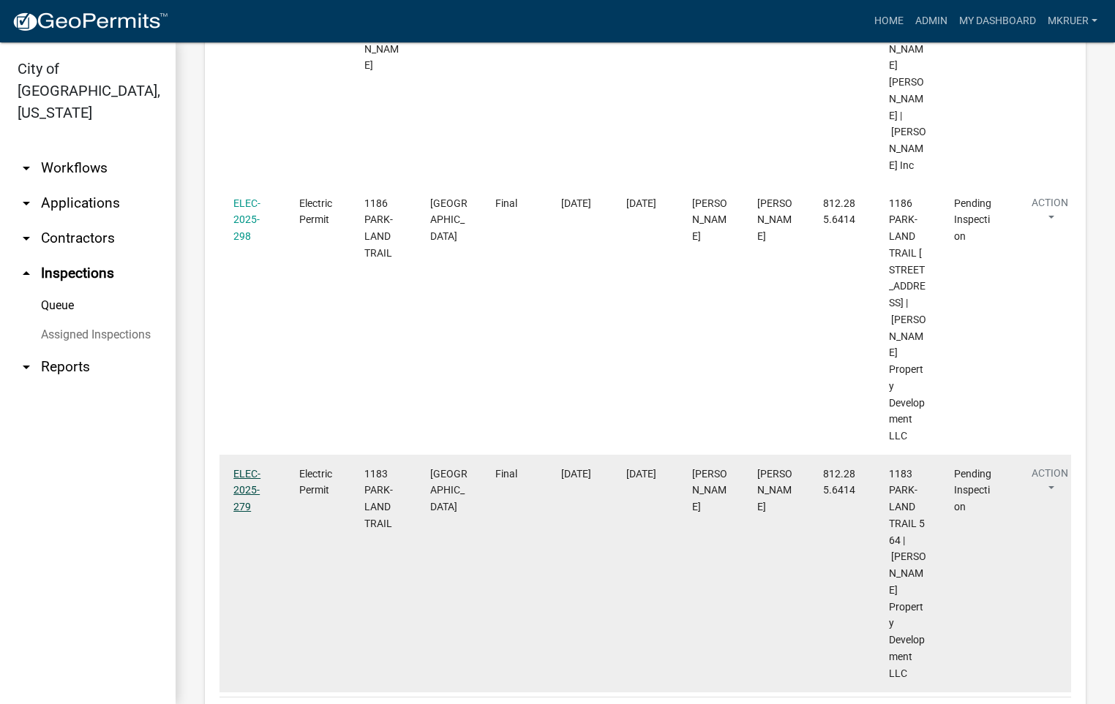
click at [242, 468] on link "ELEC-2025-279" at bounding box center [246, 490] width 27 height 45
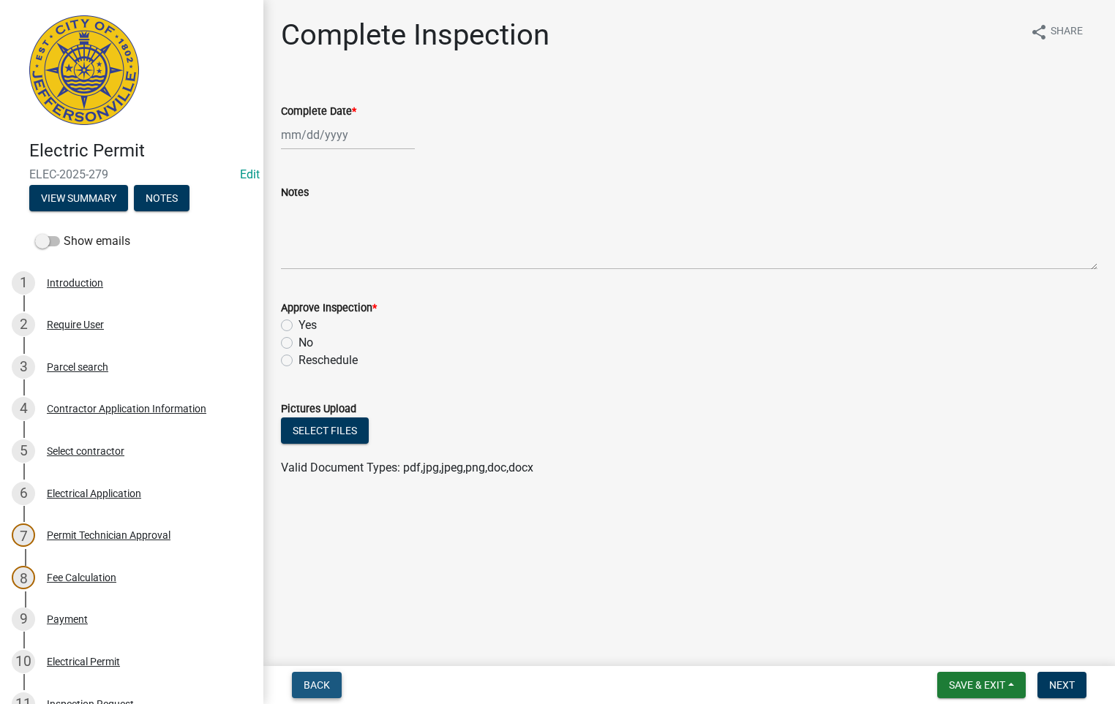
click at [312, 676] on button "Back" at bounding box center [317, 685] width 50 height 26
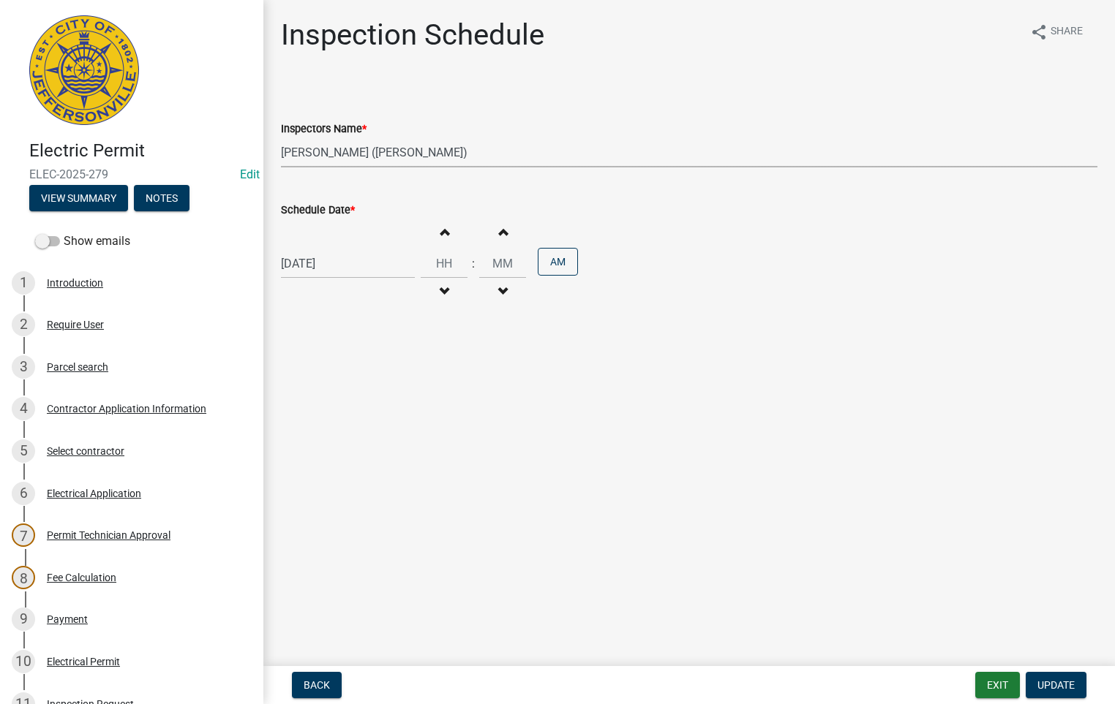
click at [318, 151] on select "Select Item... [PERSON_NAME] ([PERSON_NAME]) [PERSON_NAME] ([PERSON_NAME]) mkru…" at bounding box center [689, 153] width 816 height 30
select select "fdb3bcc6-ce93-4663-8a18-5c08884dd177"
click at [281, 138] on select "Select Item... [PERSON_NAME] ([PERSON_NAME]) [PERSON_NAME] ([PERSON_NAME]) mkru…" at bounding box center [689, 153] width 816 height 30
click at [1058, 685] on span "Update" at bounding box center [1055, 686] width 37 height 12
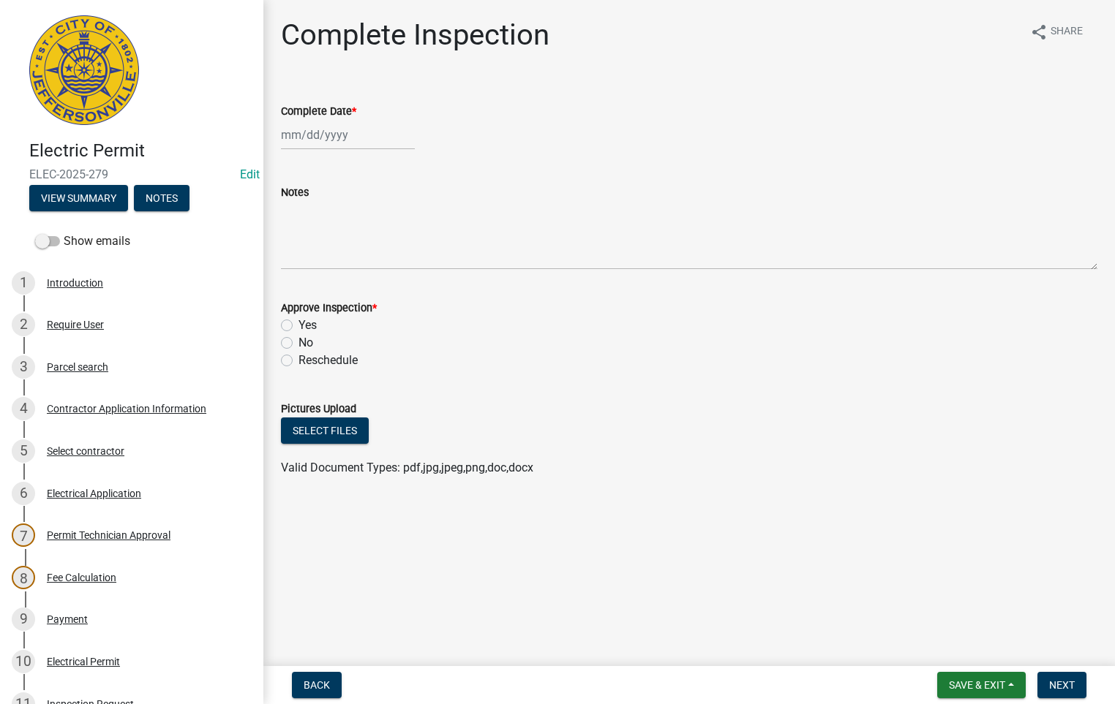
select select "9"
select select "2025"
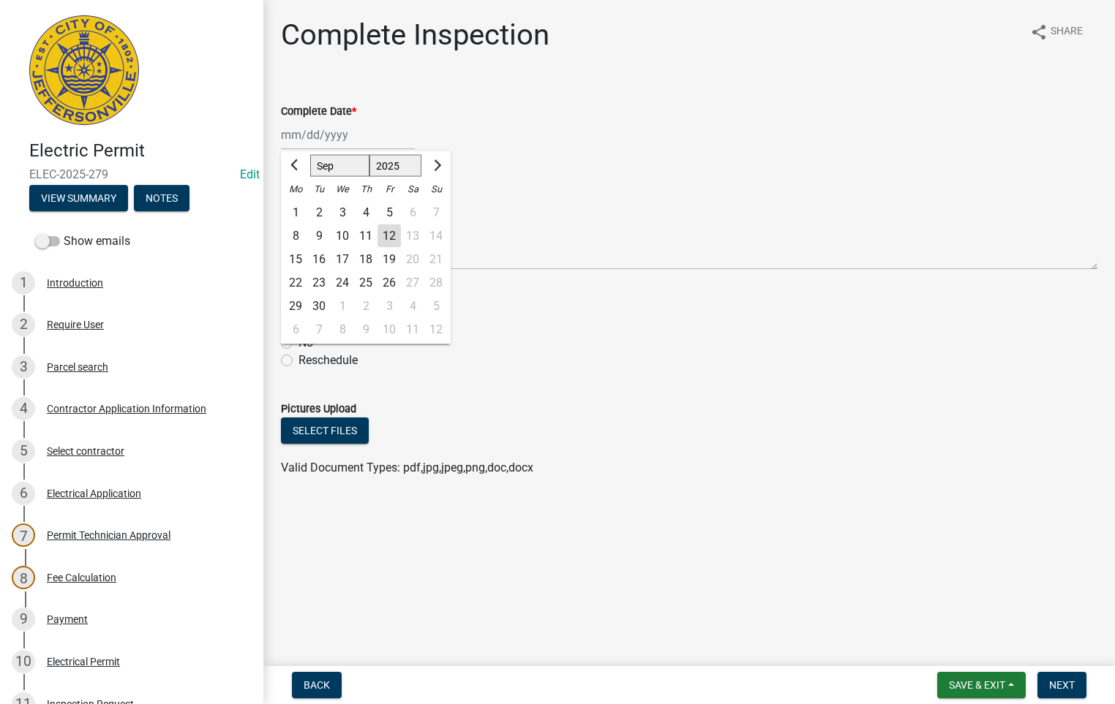
click at [351, 128] on div "[PERSON_NAME] Feb Mar Apr [PERSON_NAME][DATE] Oct Nov [DATE] 1526 1527 1528 152…" at bounding box center [348, 135] width 134 height 30
click at [396, 231] on div "12" at bounding box center [388, 236] width 23 height 23
type input "[DATE]"
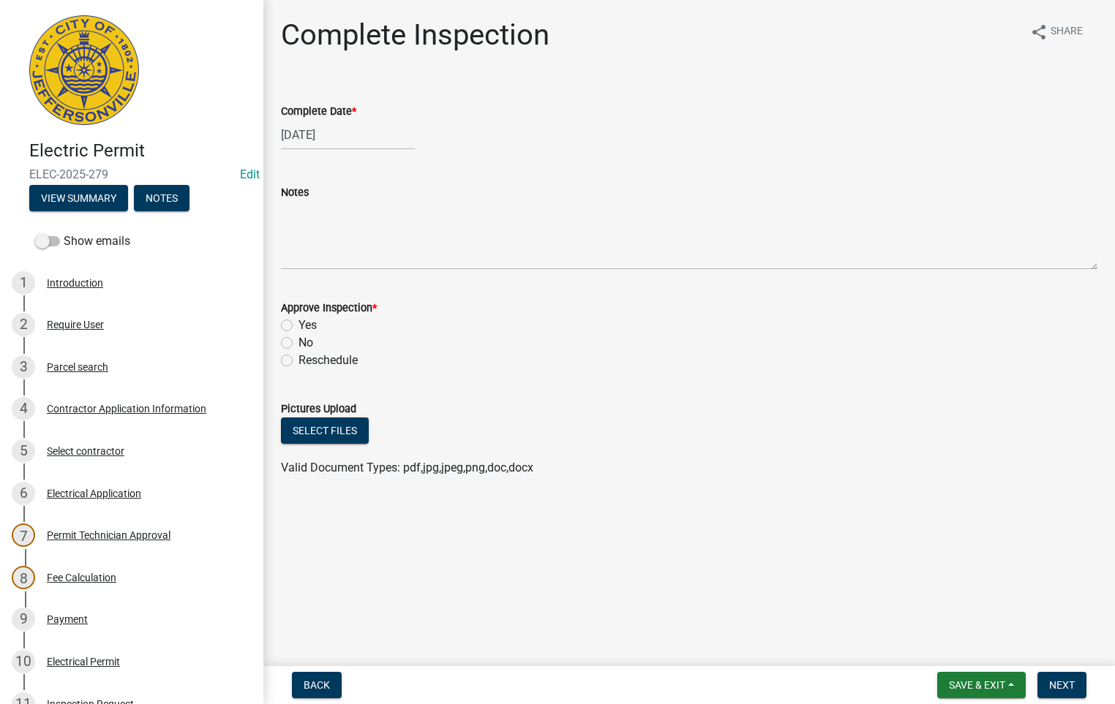
click at [298, 323] on label "Yes" at bounding box center [307, 326] width 18 height 18
click at [298, 323] on input "Yes" at bounding box center [303, 322] width 10 height 10
radio input "true"
click at [1062, 689] on span "Next" at bounding box center [1062, 686] width 26 height 12
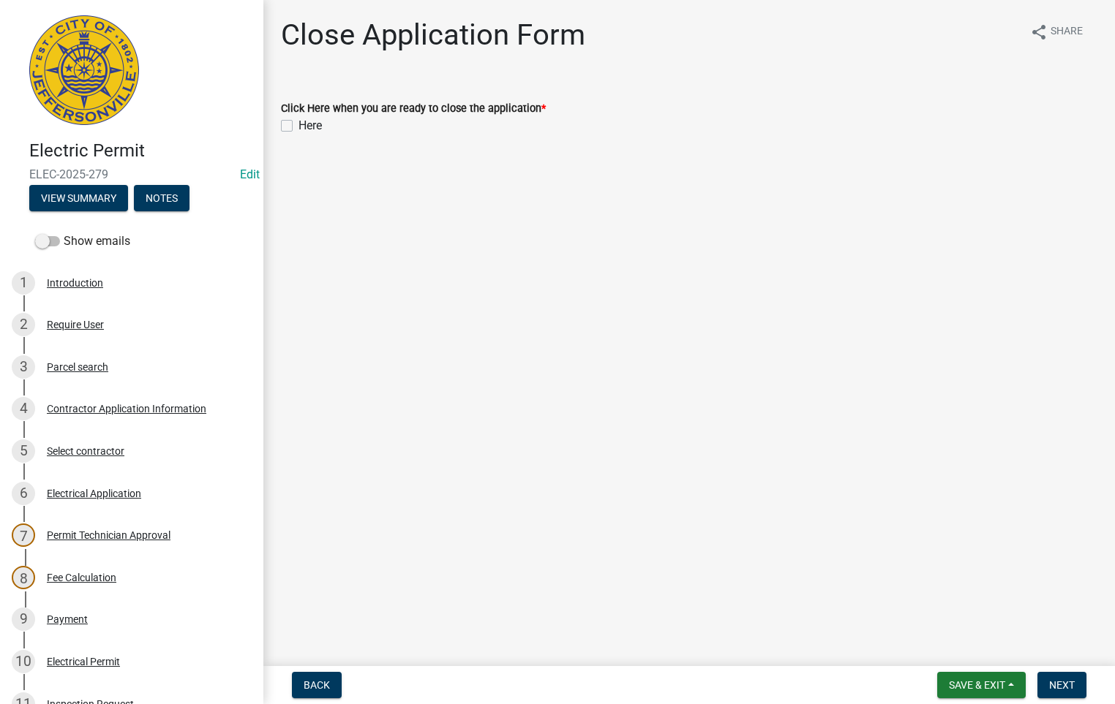
click at [298, 124] on label "Here" at bounding box center [309, 126] width 23 height 18
click at [298, 124] on input "Here" at bounding box center [303, 122] width 10 height 10
checkbox input "true"
click at [1052, 678] on button "Next" at bounding box center [1061, 685] width 49 height 26
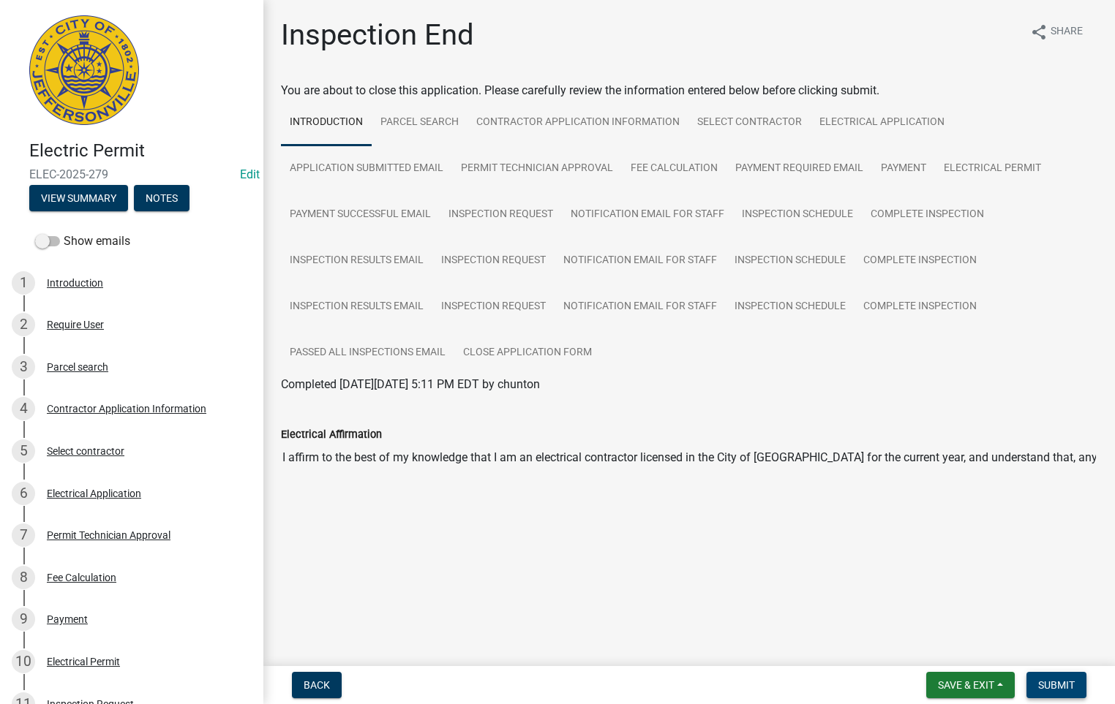
click at [1052, 678] on button "Submit" at bounding box center [1056, 685] width 60 height 26
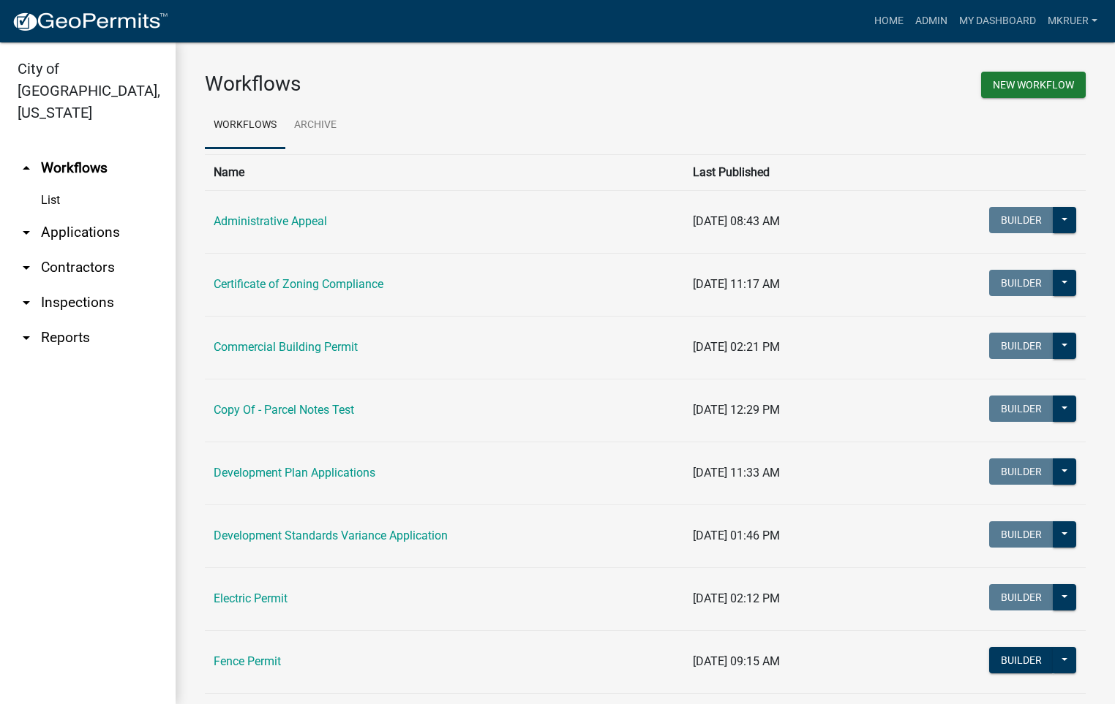
click at [94, 285] on link "arrow_drop_down Inspections" at bounding box center [88, 302] width 176 height 35
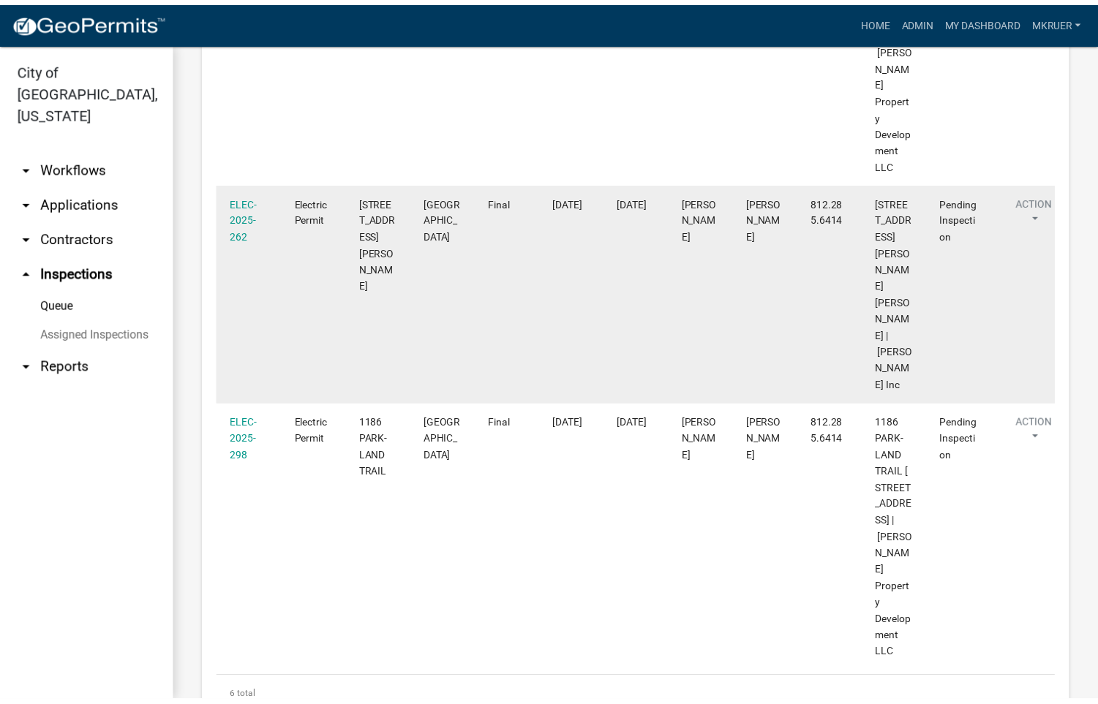
scroll to position [1113, 0]
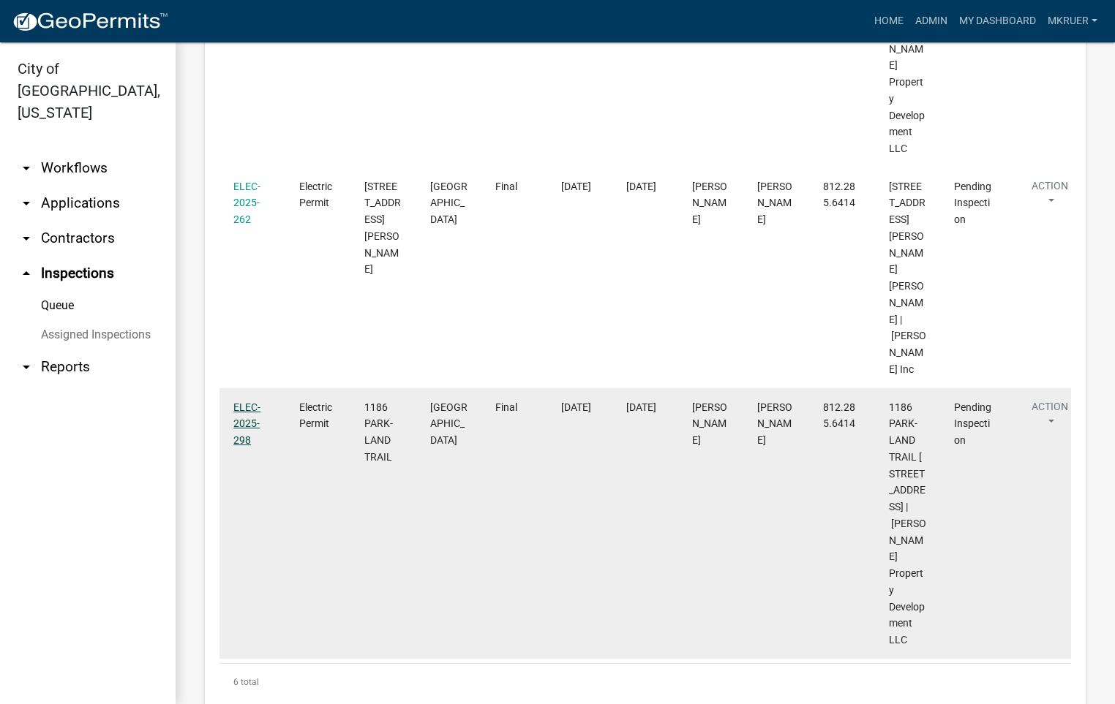
click at [239, 402] on link "ELEC-2025-298" at bounding box center [246, 424] width 27 height 45
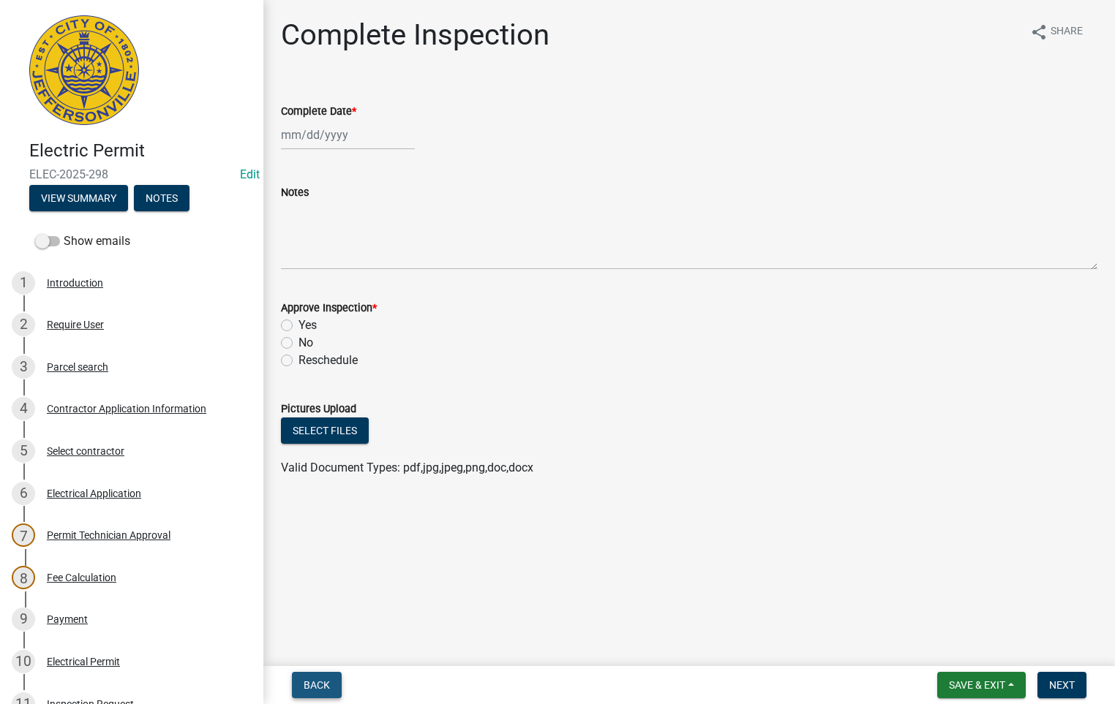
click at [319, 685] on span "Back" at bounding box center [317, 686] width 26 height 12
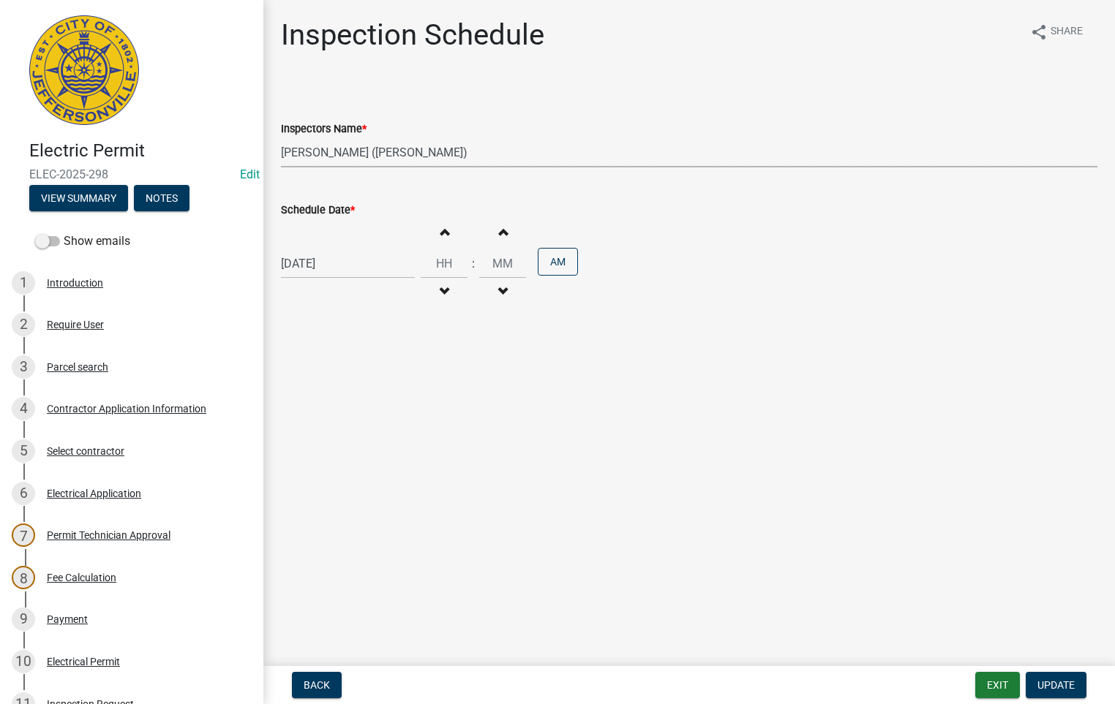
click at [345, 148] on select "Select Item... [PERSON_NAME] ([PERSON_NAME]) [PERSON_NAME] ([PERSON_NAME]) mkru…" at bounding box center [689, 153] width 816 height 30
select select "fdb3bcc6-ce93-4663-8a18-5c08884dd177"
click at [281, 138] on select "Select Item... [PERSON_NAME] ([PERSON_NAME]) [PERSON_NAME] ([PERSON_NAME]) mkru…" at bounding box center [689, 153] width 816 height 30
select select "9"
select select "2025"
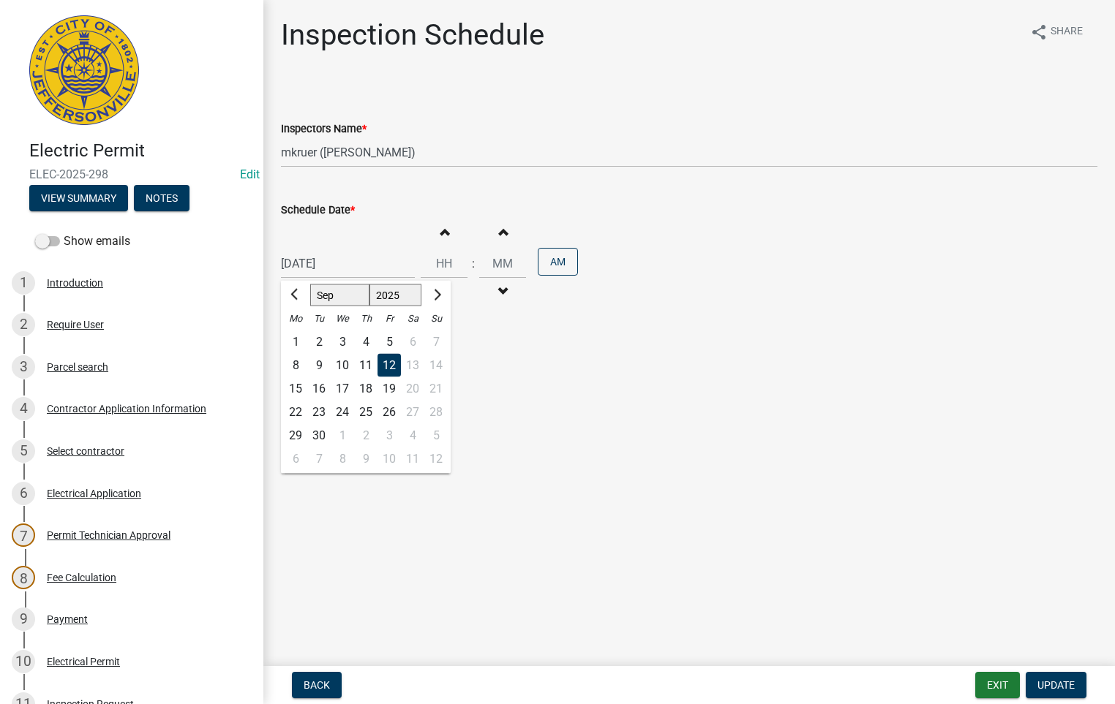
click at [315, 268] on div "[DATE] [PERSON_NAME] Apr May Jun [DATE] Aug Sep Oct Nov [DATE] 1526 1527 1528 1…" at bounding box center [348, 264] width 134 height 30
click at [385, 363] on div "12" at bounding box center [388, 365] width 23 height 23
click at [1041, 683] on span "Update" at bounding box center [1055, 686] width 37 height 12
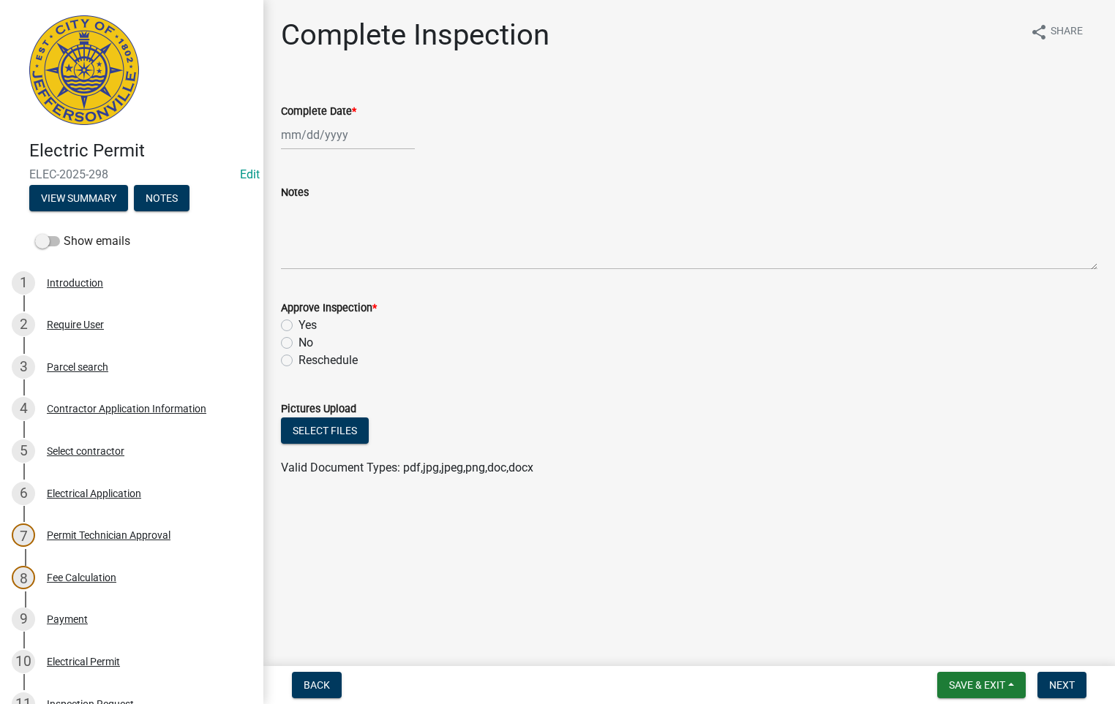
click at [309, 139] on div at bounding box center [348, 135] width 134 height 30
select select "9"
select select "2025"
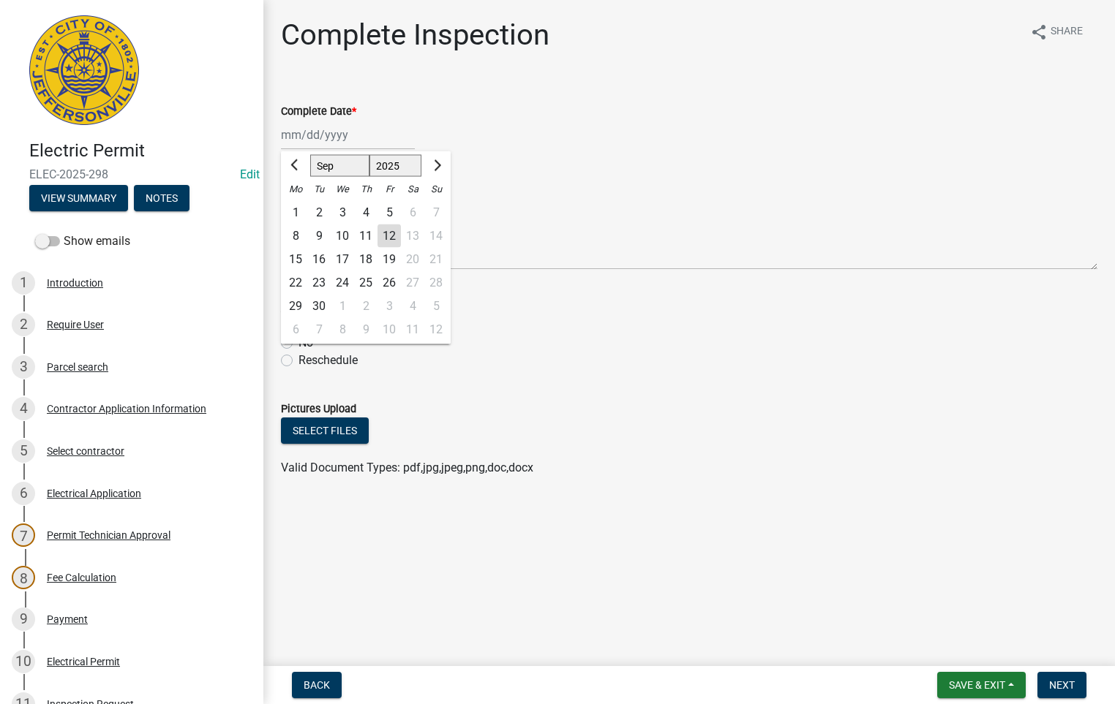
click at [387, 235] on div "12" at bounding box center [388, 236] width 23 height 23
type input "[DATE]"
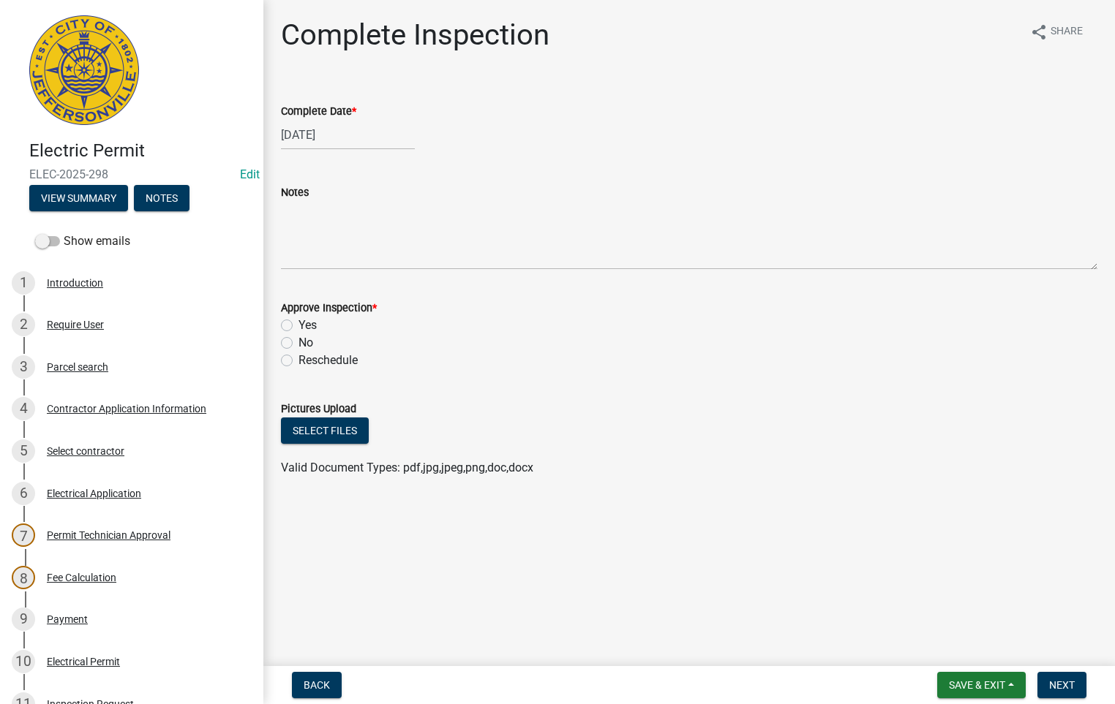
click at [298, 328] on label "Yes" at bounding box center [307, 326] width 18 height 18
click at [298, 326] on input "Yes" at bounding box center [303, 322] width 10 height 10
radio input "true"
click at [1045, 683] on button "Next" at bounding box center [1061, 685] width 49 height 26
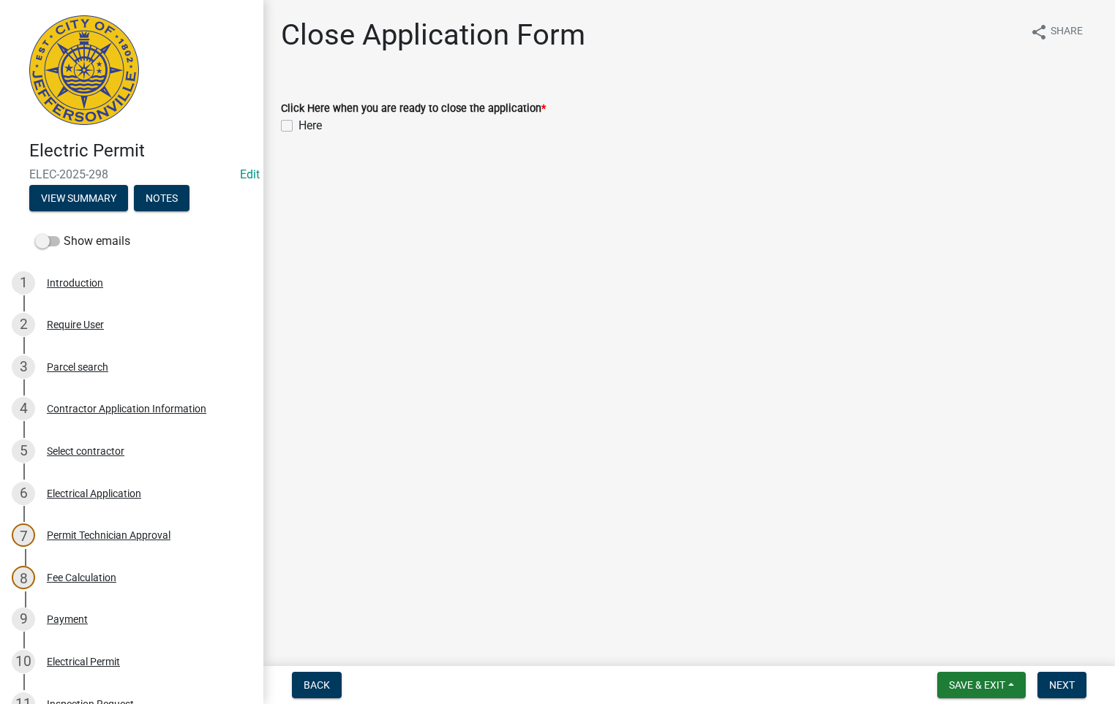
click at [279, 129] on div "Click Here when you are ready to close the application * Here" at bounding box center [689, 108] width 838 height 53
click at [298, 125] on label "Here" at bounding box center [309, 126] width 23 height 18
click at [298, 125] on input "Here" at bounding box center [303, 122] width 10 height 10
checkbox input "true"
click at [1059, 680] on span "Next" at bounding box center [1062, 686] width 26 height 12
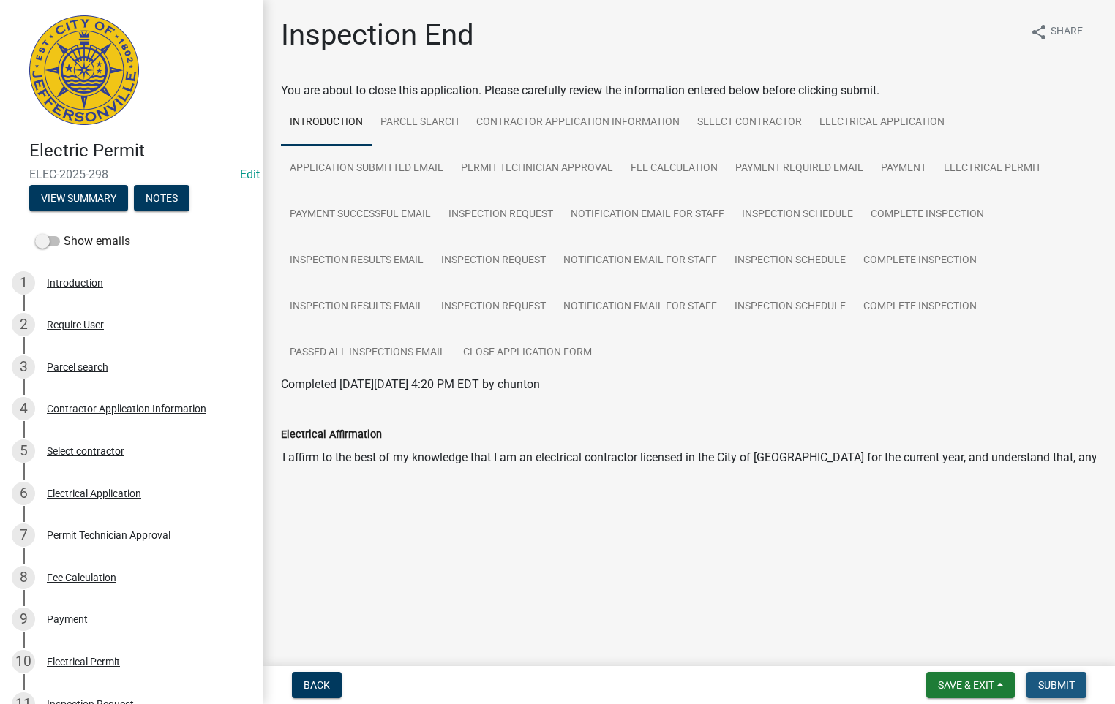
click at [1053, 683] on span "Submit" at bounding box center [1056, 686] width 37 height 12
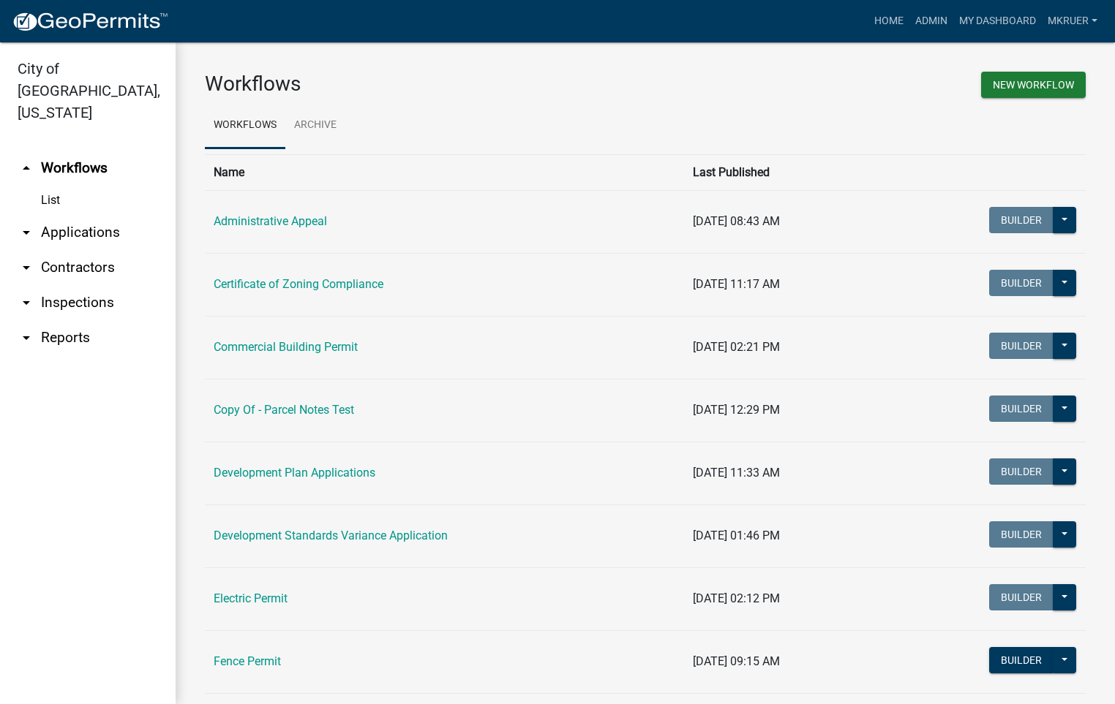
click at [73, 285] on link "arrow_drop_down Inspections" at bounding box center [88, 302] width 176 height 35
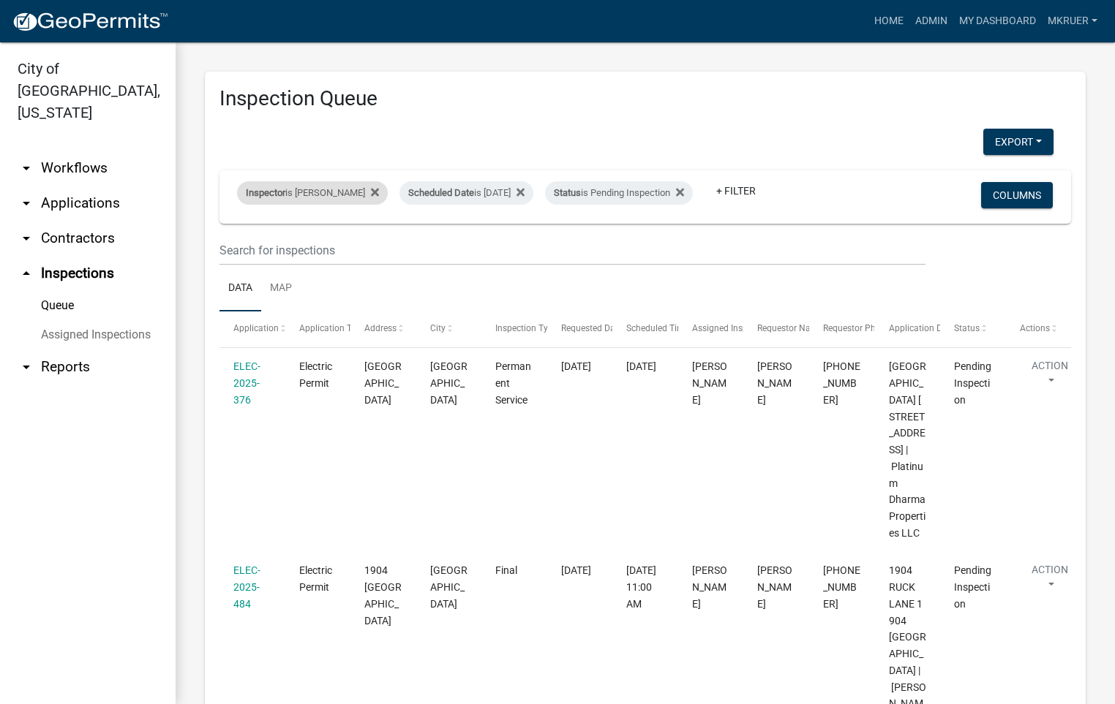
click at [323, 181] on div "Inspector is [PERSON_NAME]" at bounding box center [312, 192] width 151 height 23
click at [285, 255] on select "Select an option None [PERSON_NAME] [PERSON_NAME] [PERSON_NAME] [PERSON_NAME] […" at bounding box center [310, 252] width 146 height 30
select select "fdb3bcc6-ce93-4663-8a18-5c08884dd177"
click at [237, 237] on select "Select an option None [PERSON_NAME] [PERSON_NAME] [PERSON_NAME] [PERSON_NAME] […" at bounding box center [310, 252] width 146 height 30
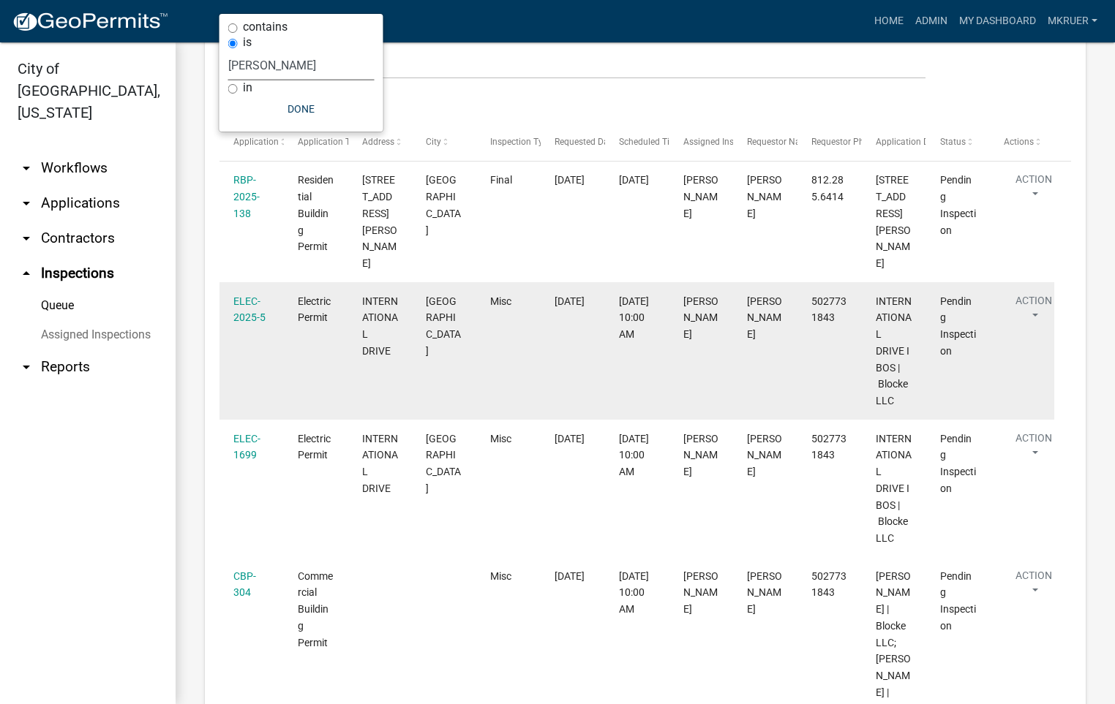
scroll to position [77, 0]
